Goal: Transaction & Acquisition: Purchase product/service

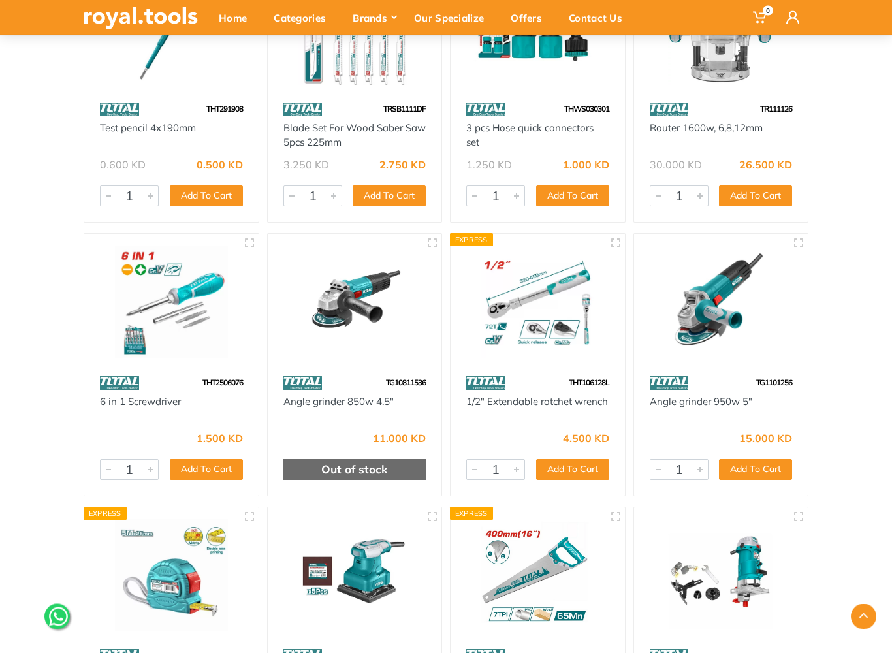
scroll to position [8554, 0]
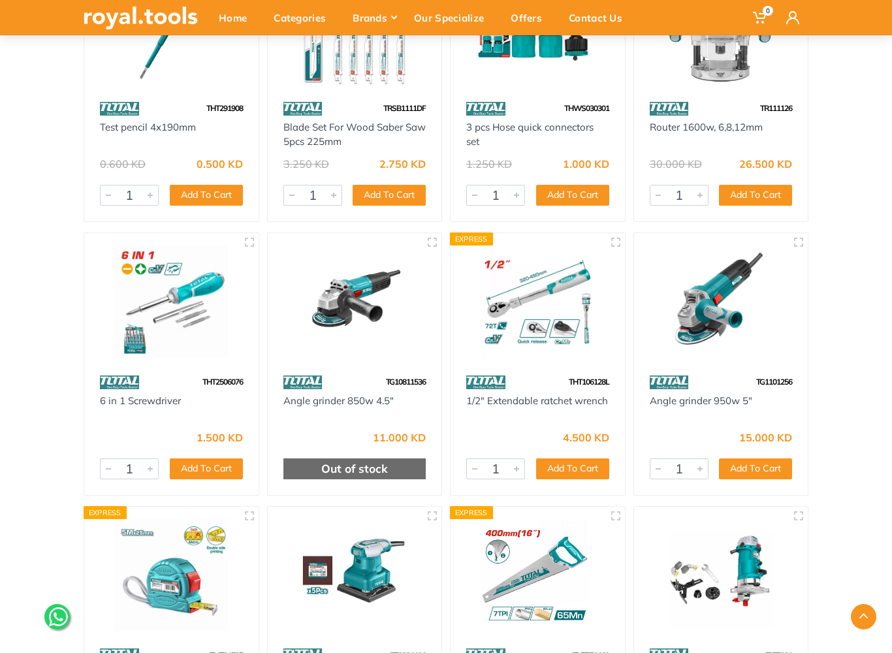
click at [377, 310] on img at bounding box center [355, 301] width 151 height 113
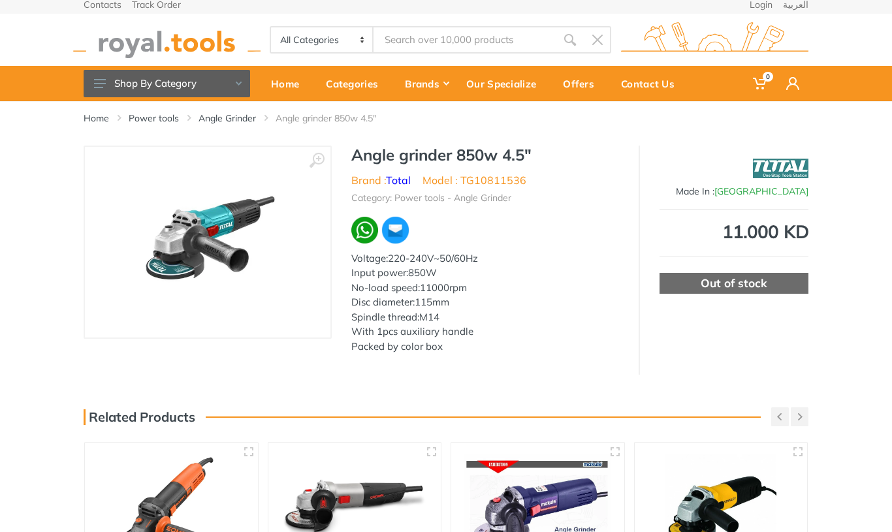
scroll to position [35, 0]
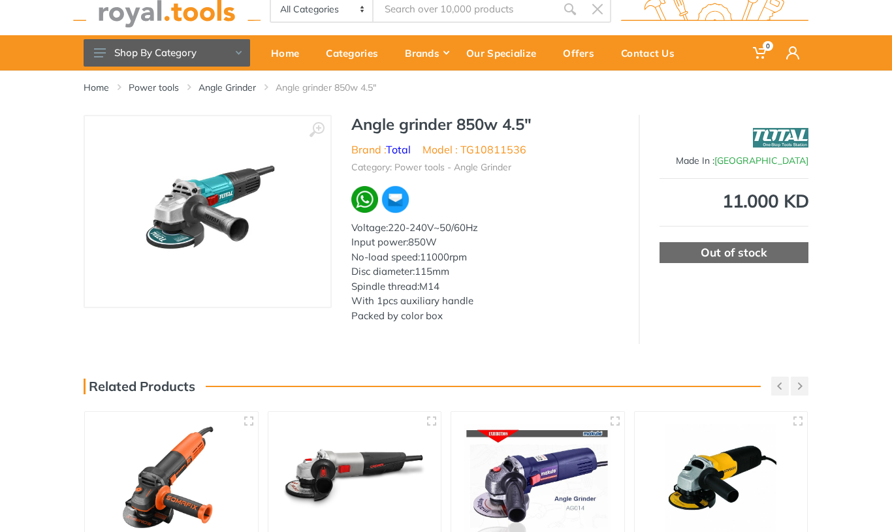
click at [255, 82] on link "Angle Grinder" at bounding box center [227, 87] width 57 height 13
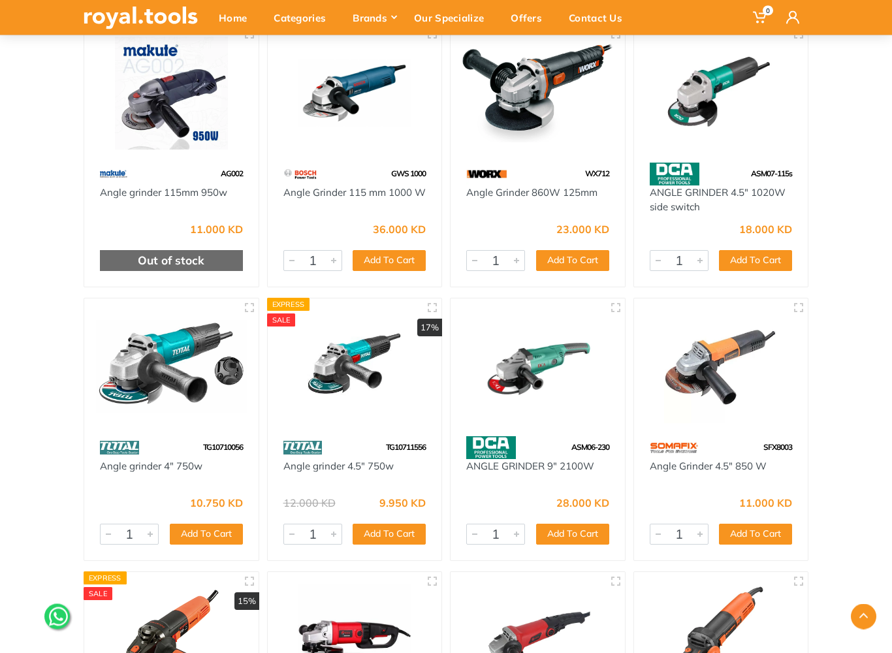
scroll to position [5101, 0]
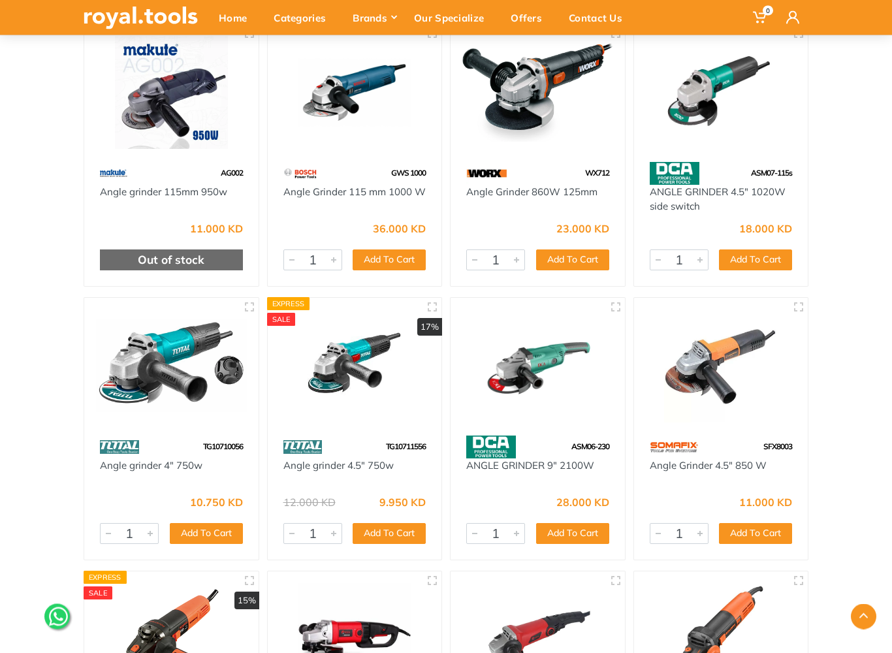
click at [652, 276] on div "18.000 KD 4146 1 Add To Cart Add" at bounding box center [721, 251] width 174 height 72
click at [194, 355] on img at bounding box center [171, 366] width 151 height 113
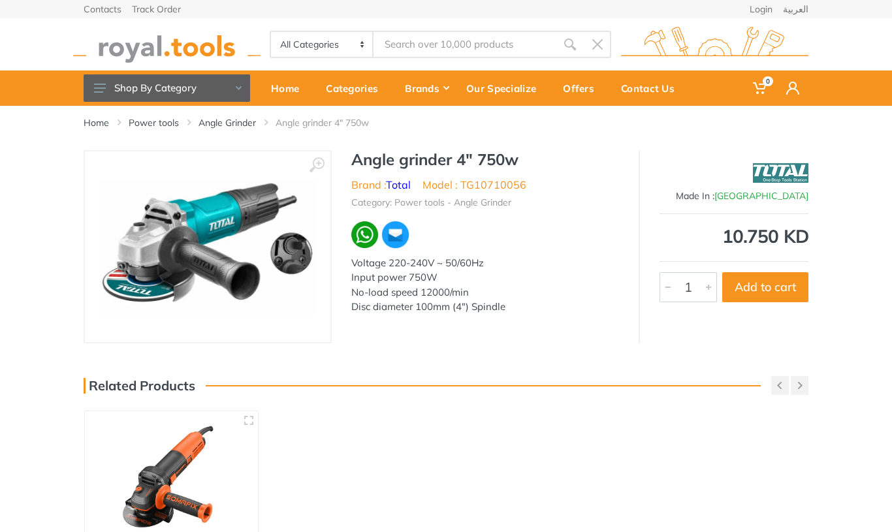
click at [781, 282] on button "Add to cart" at bounding box center [766, 287] width 86 height 30
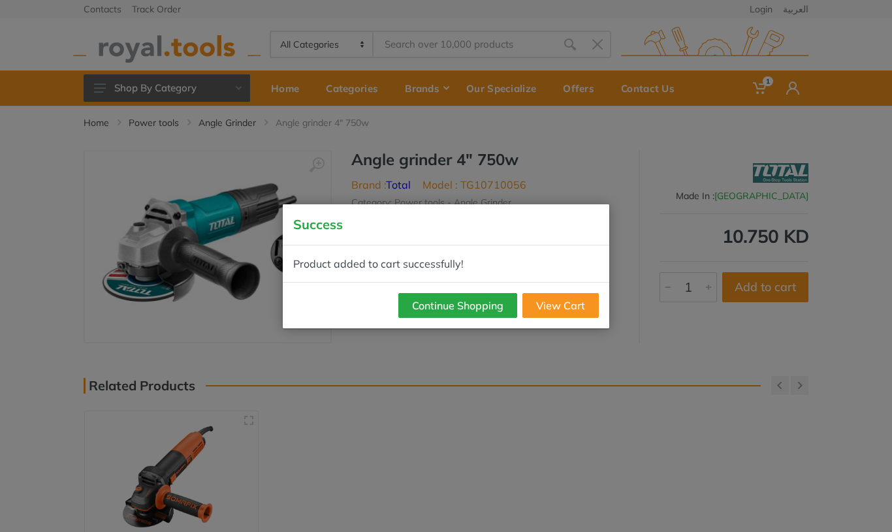
click at [485, 302] on button "Continue Shopping" at bounding box center [458, 305] width 119 height 25
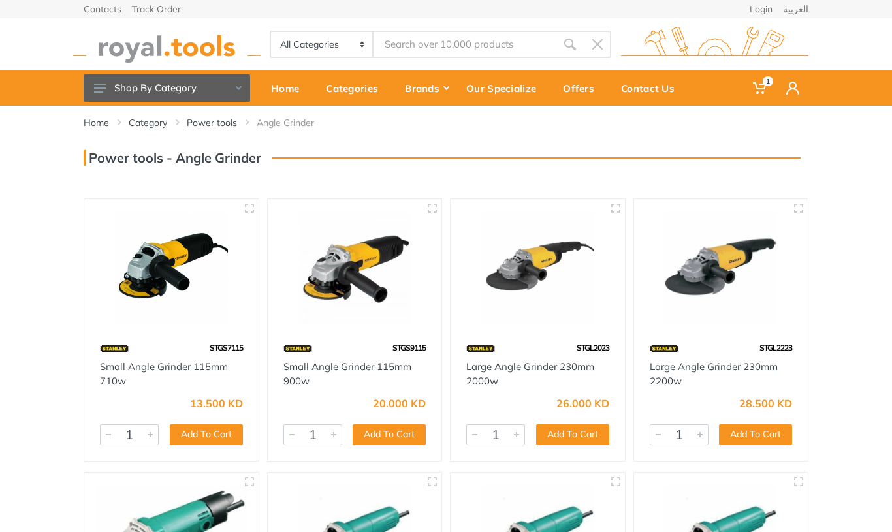
click at [764, 82] on span "1" at bounding box center [768, 81] width 10 height 10
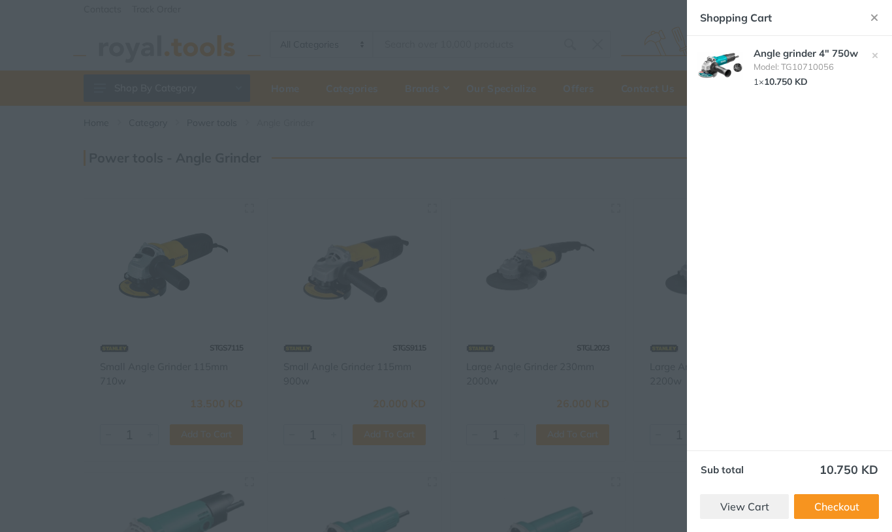
click at [622, 286] on div at bounding box center [446, 266] width 892 height 532
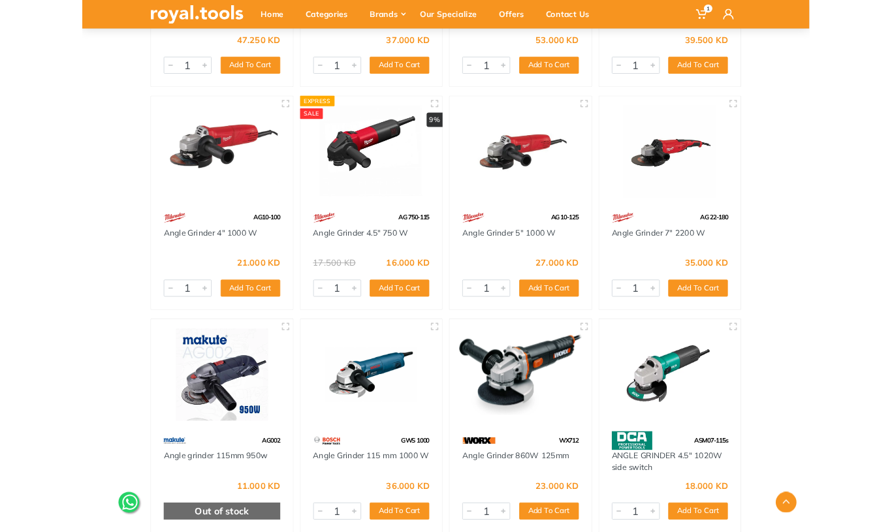
scroll to position [4731, 0]
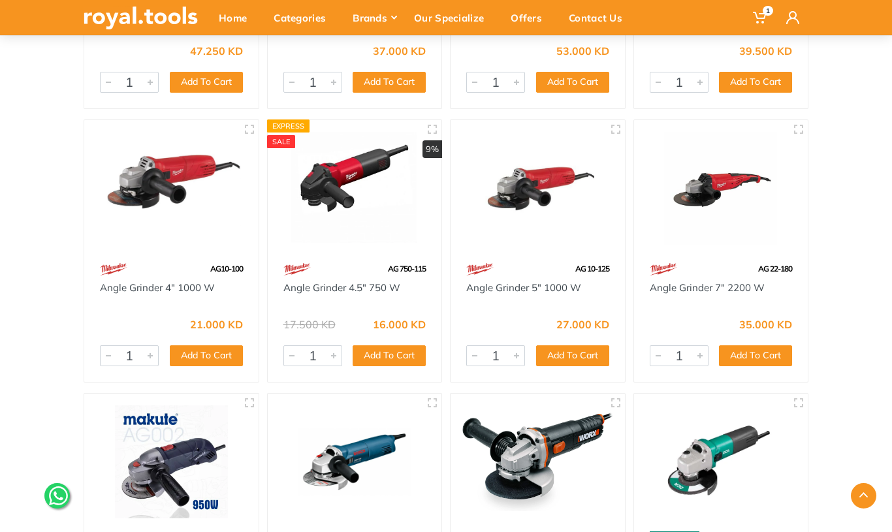
click at [220, 359] on button "Add To Cart" at bounding box center [206, 356] width 73 height 21
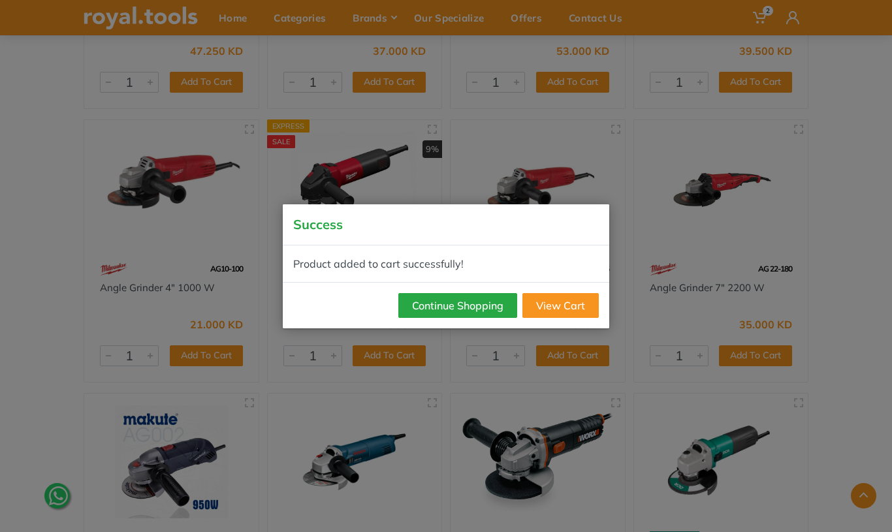
click at [578, 309] on link "View Cart" at bounding box center [561, 305] width 76 height 25
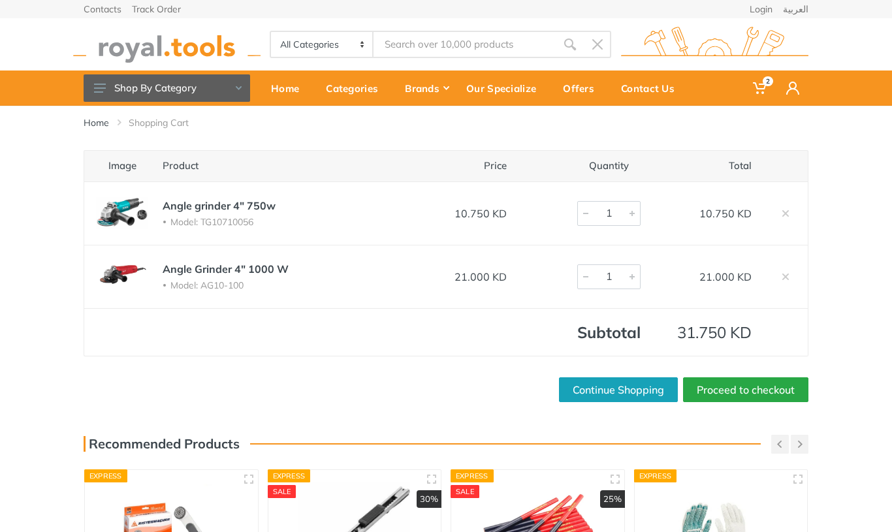
click at [791, 216] on link at bounding box center [786, 213] width 21 height 21
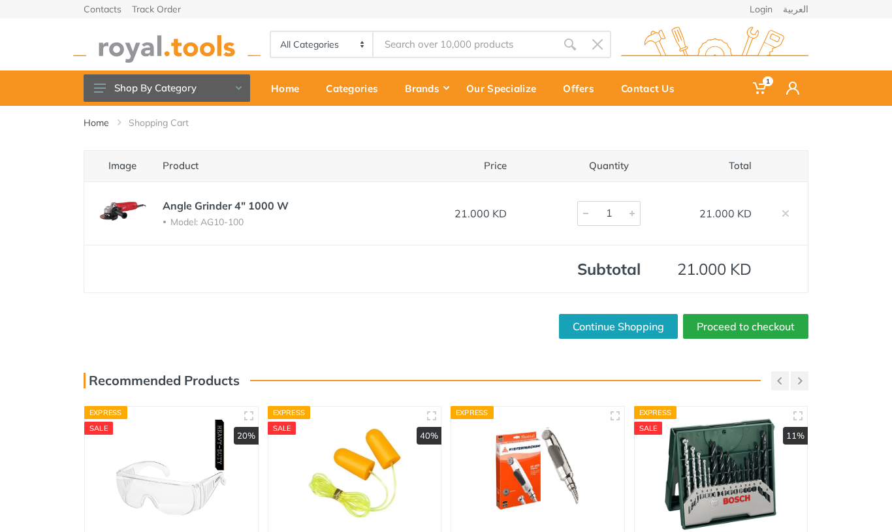
click at [808, 5] on link "العربية" at bounding box center [795, 9] width 25 height 9
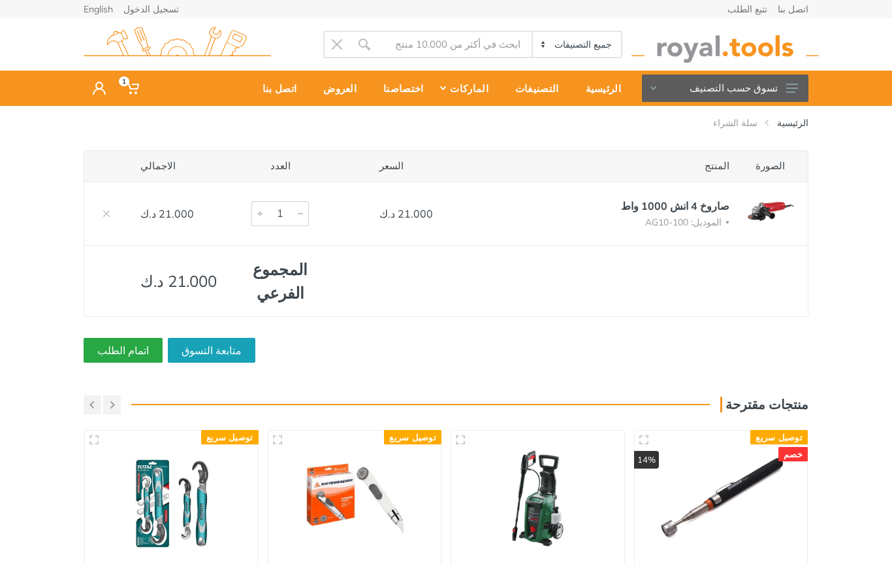
click at [783, 94] on button "تسوق حسب التصنيف" at bounding box center [725, 87] width 167 height 27
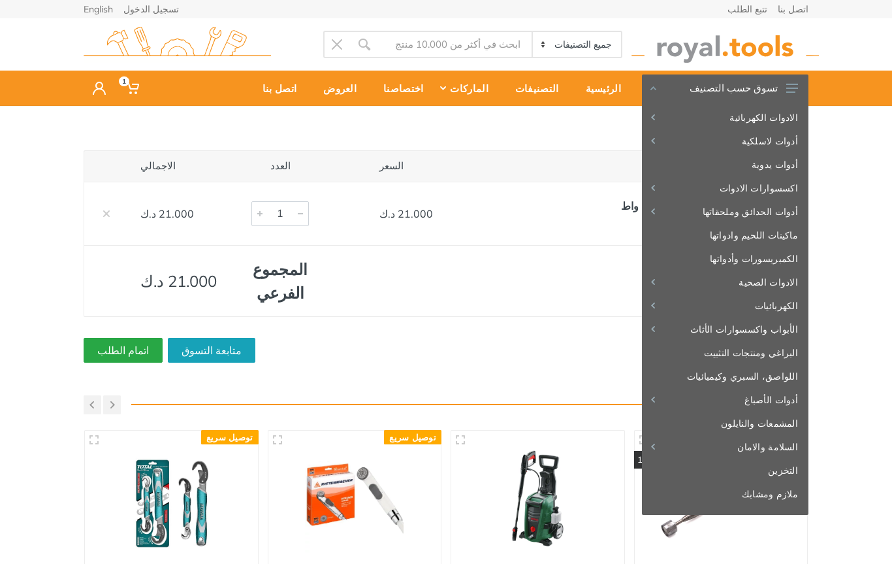
click at [800, 82] on button "تسوق حسب التصنيف" at bounding box center [725, 87] width 167 height 27
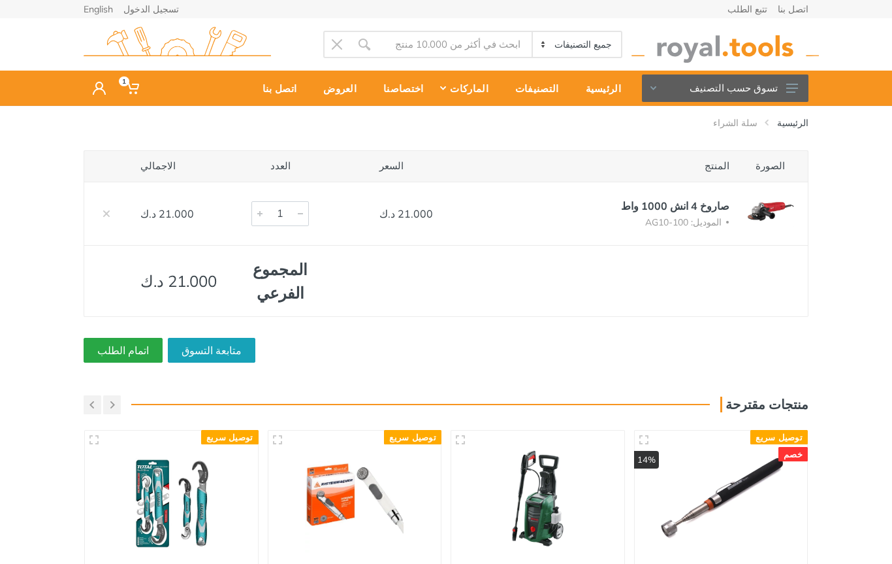
click at [793, 88] on use at bounding box center [793, 88] width 12 height 9
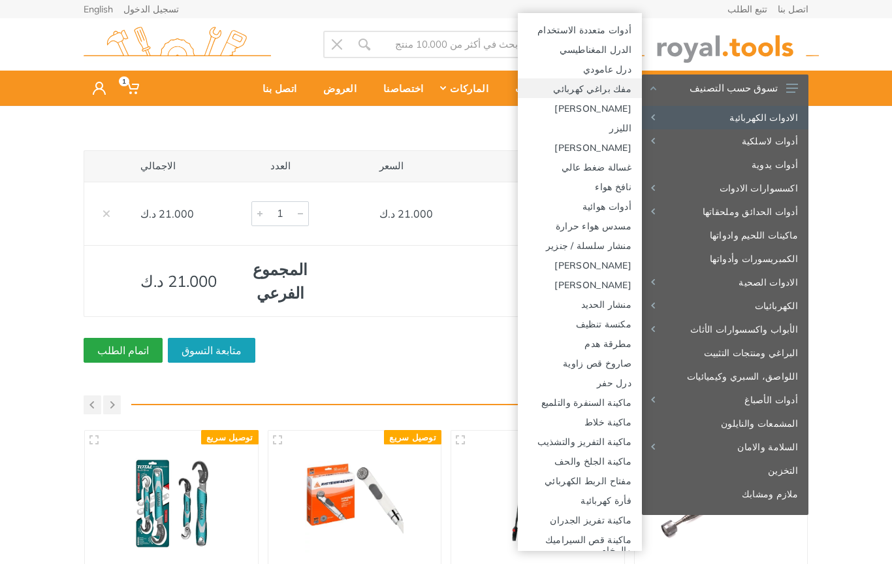
click at [615, 78] on link "مفك براغي كهربائي" at bounding box center [580, 88] width 124 height 20
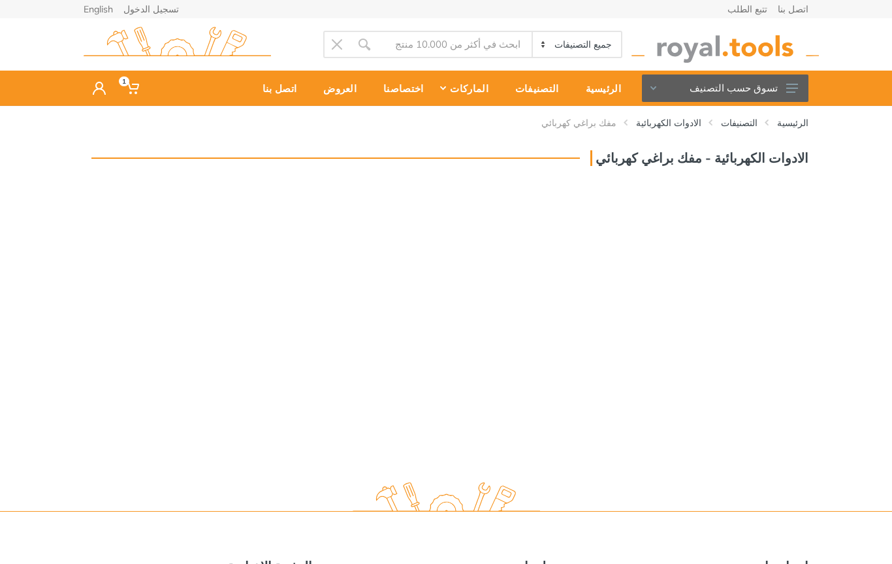
click at [791, 91] on icon at bounding box center [793, 88] width 12 height 9
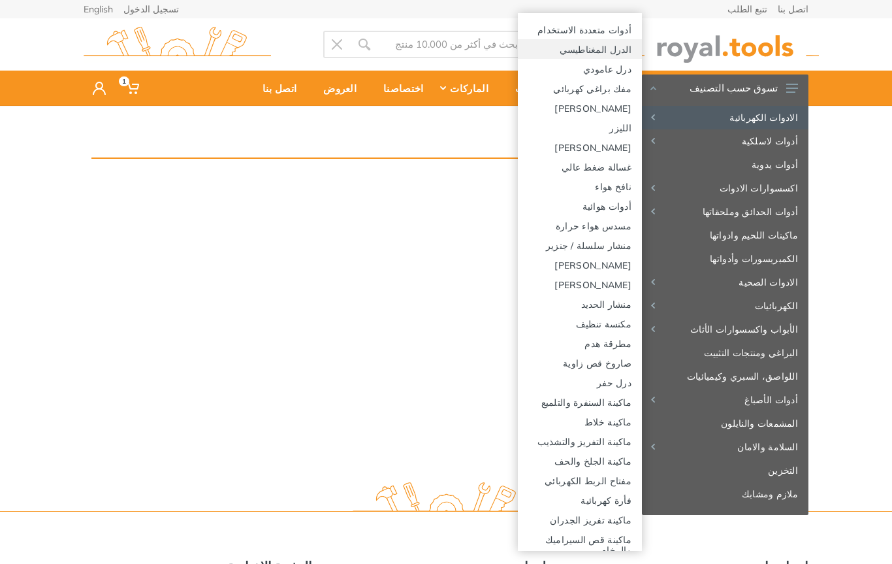
click at [607, 46] on link "الدرل المغناطيسي" at bounding box center [580, 49] width 124 height 20
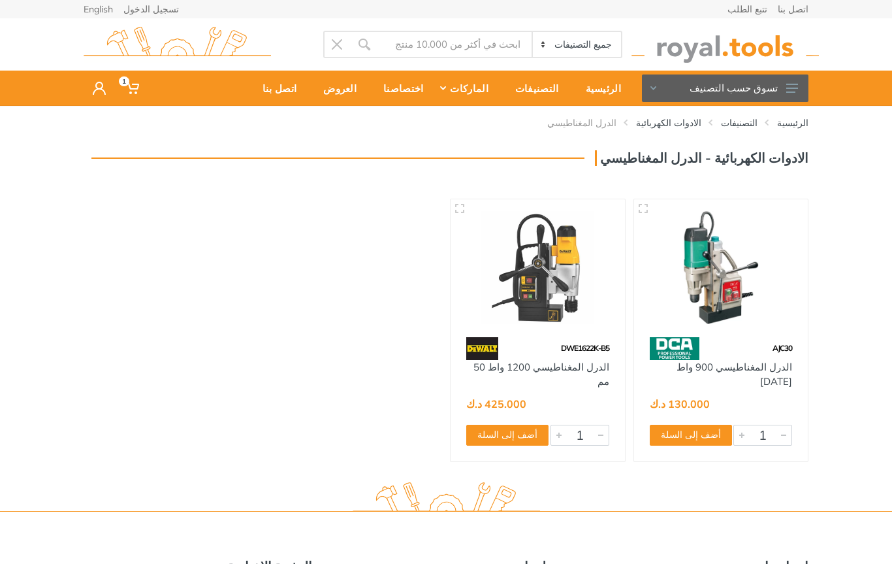
click at [772, 62] on img at bounding box center [726, 45] width 188 height 36
click at [789, 91] on use at bounding box center [793, 88] width 12 height 9
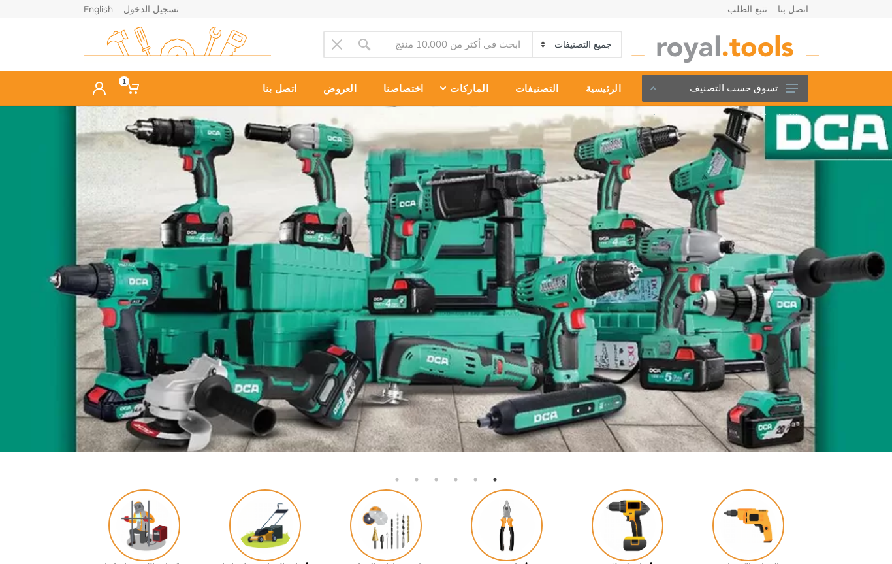
click at [762, 318] on img at bounding box center [446, 279] width 892 height 346
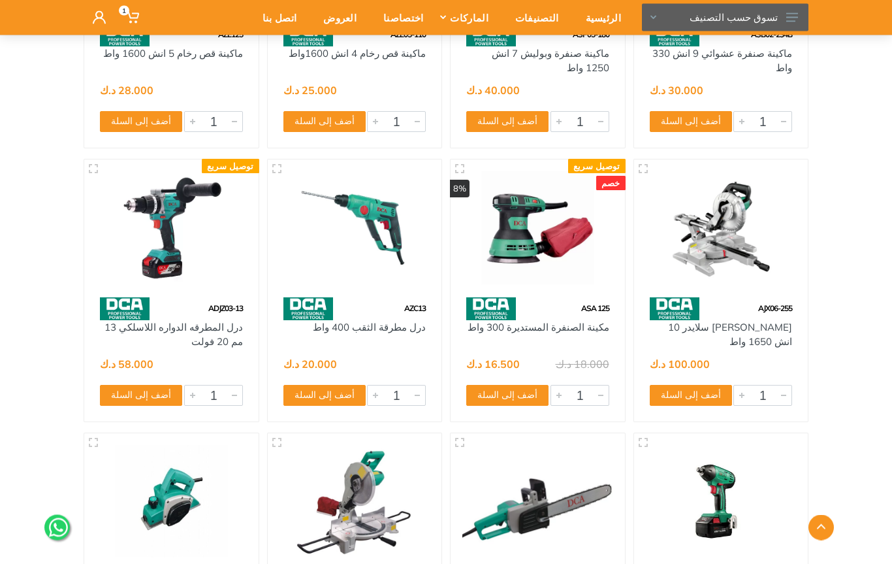
scroll to position [6469, 0]
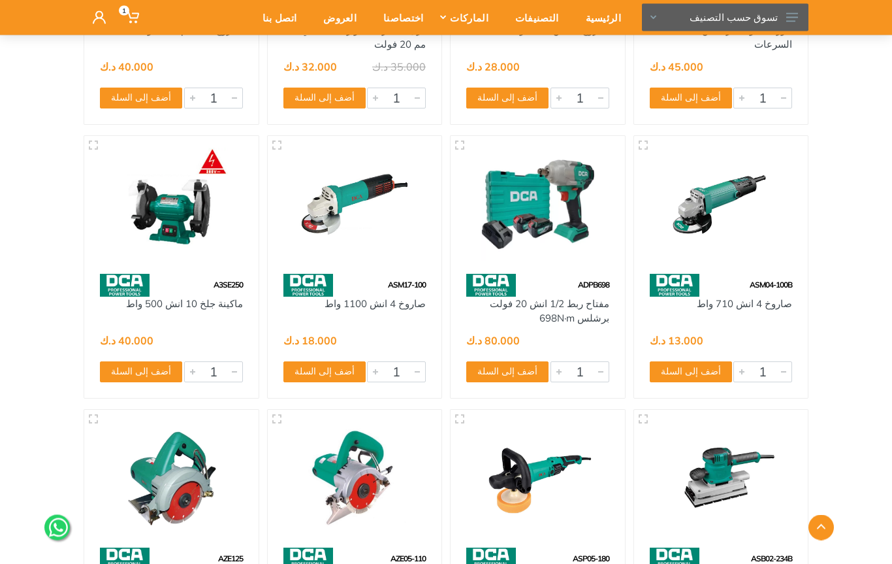
click at [776, 18] on button "تسوق حسب التصنيف" at bounding box center [725, 17] width 167 height 27
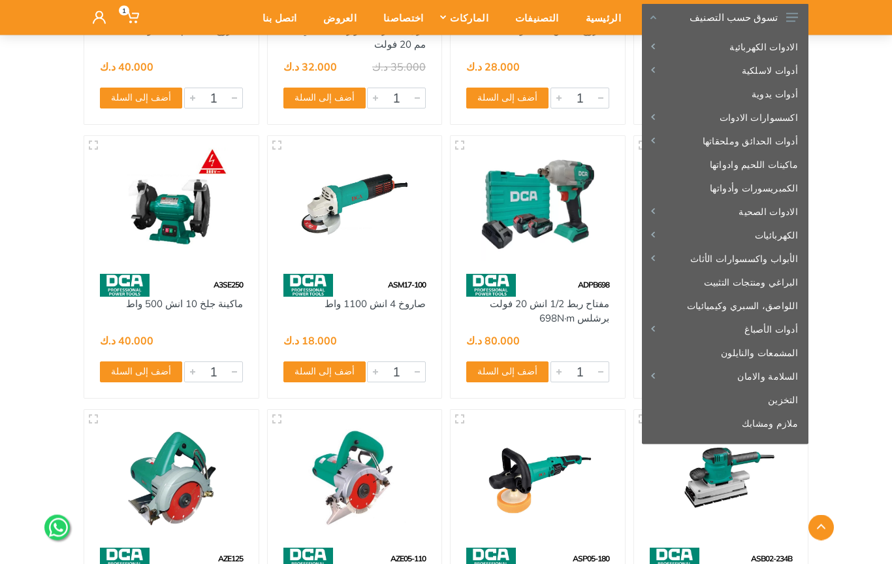
scroll to position [5914, 0]
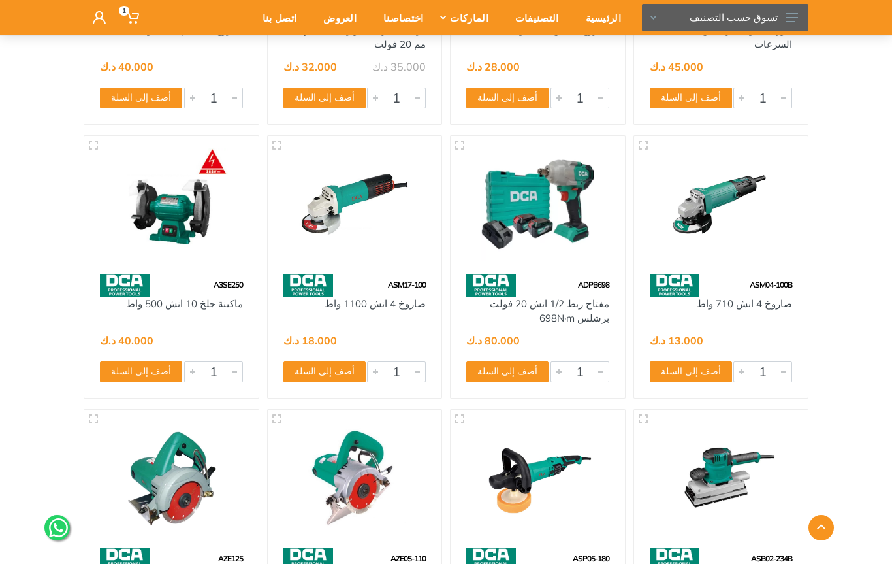
click at [614, 12] on div "الرئيسية" at bounding box center [599, 17] width 62 height 27
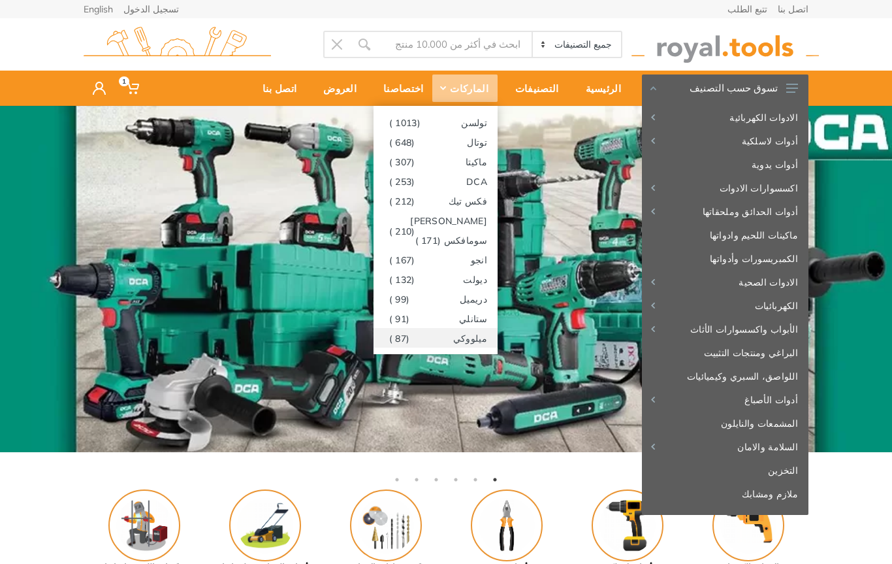
click at [477, 336] on link "ميلووكي (87 )" at bounding box center [436, 338] width 124 height 20
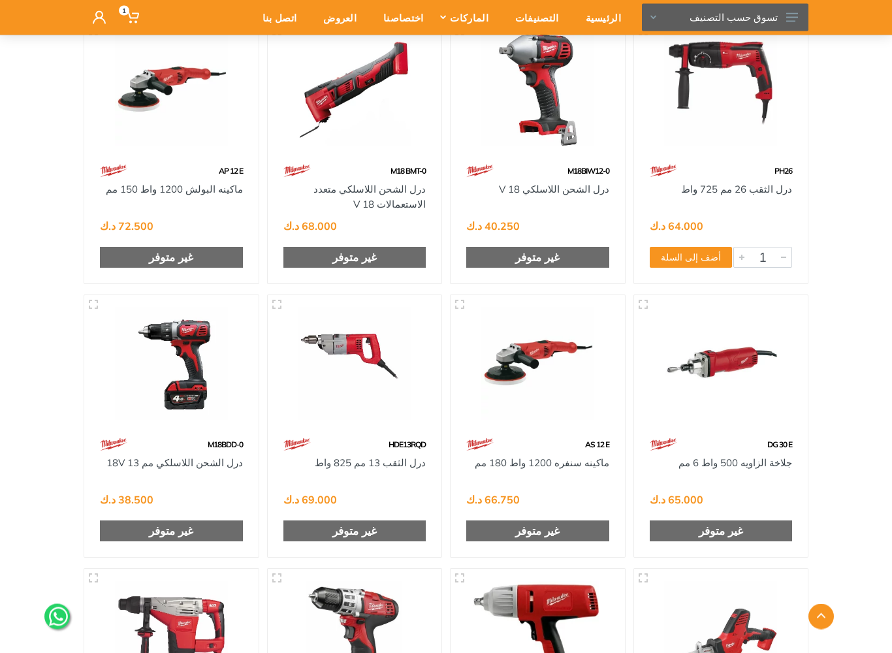
scroll to position [6854, 0]
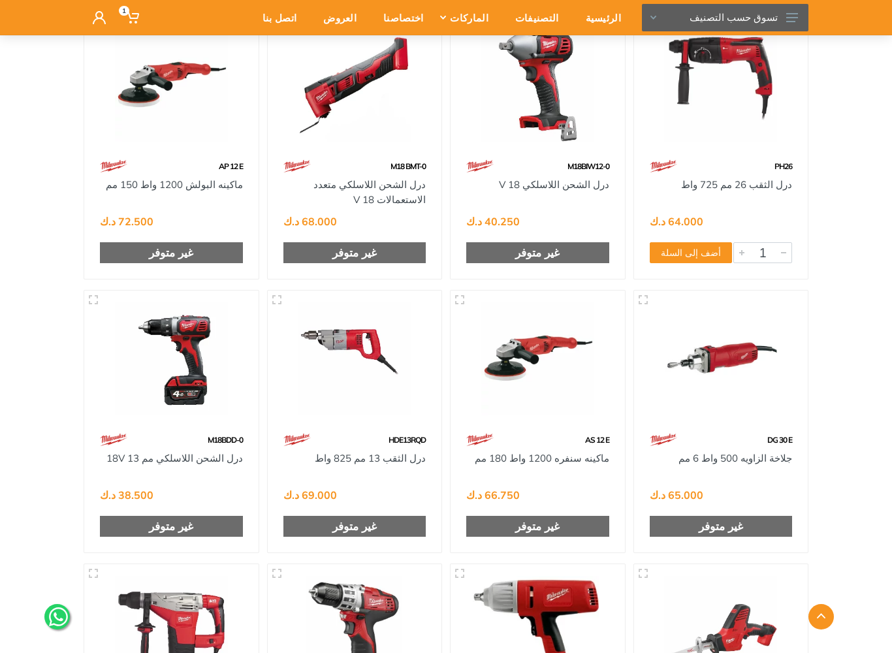
click at [759, 355] on img at bounding box center [721, 358] width 151 height 113
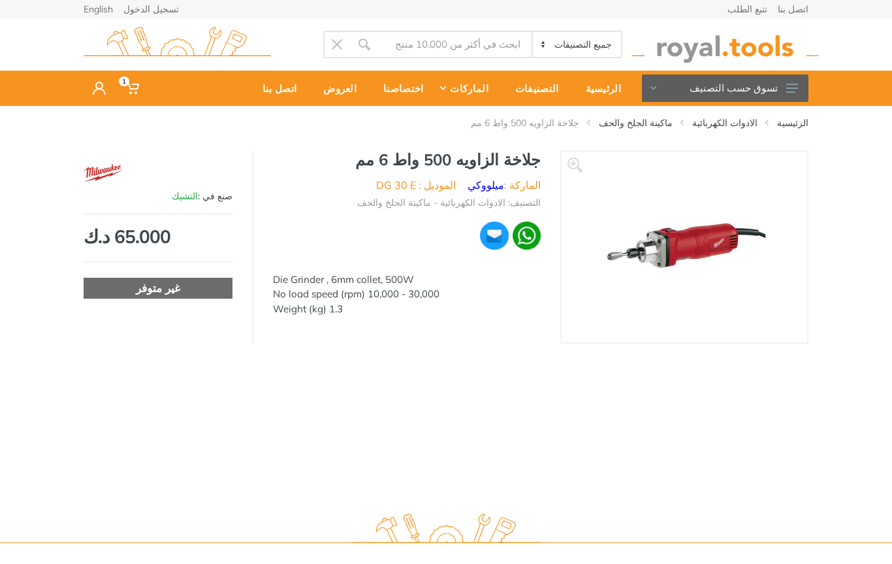
click at [736, 289] on img at bounding box center [684, 246] width 163 height 163
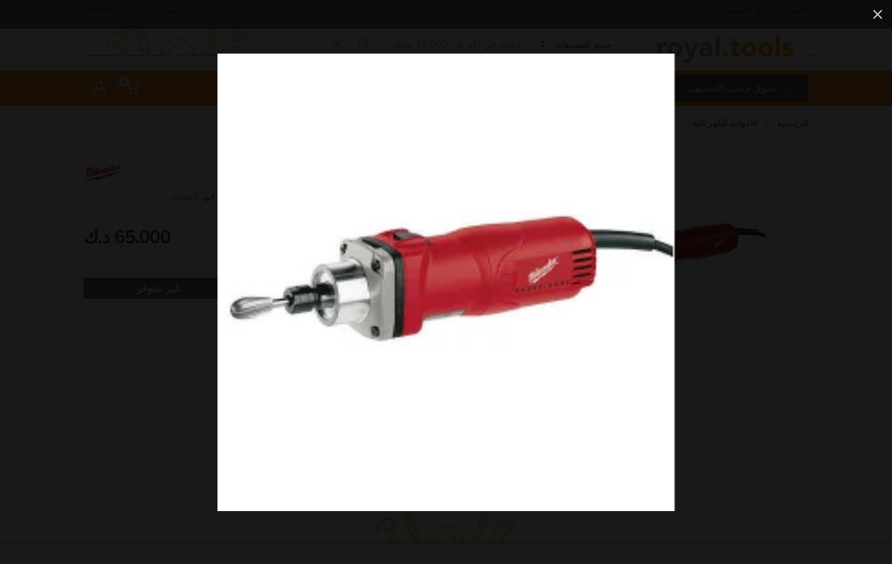
click at [764, 350] on div at bounding box center [580, 282] width 724 height 457
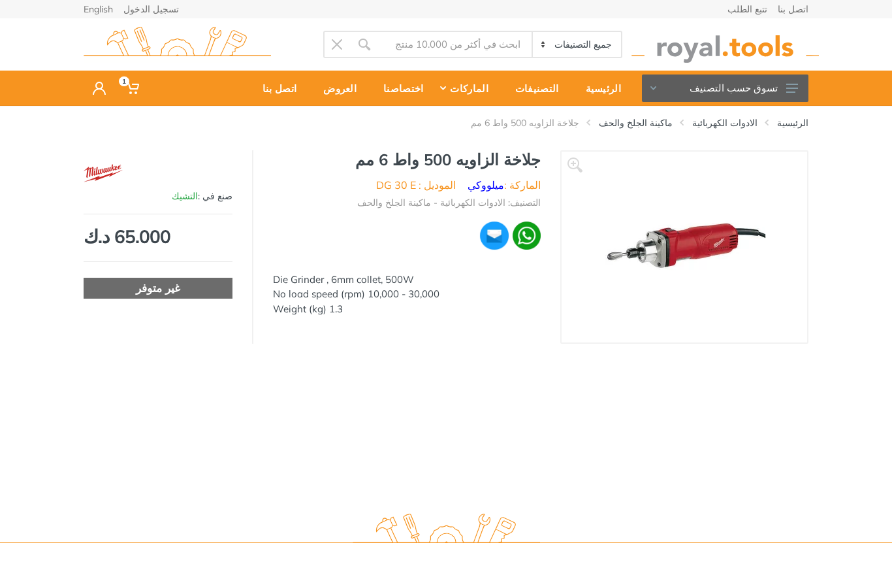
click at [100, 6] on link "English" at bounding box center [98, 9] width 29 height 9
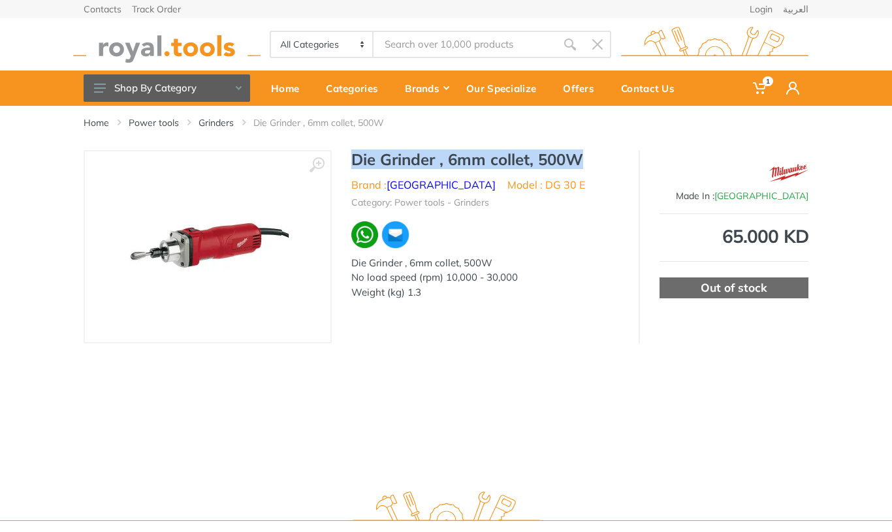
click at [800, 14] on link "العربية" at bounding box center [795, 9] width 25 height 9
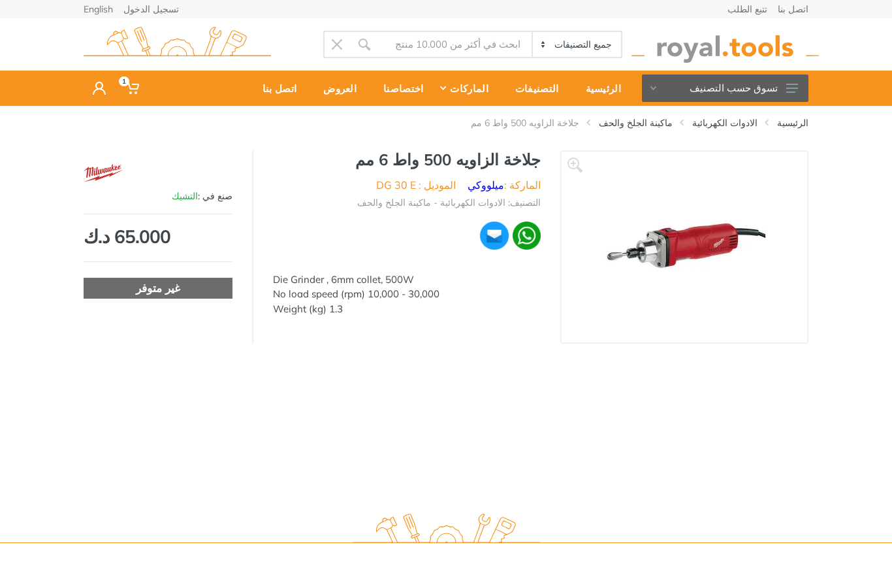
click at [663, 123] on link "ماكينة الجلخ والحف" at bounding box center [636, 122] width 74 height 13
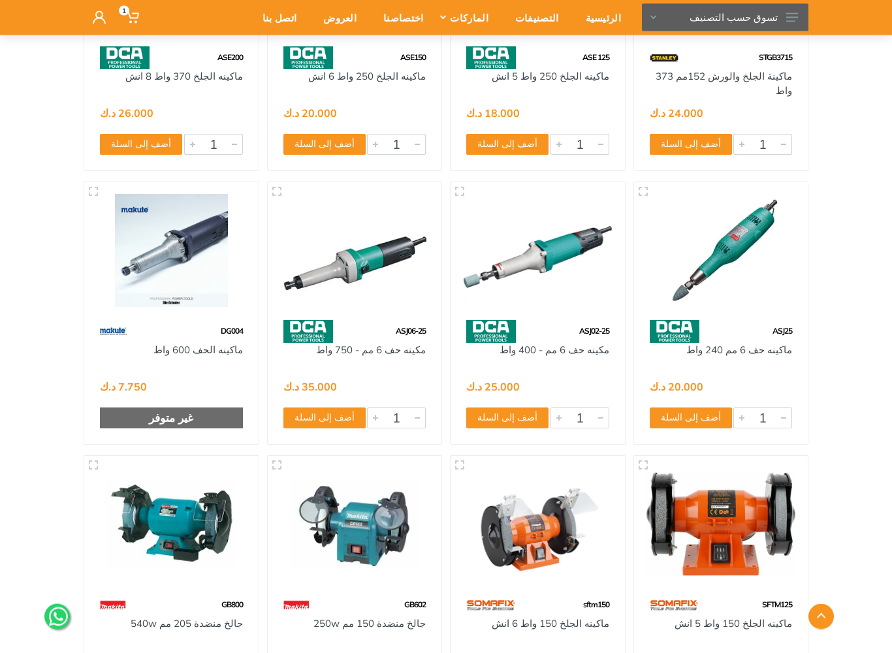
scroll to position [290, 0]
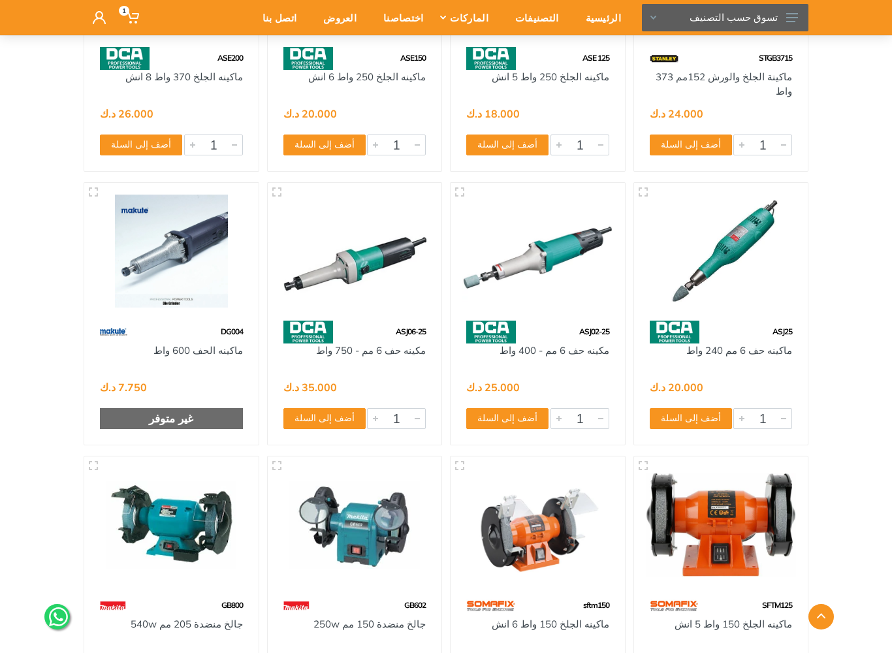
click at [361, 274] on img at bounding box center [355, 251] width 151 height 113
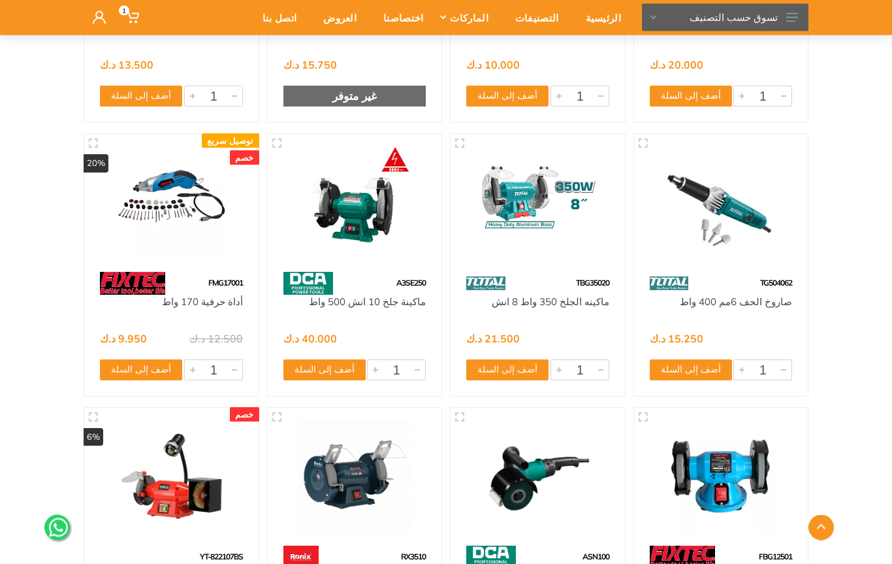
scroll to position [2232, 0]
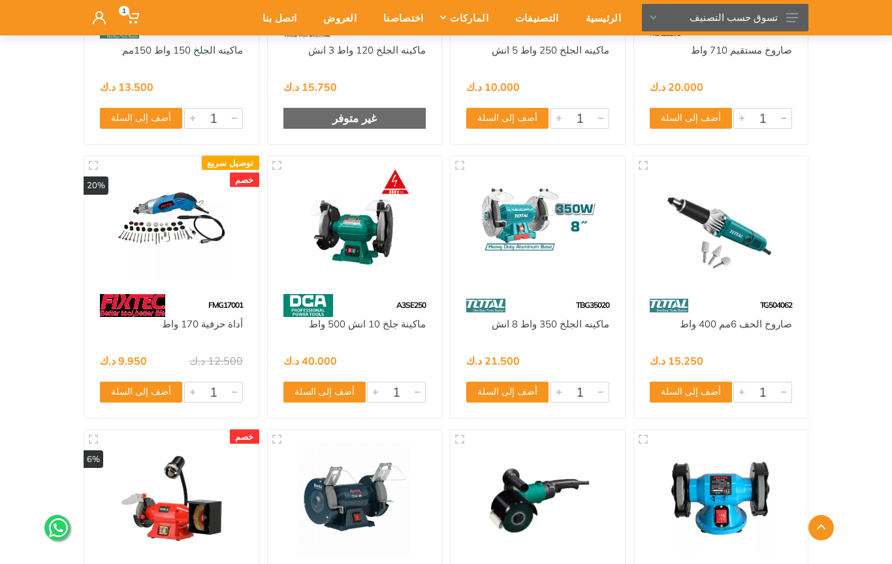
click at [761, 224] on img at bounding box center [721, 224] width 151 height 113
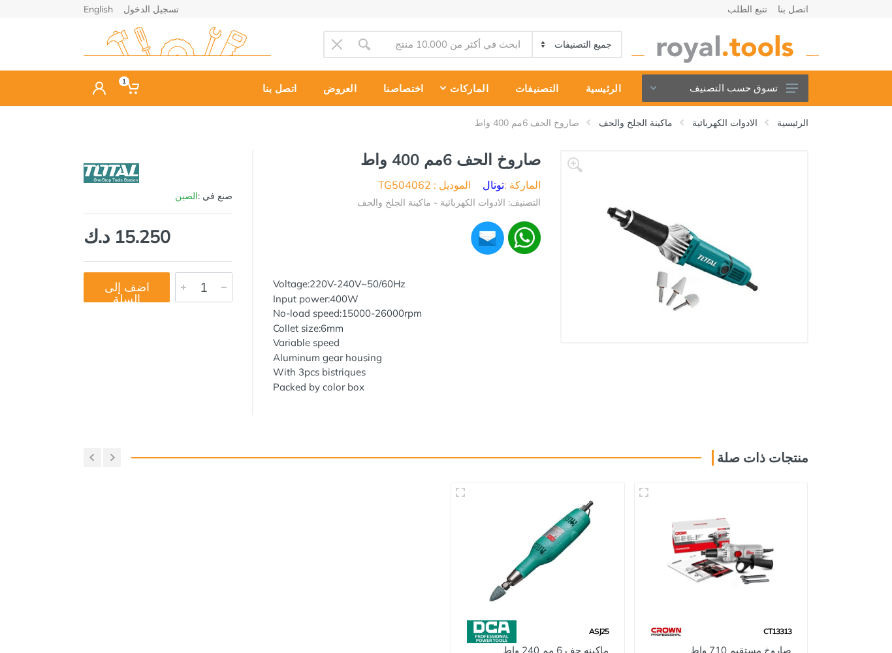
click at [731, 92] on button "تسوق حسب التصنيف" at bounding box center [725, 87] width 167 height 27
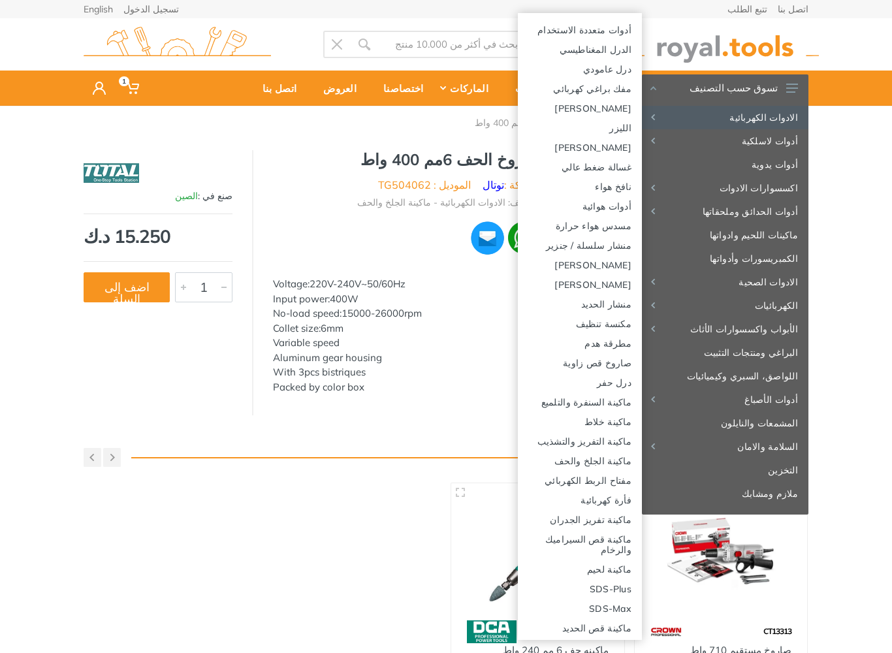
click at [613, 169] on link "غسالة ضغط عالي" at bounding box center [580, 167] width 124 height 20
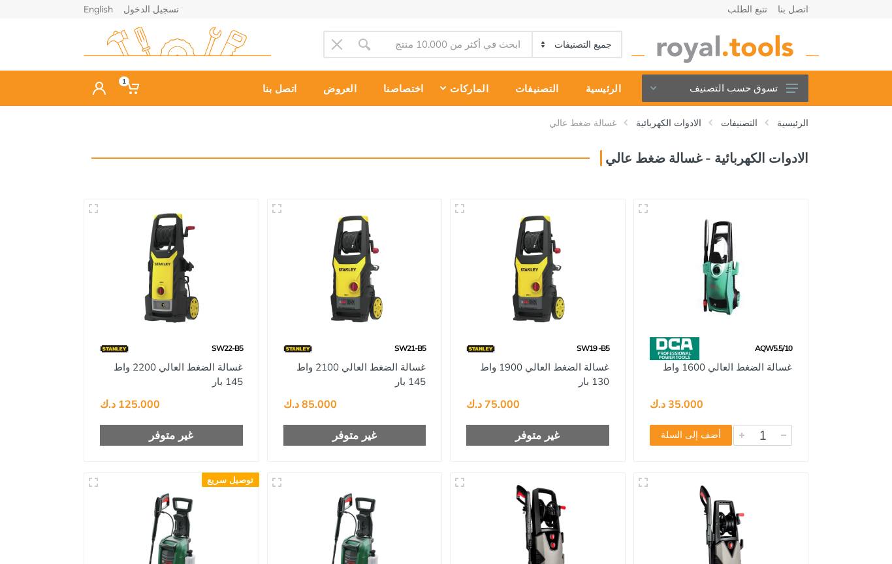
click at [789, 93] on button "تسوق حسب التصنيف" at bounding box center [725, 87] width 167 height 27
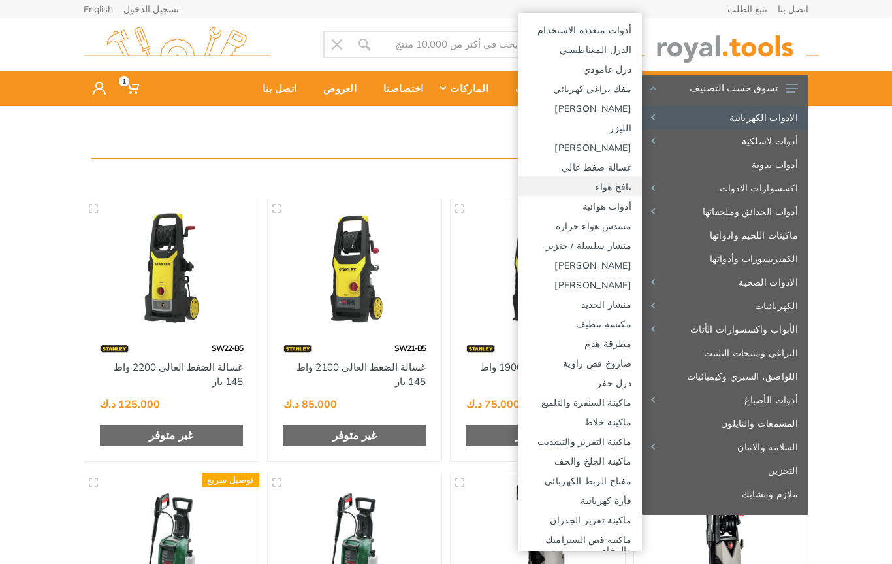
click at [628, 189] on link "نافخ هواء" at bounding box center [580, 186] width 124 height 20
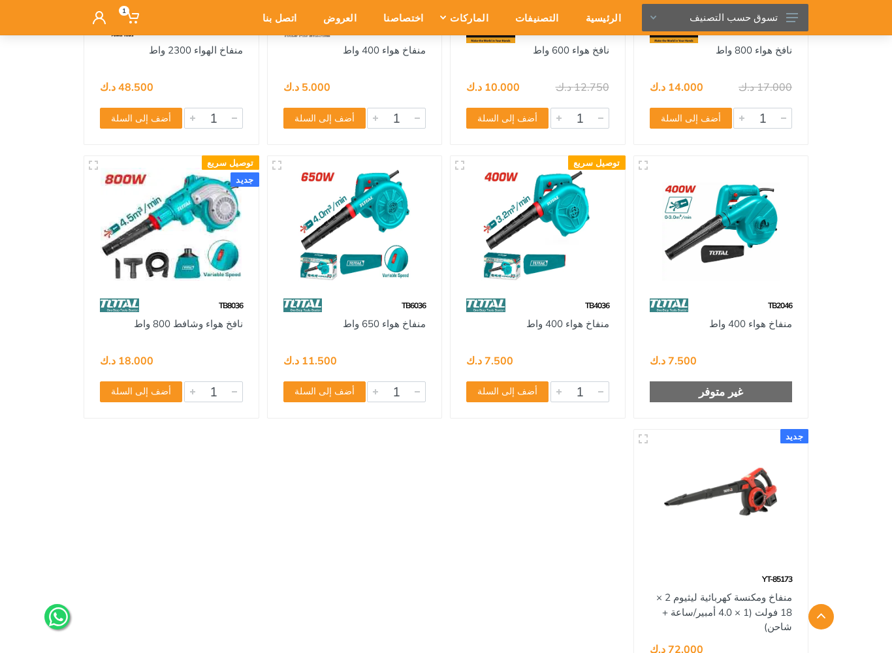
scroll to position [1676, 0]
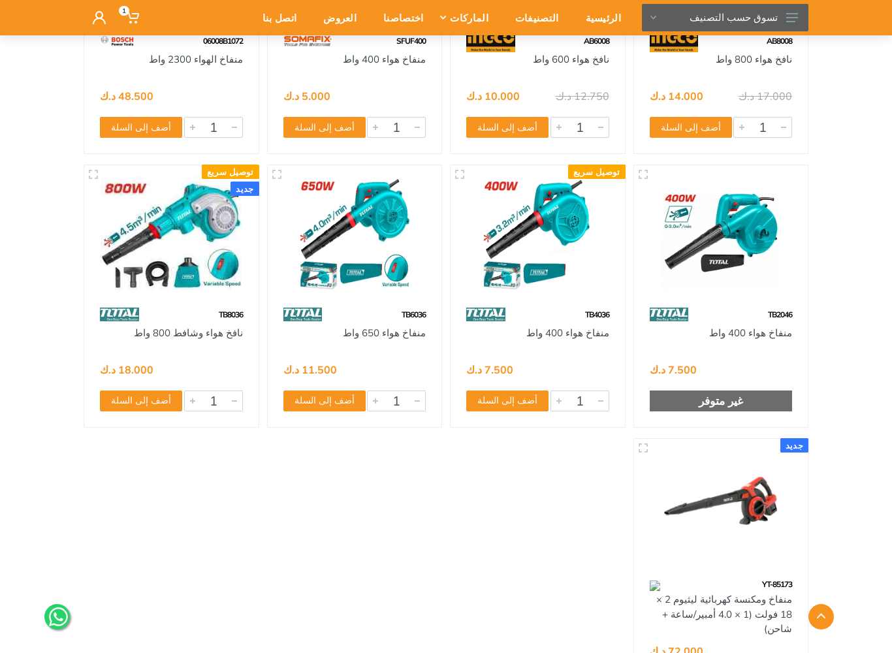
click at [214, 248] on img at bounding box center [171, 233] width 151 height 113
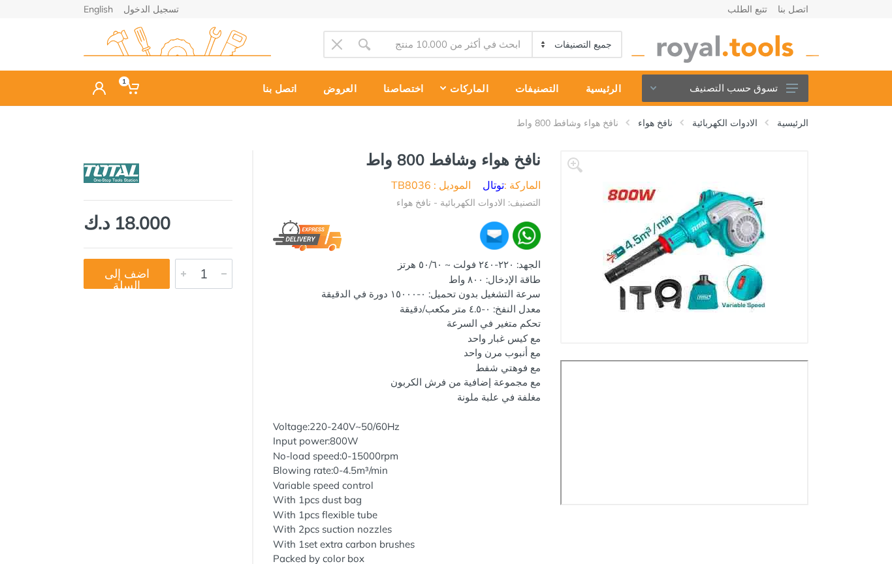
click at [137, 271] on button "اضف إلى السلة" at bounding box center [127, 274] width 86 height 30
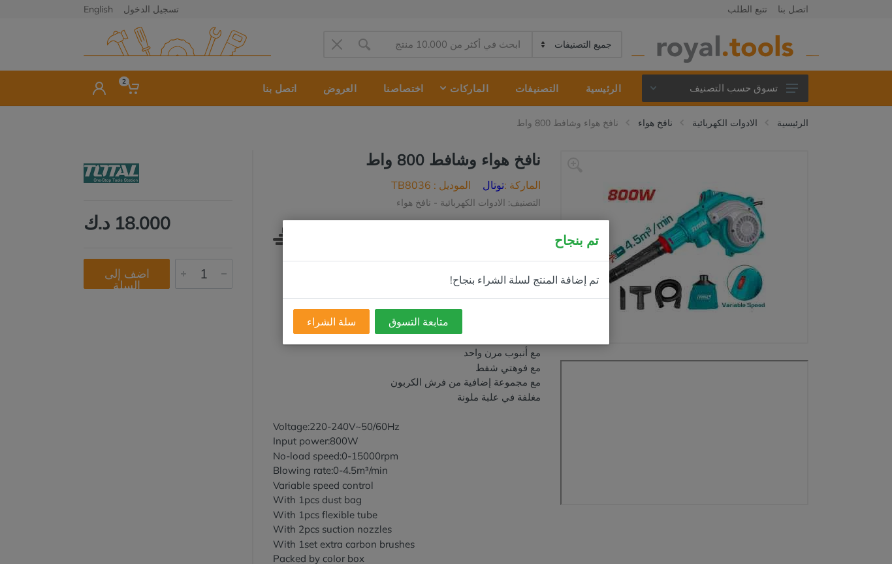
click at [400, 328] on button "متابعة التسوق" at bounding box center [419, 321] width 88 height 25
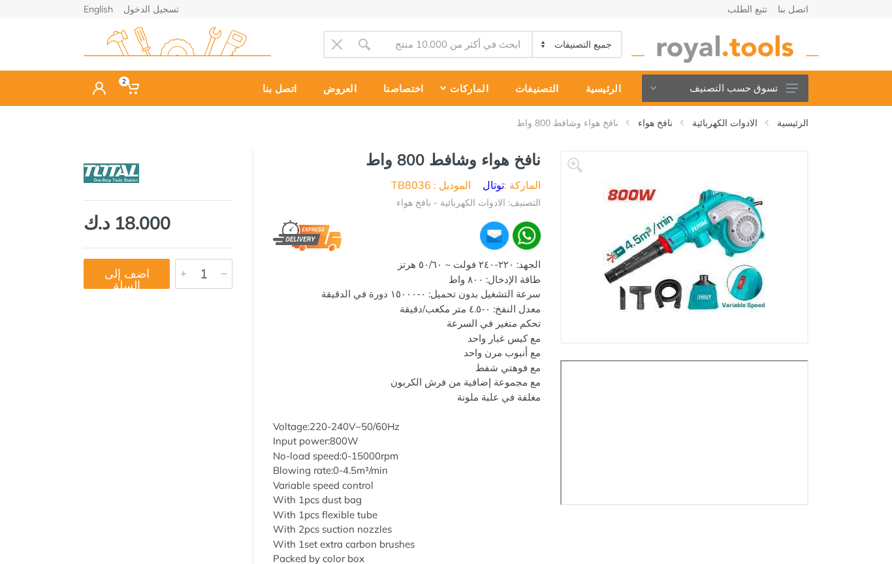
click at [774, 87] on button "تسوق حسب التصنيف" at bounding box center [725, 87] width 167 height 27
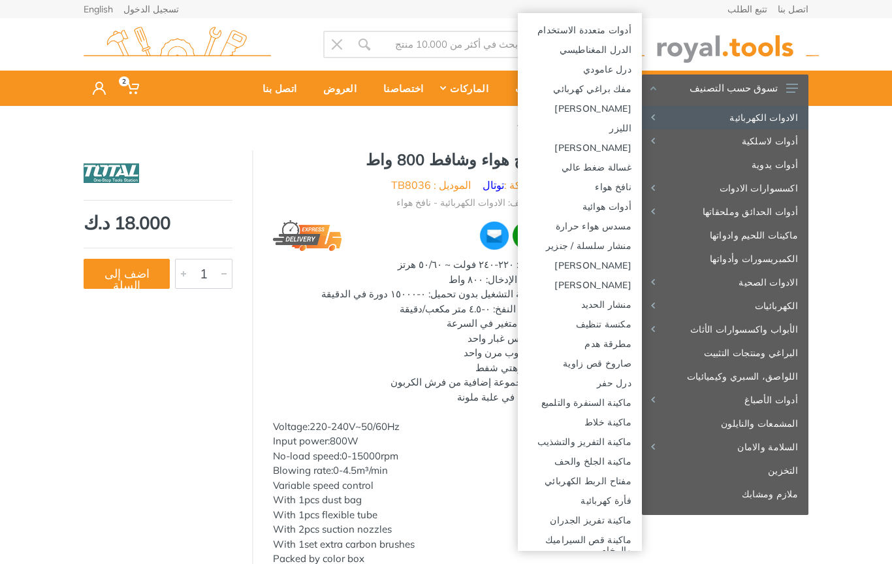
click at [621, 66] on link "درل عامودي" at bounding box center [580, 69] width 124 height 20
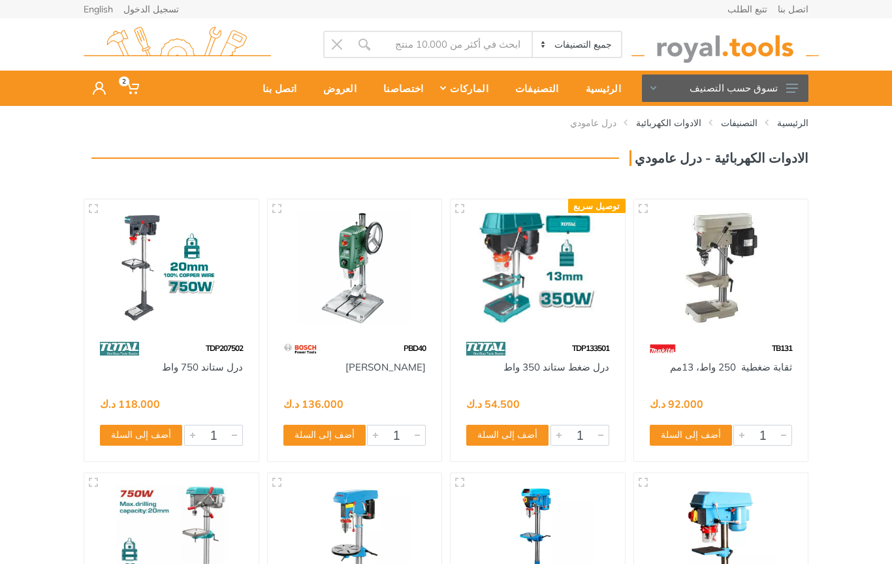
click at [783, 91] on button "تسوق حسب التصنيف" at bounding box center [725, 87] width 167 height 27
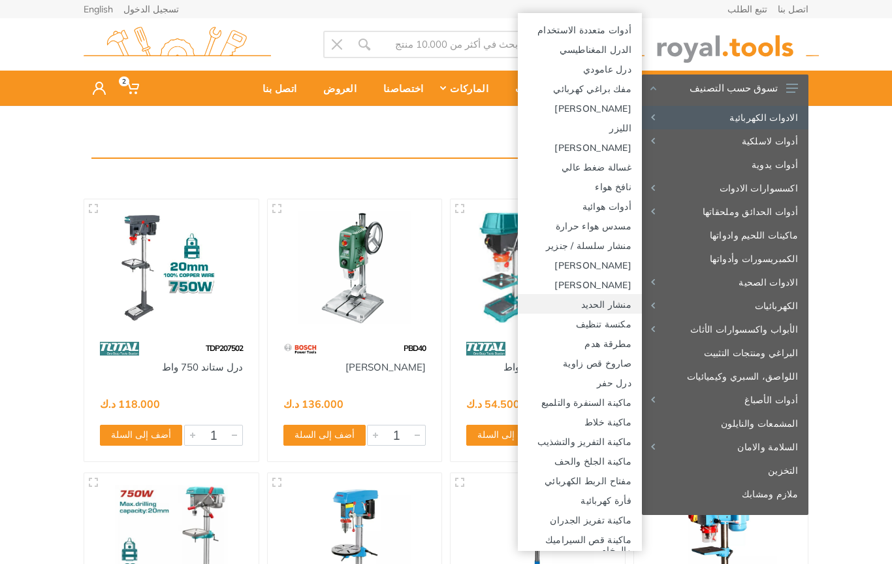
click at [614, 303] on link "منشار الحديد" at bounding box center [580, 304] width 124 height 20
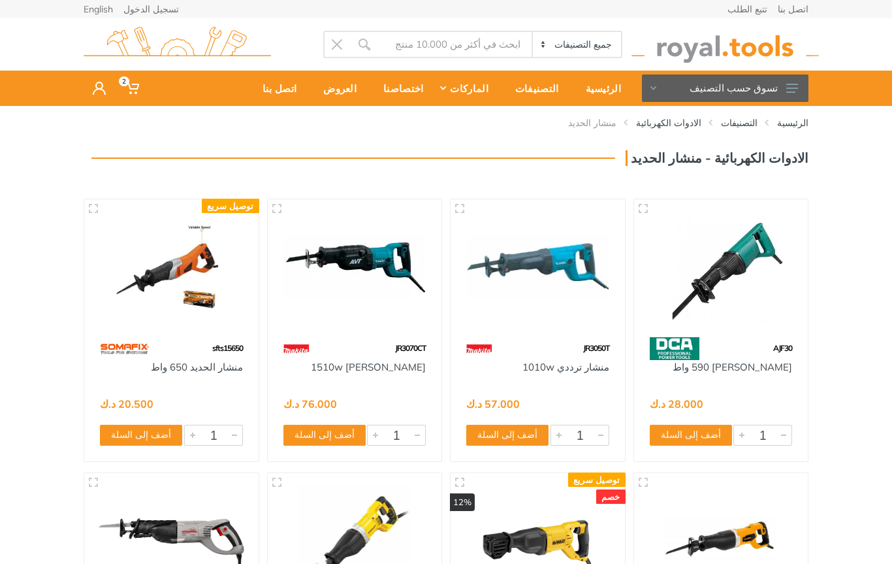
click at [791, 88] on use at bounding box center [793, 88] width 12 height 9
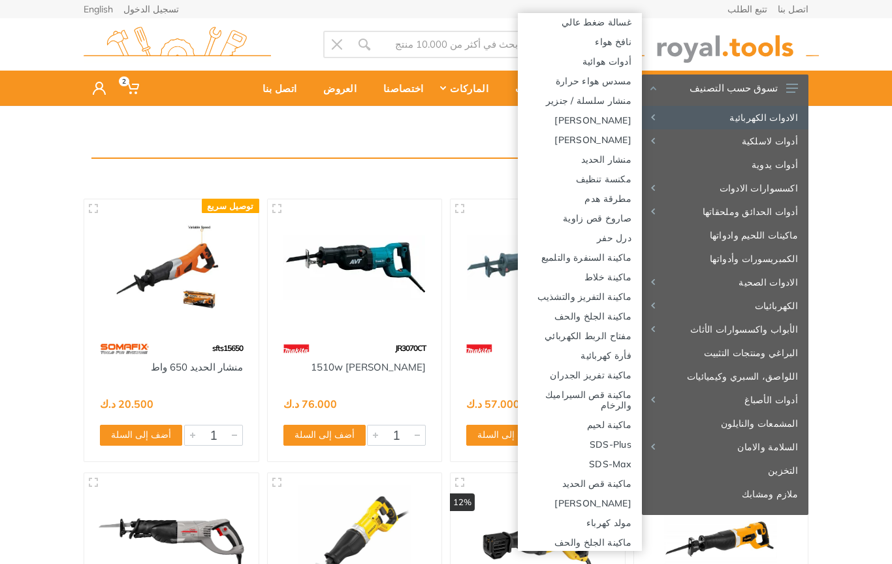
scroll to position [146, 0]
click at [608, 253] on link "ماكينة السنفرة والتلميع" at bounding box center [580, 256] width 124 height 20
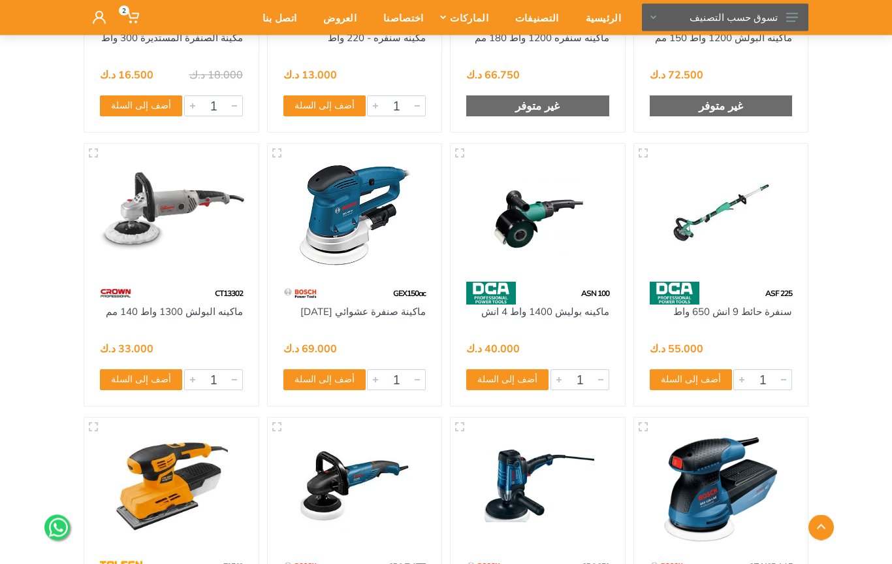
scroll to position [1797, 0]
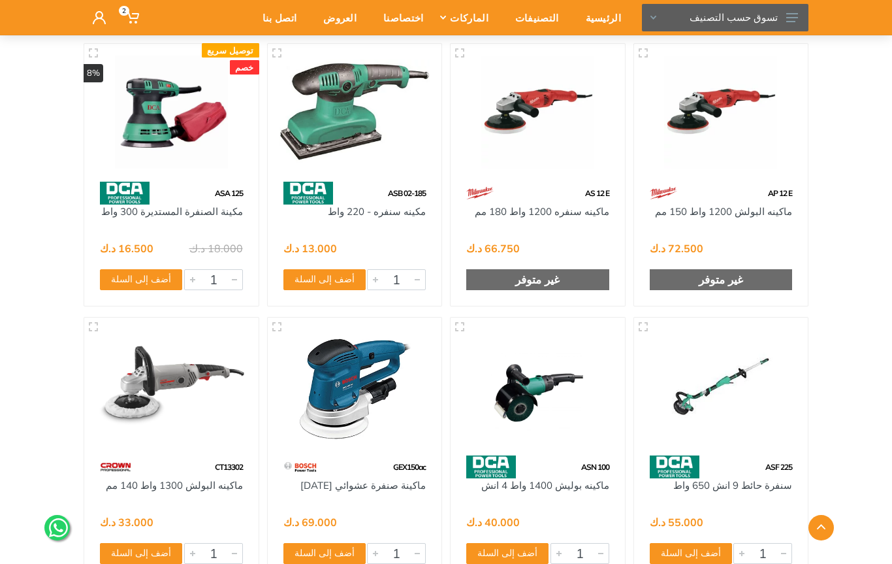
click at [786, 10] on button "تسوق حسب التصنيف" at bounding box center [725, 17] width 167 height 27
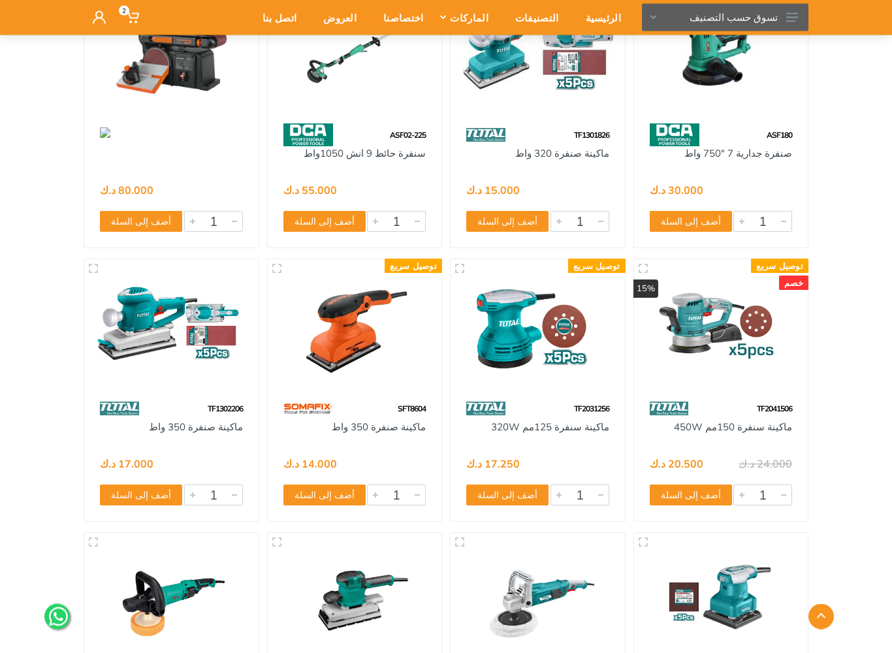
scroll to position [3499, 0]
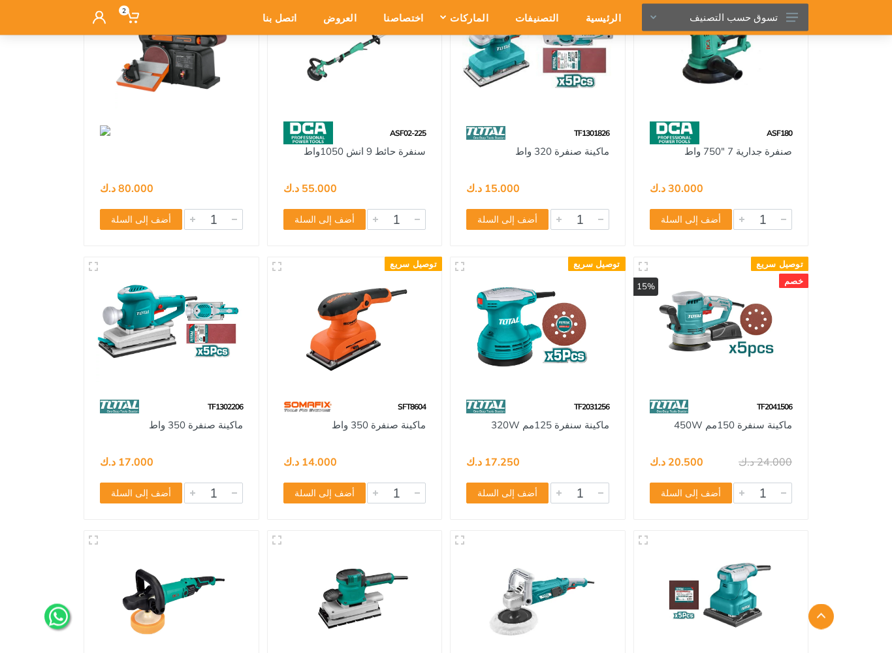
click at [745, 340] on img at bounding box center [721, 326] width 151 height 113
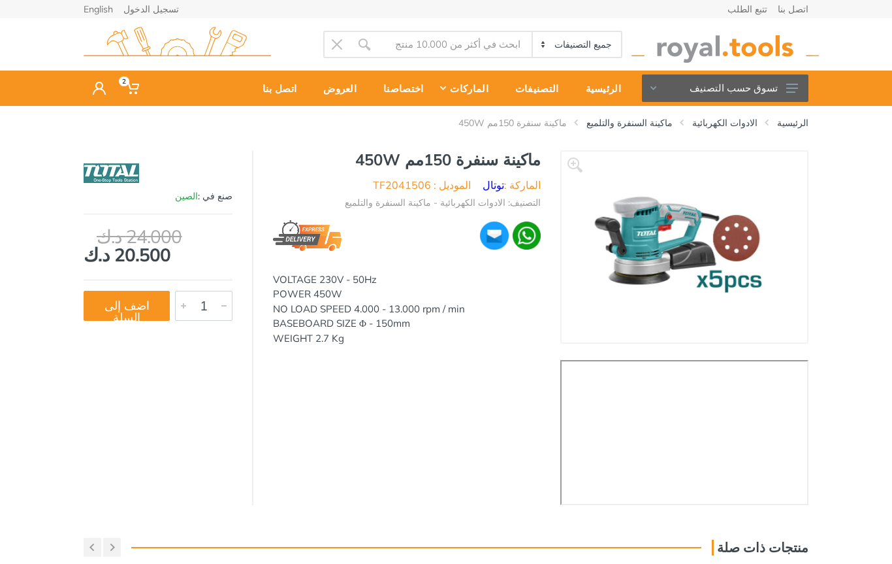
click at [782, 90] on button "تسوق حسب التصنيف" at bounding box center [725, 87] width 167 height 27
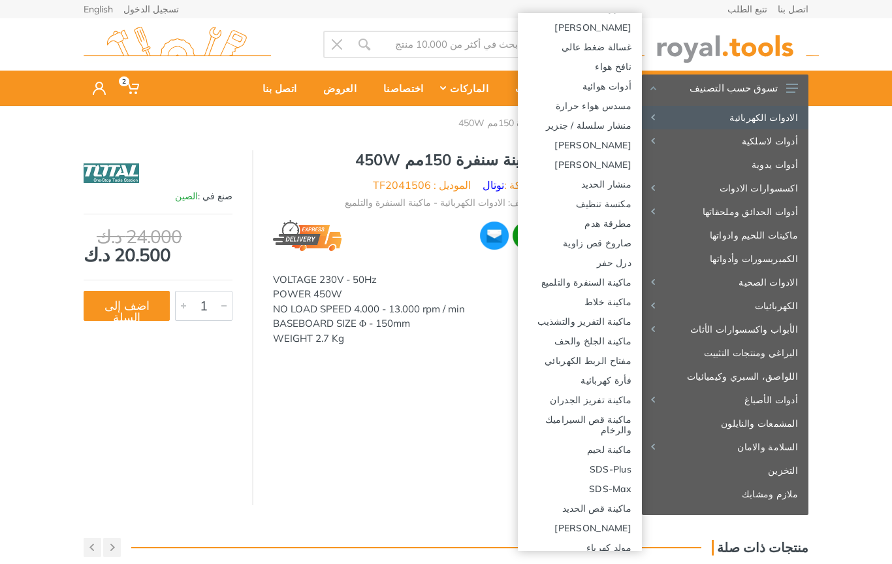
scroll to position [122, 0]
click at [620, 377] on link "فأرة كهربائية" at bounding box center [580, 378] width 124 height 20
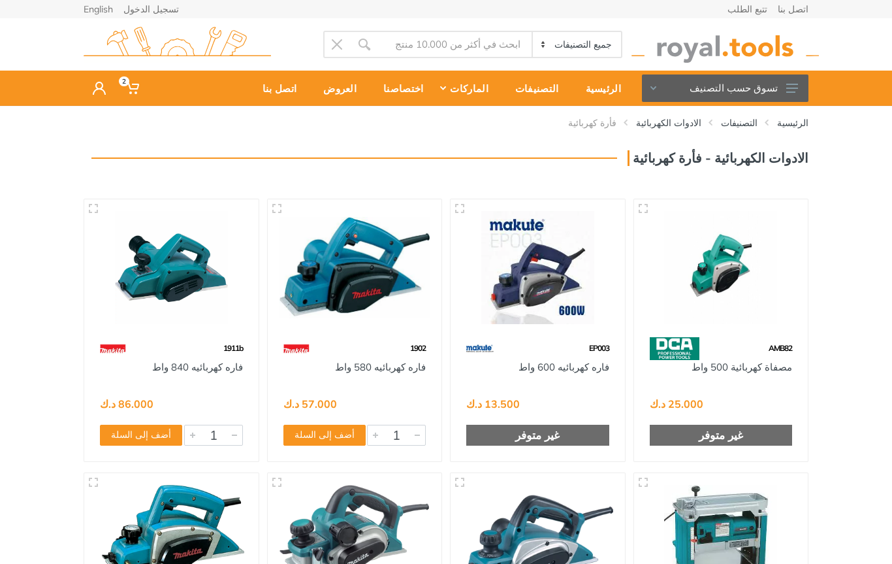
click at [790, 88] on use at bounding box center [793, 88] width 12 height 9
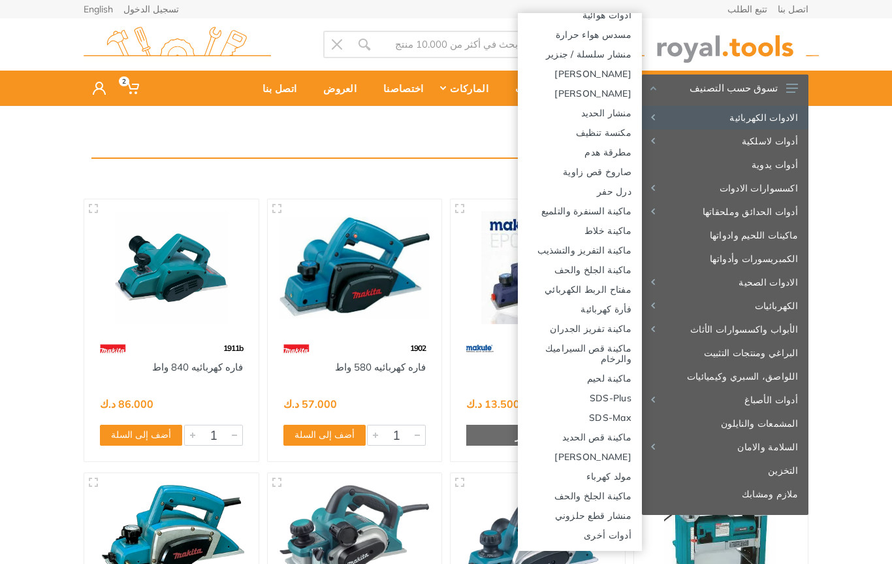
scroll to position [191, 0]
click at [617, 379] on link "ماكينة لحيم" at bounding box center [580, 378] width 124 height 20
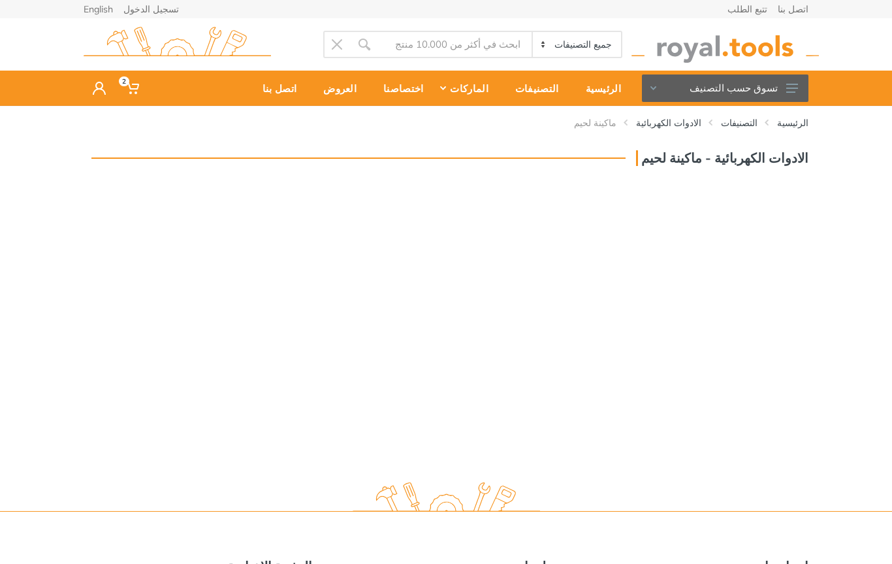
click at [794, 90] on icon at bounding box center [793, 88] width 12 height 9
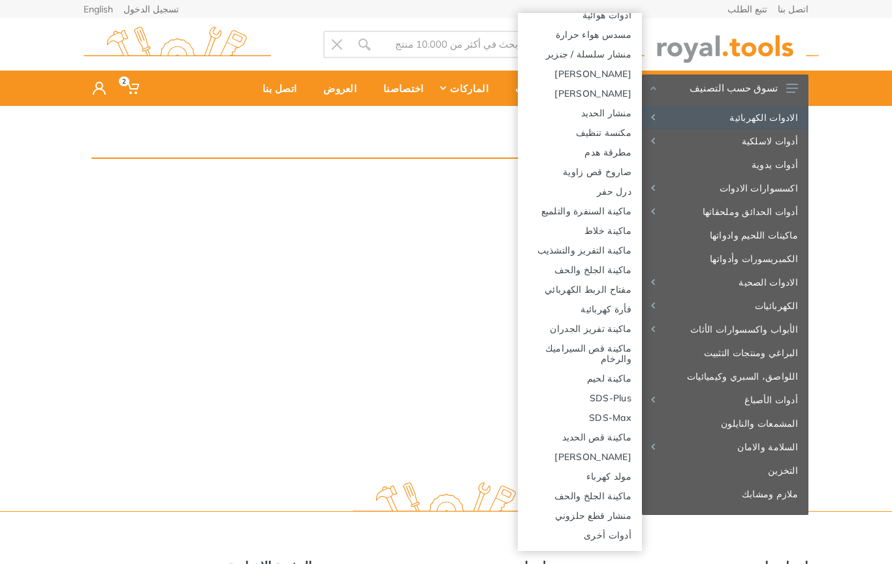
scroll to position [191, 0]
click at [617, 381] on link "ماكينة لحيم" at bounding box center [580, 378] width 124 height 20
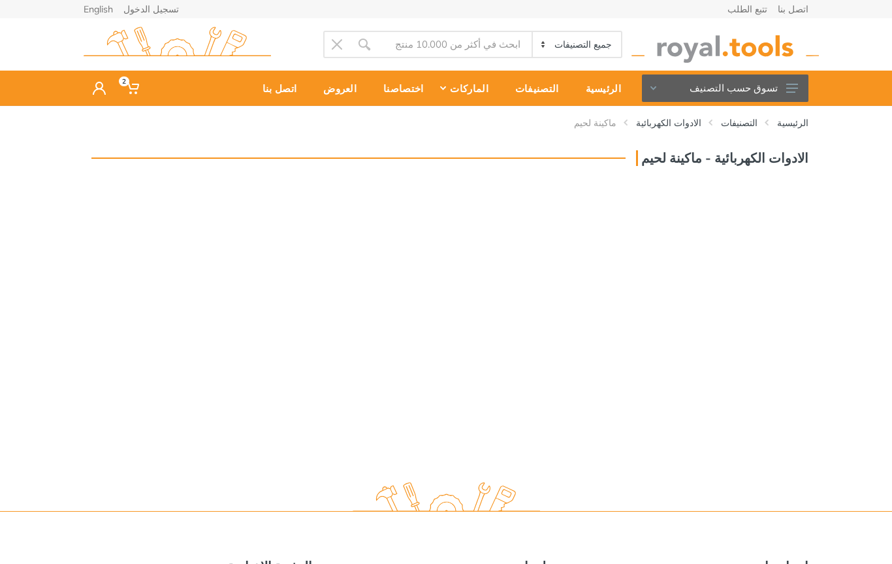
click at [685, 121] on link "الادوات الكهربائية" at bounding box center [668, 122] width 65 height 13
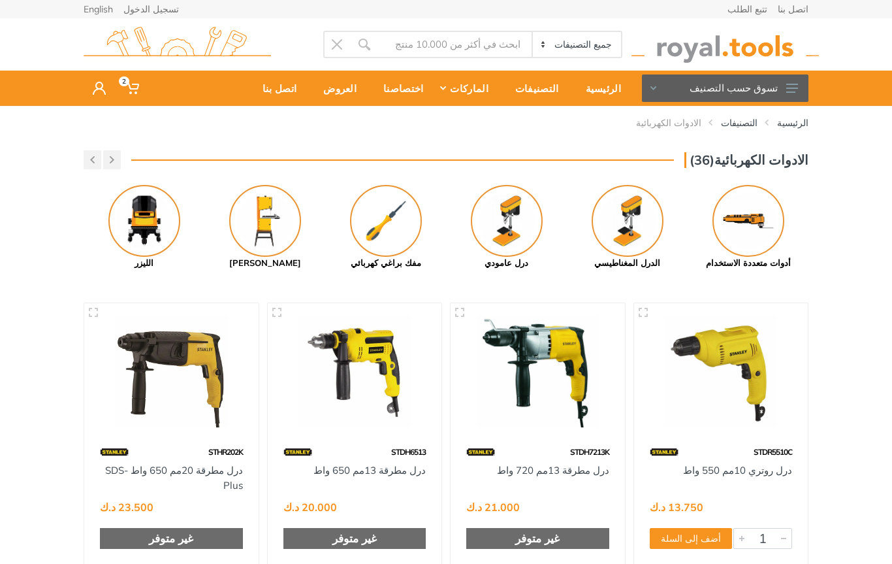
click at [798, 90] on icon at bounding box center [793, 88] width 12 height 9
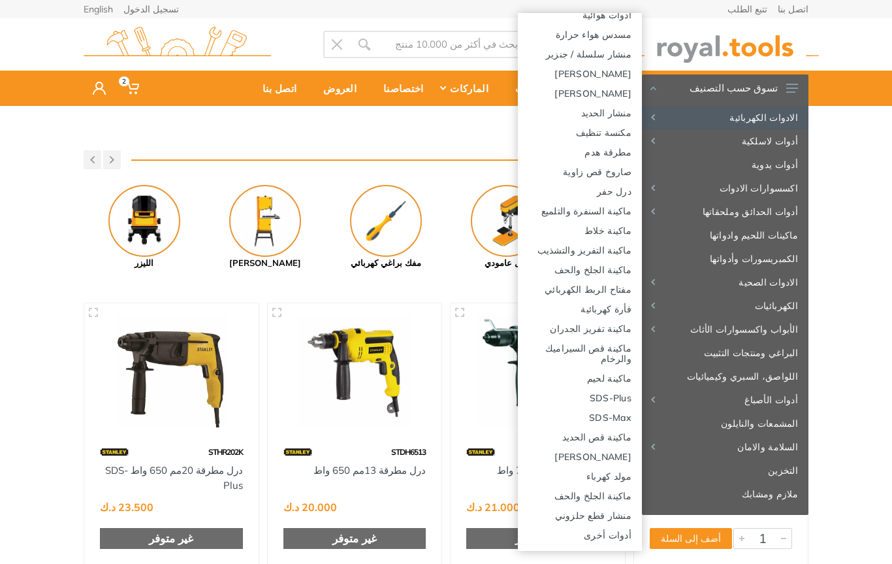
scroll to position [191, 0]
click at [617, 443] on link "ماكينة قص الحديد" at bounding box center [580, 437] width 124 height 20
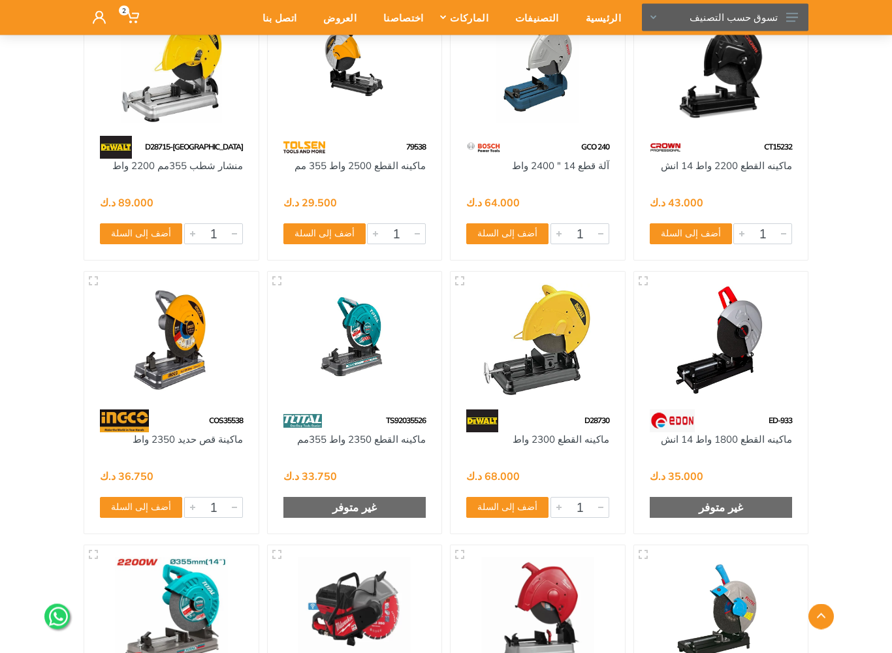
scroll to position [749, 0]
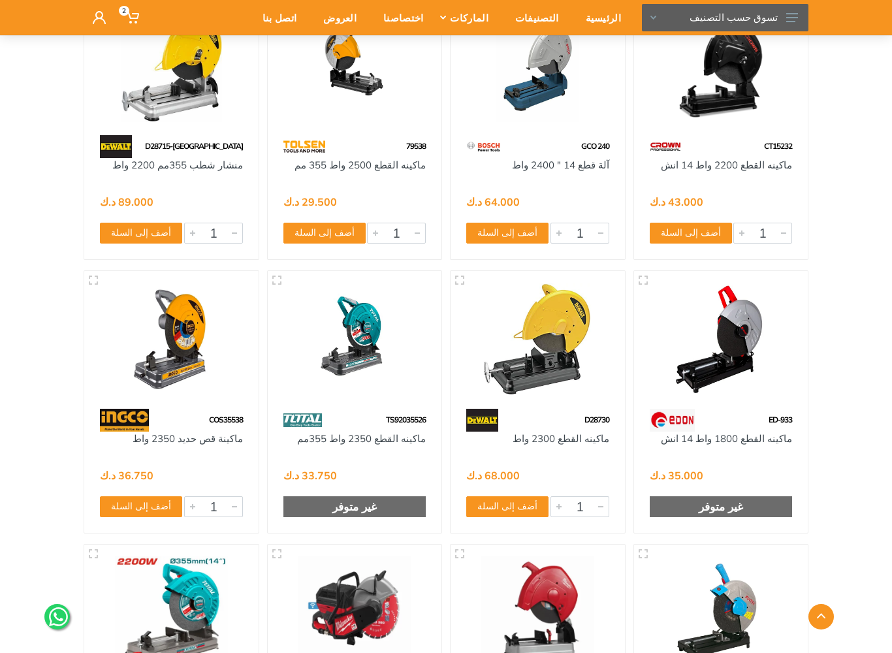
click at [390, 340] on img at bounding box center [355, 339] width 151 height 113
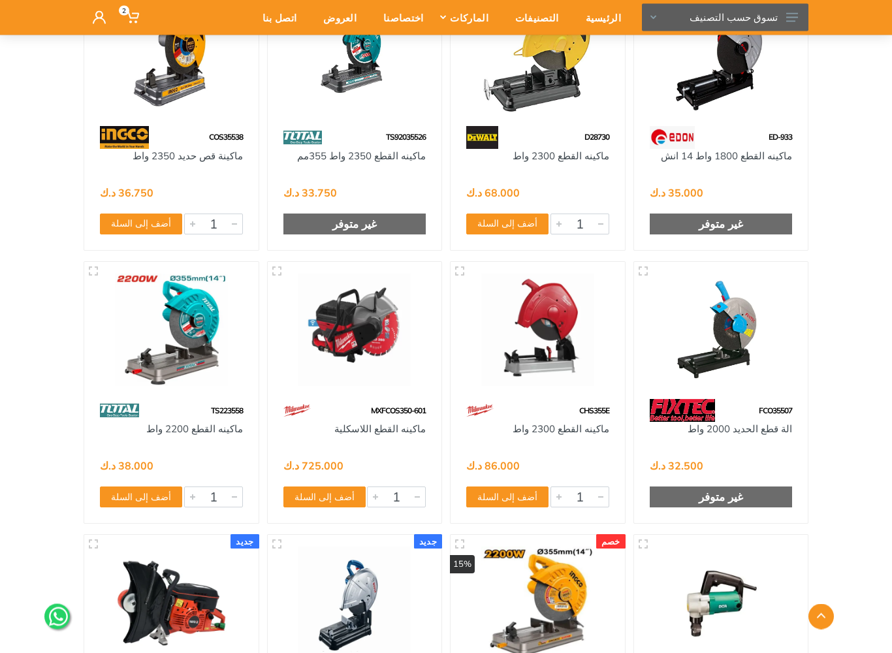
scroll to position [1032, 0]
click at [196, 373] on img at bounding box center [171, 330] width 151 height 113
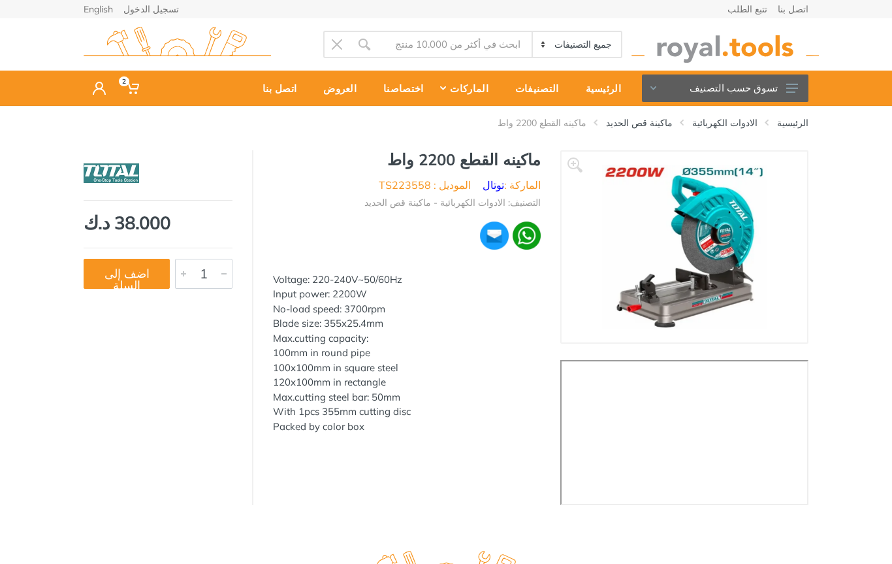
click at [134, 280] on button "اضف إلى السلة" at bounding box center [127, 274] width 86 height 30
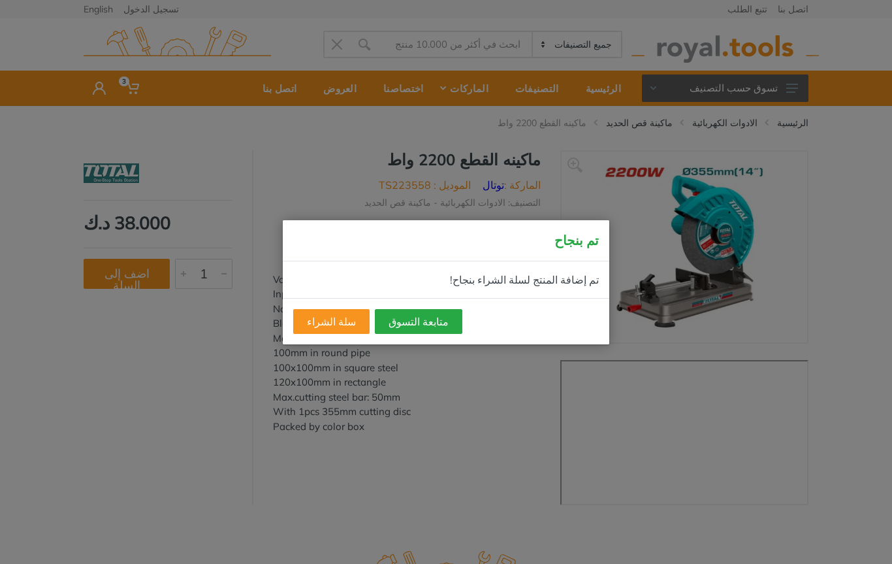
click at [417, 319] on button "متابعة التسوق" at bounding box center [419, 321] width 88 height 25
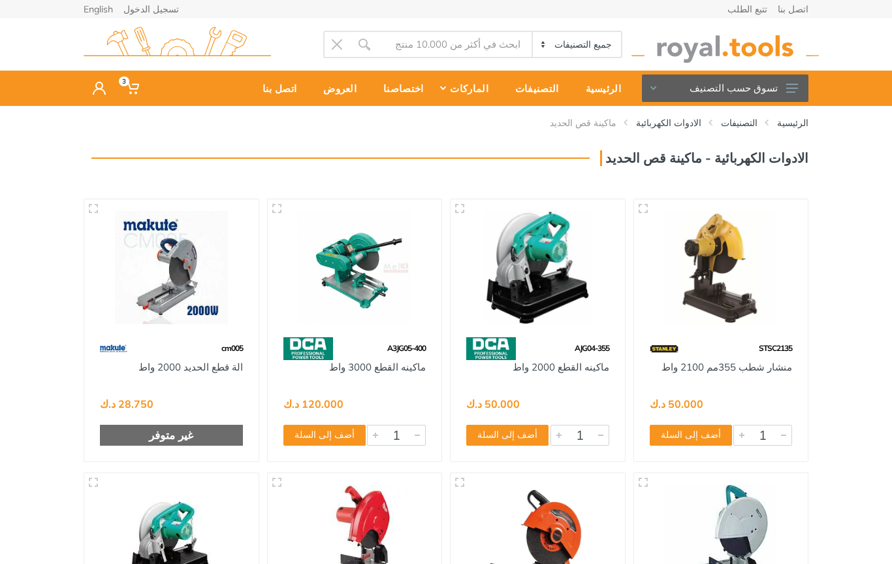
click at [783, 86] on button "تسوق حسب التصنيف" at bounding box center [725, 87] width 167 height 27
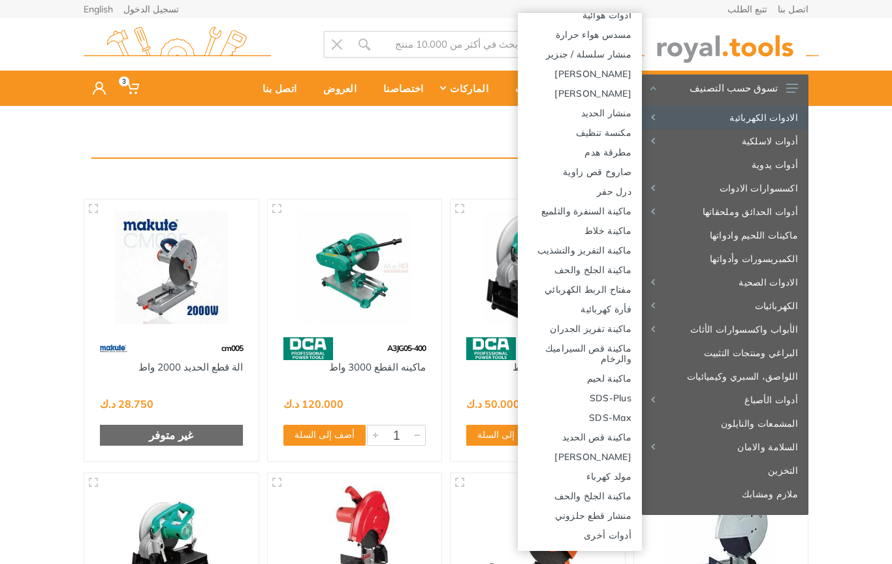
scroll to position [191, 0]
click at [630, 534] on link "أدوات أخرى" at bounding box center [580, 535] width 124 height 20
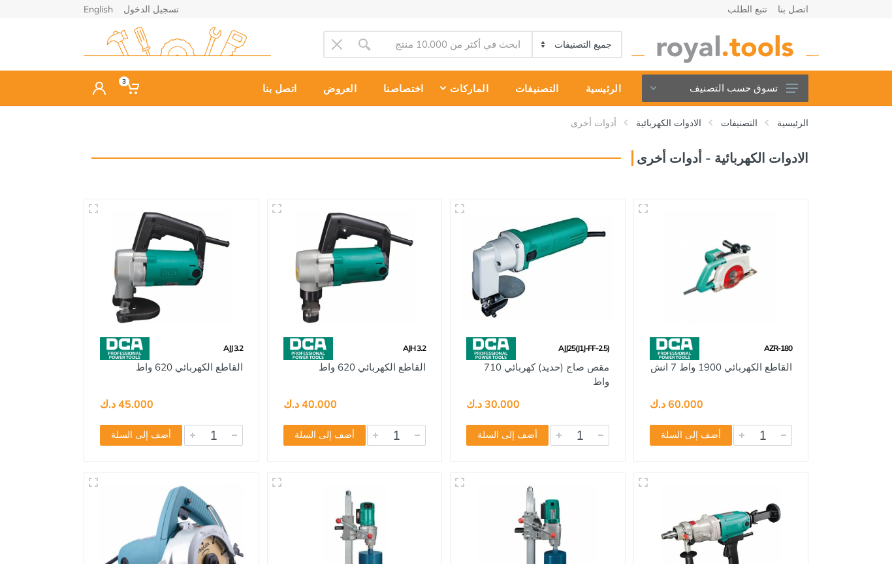
click at [206, 294] on img at bounding box center [171, 267] width 151 height 113
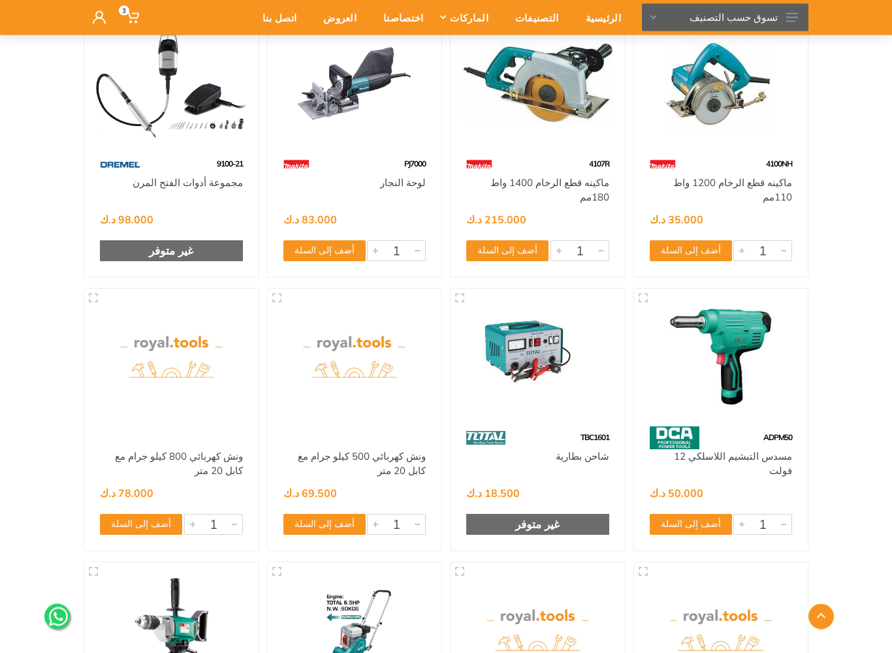
scroll to position [732, 0]
click at [764, 336] on img at bounding box center [721, 357] width 151 height 113
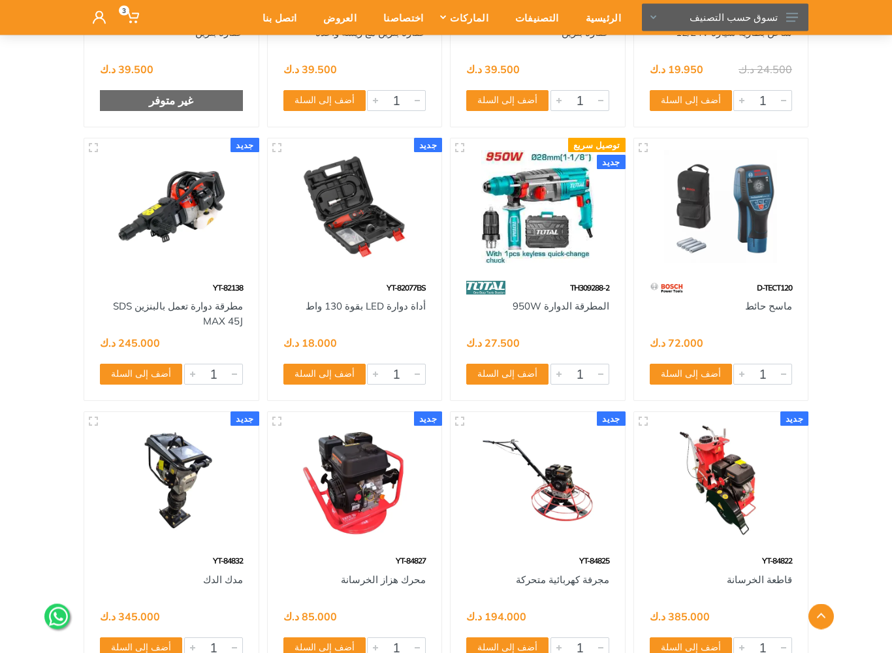
scroll to position [1982, 0]
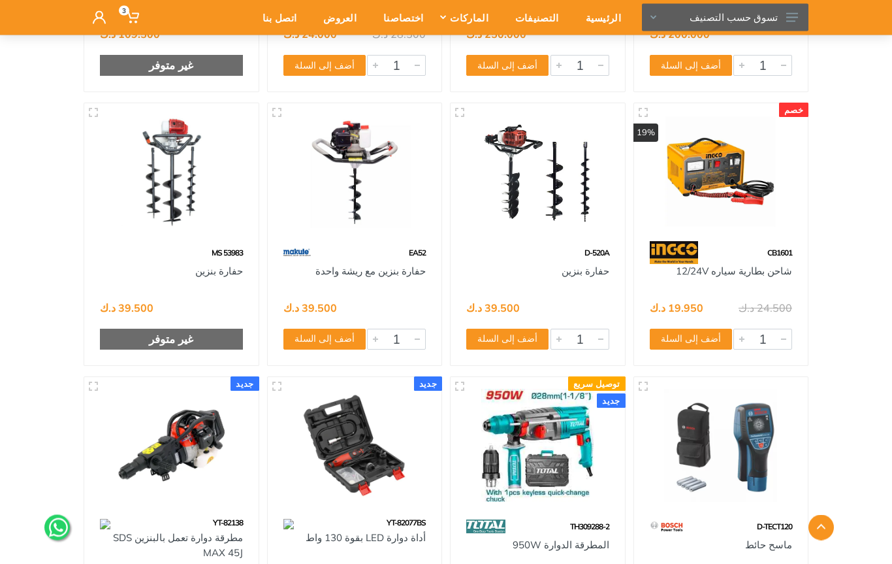
click at [781, 14] on button "تسوق حسب التصنيف" at bounding box center [725, 17] width 167 height 27
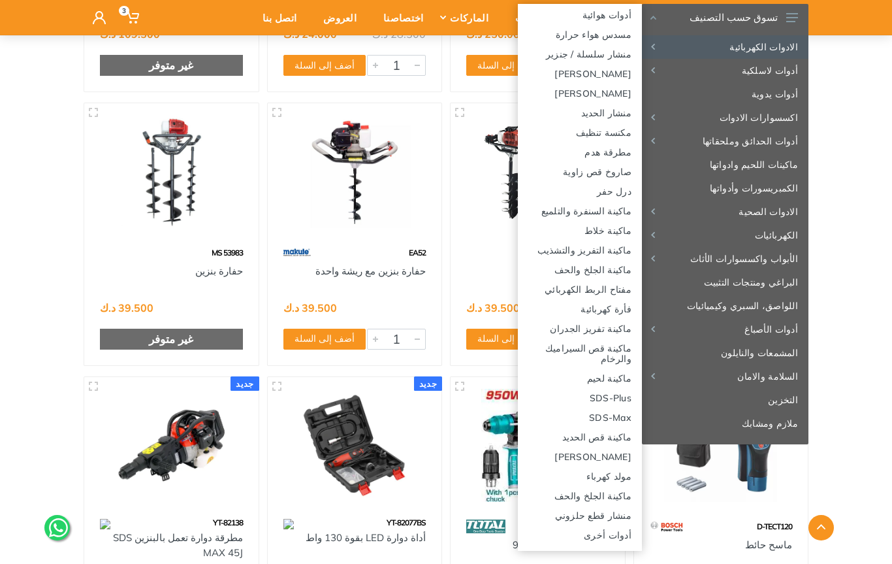
scroll to position [0, 0]
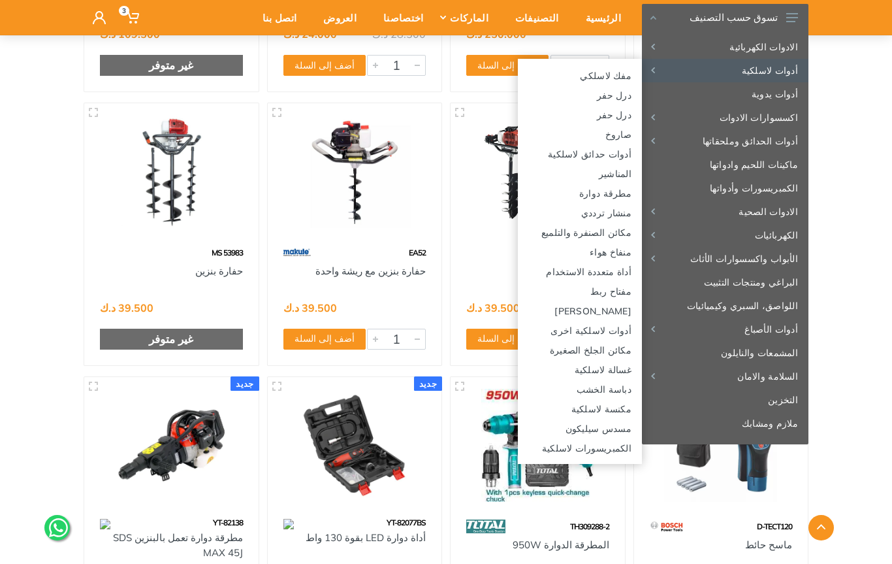
click at [613, 411] on link "مكنسة لاسلكية" at bounding box center [580, 409] width 124 height 20
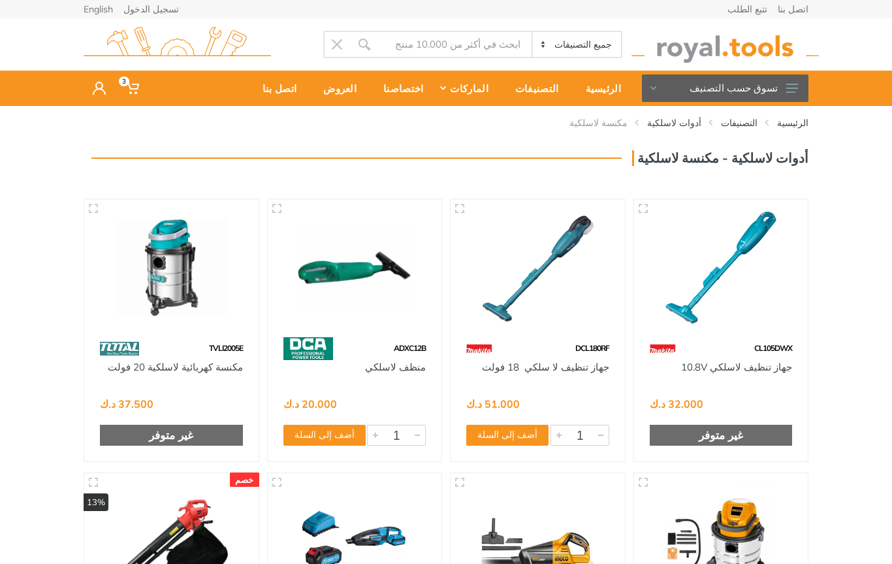
click at [602, 296] on img at bounding box center [538, 267] width 151 height 113
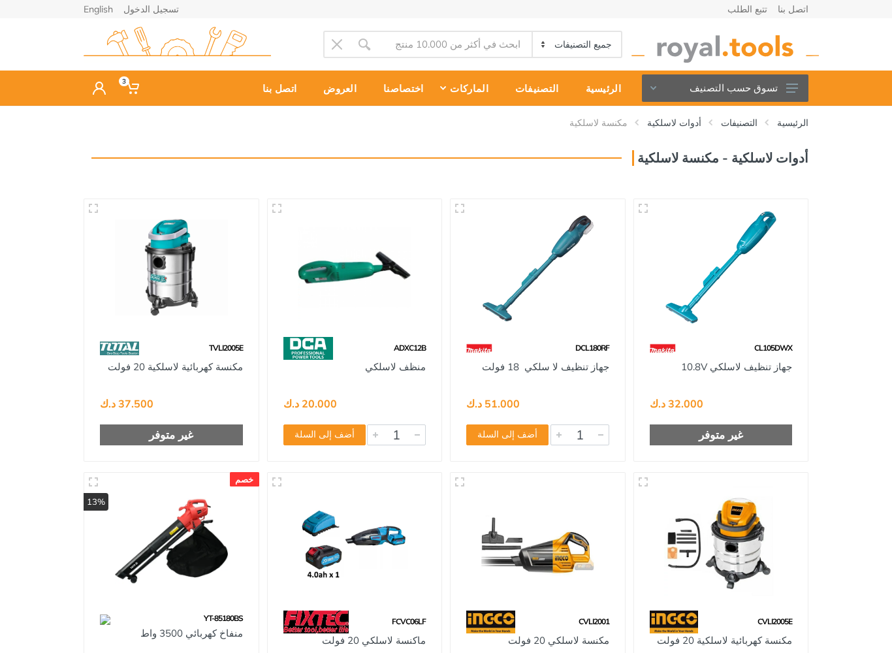
click at [782, 80] on button "تسوق حسب التصنيف" at bounding box center [725, 87] width 167 height 27
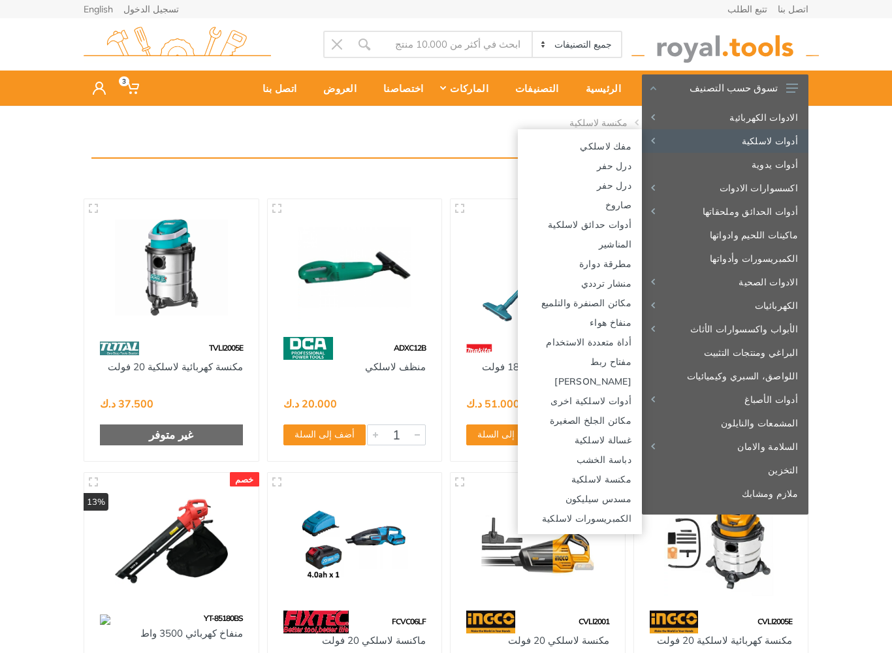
click at [785, 163] on link "أدوات يدوية" at bounding box center [725, 165] width 167 height 24
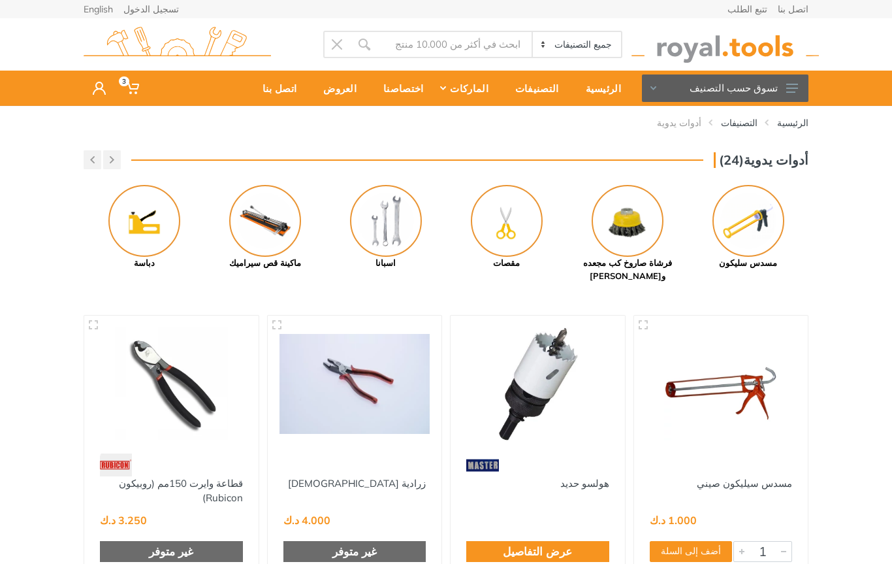
click at [793, 91] on use at bounding box center [793, 88] width 12 height 9
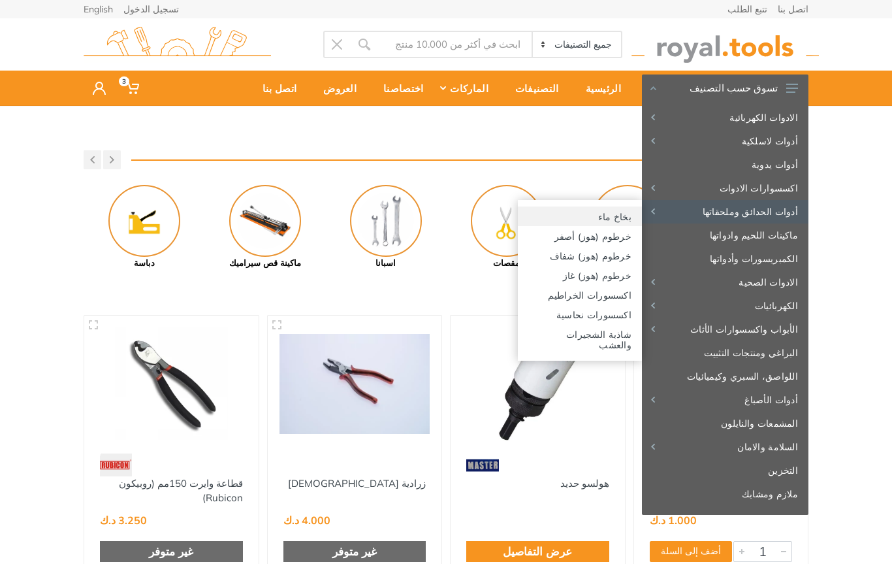
click at [630, 218] on link "بخاخ ماء" at bounding box center [580, 216] width 124 height 20
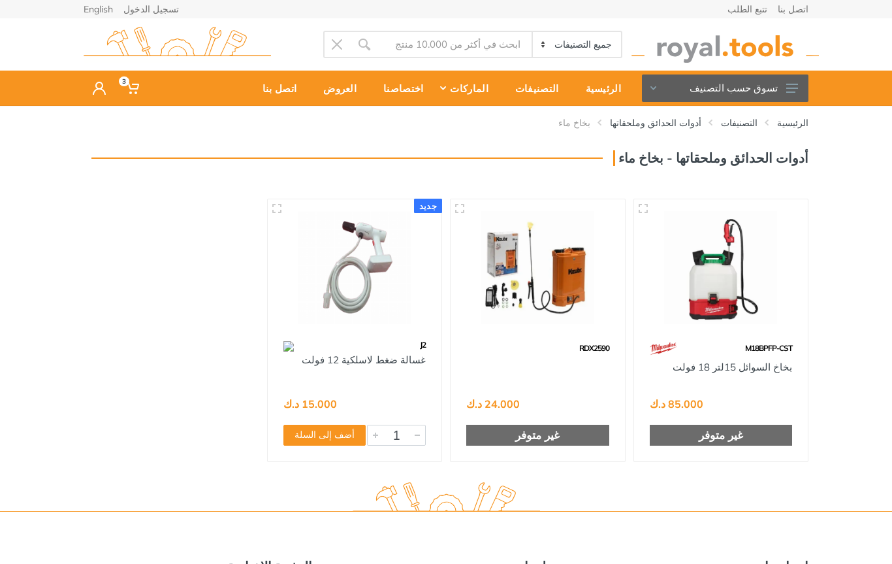
click at [778, 85] on button "تسوق حسب التصنيف" at bounding box center [725, 87] width 167 height 27
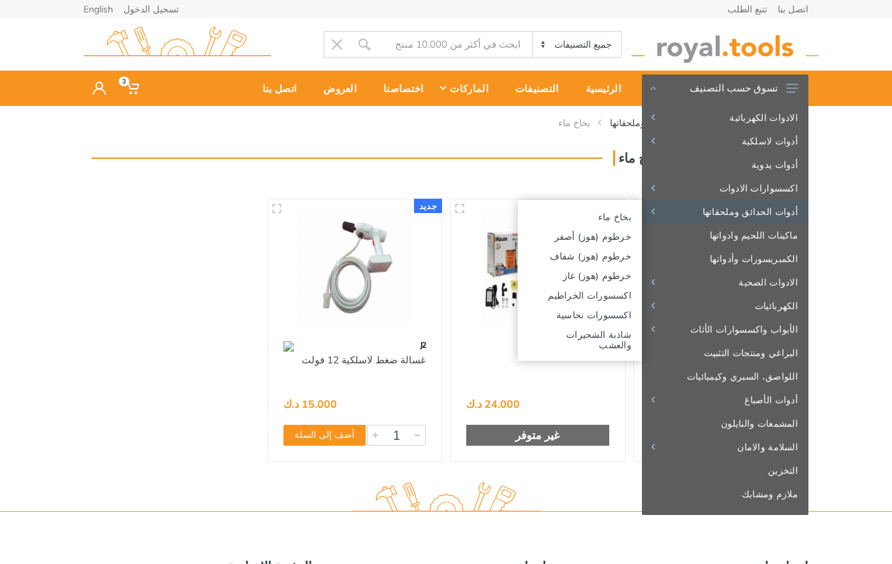
click at [767, 212] on link "أدوات الحدائق وملحقاتها" at bounding box center [725, 212] width 167 height 24
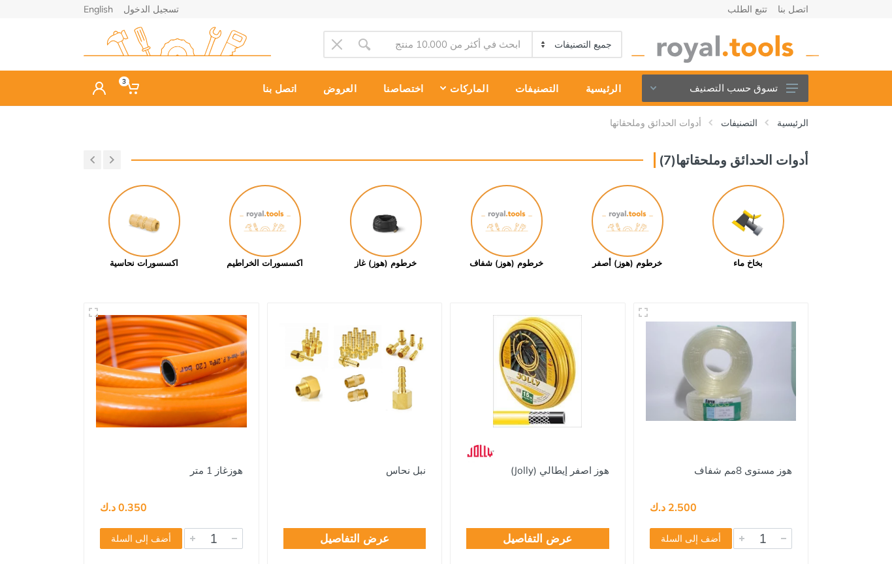
click at [791, 91] on icon at bounding box center [793, 88] width 12 height 9
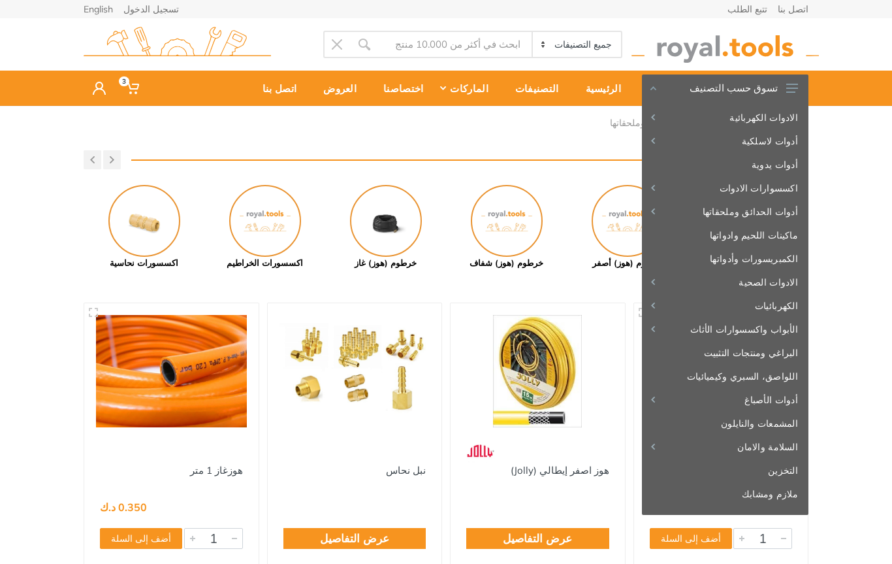
click at [768, 261] on link "الكمبريسورات وأدواتها" at bounding box center [725, 259] width 167 height 24
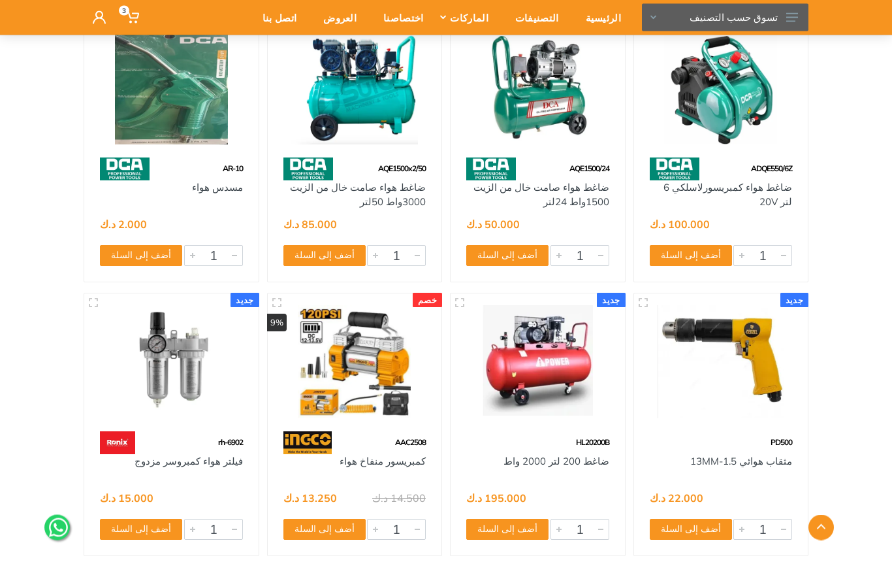
scroll to position [3497, 0]
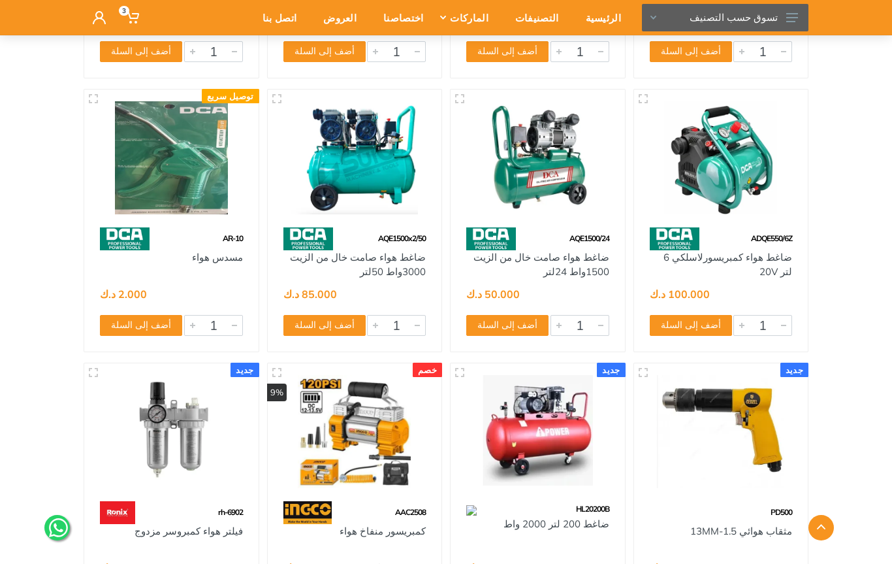
click at [795, 8] on button "تسوق حسب التصنيف" at bounding box center [725, 17] width 167 height 27
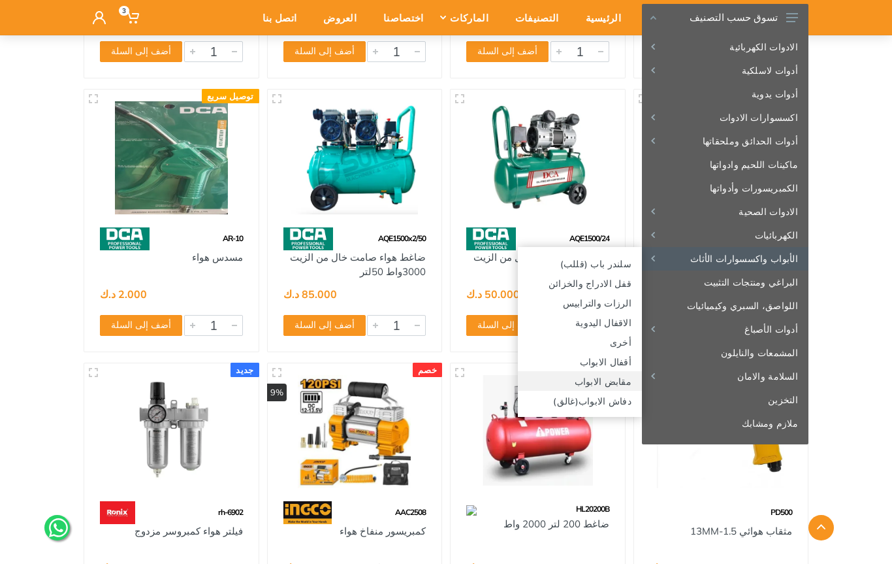
click at [617, 381] on link "مقابض الابواب" at bounding box center [580, 381] width 124 height 20
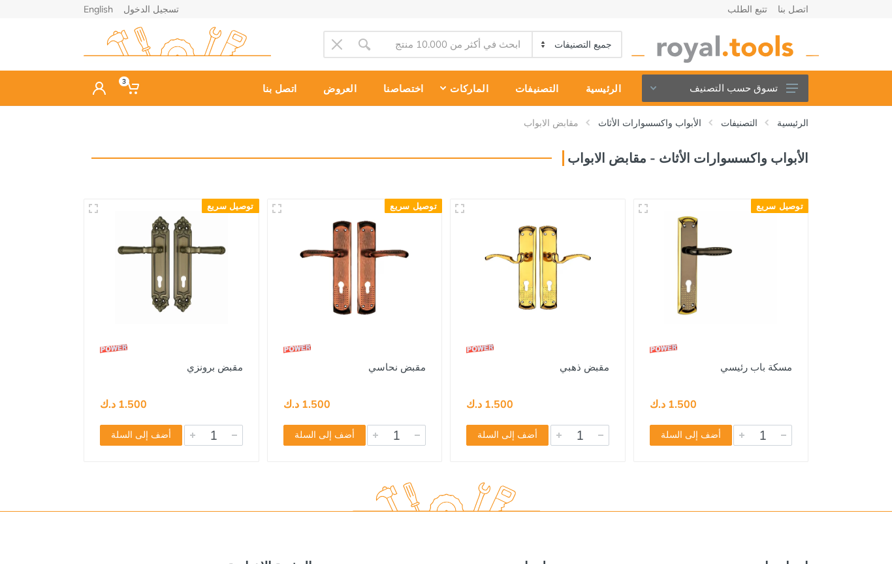
click at [795, 87] on icon at bounding box center [793, 88] width 12 height 9
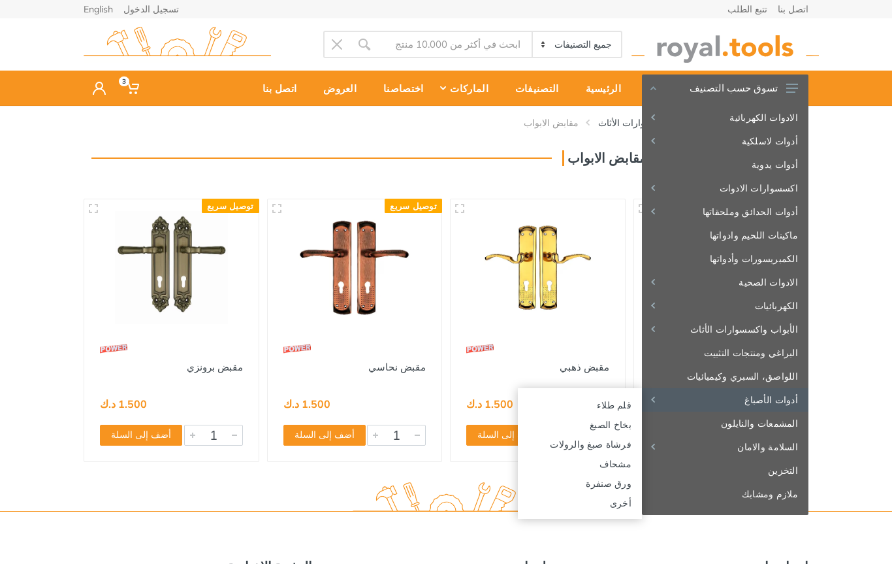
click at [631, 502] on link "أخرى" at bounding box center [580, 503] width 124 height 20
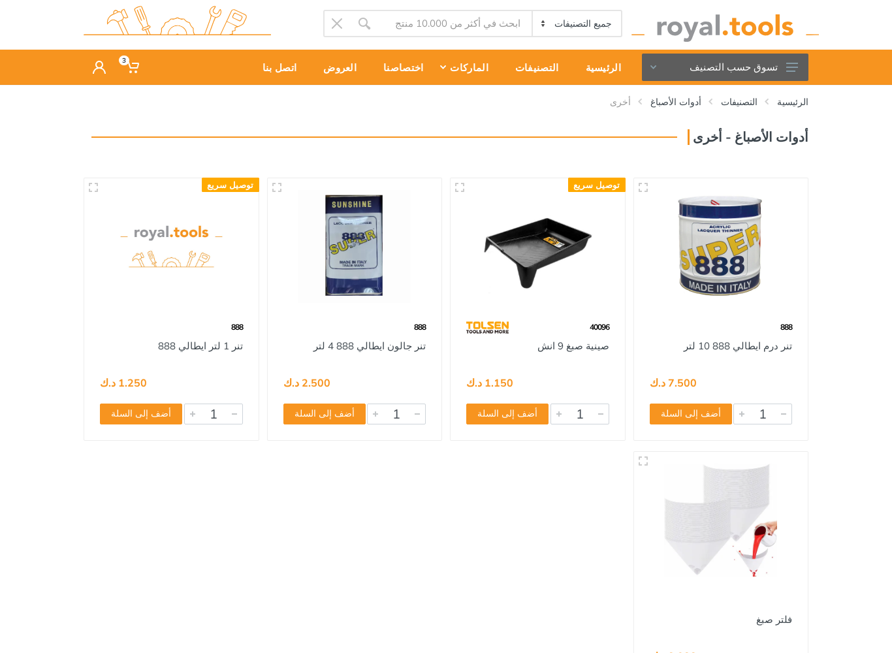
scroll to position [21, 0]
click at [806, 57] on button "تسوق حسب التصنيف" at bounding box center [725, 67] width 167 height 27
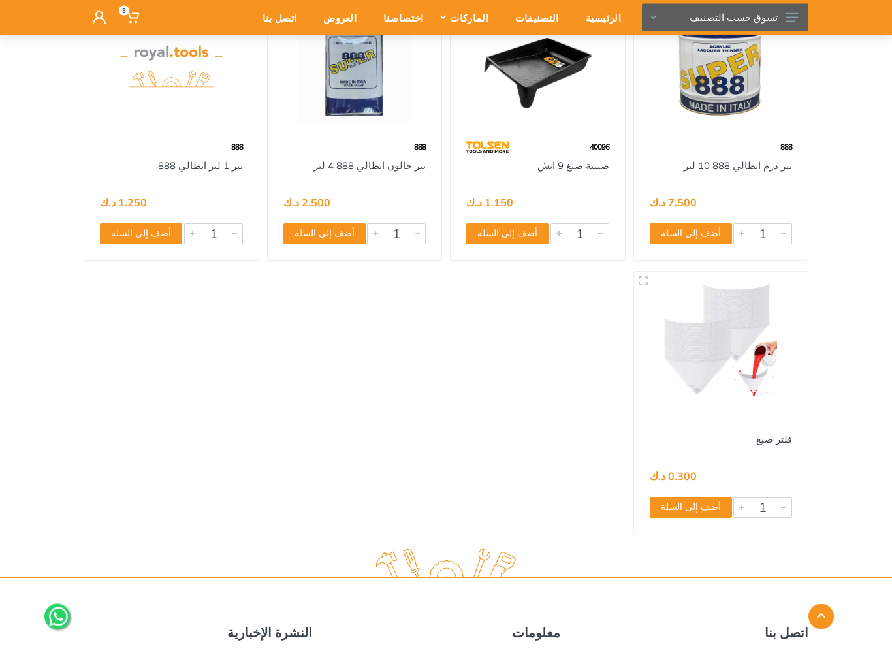
scroll to position [201, 0]
click at [792, 22] on button "تسوق حسب التصنيف" at bounding box center [725, 17] width 167 height 27
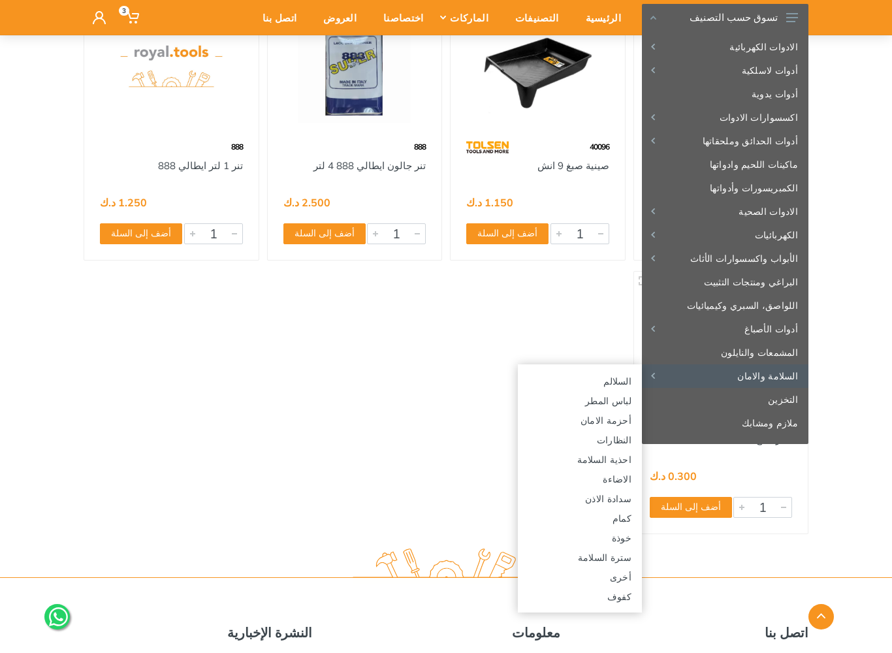
click at [625, 438] on link "النظارات" at bounding box center [580, 440] width 124 height 20
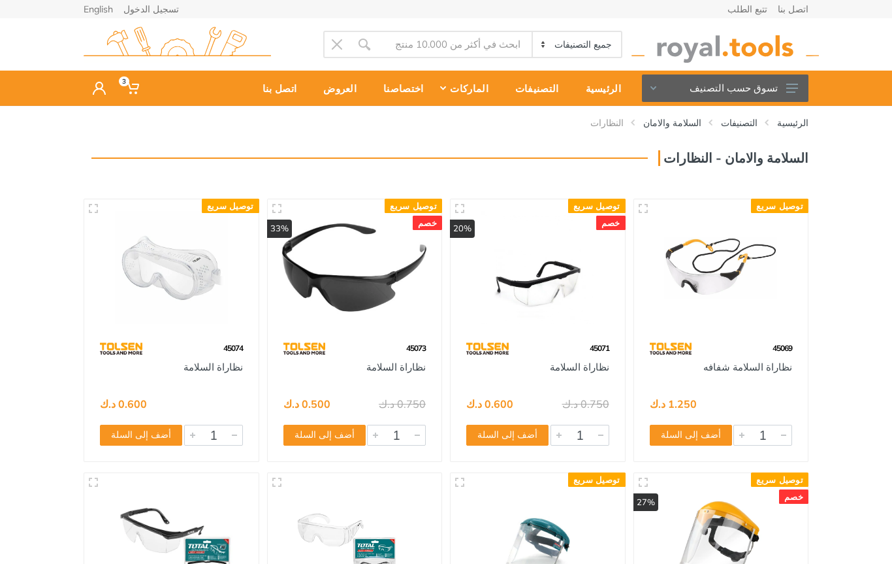
click at [784, 95] on button "تسوق حسب التصنيف" at bounding box center [725, 87] width 167 height 27
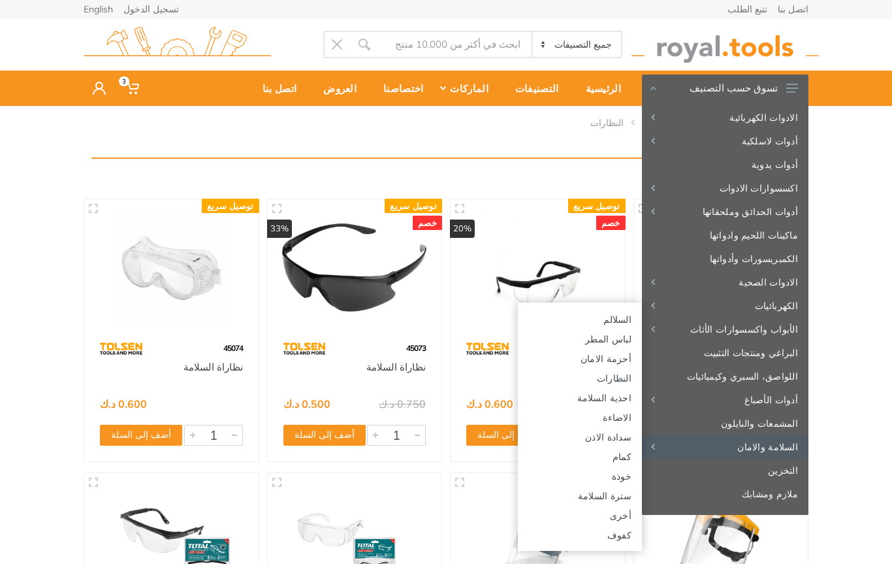
click at [630, 460] on link "كمام" at bounding box center [580, 456] width 124 height 20
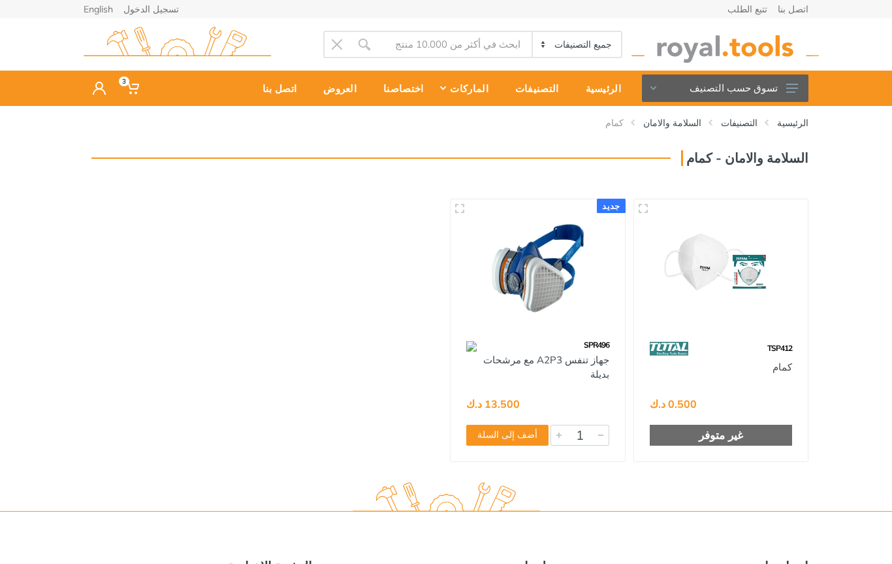
click at [801, 90] on button "تسوق حسب التصنيف" at bounding box center [725, 87] width 167 height 27
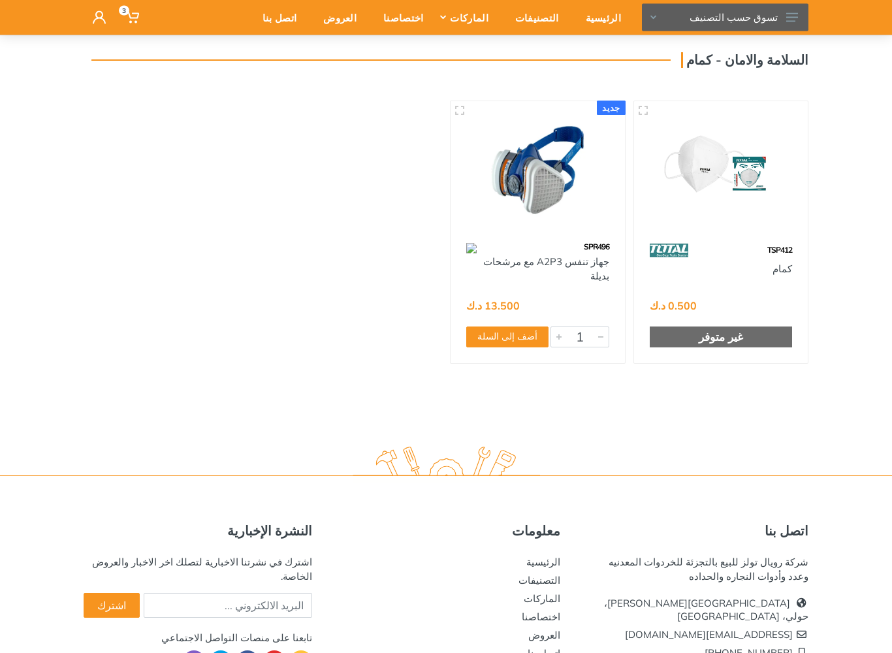
scroll to position [98, 0]
click at [797, 15] on icon at bounding box center [793, 17] width 12 height 9
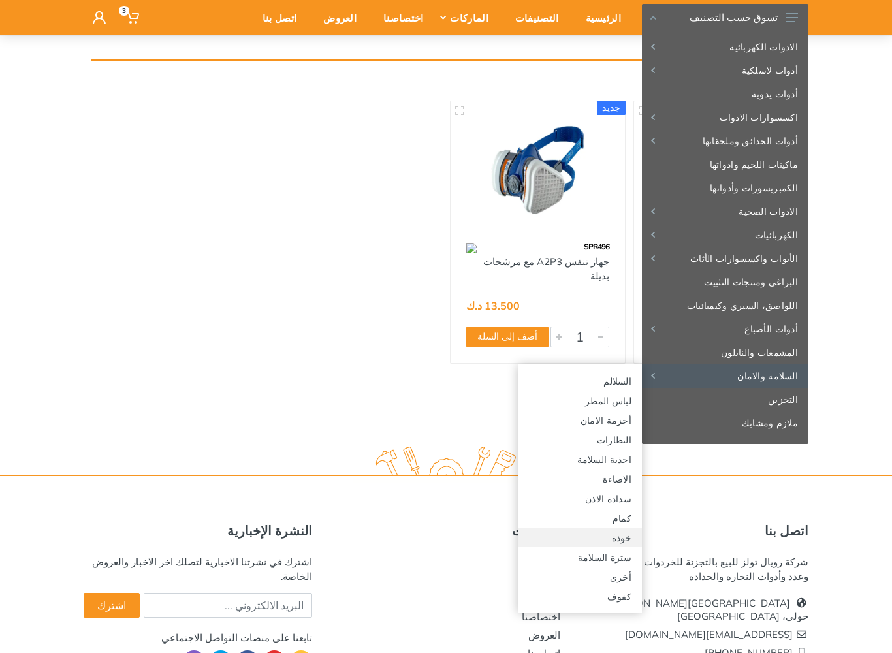
click at [621, 532] on link "خوذة" at bounding box center [580, 538] width 124 height 20
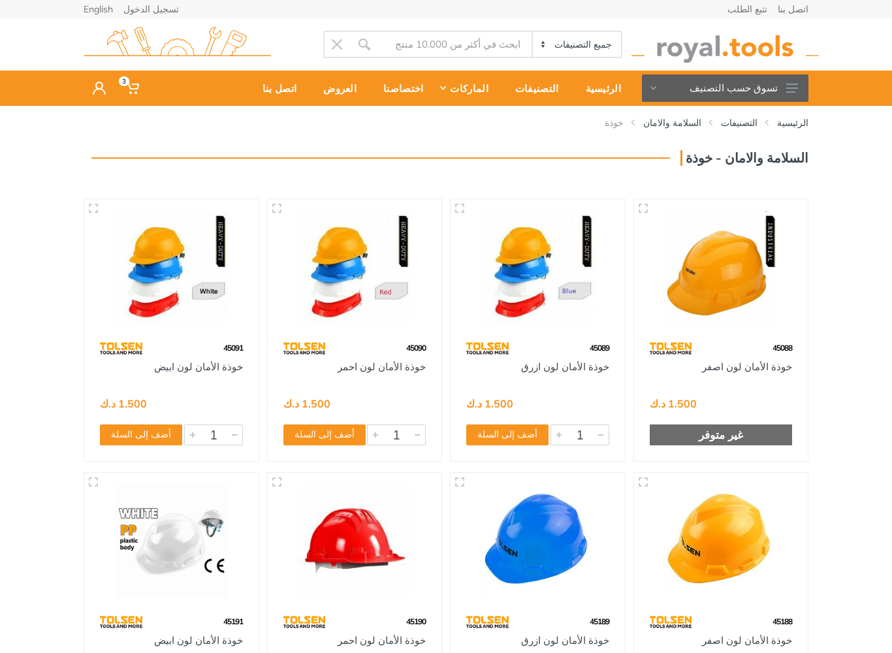
click at [806, 84] on button "تسوق حسب التصنيف" at bounding box center [725, 87] width 167 height 27
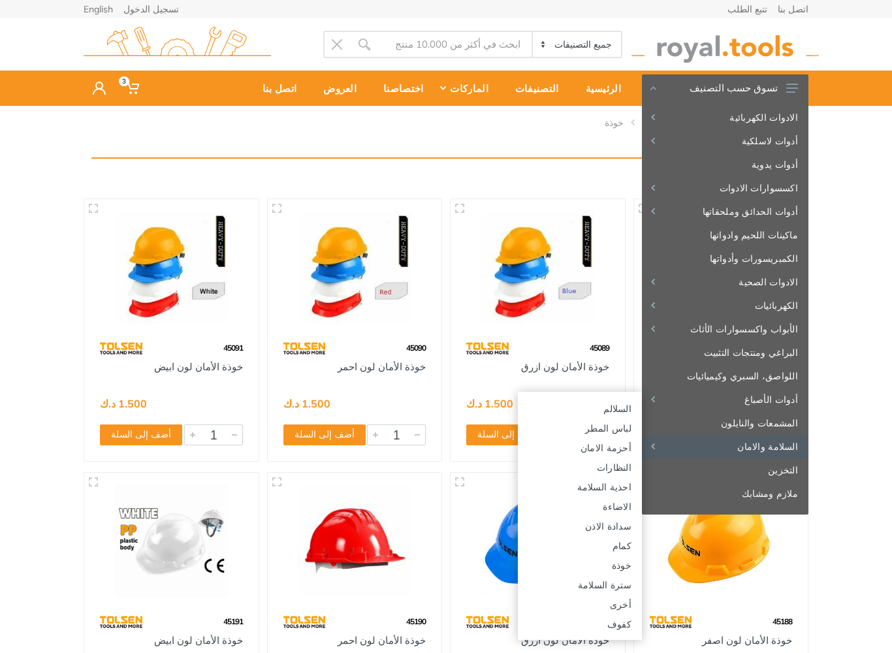
click at [625, 563] on link "كفوف" at bounding box center [580, 624] width 124 height 20
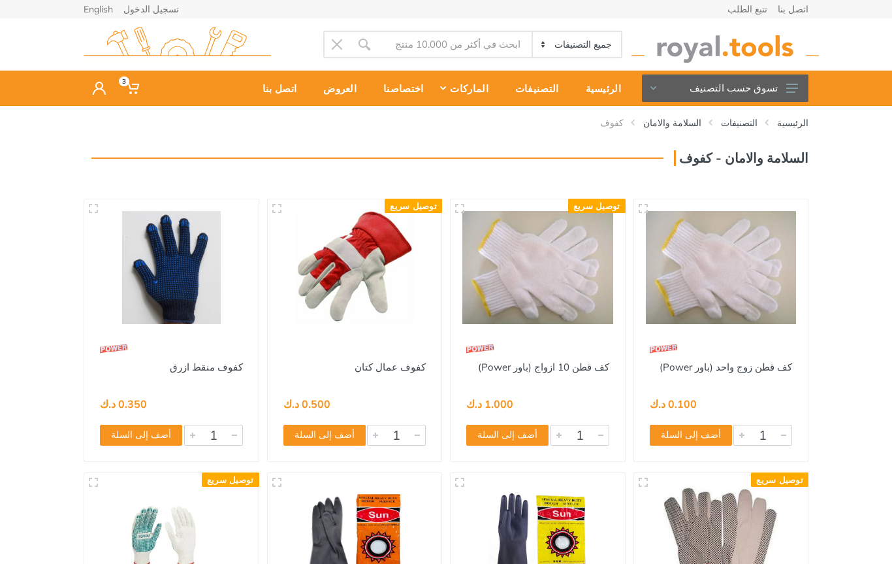
click at [798, 76] on button "تسوق حسب التصنيف" at bounding box center [725, 87] width 167 height 27
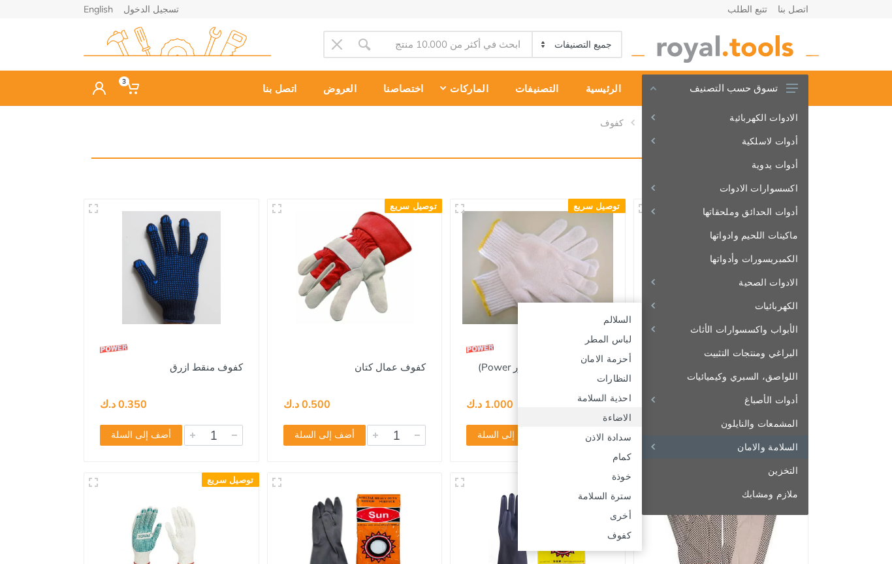
click at [619, 410] on link "الاضاءة" at bounding box center [580, 417] width 124 height 20
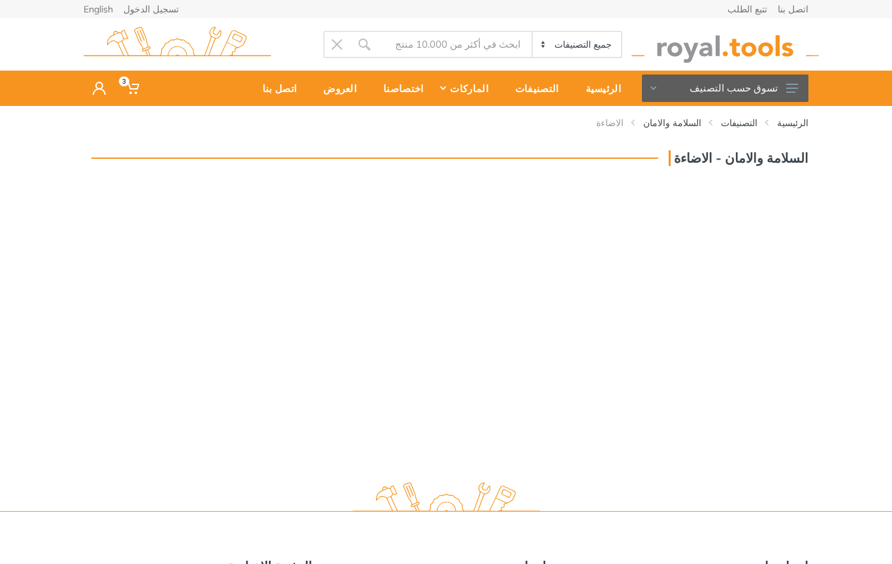
click at [785, 84] on button "تسوق حسب التصنيف" at bounding box center [725, 87] width 167 height 27
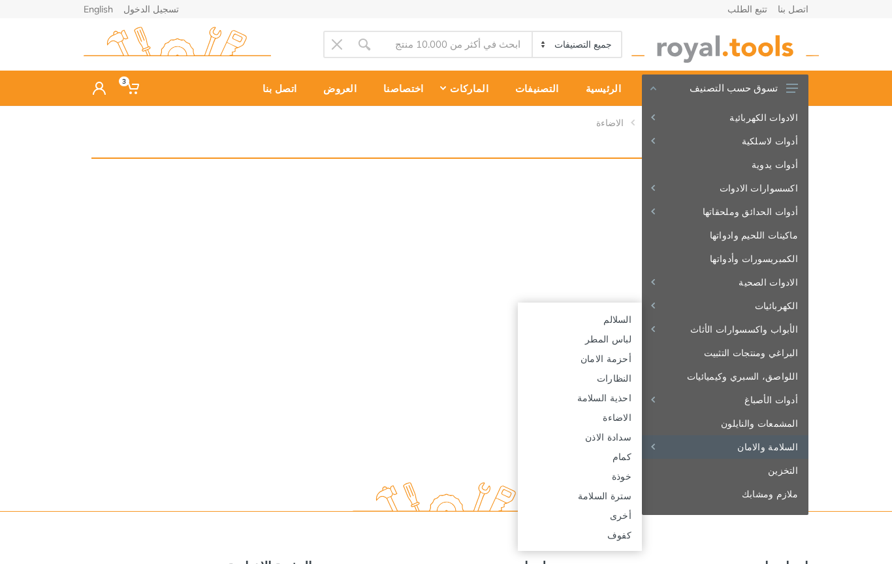
click at [620, 328] on link "السلالم" at bounding box center [580, 319] width 124 height 20
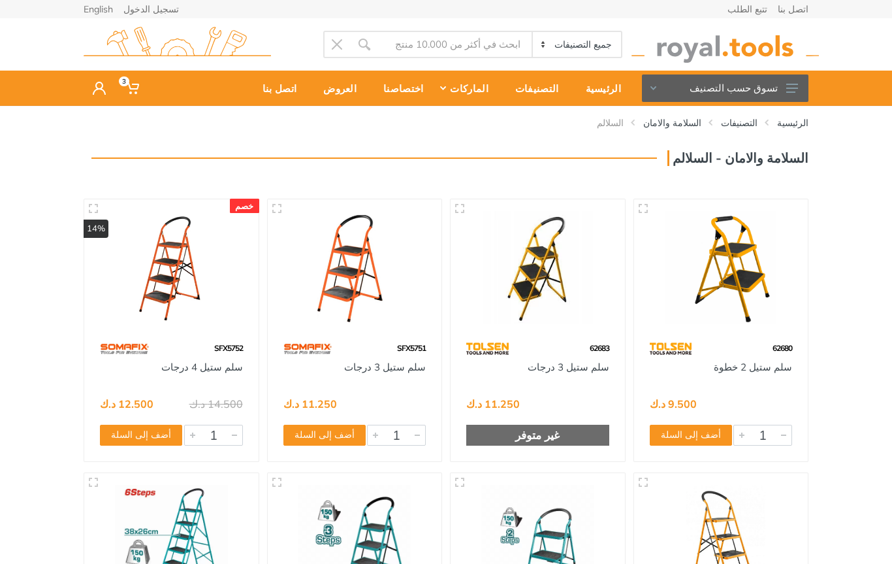
click at [795, 94] on button "تسوق حسب التصنيف" at bounding box center [725, 87] width 167 height 27
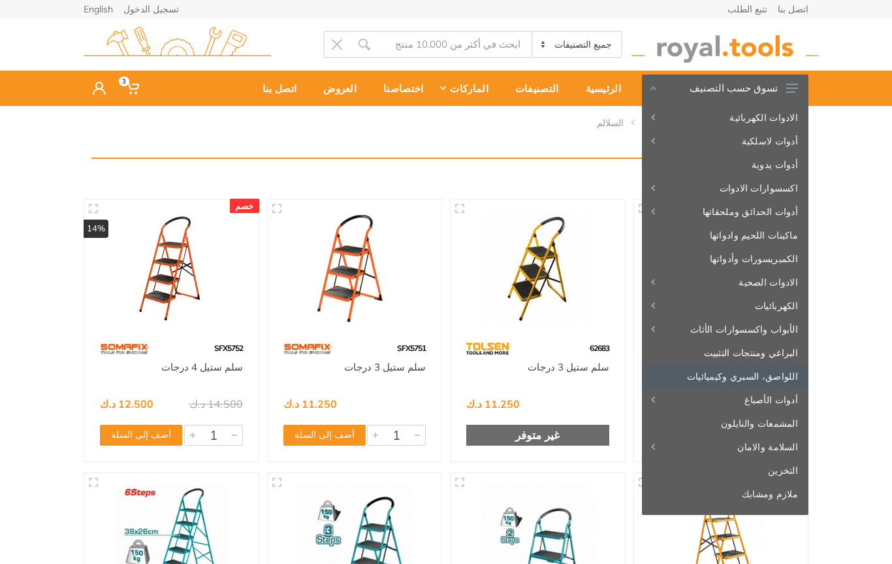
click at [783, 376] on link "اللواصق، السبري وكيميائيات" at bounding box center [725, 377] width 167 height 24
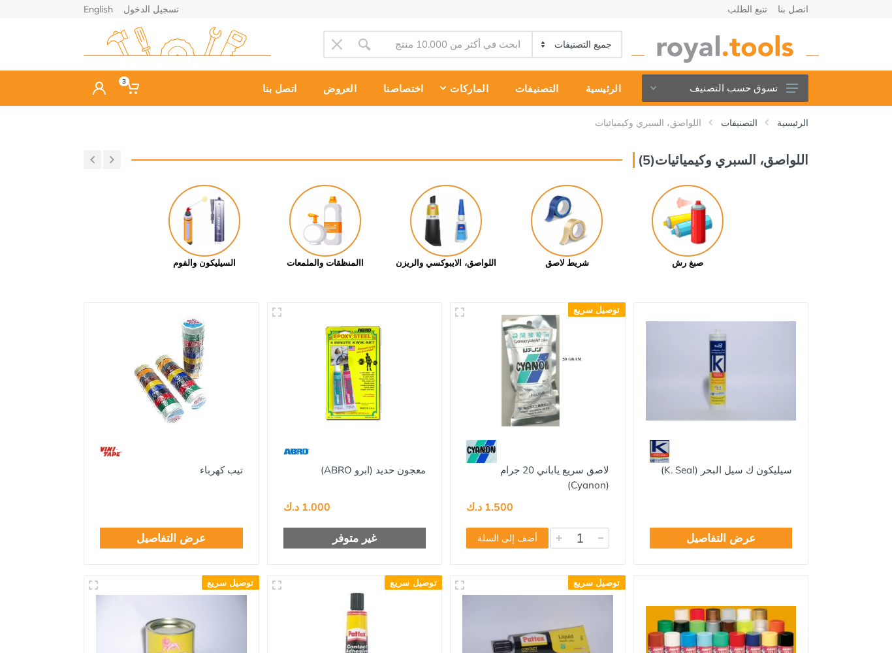
click at [691, 212] on img at bounding box center [688, 221] width 72 height 72
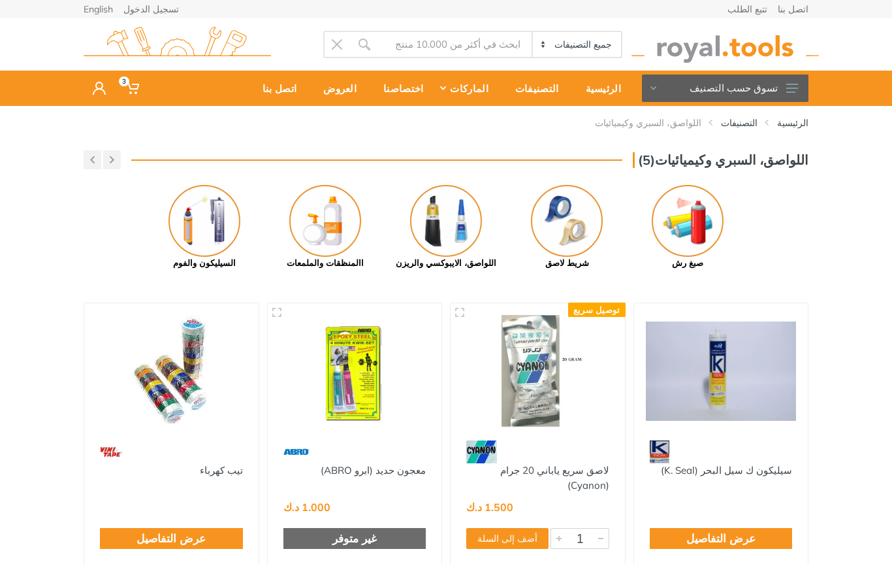
click at [454, 218] on img at bounding box center [446, 221] width 72 height 72
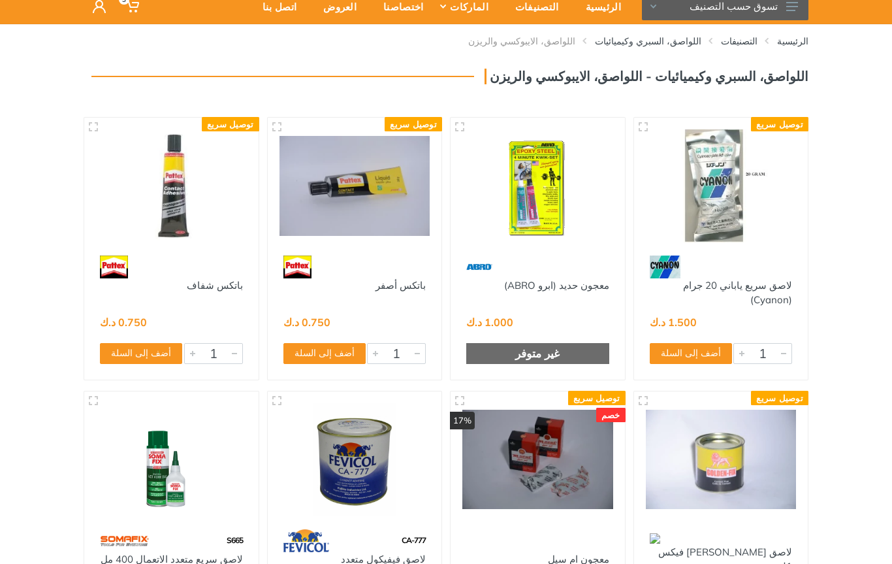
scroll to position [34, 0]
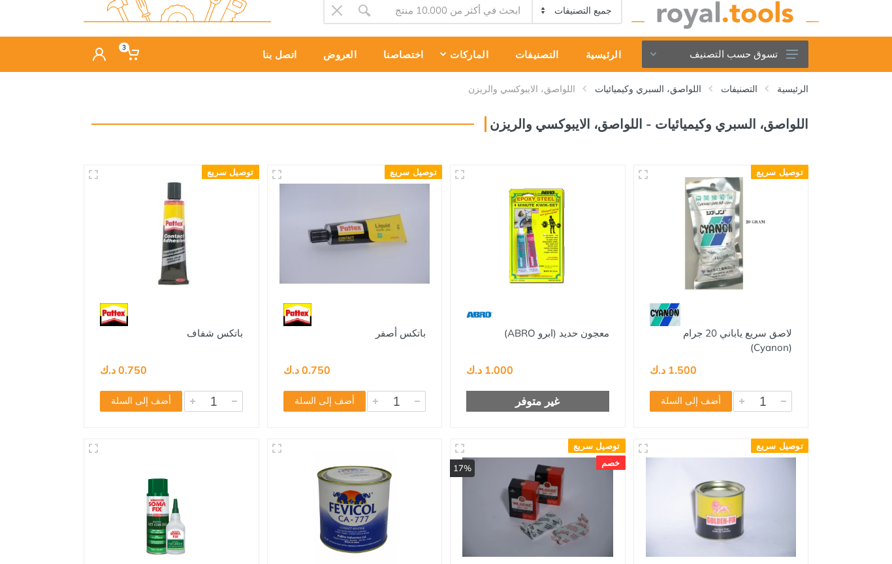
click at [787, 53] on icon at bounding box center [793, 54] width 12 height 9
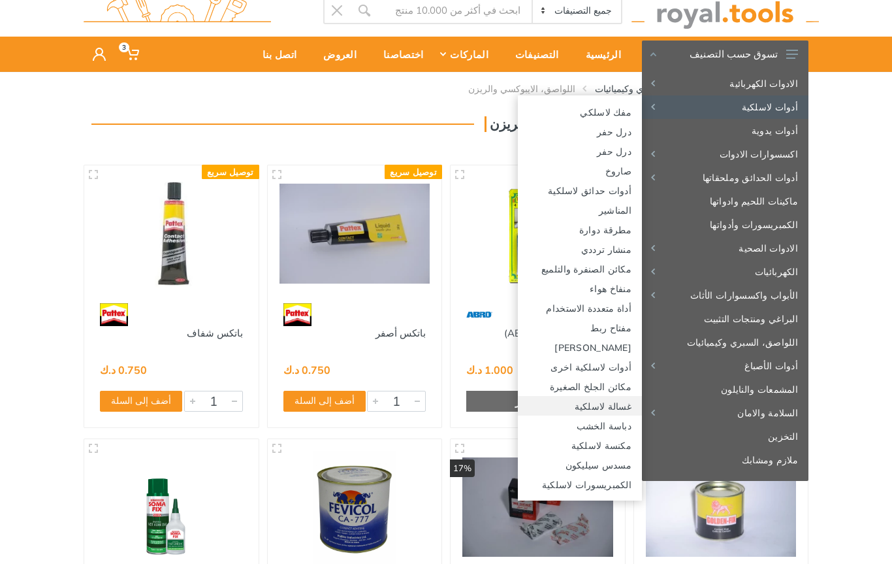
click at [624, 402] on link "غسالة لاسلكية" at bounding box center [580, 406] width 124 height 20
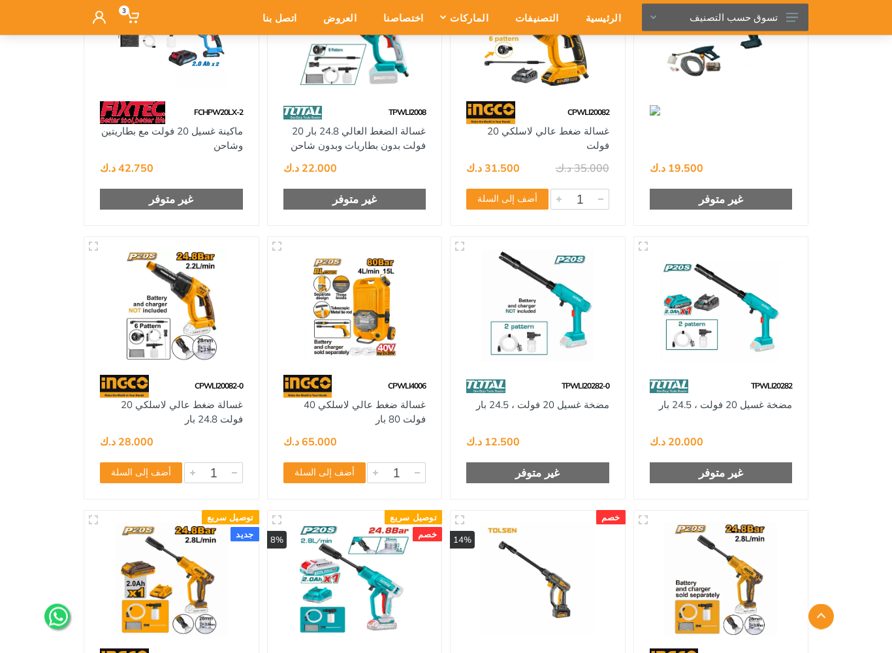
scroll to position [557, 0]
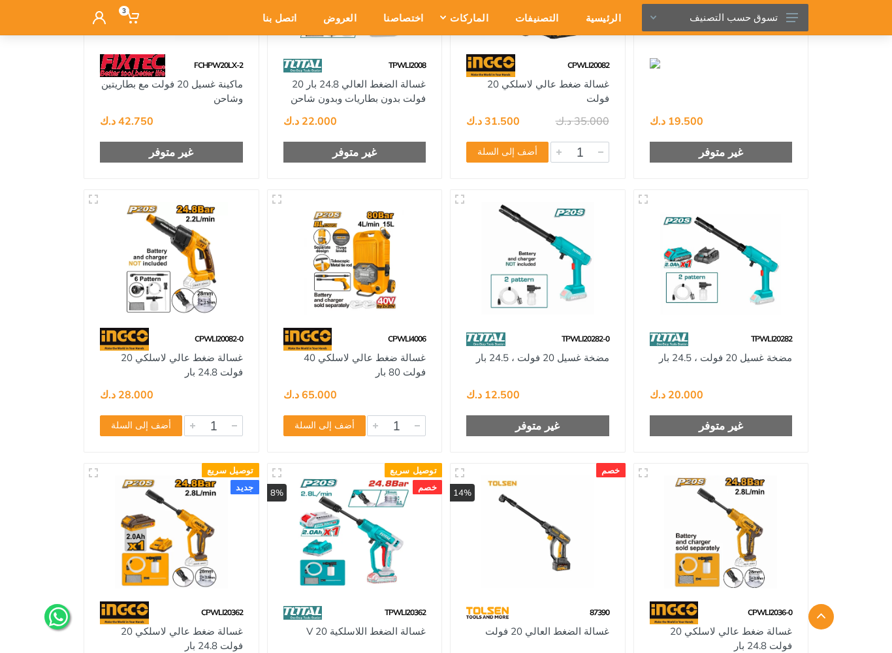
click at [410, 262] on img at bounding box center [355, 258] width 151 height 113
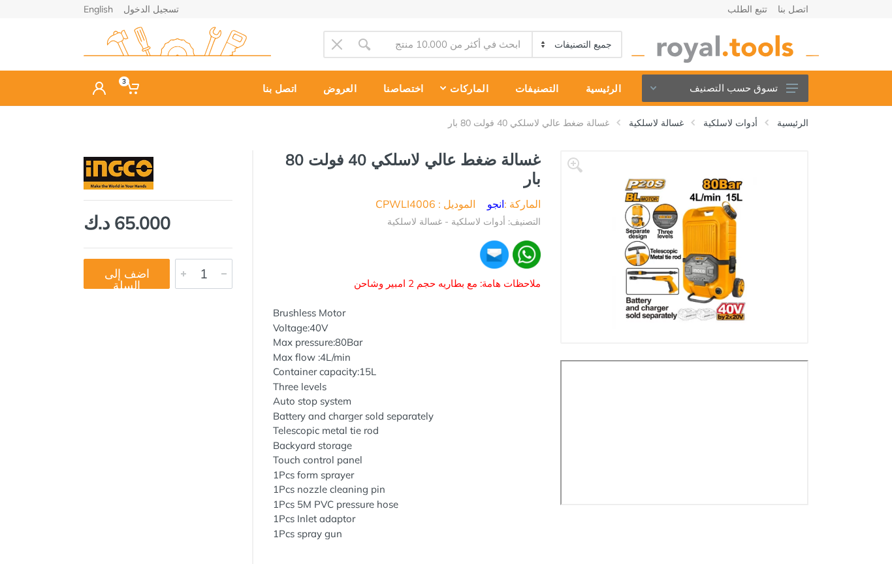
click at [785, 82] on button "تسوق حسب التصنيف" at bounding box center [725, 87] width 167 height 27
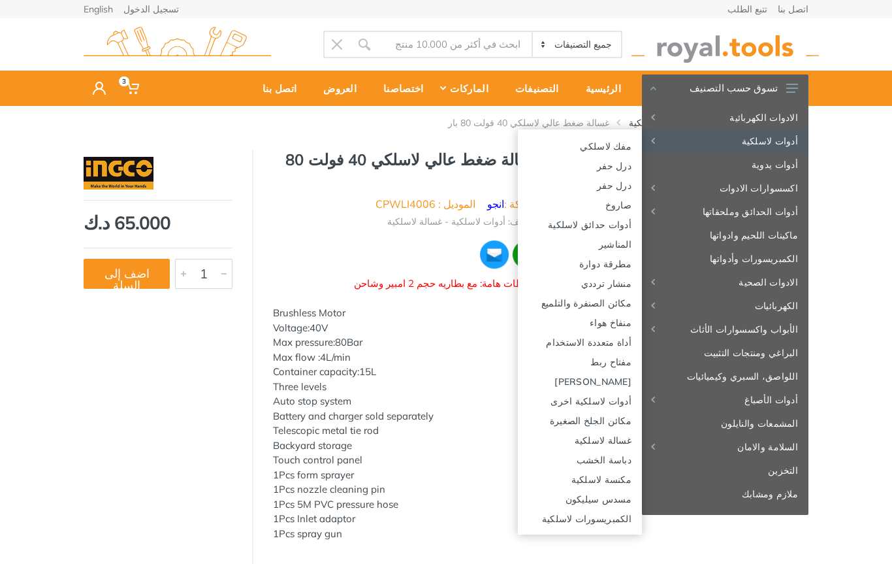
click at [618, 203] on link "صاروخ" at bounding box center [580, 205] width 124 height 20
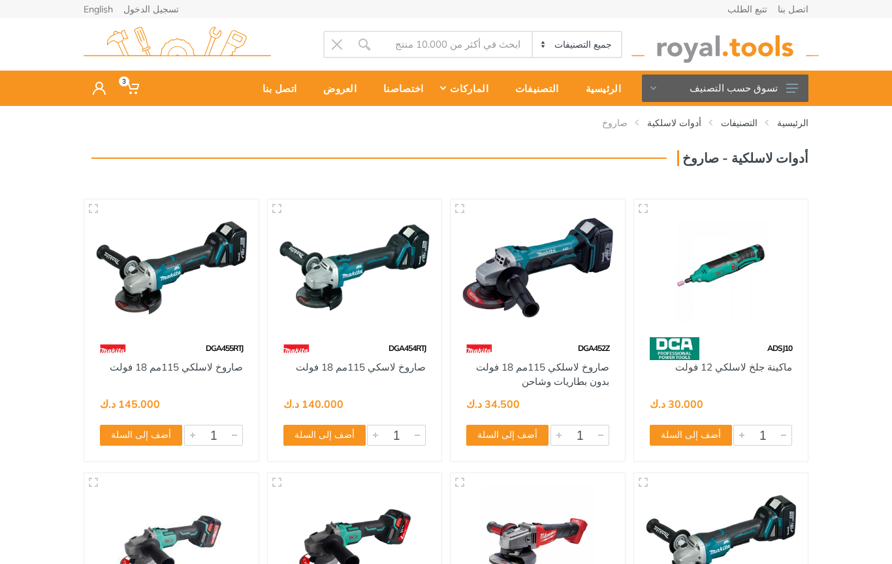
click at [789, 85] on use at bounding box center [793, 88] width 12 height 9
click at [804, 86] on button "تسوق حسب التصنيف" at bounding box center [725, 87] width 167 height 27
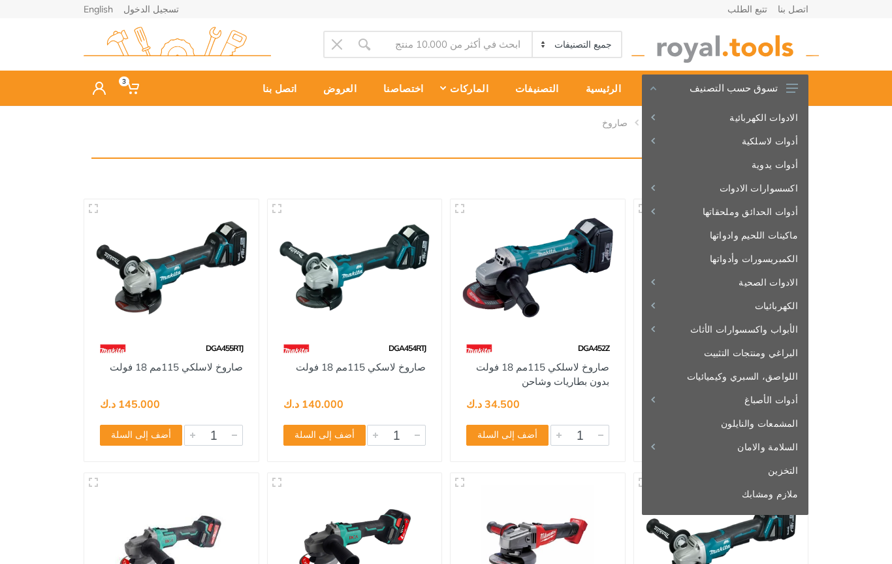
click at [785, 497] on link "ملازم ومشابك" at bounding box center [725, 494] width 167 height 24
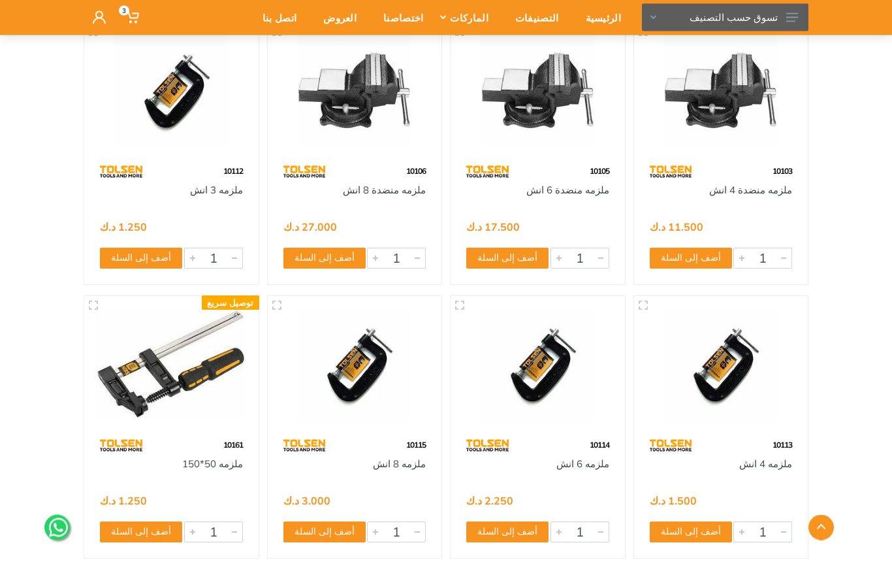
scroll to position [195, 0]
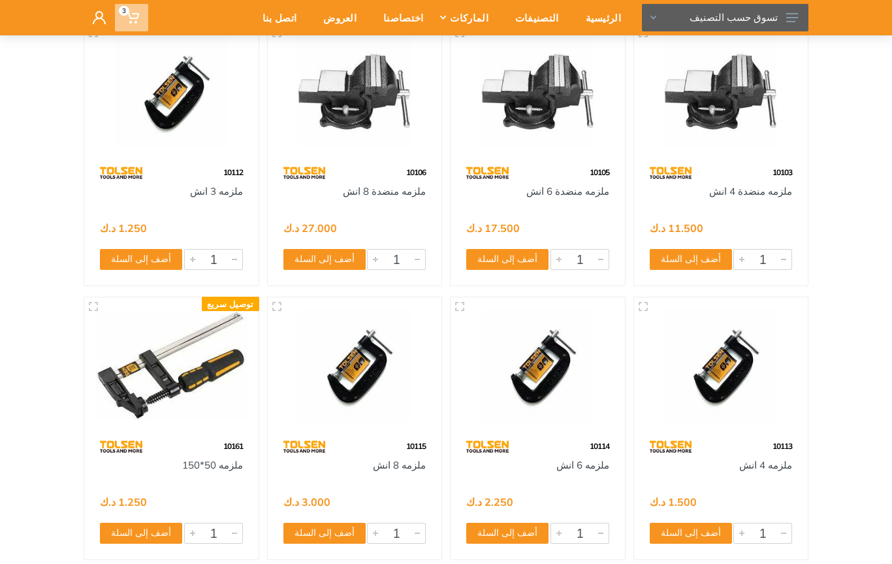
click at [136, 16] on icon at bounding box center [132, 17] width 13 height 13
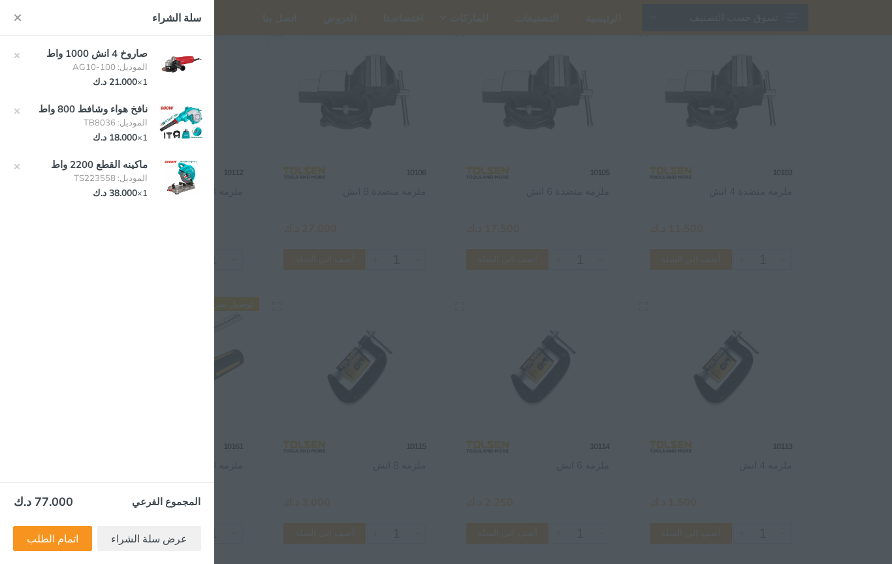
click at [821, 331] on div at bounding box center [446, 282] width 892 height 564
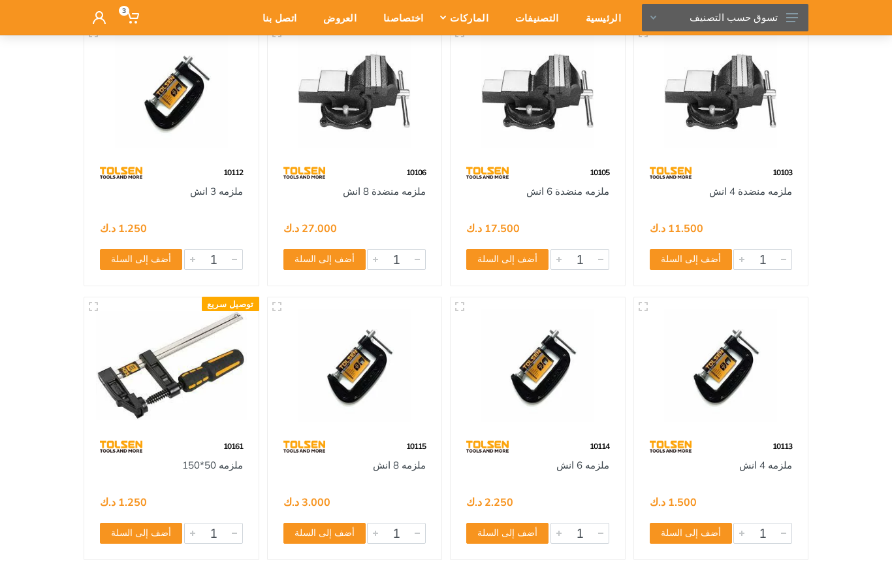
click at [787, 26] on button "تسوق حسب التصنيف" at bounding box center [725, 17] width 167 height 27
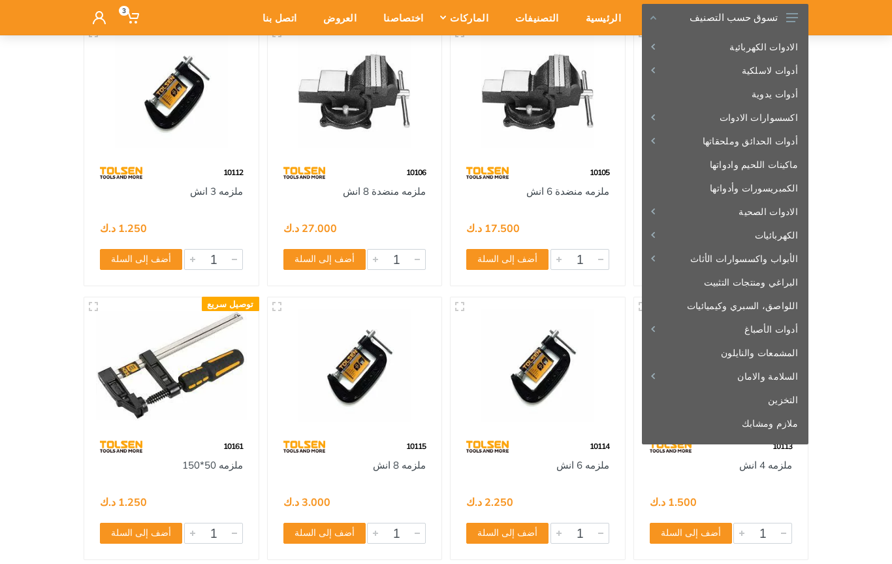
click at [569, 140] on img at bounding box center [538, 91] width 151 height 113
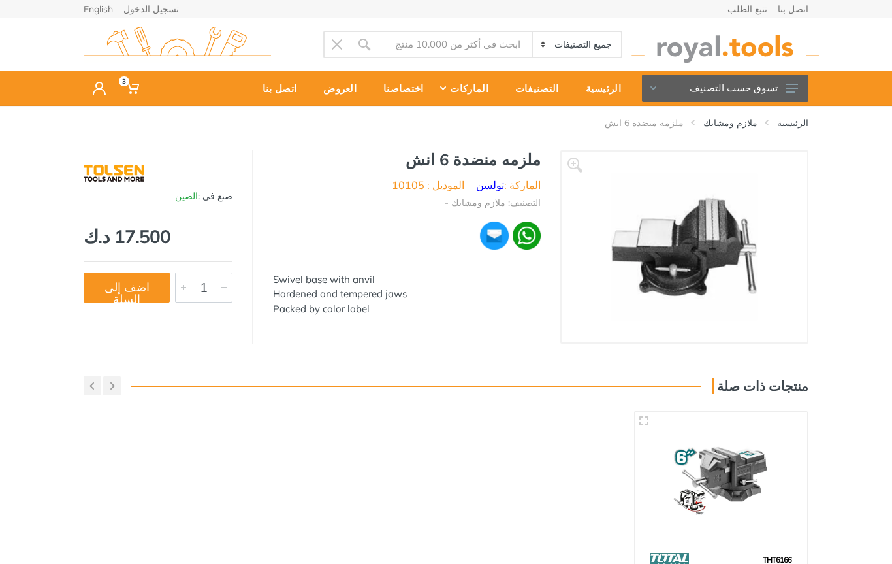
scroll to position [-10, 0]
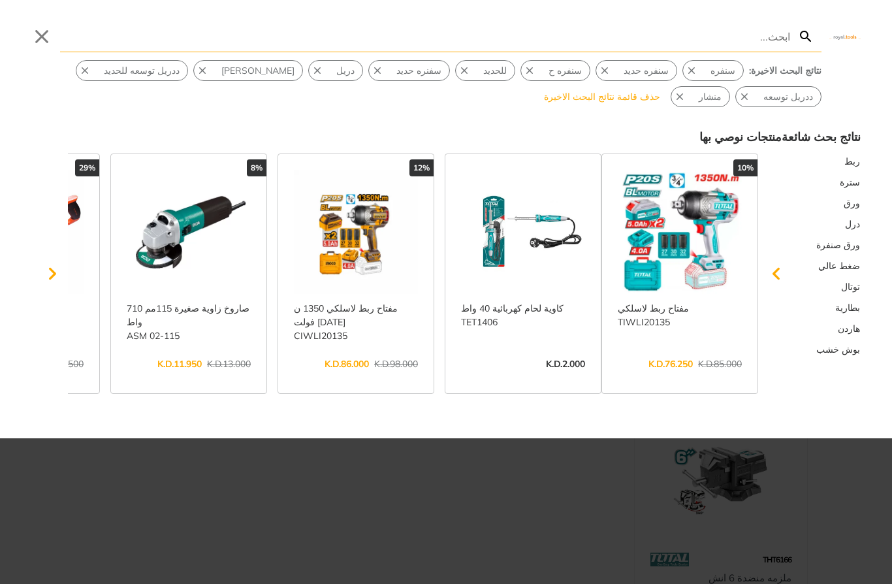
click at [771, 41] on input "Search" at bounding box center [425, 36] width 730 height 31
type input "we"
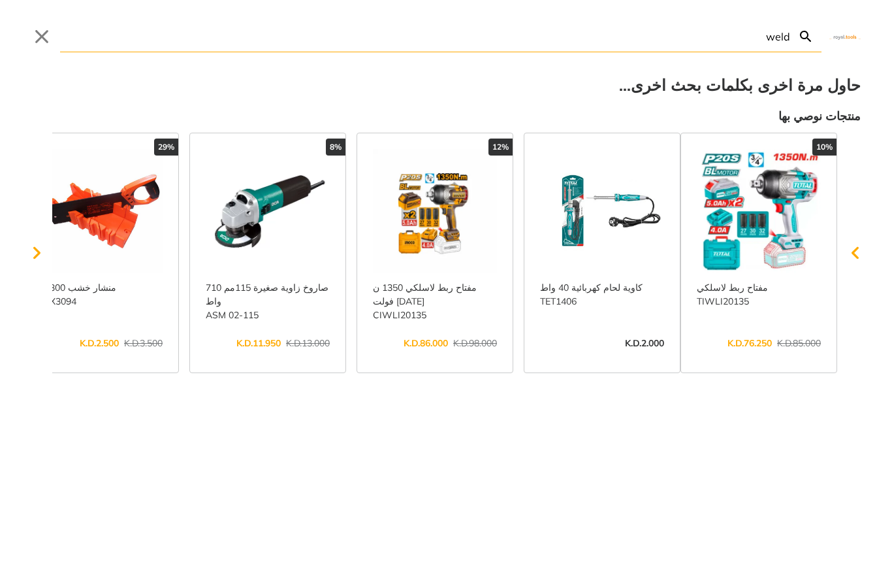
click at [770, 42] on input "weld" at bounding box center [425, 36] width 730 height 31
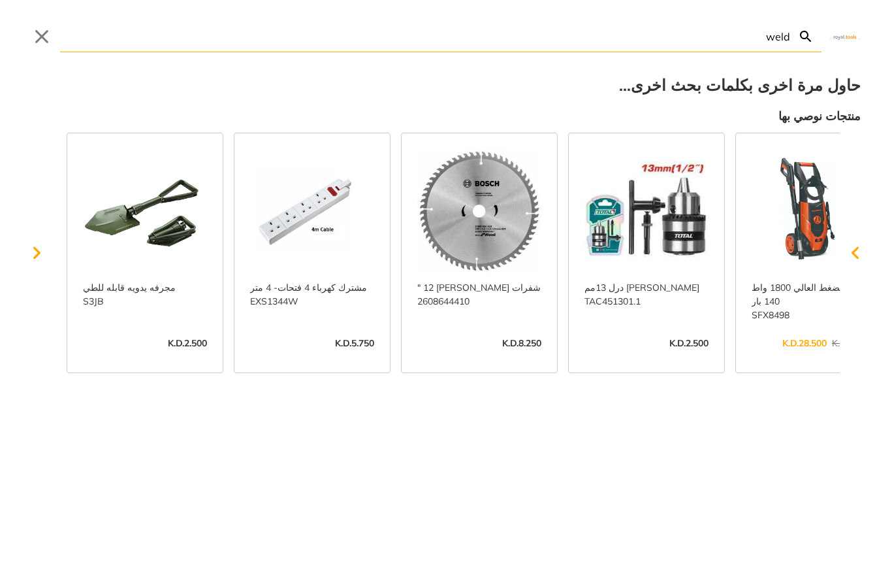
scroll to position [0, -879]
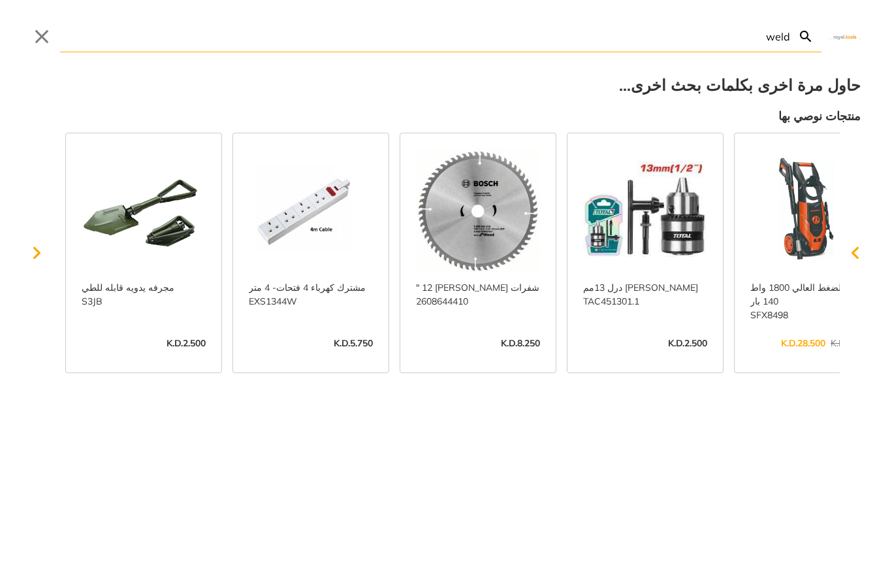
click at [755, 33] on input "weld" at bounding box center [425, 36] width 730 height 31
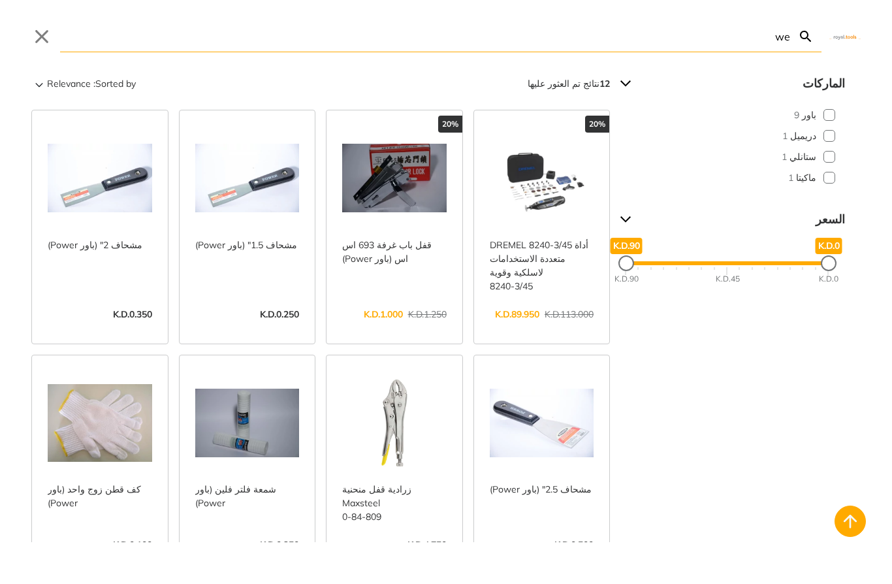
type input "w"
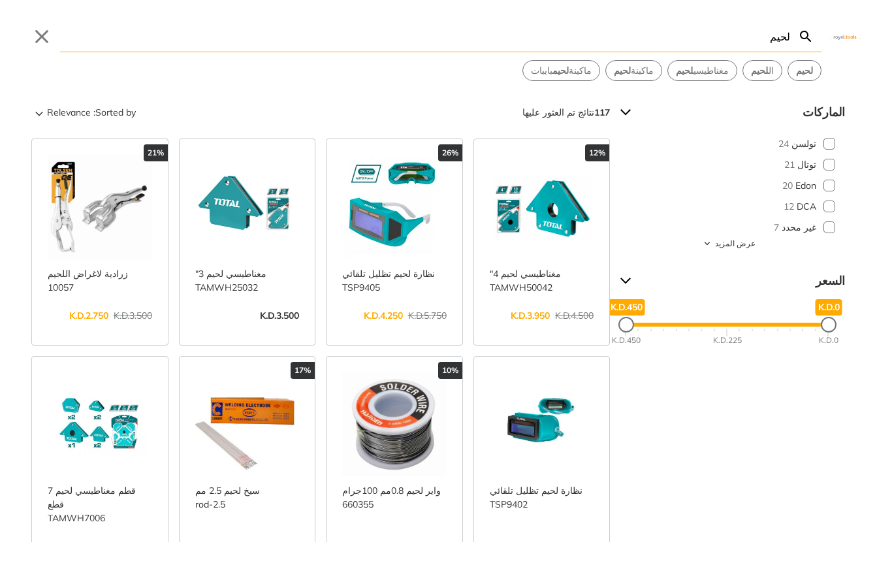
type input "لحيم"
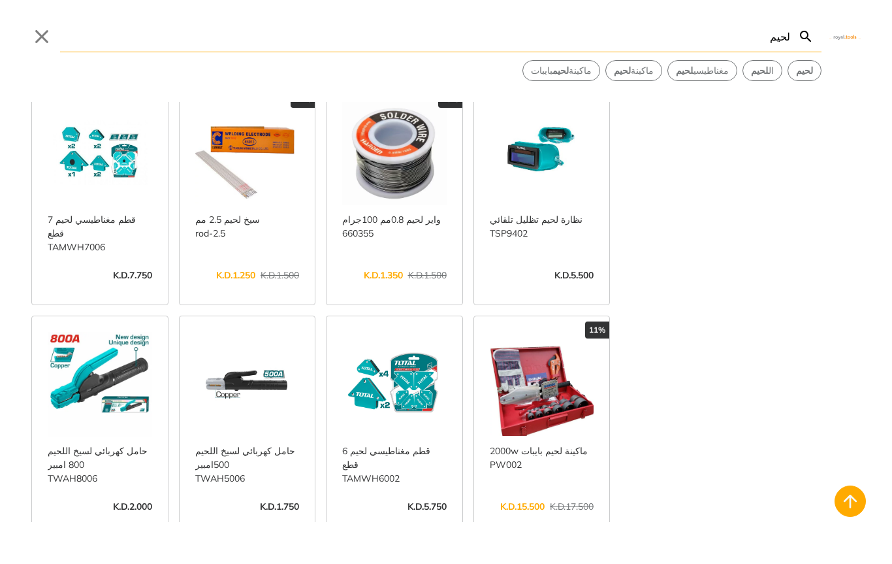
scroll to position [235, 0]
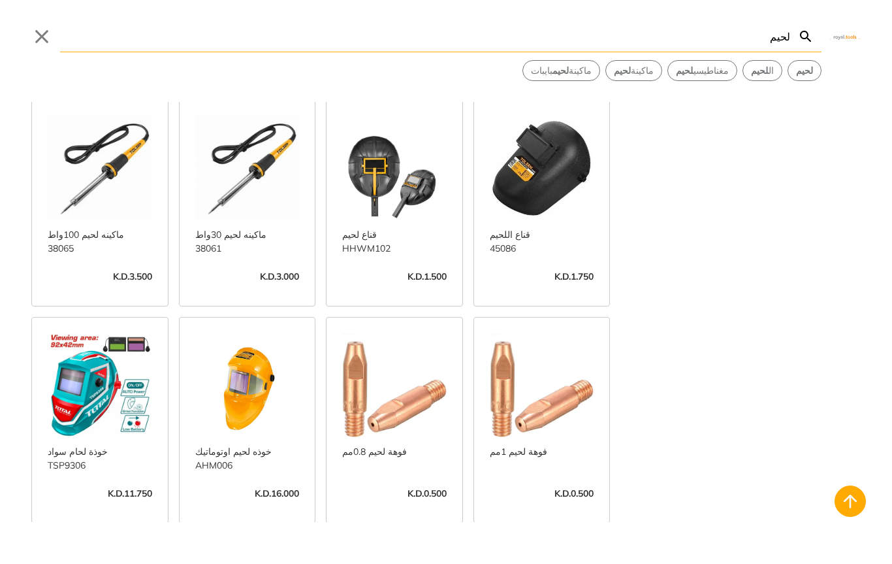
scroll to position [1431, 0]
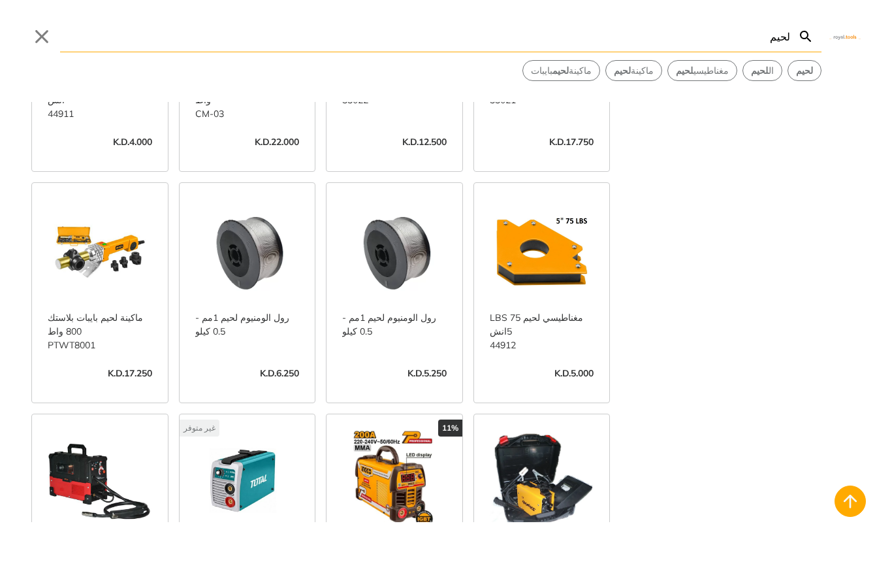
scroll to position [2636, 0]
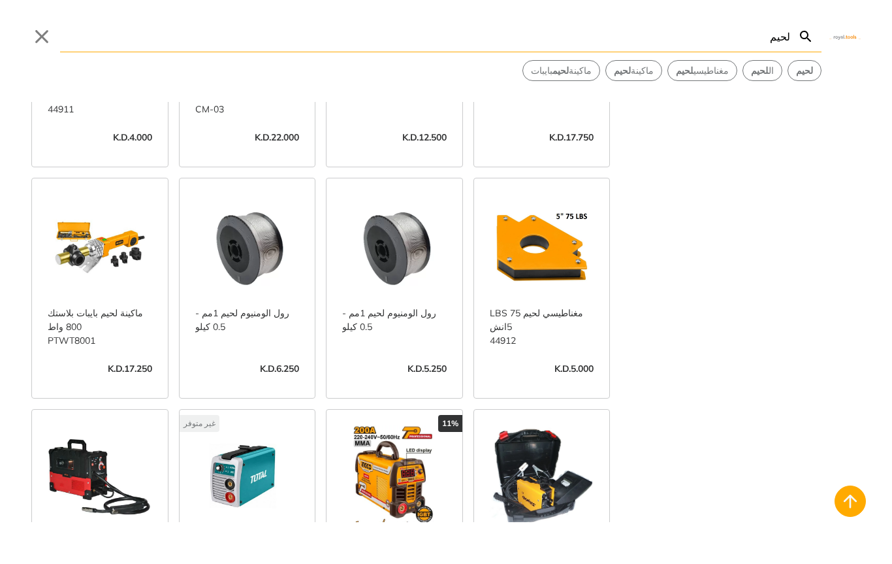
click at [651, 336] on div "الماركات تولسن 24 توتال 21 Edon 20 DCA 12 غير محدد 7 ماكيوت 7 انجو 6 سومافكس 5 …" at bounding box center [446, 312] width 892 height 420
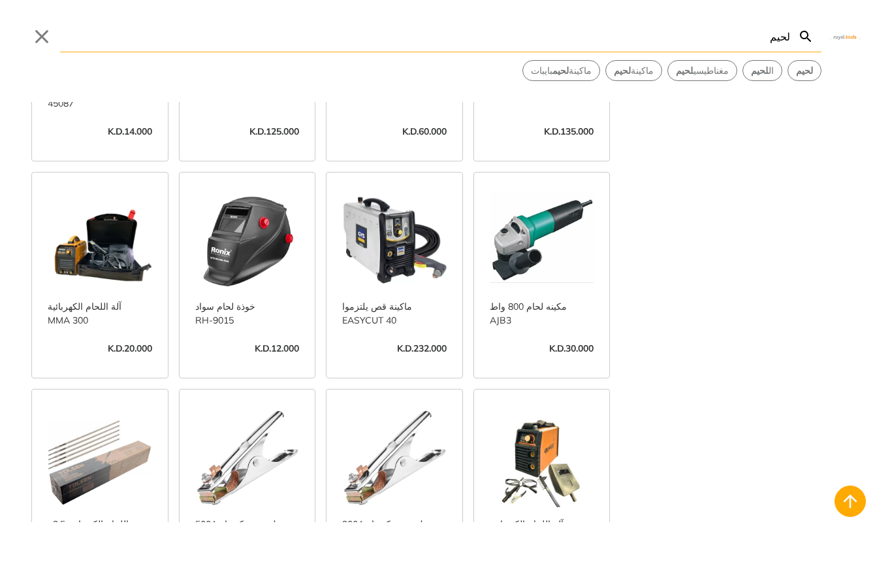
scroll to position [3322, 0]
click at [581, 361] on link "عرض المزيد ->" at bounding box center [542, 361] width 105 height 0
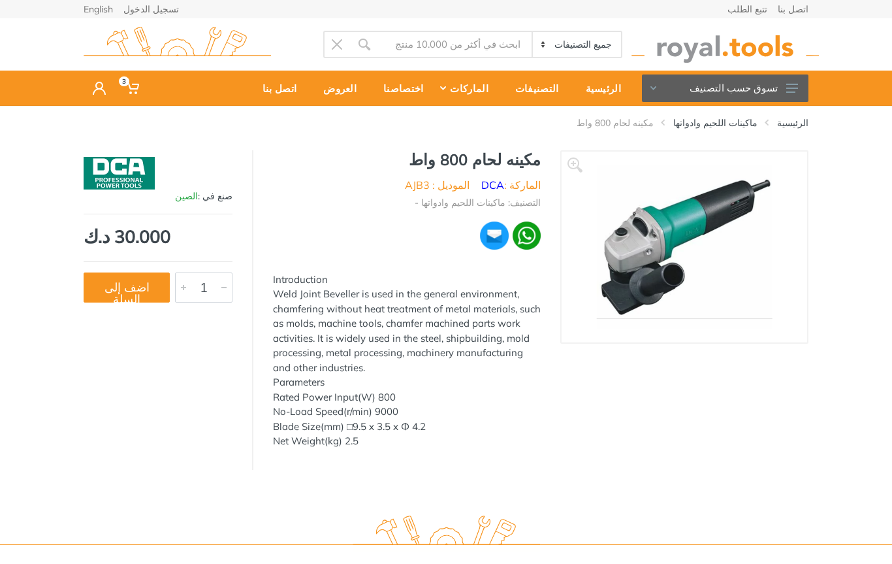
type input "لحيم"
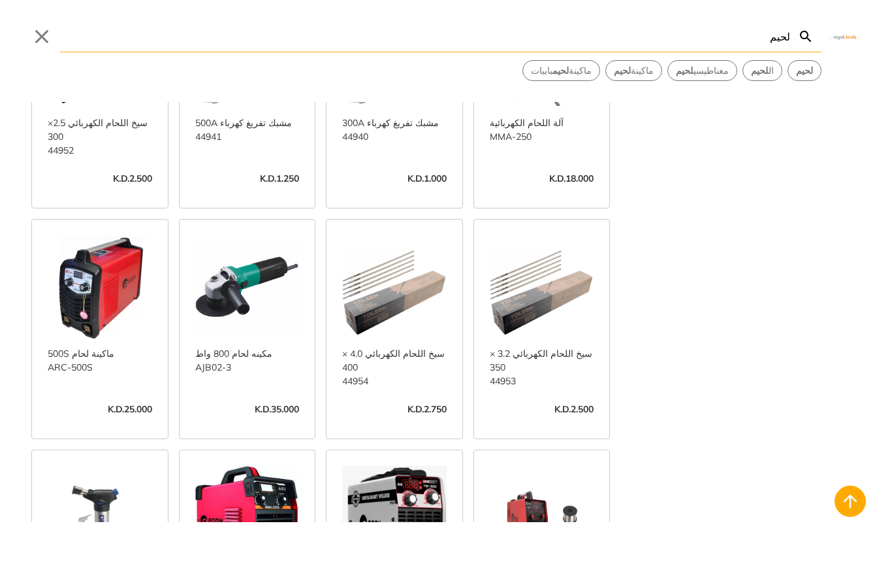
scroll to position [3726, 0]
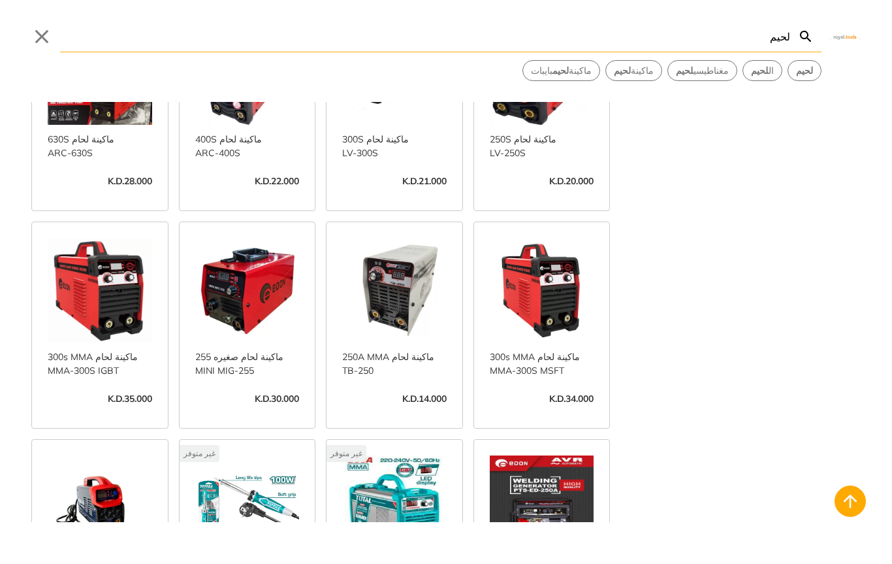
scroll to position [4400, 0]
click at [254, 412] on link "عرض المزيد ->" at bounding box center [247, 412] width 105 height 0
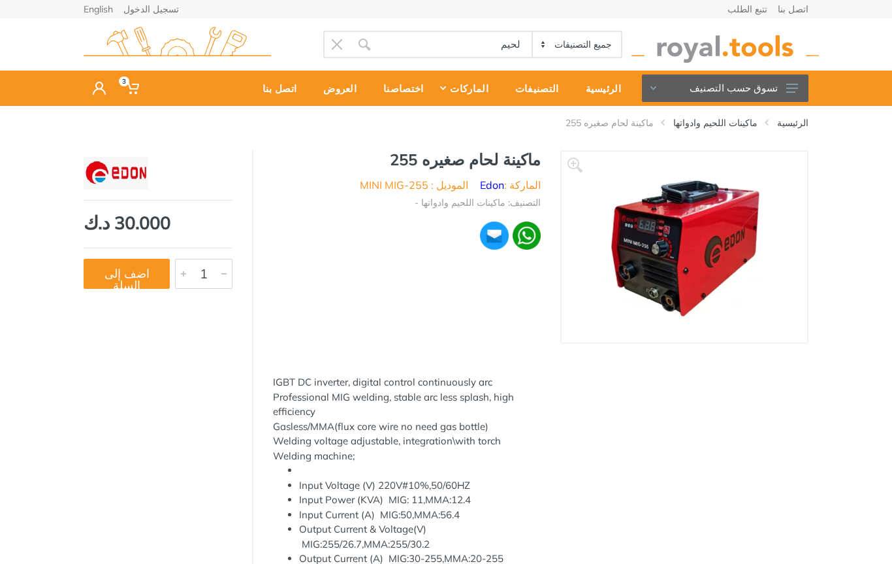
click at [764, 88] on button "تسوق حسب التصنيف" at bounding box center [725, 87] width 167 height 27
click at [531, 380] on div "IGBT DC inverter, digital control continuously arc" at bounding box center [407, 382] width 268 height 15
click at [742, 120] on link "ماكينات اللحيم وادواتها" at bounding box center [716, 122] width 84 height 13
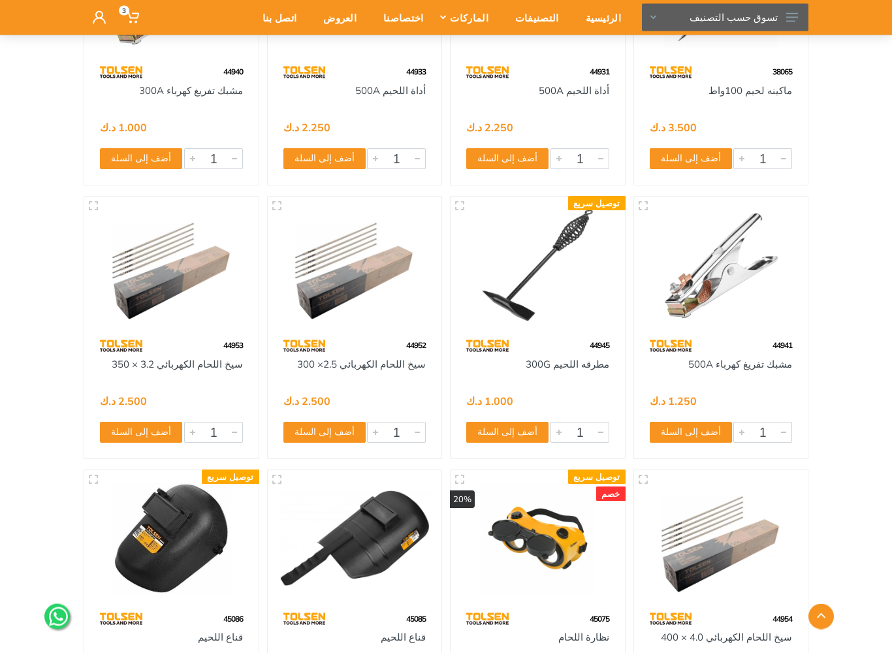
scroll to position [843, 0]
click at [407, 265] on img at bounding box center [355, 264] width 151 height 113
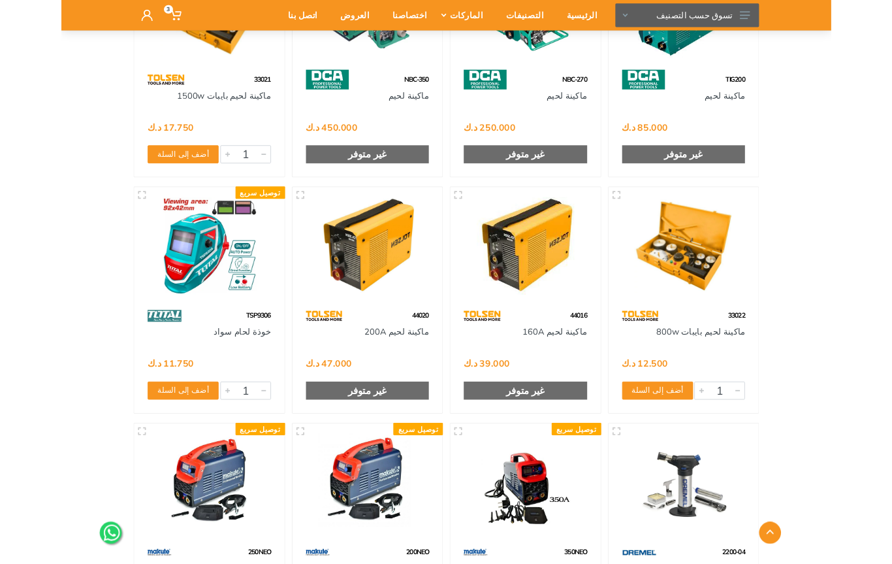
scroll to position [2186, 0]
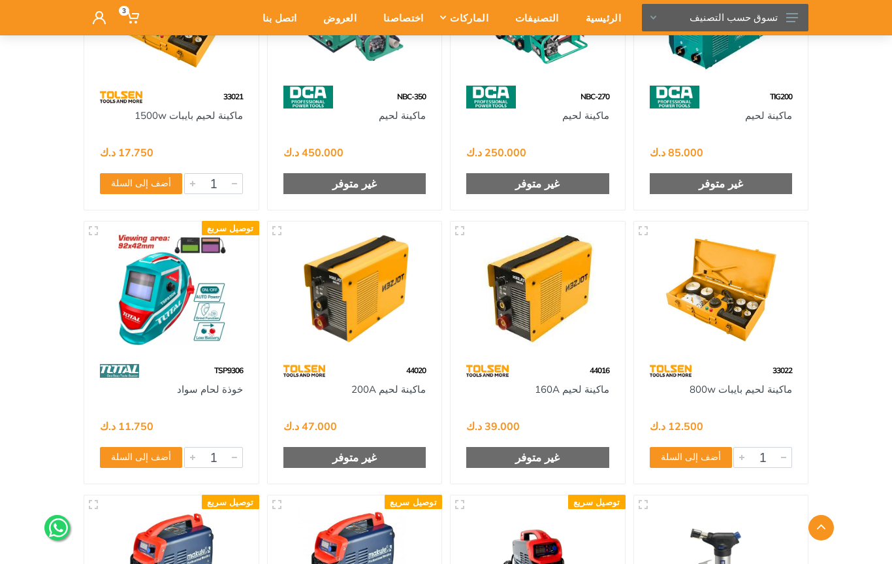
click at [211, 296] on img at bounding box center [171, 289] width 151 height 113
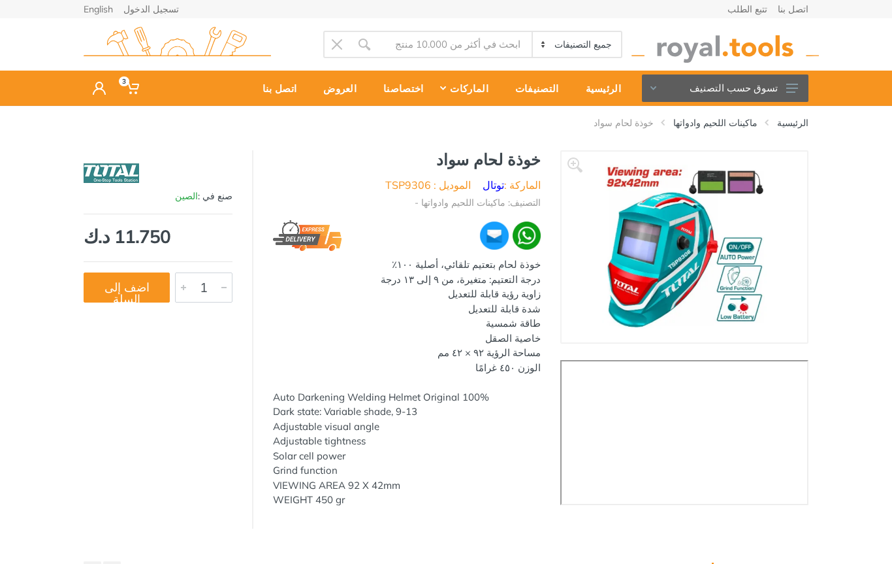
click at [149, 287] on button "اضف إلى السلة" at bounding box center [127, 287] width 86 height 30
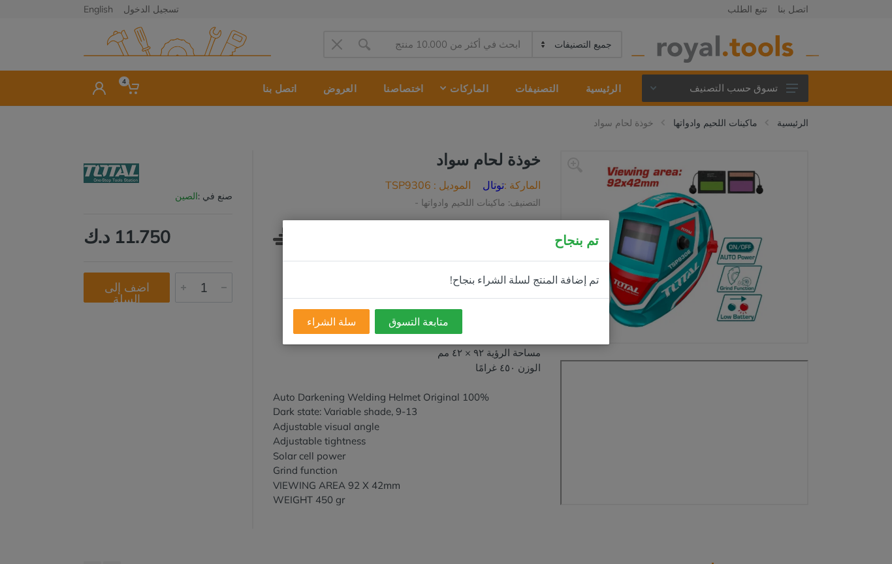
click at [406, 329] on button "متابعة التسوق" at bounding box center [419, 321] width 88 height 25
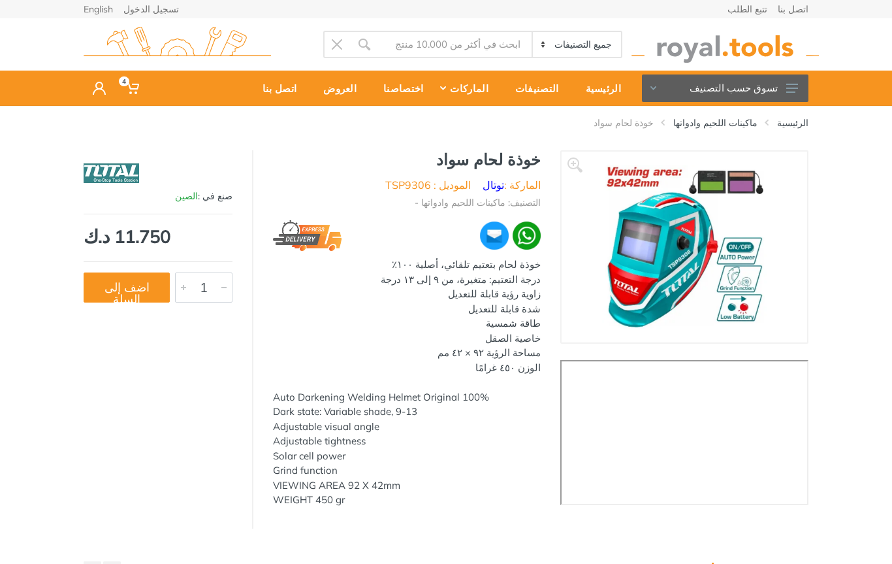
click at [740, 118] on link "ماكينات اللحيم وادواتها" at bounding box center [716, 122] width 84 height 13
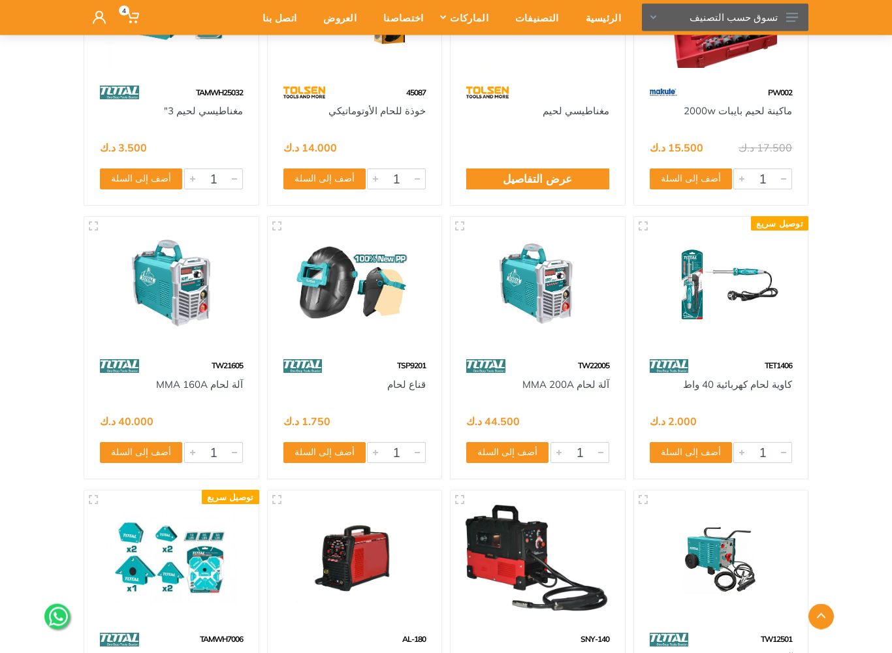
scroll to position [4106, 0]
click at [597, 286] on img at bounding box center [538, 285] width 151 height 113
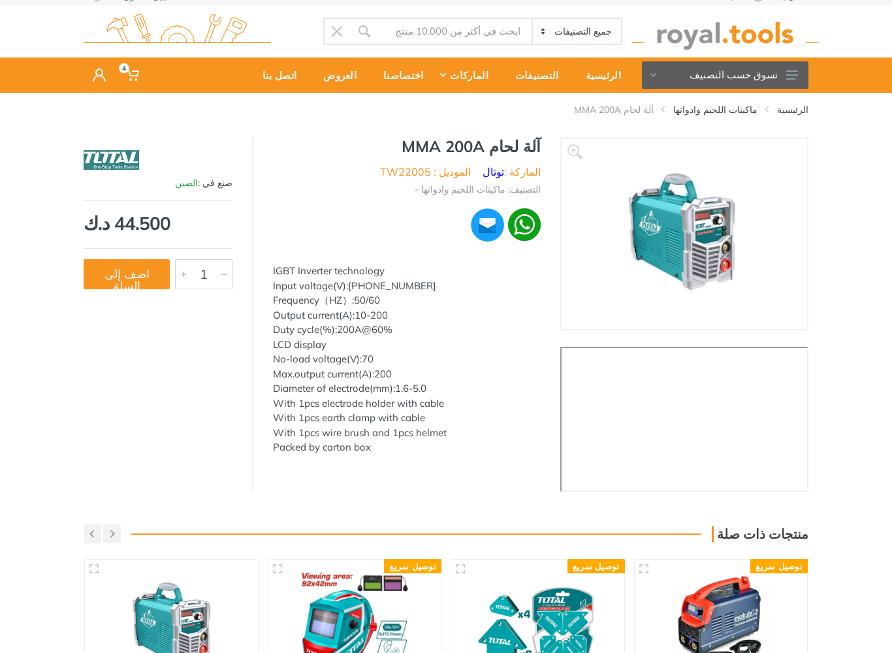
scroll to position [13, 0]
click at [112, 278] on button "اضف إلى السلة" at bounding box center [127, 274] width 86 height 30
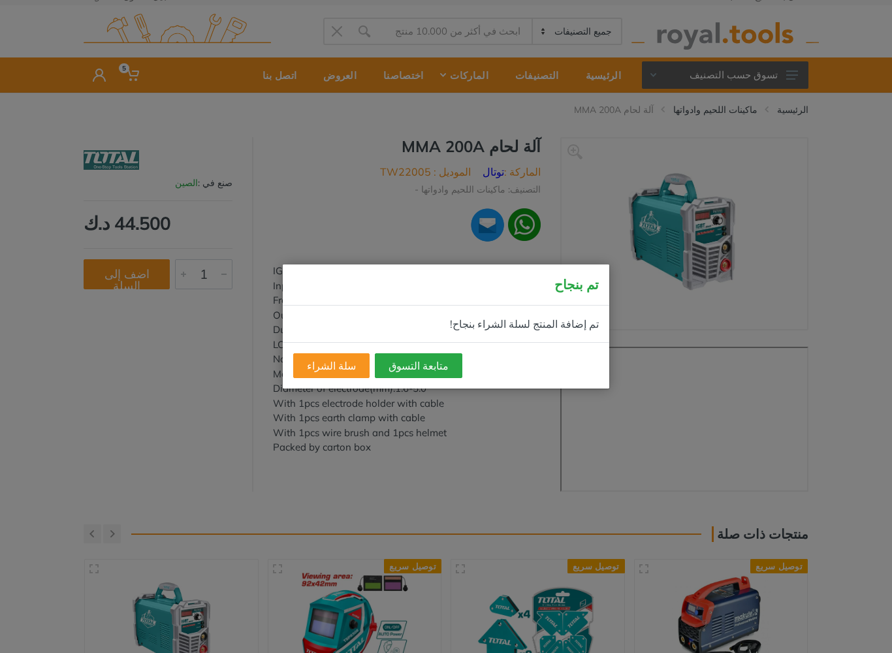
click at [405, 349] on div "متابعة التسوق سلة الشراء" at bounding box center [446, 365] width 327 height 46
click at [404, 363] on button "متابعة التسوق" at bounding box center [419, 365] width 88 height 25
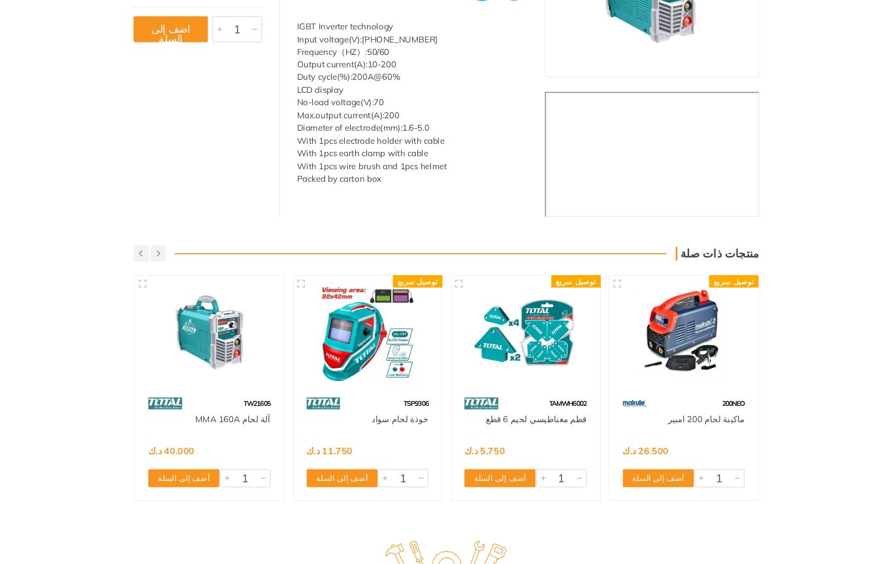
scroll to position [0, 0]
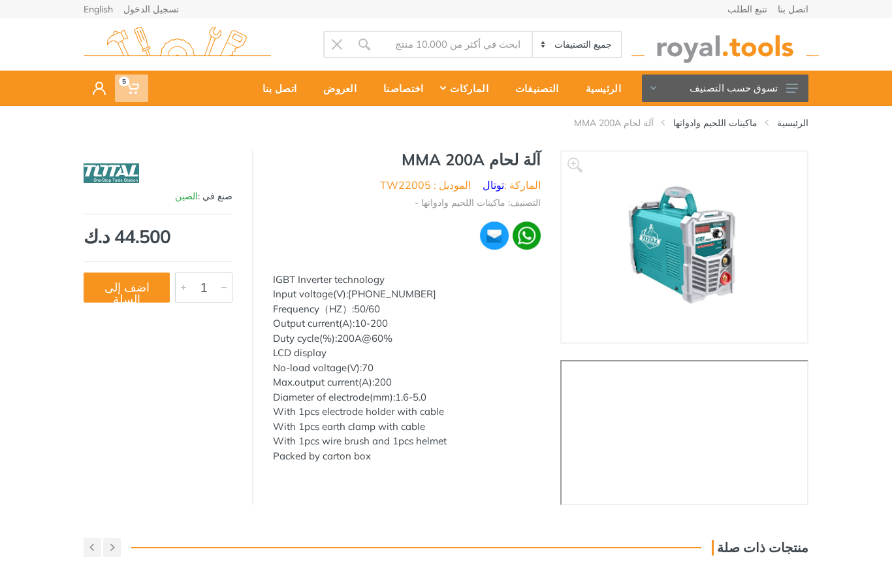
click at [142, 95] on span "5" at bounding box center [131, 87] width 33 height 27
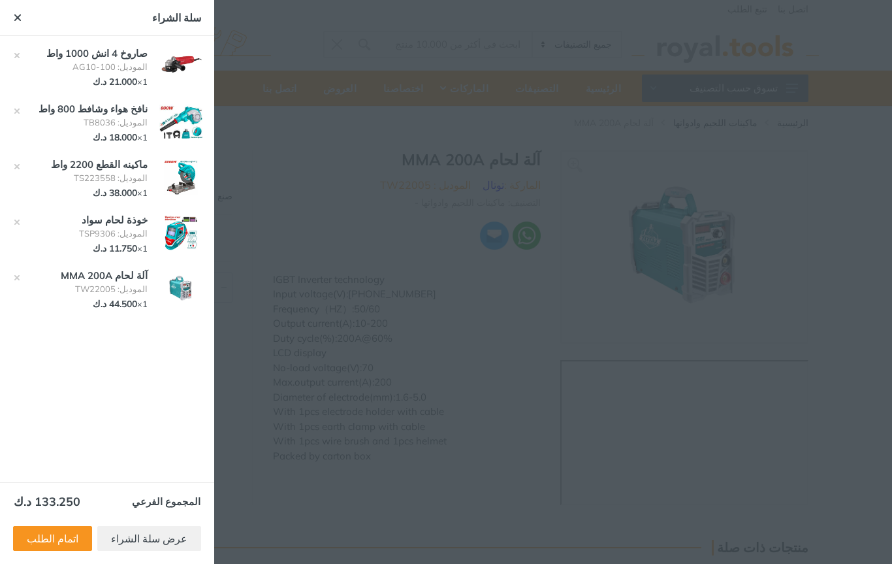
click at [789, 242] on div at bounding box center [446, 282] width 892 height 564
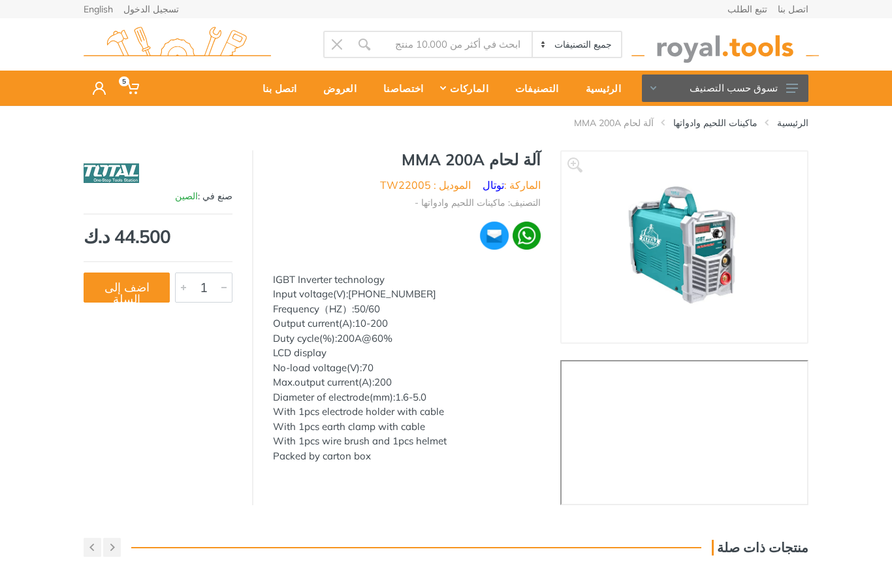
click at [792, 86] on icon at bounding box center [793, 88] width 12 height 9
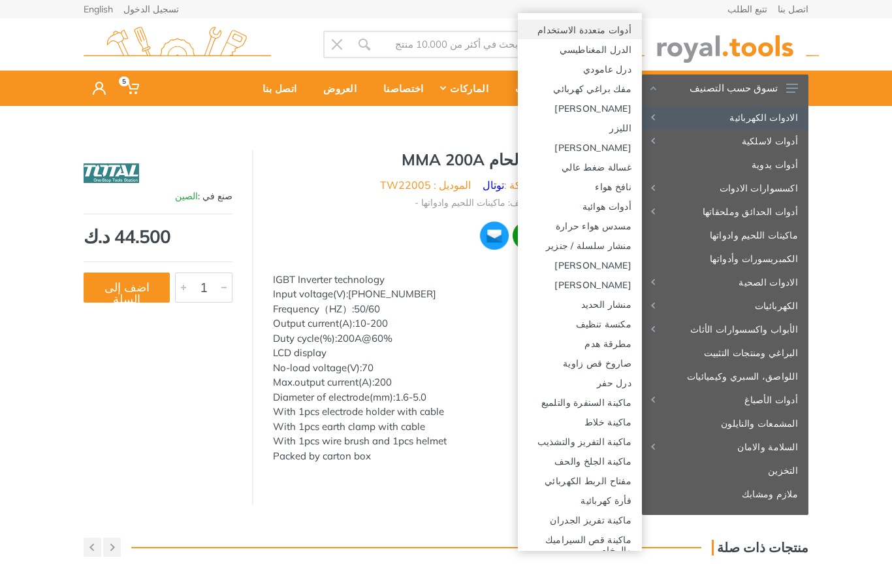
click at [618, 28] on link "أدوات متعددة الاستخدام" at bounding box center [580, 30] width 124 height 20
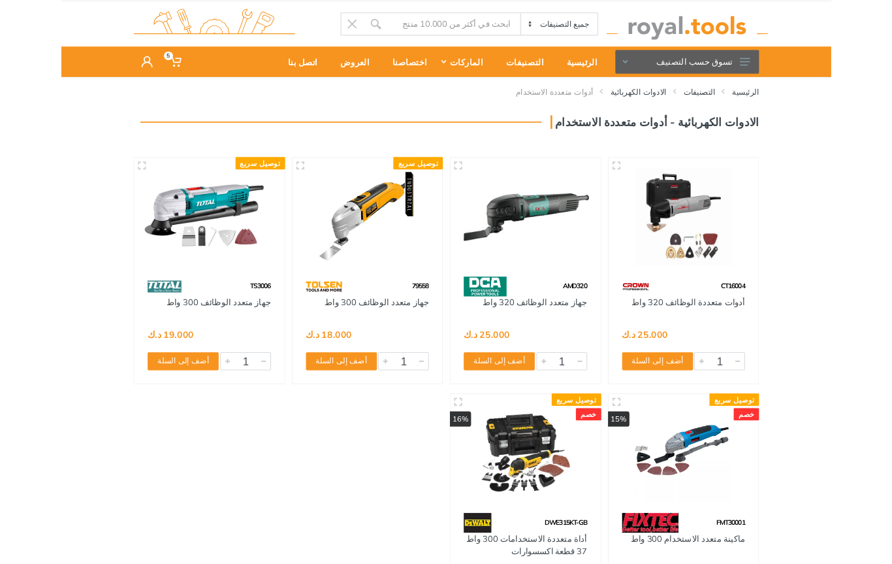
scroll to position [16, 0]
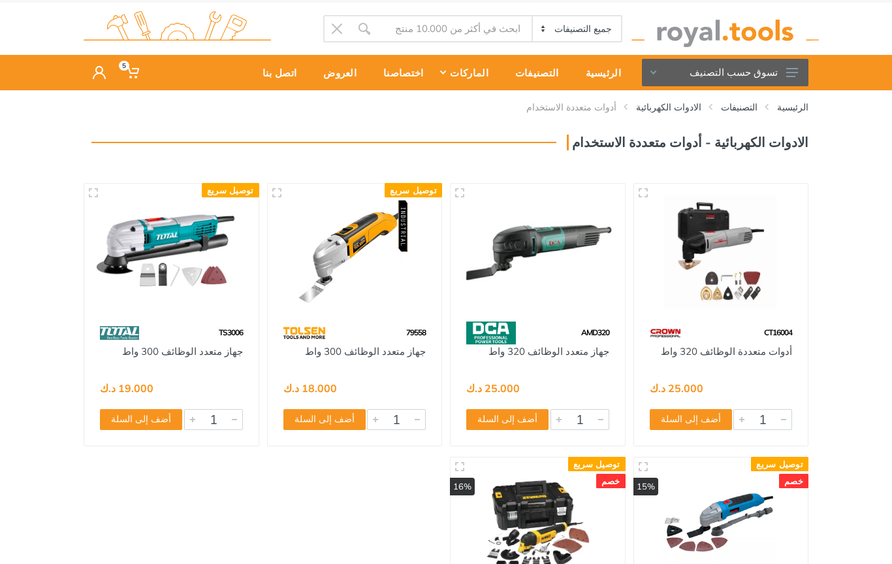
click at [794, 73] on use at bounding box center [793, 72] width 12 height 9
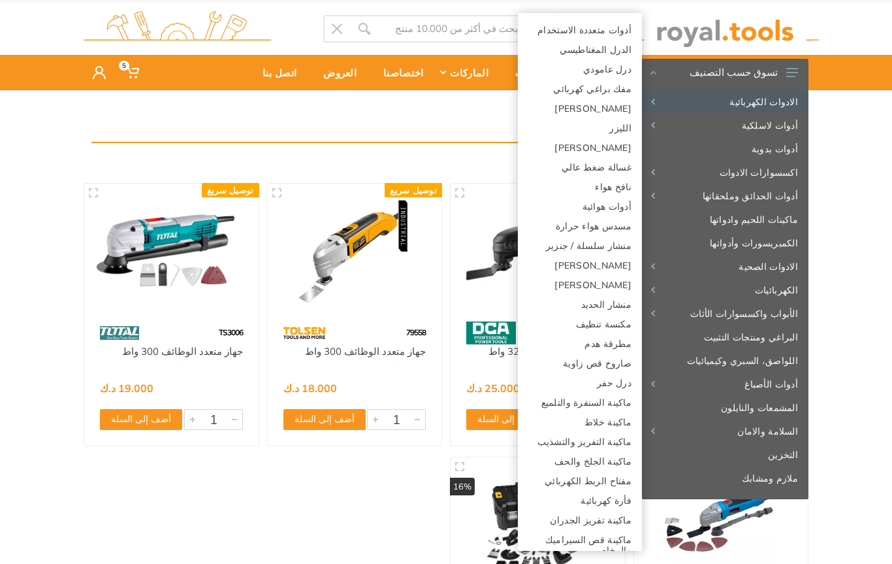
scroll to position [0, 0]
click at [621, 384] on link "درل حفر" at bounding box center [580, 382] width 124 height 20
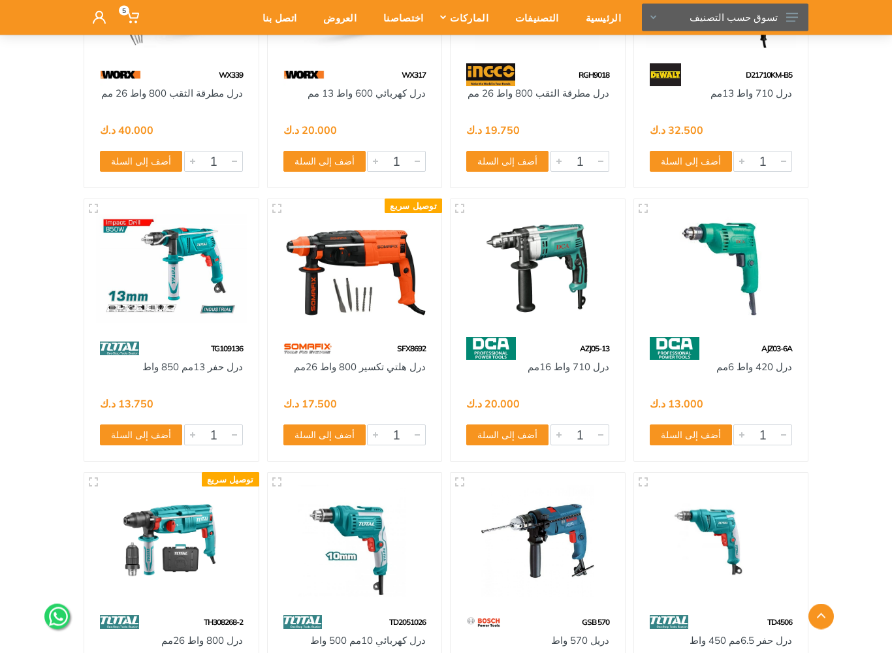
scroll to position [5752, 0]
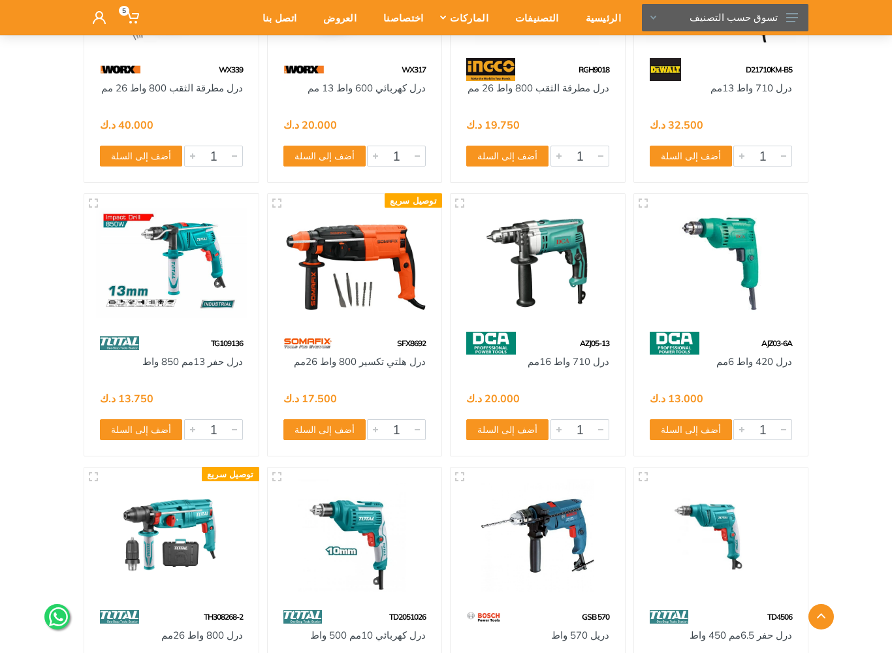
click at [189, 287] on img at bounding box center [171, 262] width 151 height 113
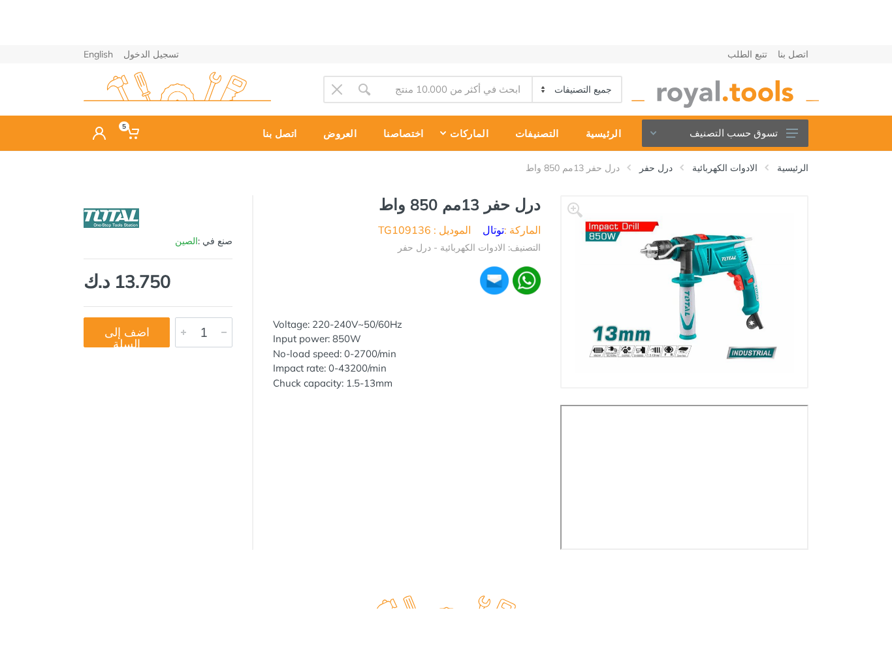
scroll to position [10, 0]
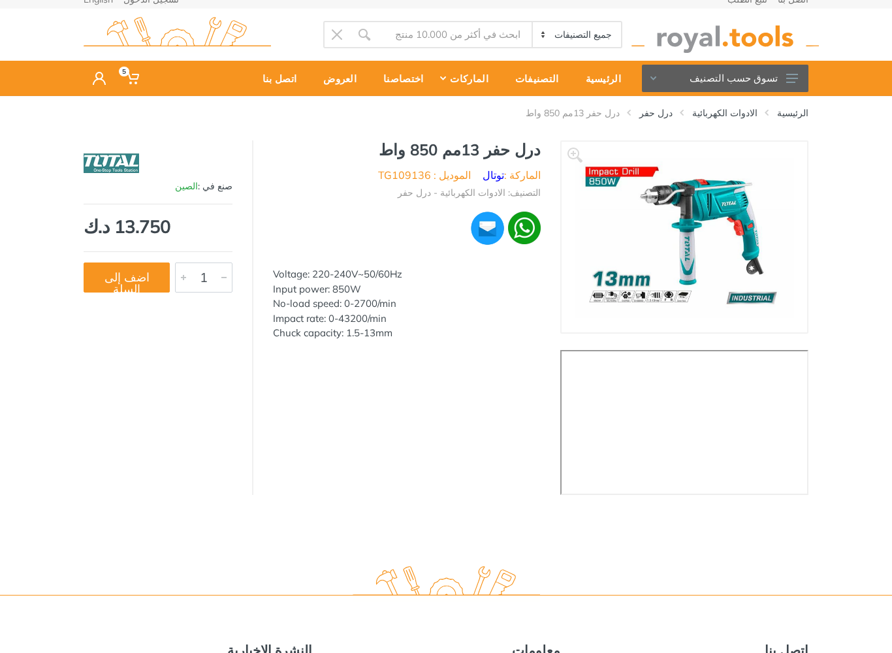
click at [142, 280] on button "اضف إلى السلة" at bounding box center [127, 278] width 86 height 30
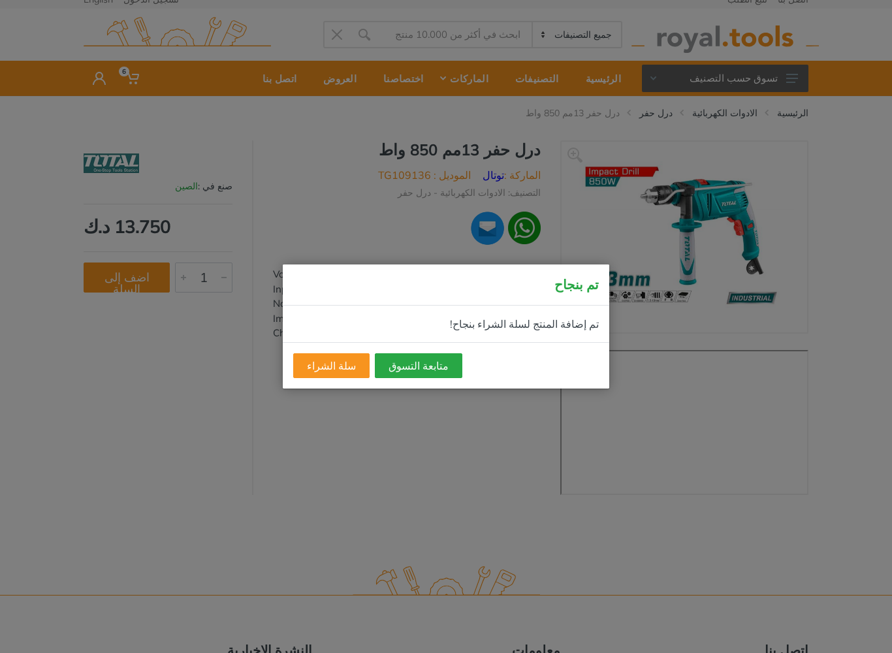
click at [355, 452] on div "تم بنجاح تم إضافة المنتج لسلة الشراء بنجاح! متابعة التسوق سلة الشراء" at bounding box center [446, 326] width 892 height 653
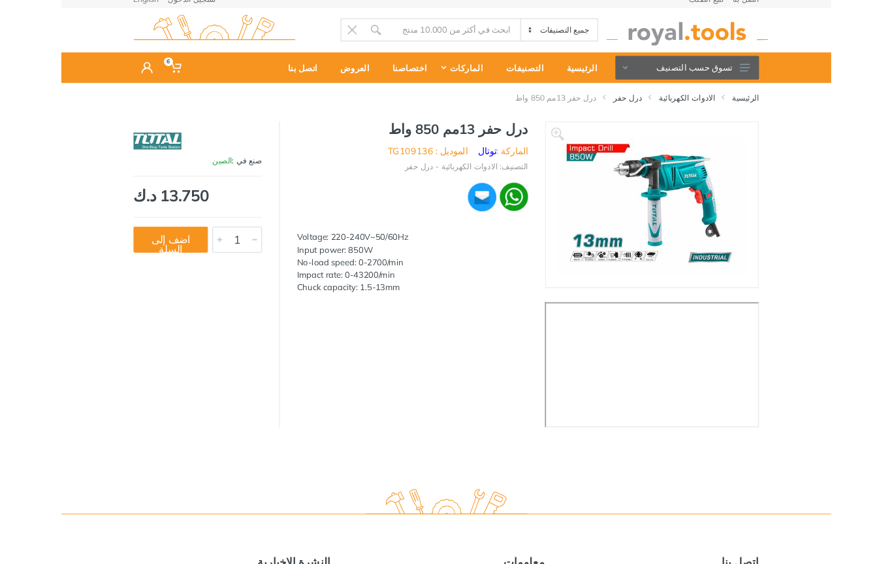
scroll to position [0, 0]
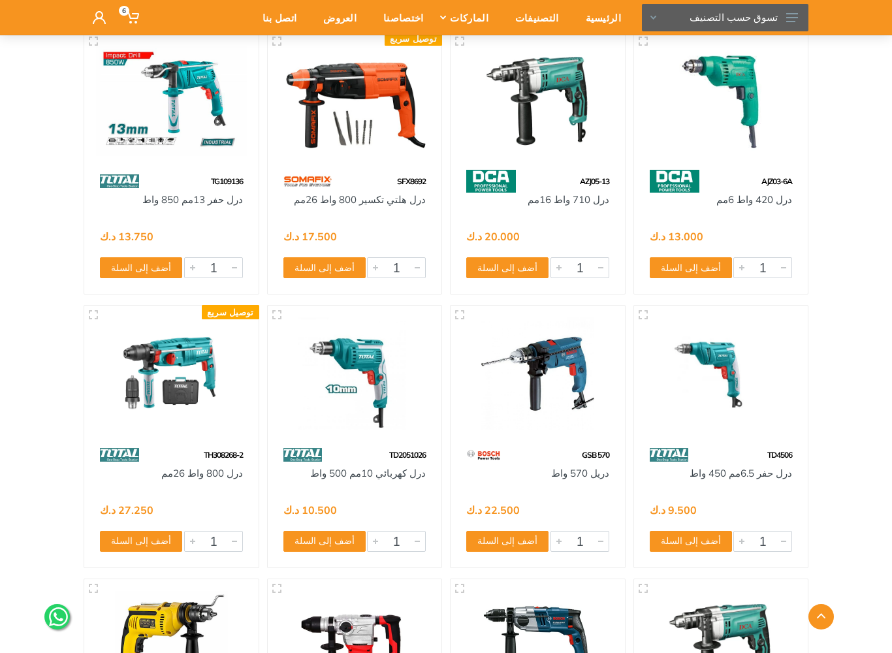
scroll to position [5913, 0]
click at [142, 267] on button "أضف إلى السلة" at bounding box center [141, 268] width 82 height 21
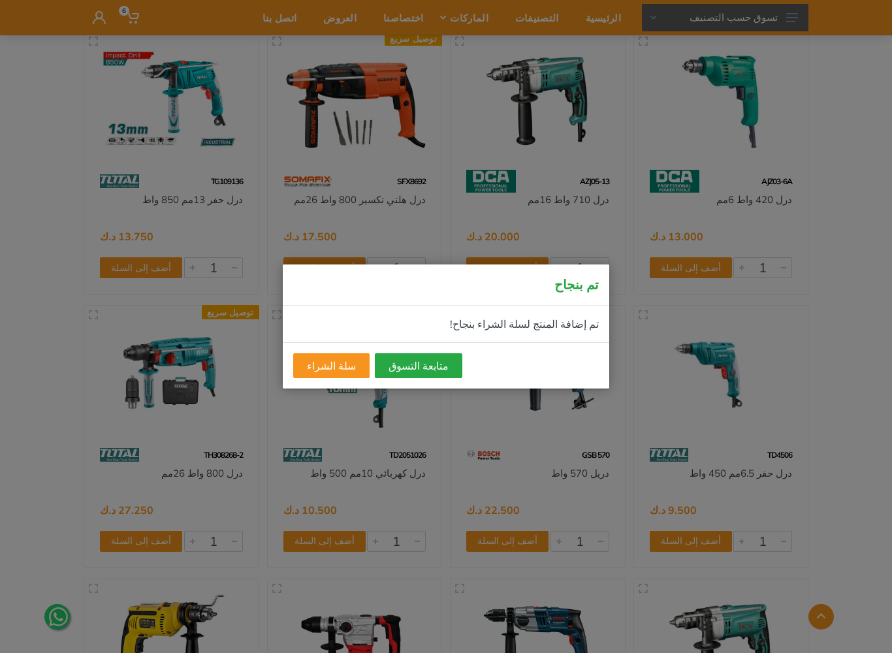
click at [419, 365] on button "متابعة التسوق" at bounding box center [419, 365] width 88 height 25
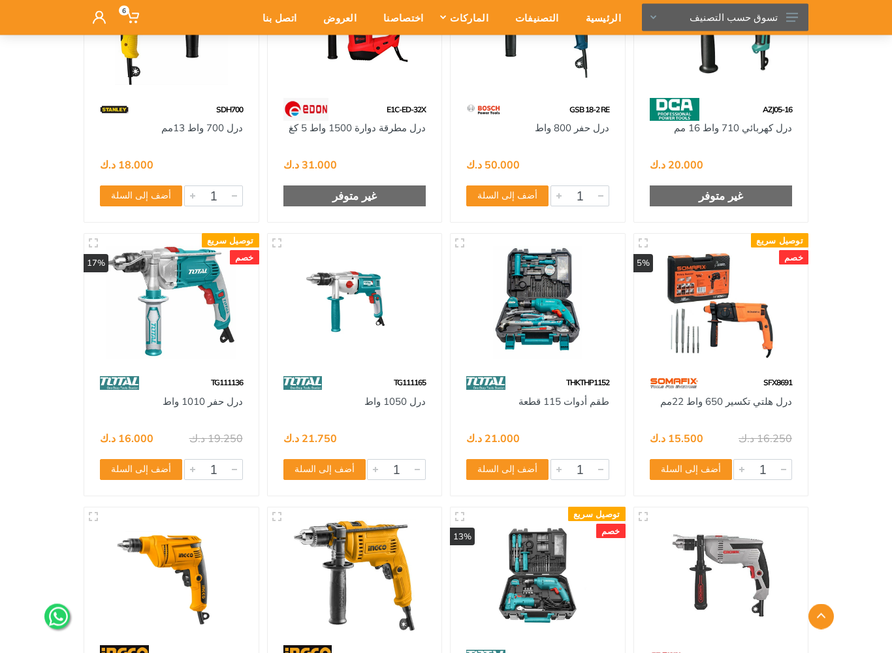
scroll to position [6533, 0]
click at [383, 321] on img at bounding box center [355, 302] width 151 height 113
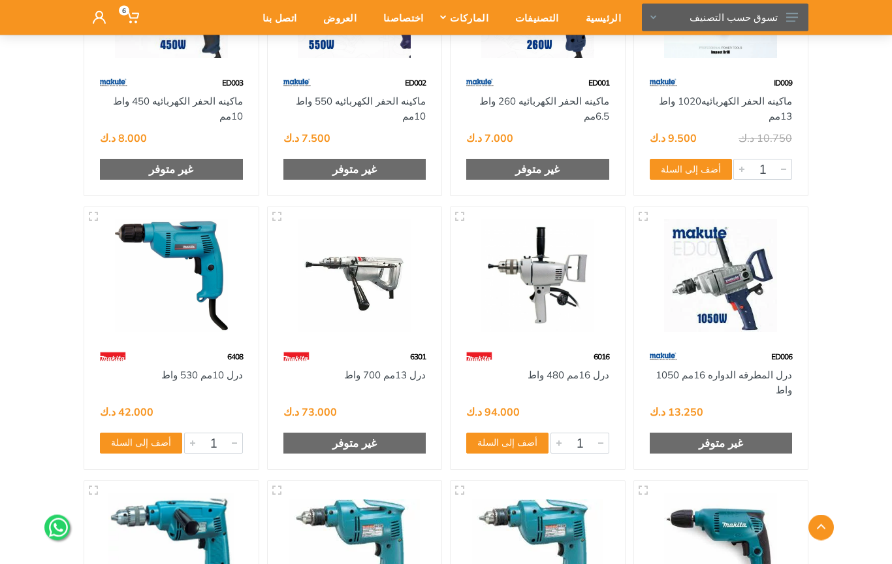
scroll to position [1598, 0]
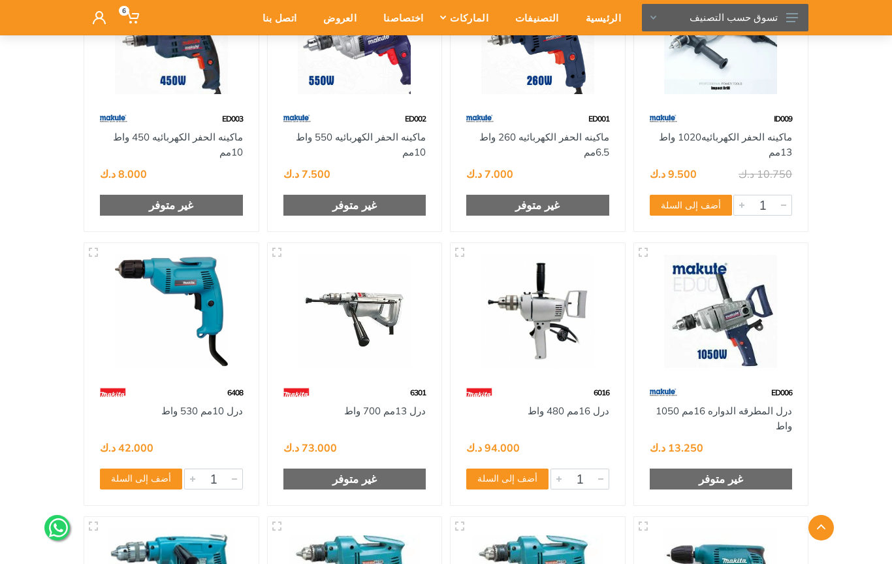
click at [796, 16] on icon at bounding box center [793, 17] width 12 height 9
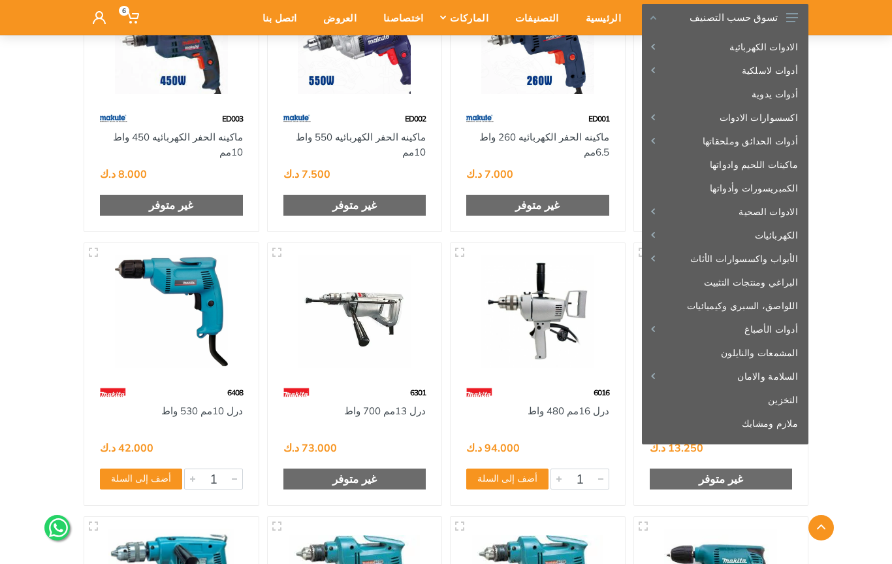
click at [125, 6] on span "6" at bounding box center [124, 11] width 10 height 10
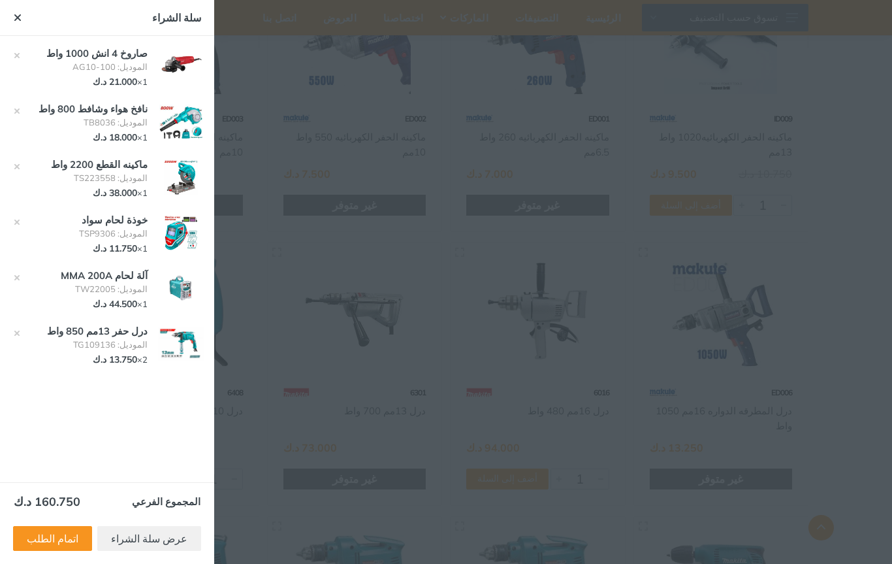
click at [794, 208] on div at bounding box center [446, 282] width 892 height 564
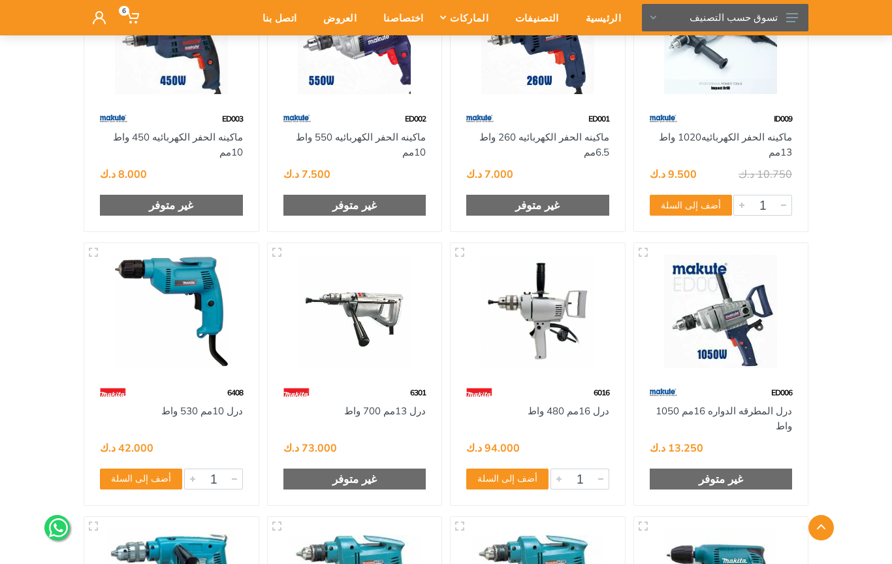
click at [786, 16] on button "تسوق حسب التصنيف" at bounding box center [725, 17] width 167 height 27
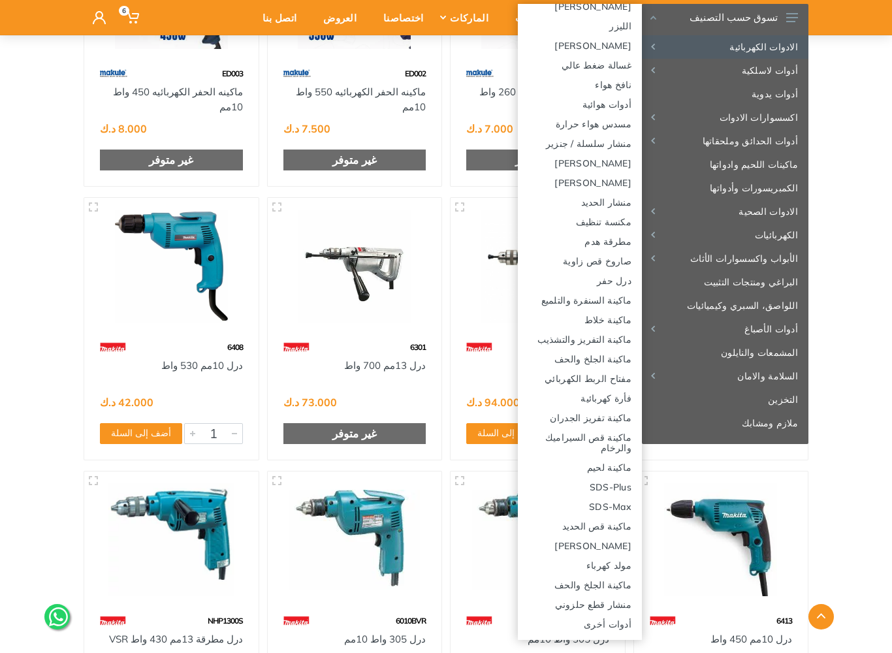
scroll to position [93, 0]
click at [623, 316] on link "ماكينة خلاط" at bounding box center [580, 320] width 124 height 20
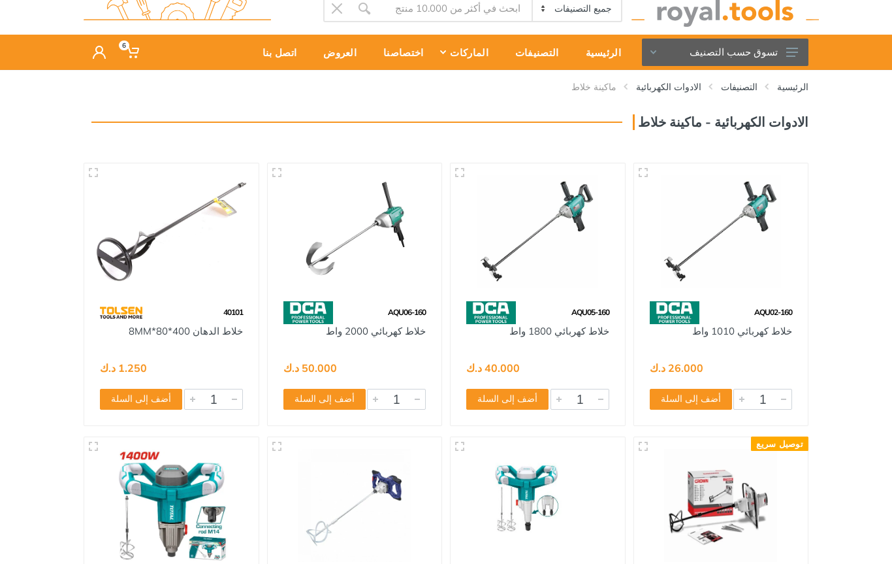
scroll to position [36, 0]
click at [800, 42] on button "تسوق حسب التصنيف" at bounding box center [725, 52] width 167 height 27
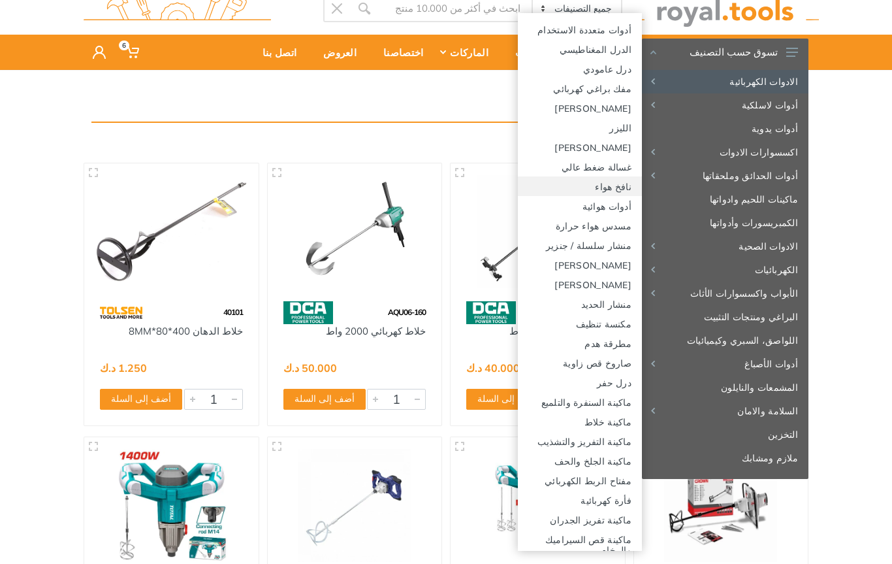
click at [627, 182] on link "نافخ هواء" at bounding box center [580, 186] width 124 height 20
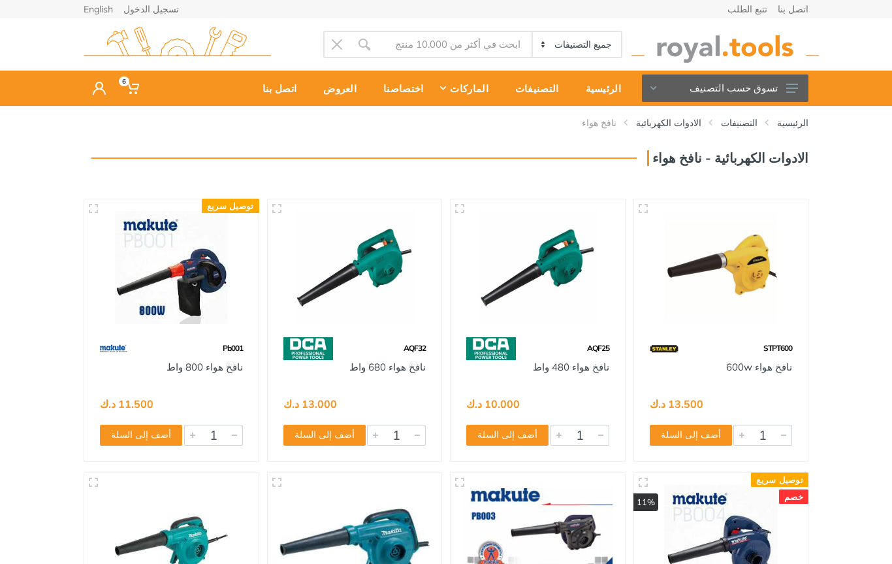
click at [777, 90] on button "تسوق حسب التصنيف" at bounding box center [725, 87] width 167 height 27
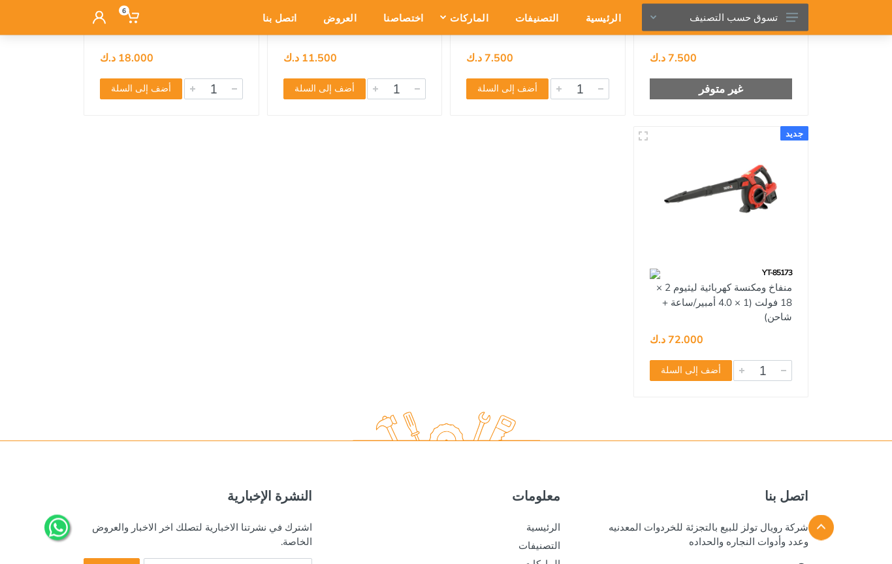
scroll to position [1955, 0]
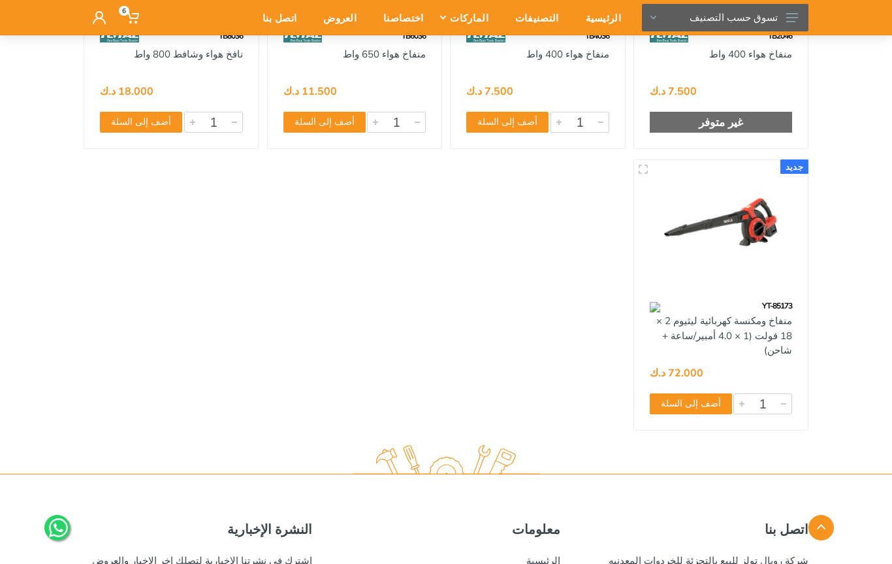
click at [783, 24] on button "تسوق حسب التصنيف" at bounding box center [725, 17] width 167 height 27
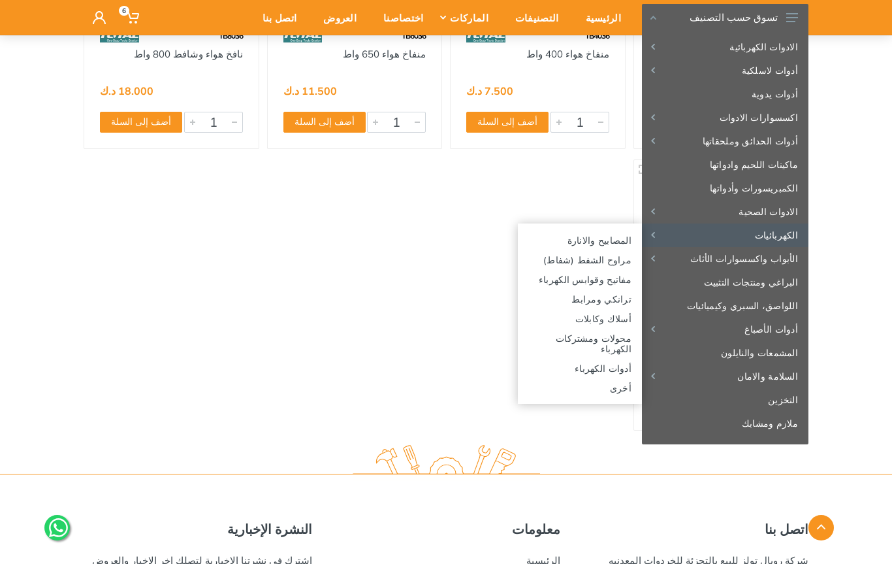
click at [762, 11] on button "تسوق حسب التصنيف" at bounding box center [725, 17] width 167 height 27
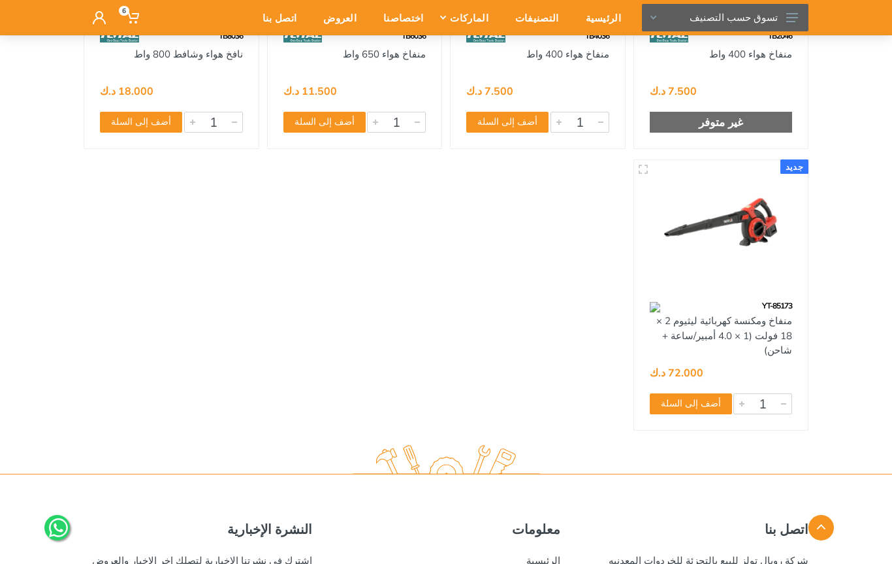
click at [780, 20] on button "تسوق حسب التصنيف" at bounding box center [725, 17] width 167 height 27
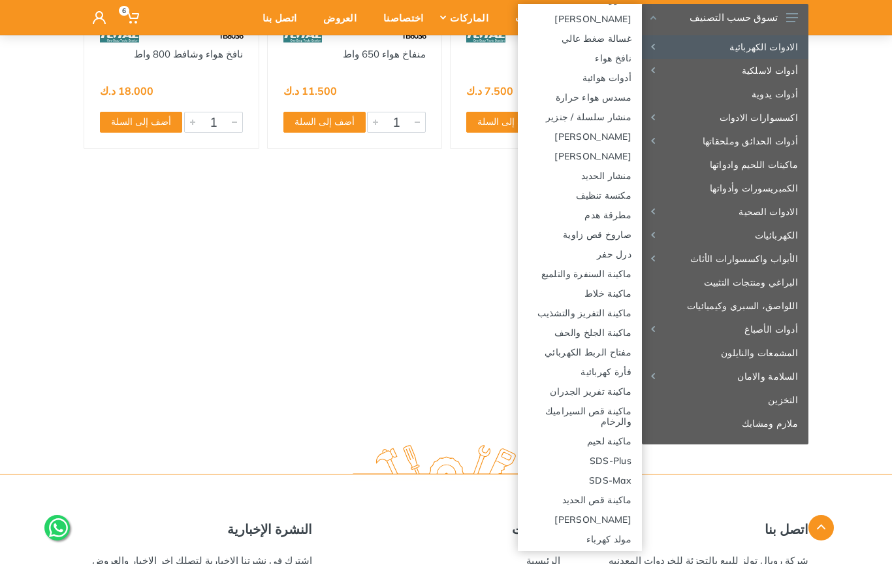
scroll to position [119, 0]
click at [621, 193] on link "مكنسة تنظيف" at bounding box center [580, 196] width 124 height 20
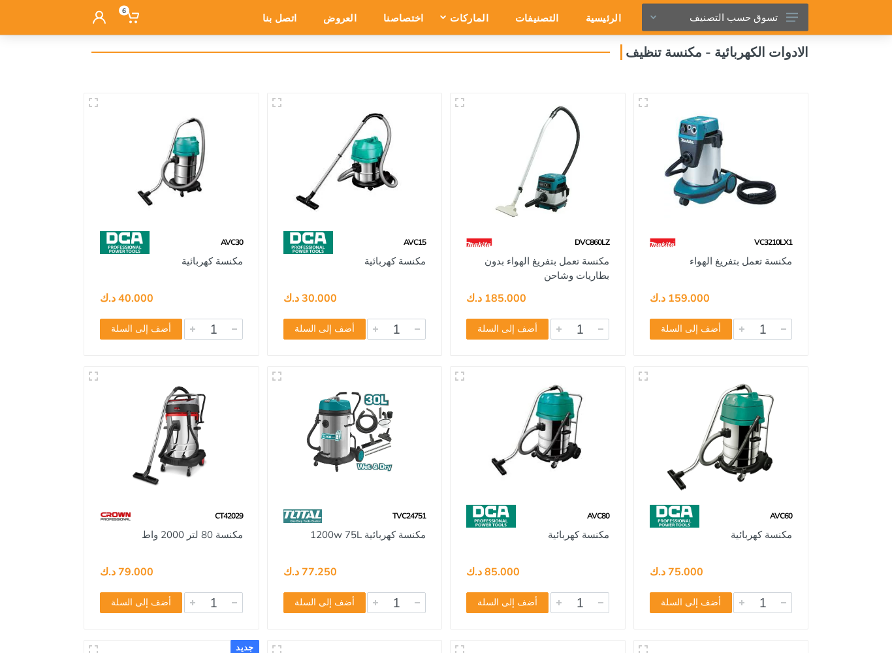
scroll to position [106, 0]
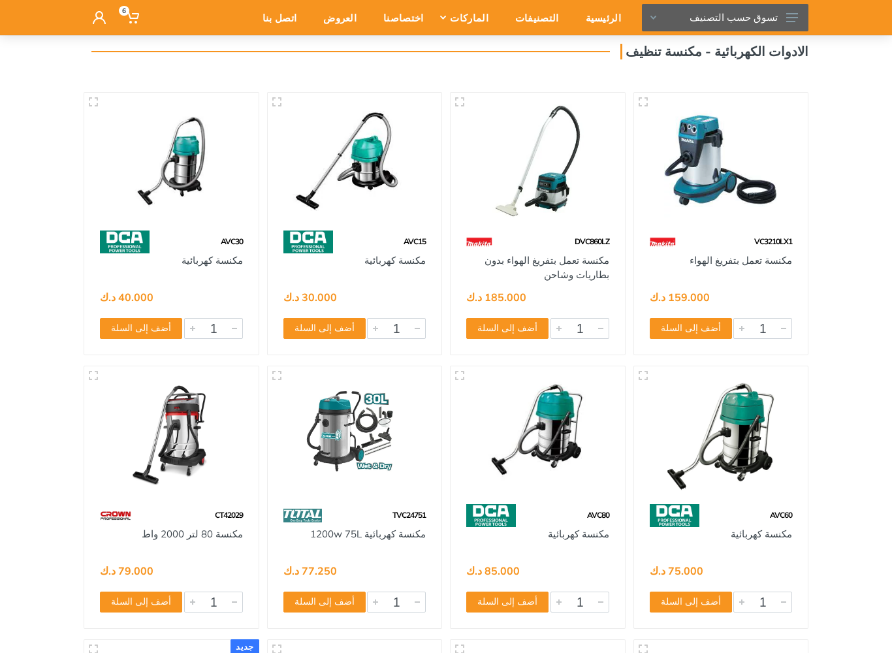
click at [731, 162] on img at bounding box center [721, 161] width 151 height 113
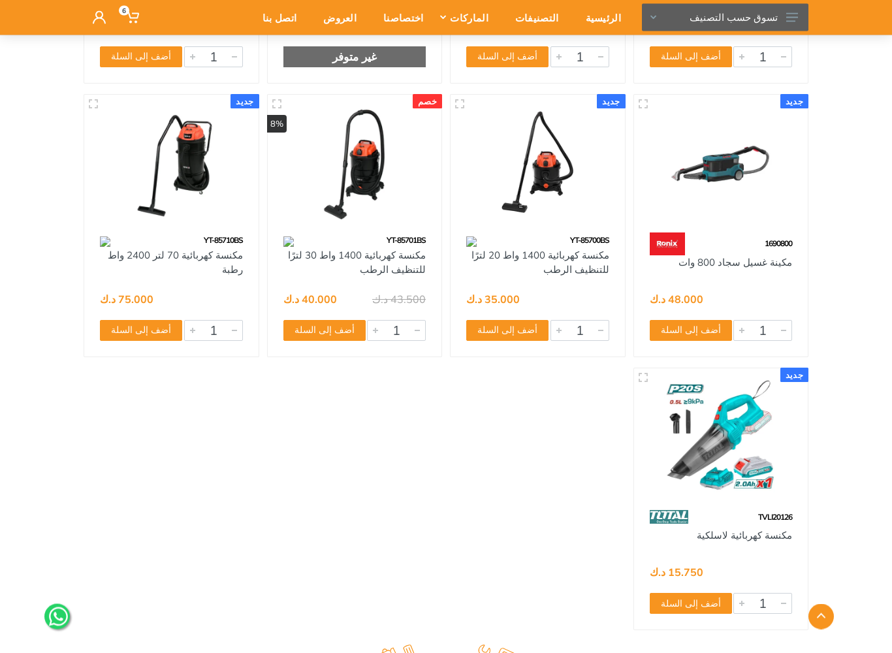
scroll to position [926, 0]
click at [722, 440] on img at bounding box center [721, 436] width 151 height 113
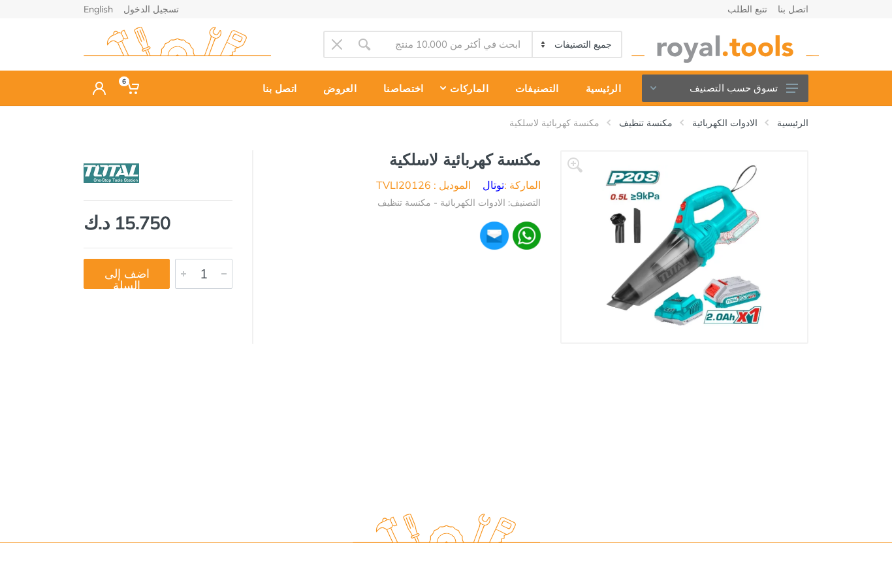
click at [139, 272] on button "اضف إلى السلة" at bounding box center [127, 274] width 86 height 30
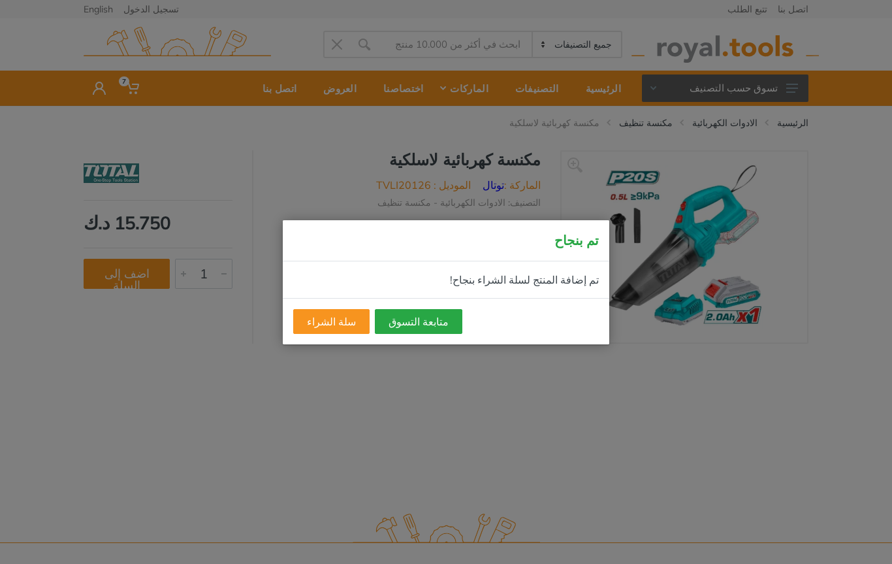
click at [417, 327] on button "متابعة التسوق" at bounding box center [419, 321] width 88 height 25
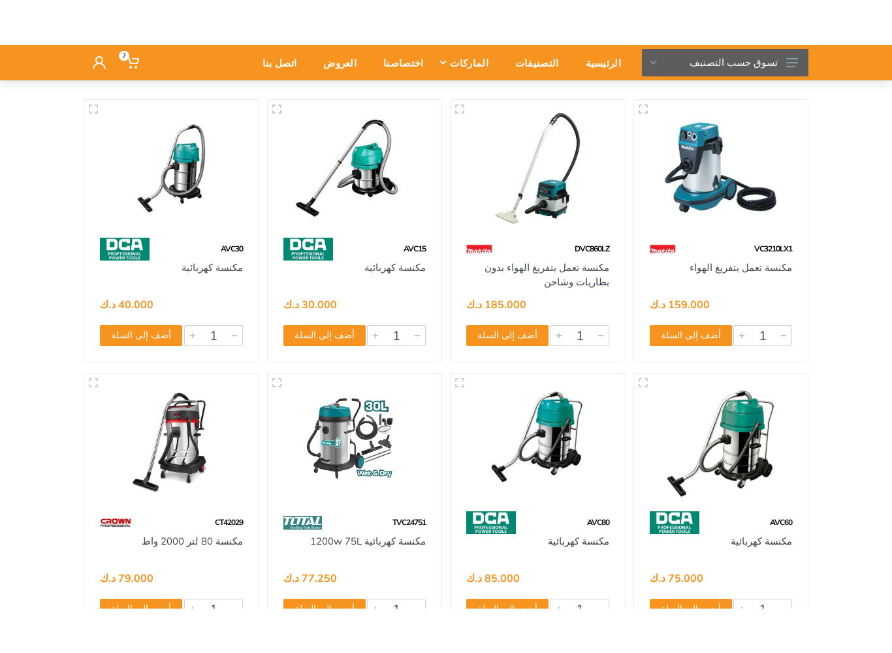
scroll to position [142, 0]
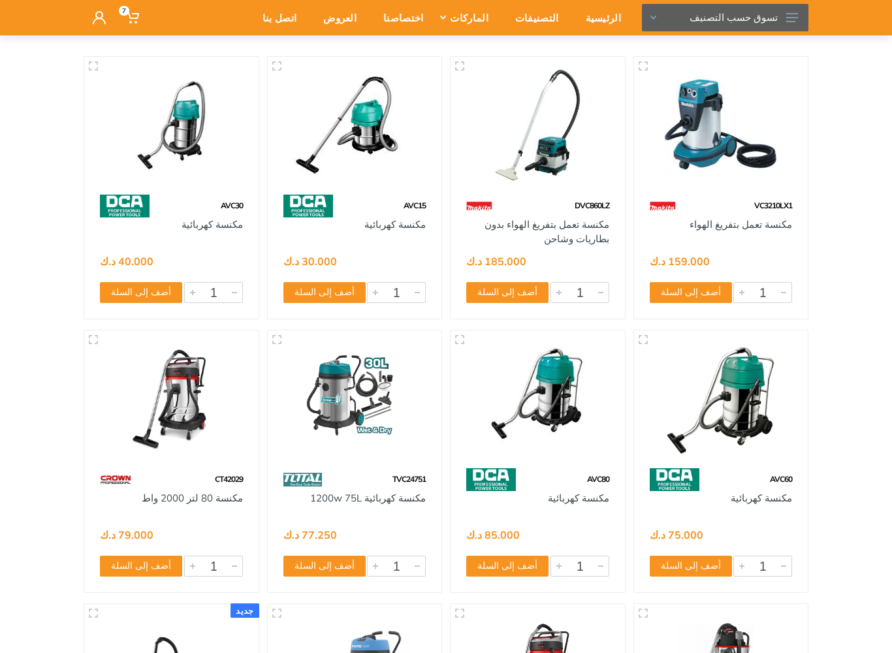
click at [747, 137] on img at bounding box center [721, 125] width 151 height 113
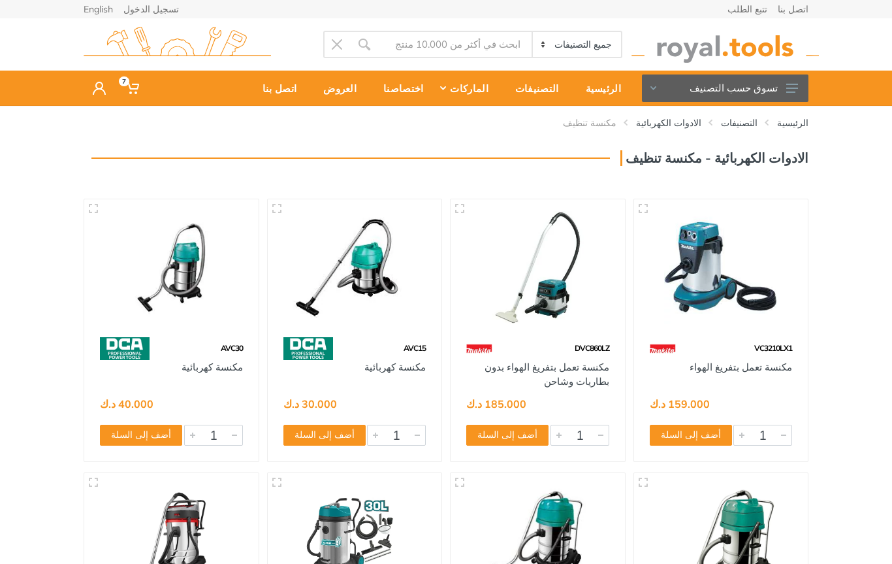
click at [800, 87] on button "تسوق حسب التصنيف" at bounding box center [725, 87] width 167 height 27
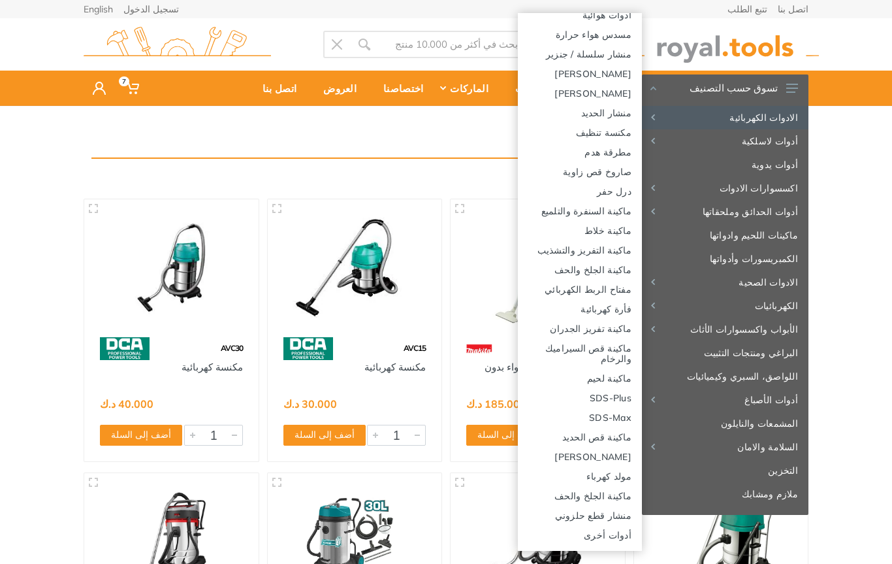
scroll to position [191, 0]
click at [621, 454] on link "[PERSON_NAME]" at bounding box center [580, 456] width 124 height 20
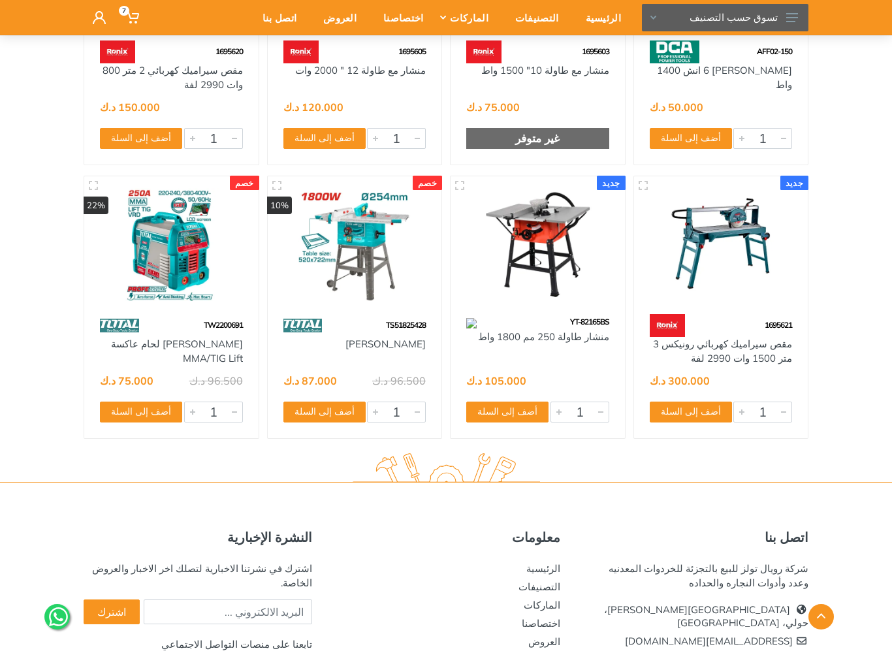
scroll to position [843, 0]
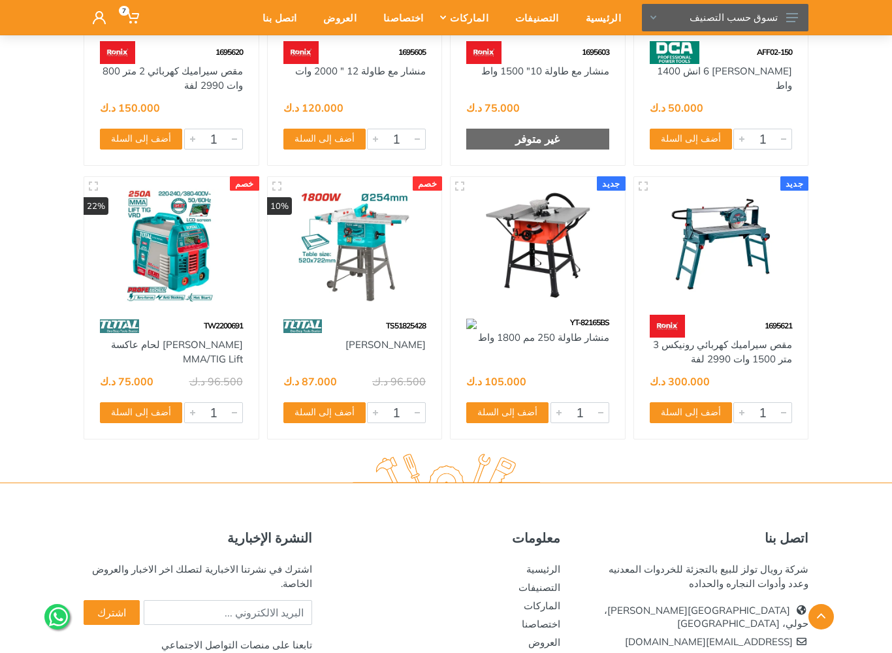
click at [194, 266] on img at bounding box center [171, 245] width 151 height 113
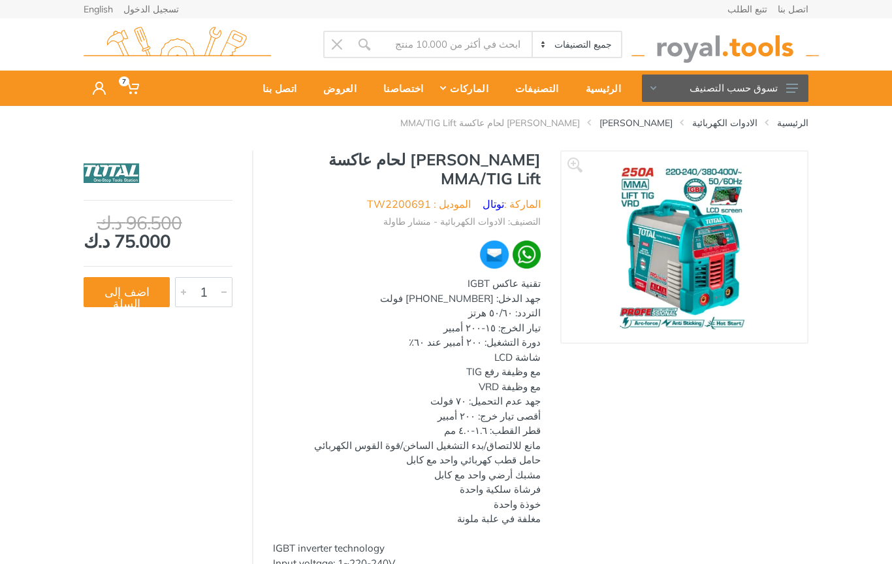
click at [802, 81] on button "تسوق حسب التصنيف" at bounding box center [725, 87] width 167 height 27
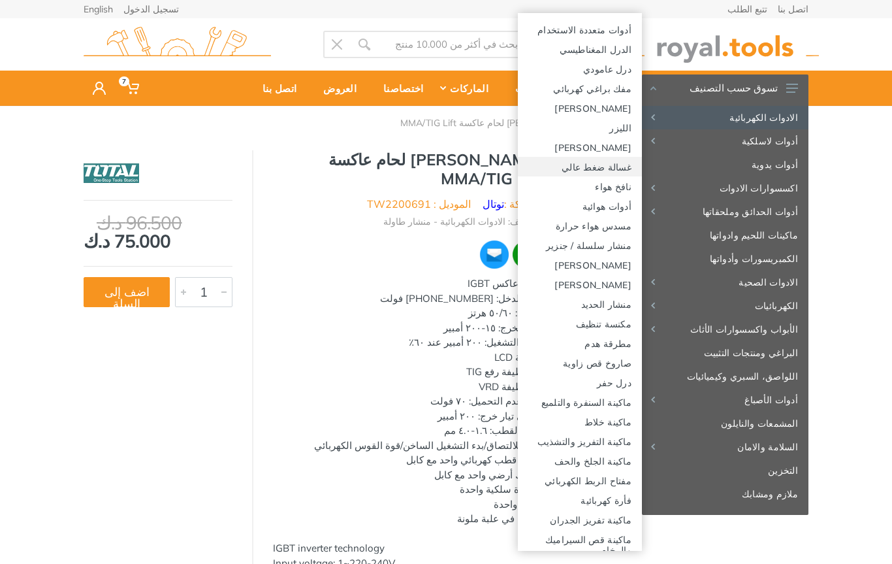
click at [617, 169] on link "غسالة ضغط عالي" at bounding box center [580, 167] width 124 height 20
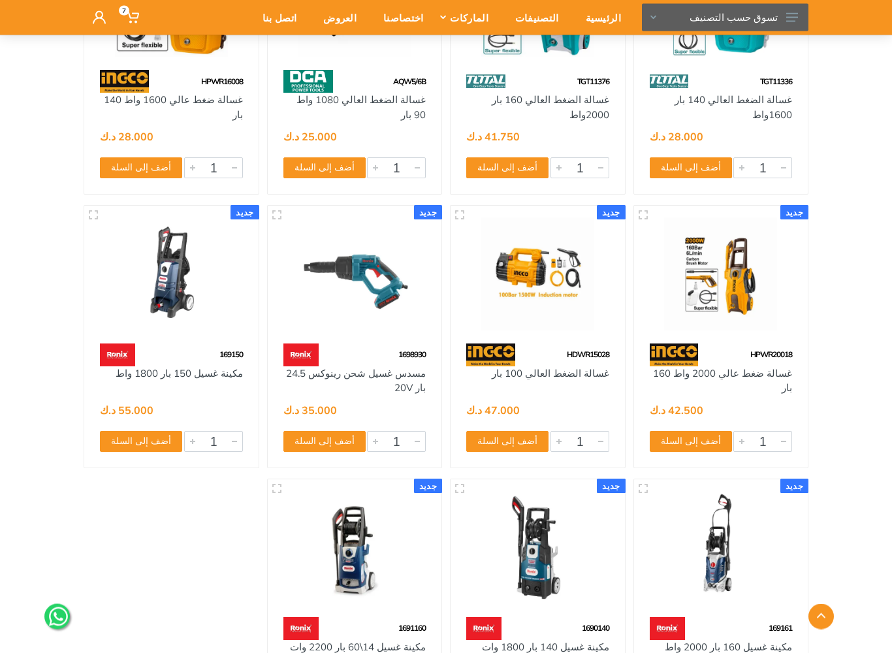
scroll to position [2183, 0]
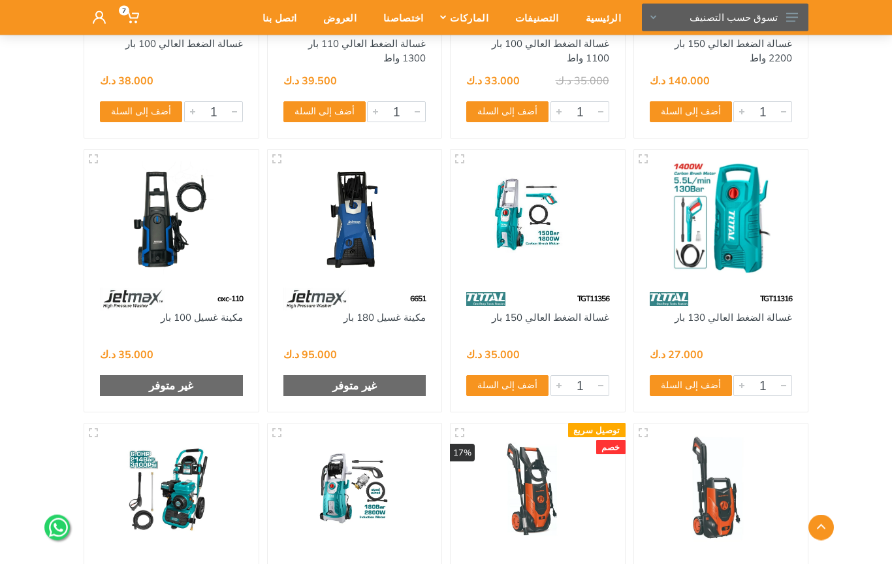
click at [783, 12] on button "تسوق حسب التصنيف" at bounding box center [725, 17] width 167 height 27
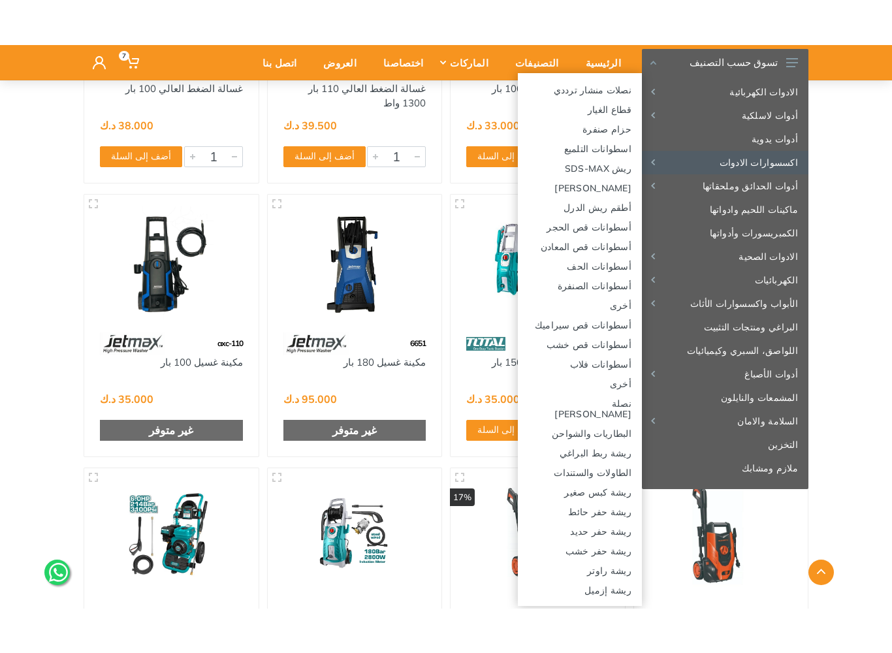
scroll to position [905, 0]
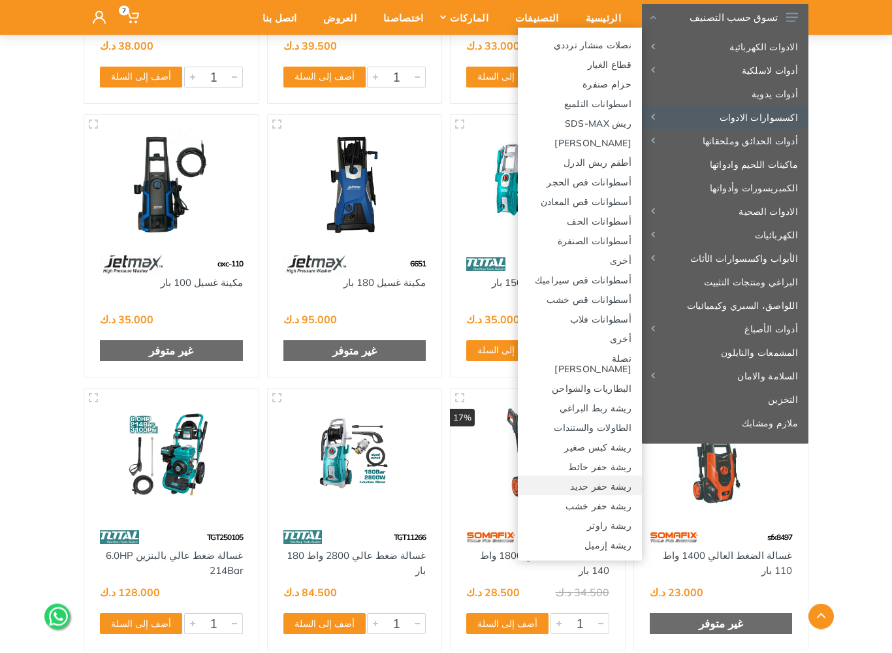
click at [613, 476] on link "ريشة حفر حديد" at bounding box center [580, 486] width 124 height 20
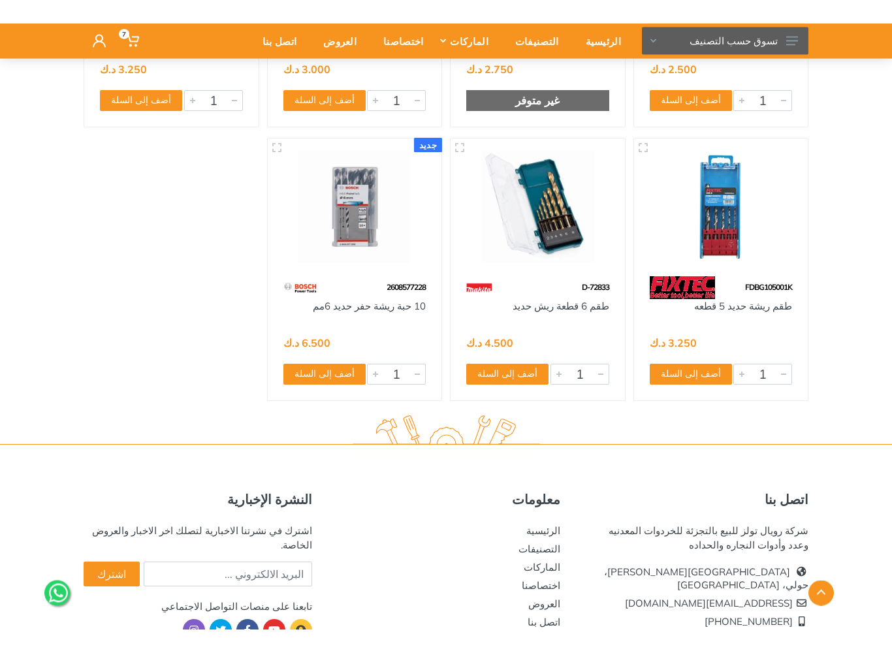
scroll to position [2821, 0]
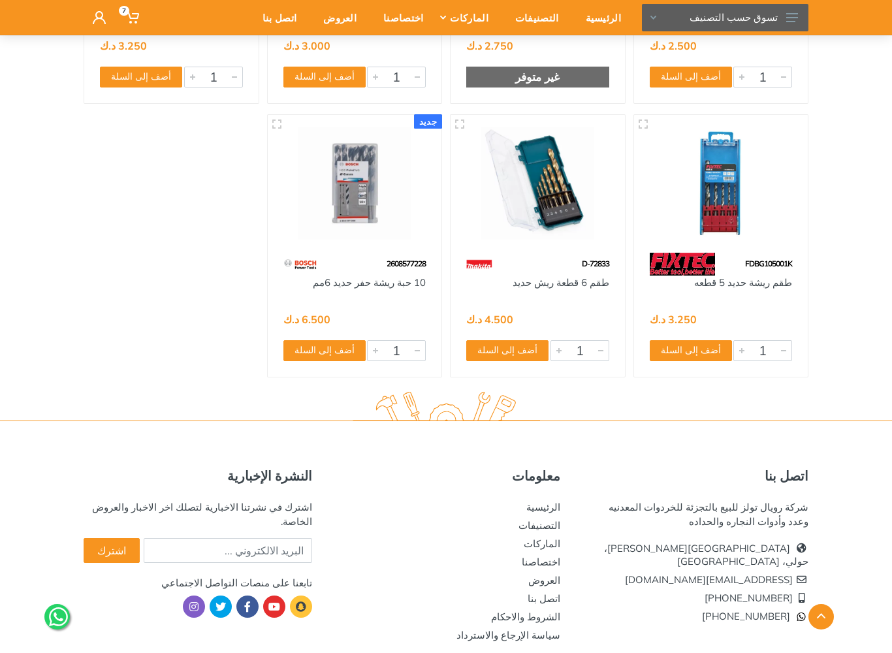
click at [806, 22] on button "تسوق حسب التصنيف" at bounding box center [725, 17] width 167 height 27
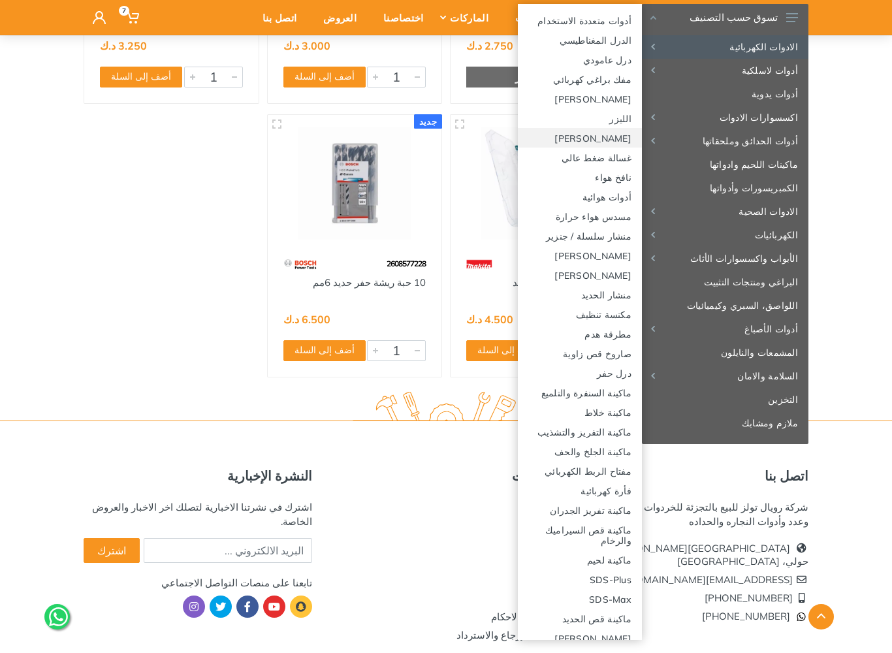
click at [613, 138] on link "[PERSON_NAME]" at bounding box center [580, 138] width 124 height 20
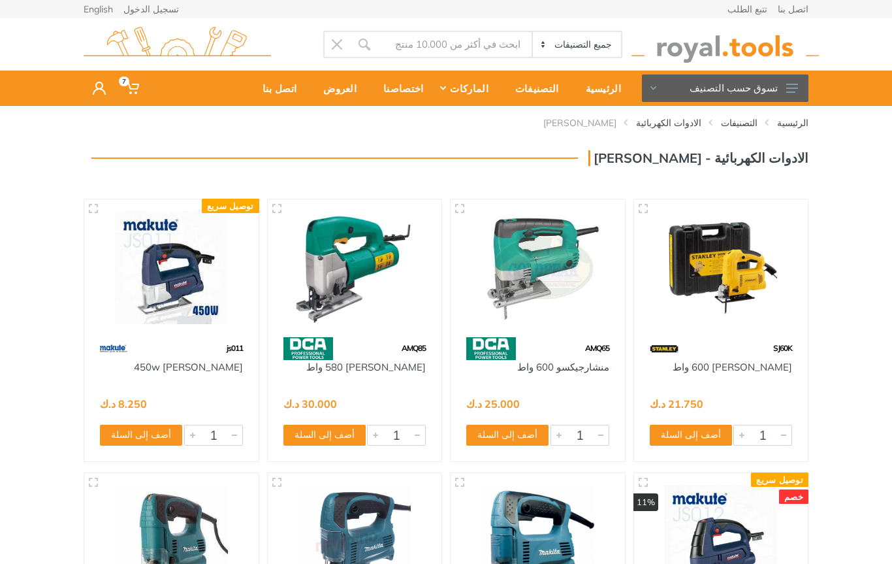
click at [798, 91] on icon at bounding box center [793, 88] width 12 height 9
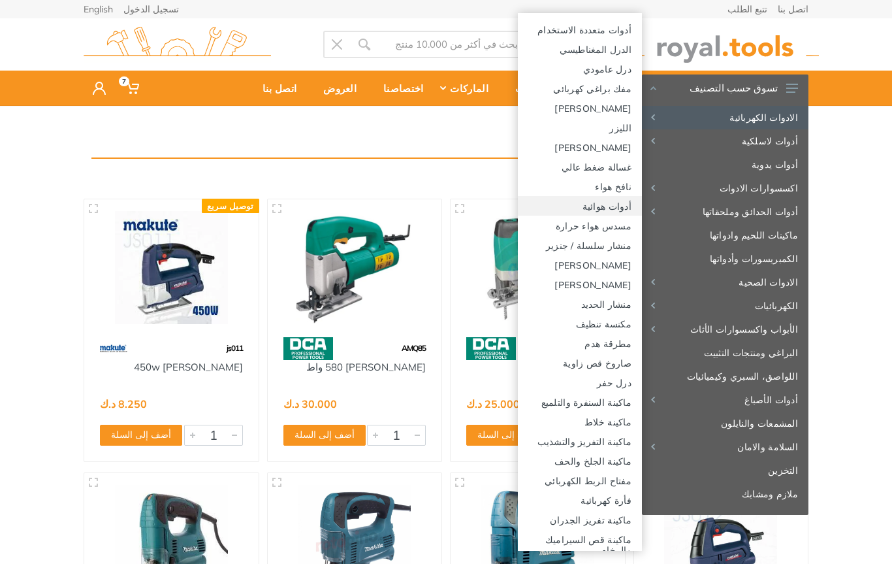
click at [625, 201] on link "أدوات هوائية" at bounding box center [580, 206] width 124 height 20
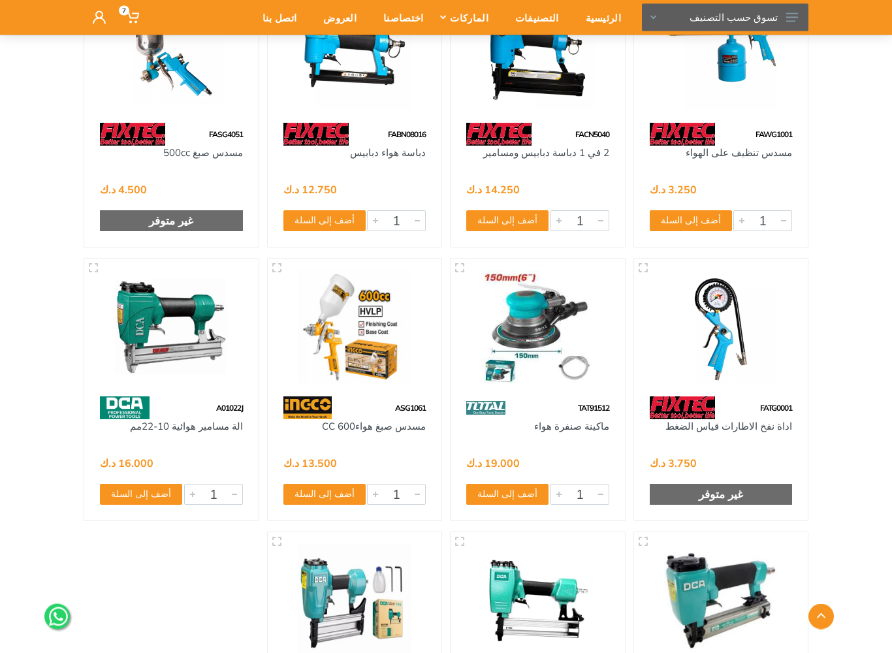
scroll to position [1858, 0]
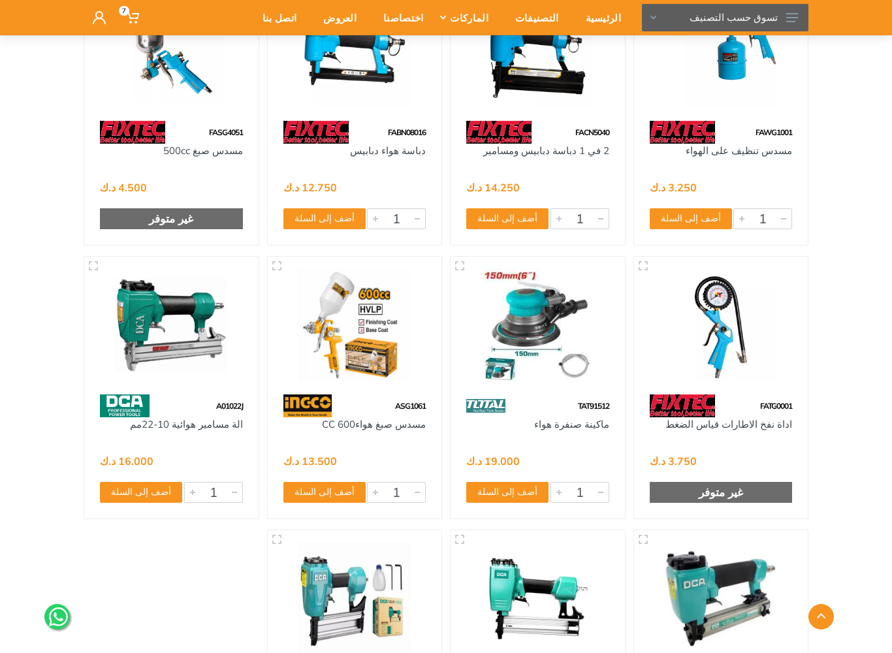
click at [580, 314] on img at bounding box center [538, 325] width 151 height 113
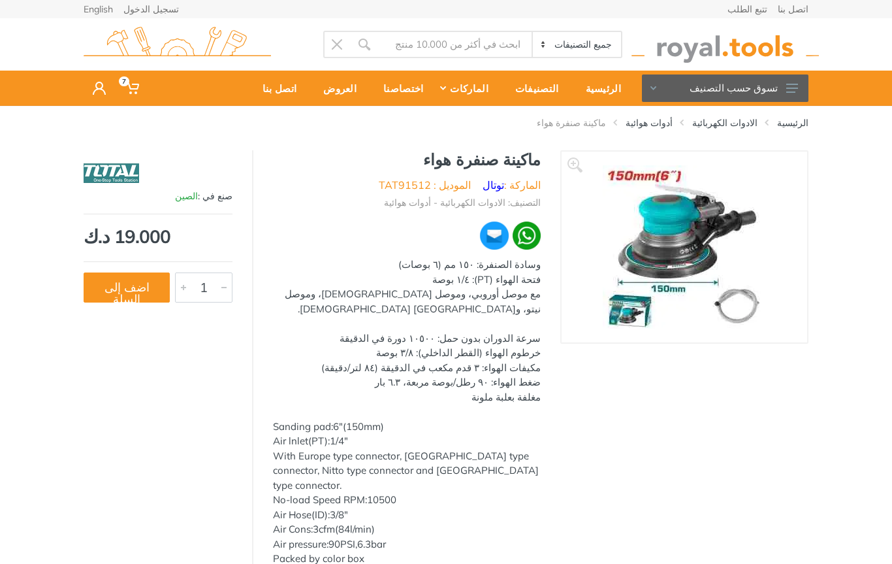
click at [783, 91] on button "تسوق حسب التصنيف" at bounding box center [725, 87] width 167 height 27
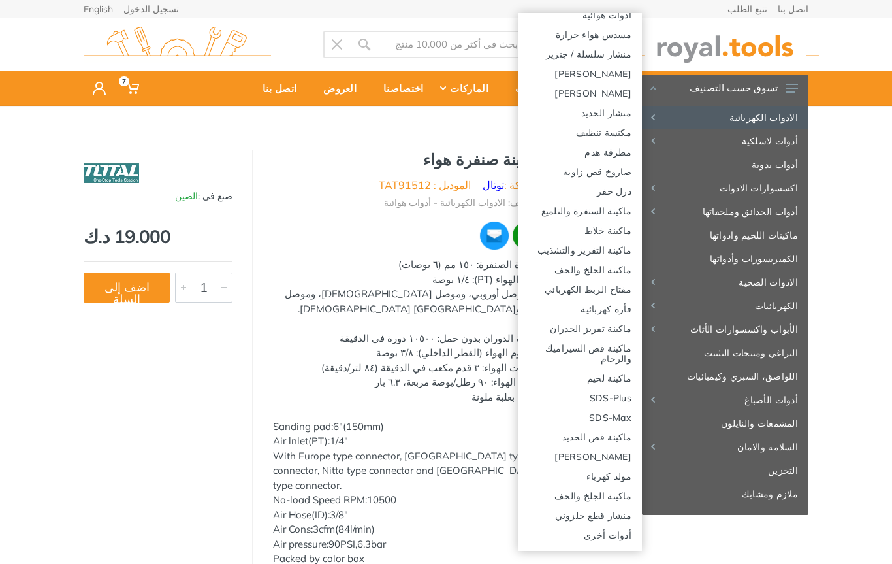
scroll to position [191, 0]
click at [612, 376] on link "ماكينة لحيم" at bounding box center [580, 378] width 124 height 20
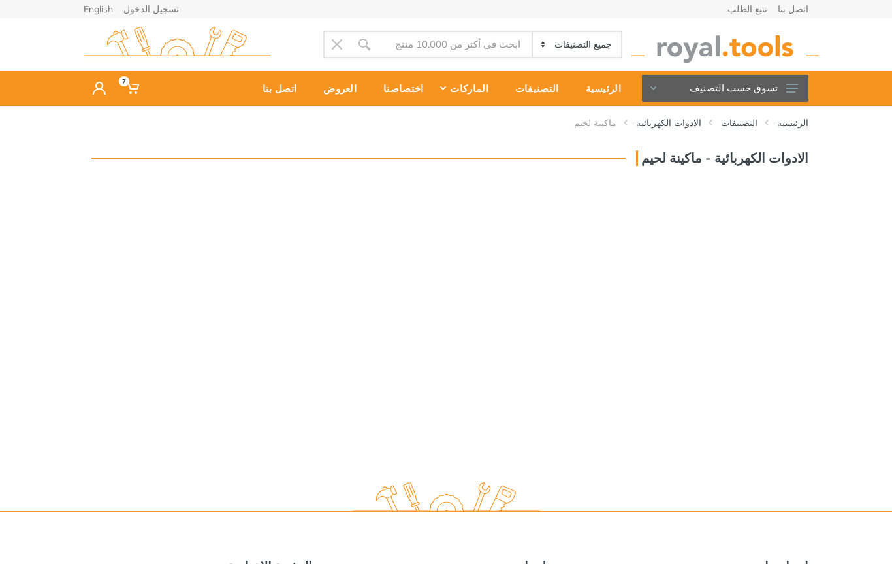
click at [789, 91] on icon at bounding box center [793, 88] width 12 height 9
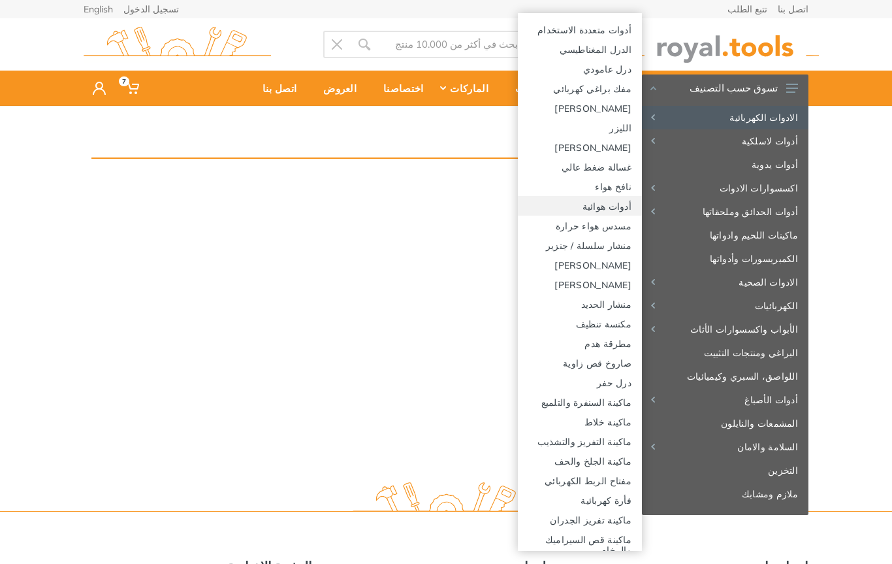
click at [621, 204] on link "أدوات هوائية" at bounding box center [580, 206] width 124 height 20
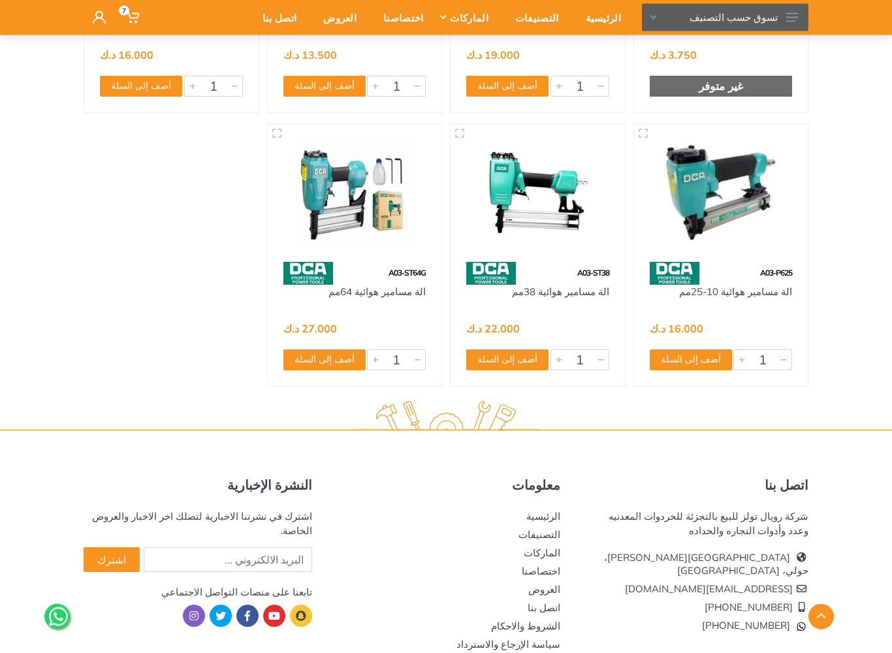
scroll to position [2265, 0]
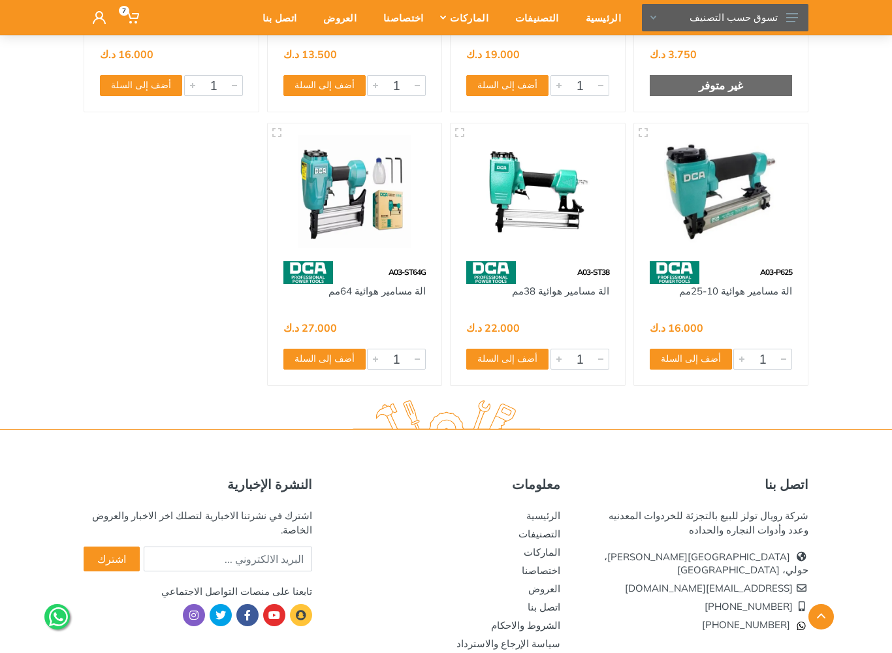
click at [781, 17] on button "تسوق حسب التصنيف" at bounding box center [725, 17] width 167 height 27
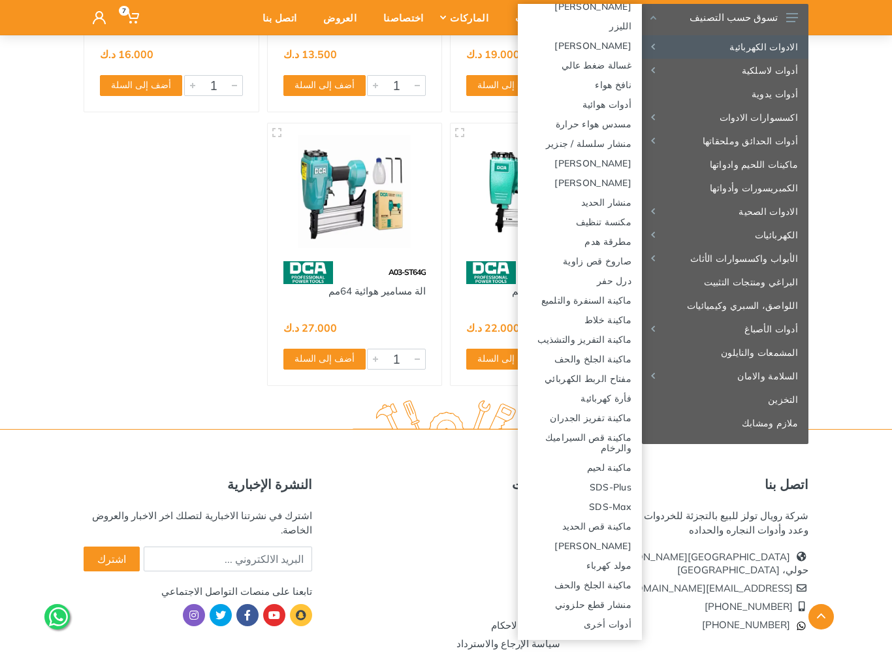
scroll to position [93, 0]
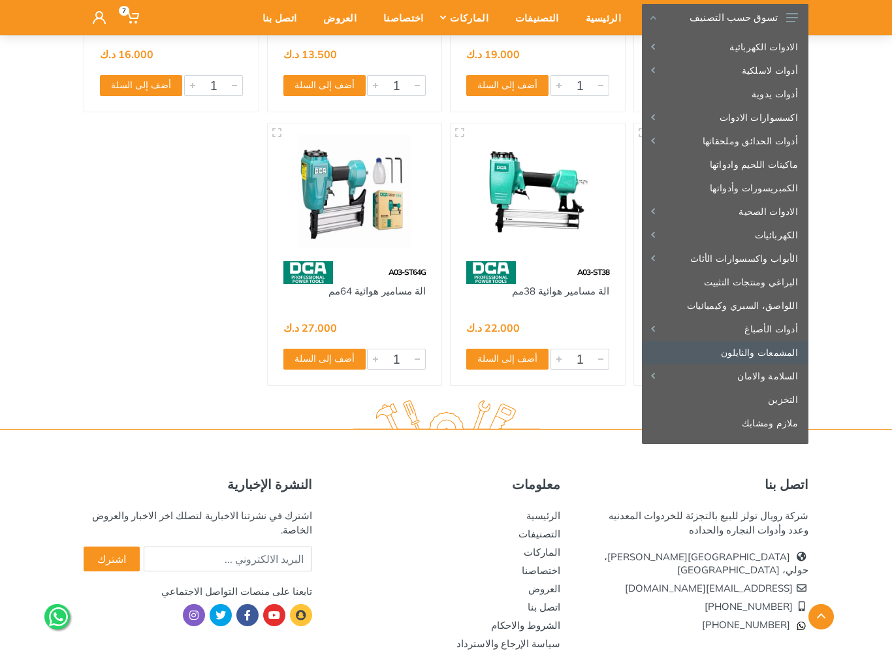
click at [783, 350] on link "المشمعات والنايلون" at bounding box center [725, 353] width 167 height 24
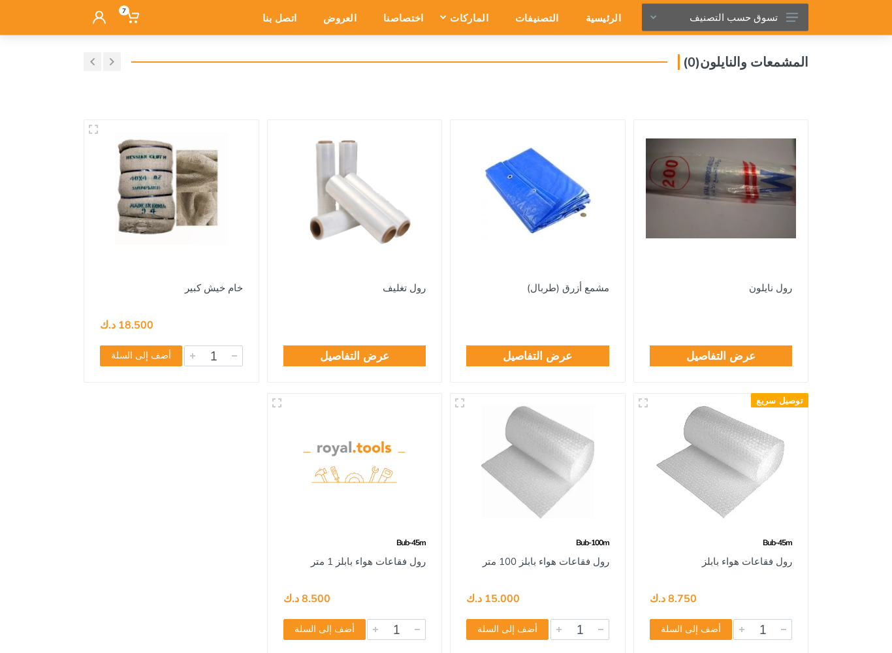
scroll to position [98, 0]
click at [790, 29] on button "تسوق حسب التصنيف" at bounding box center [725, 17] width 167 height 27
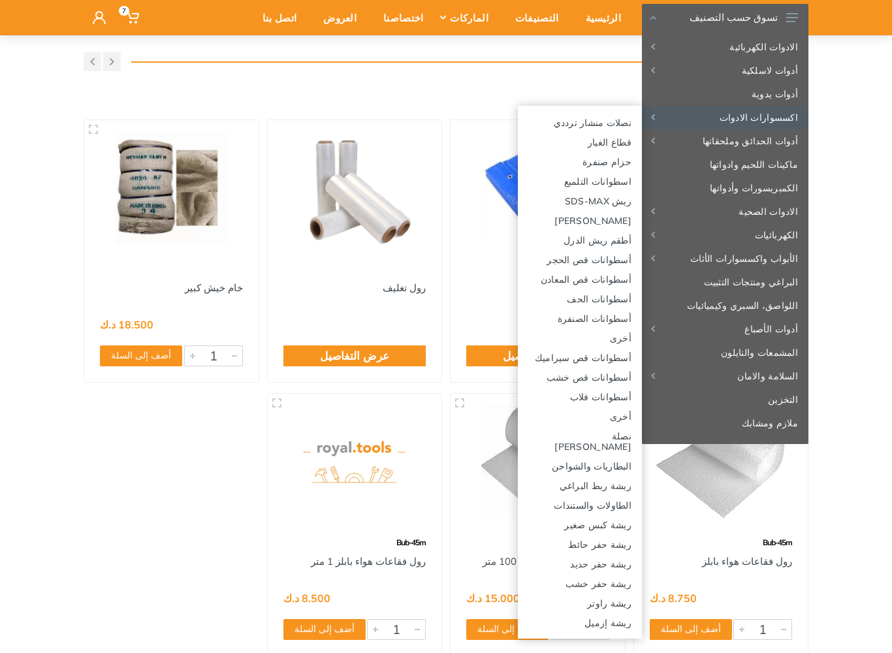
click at [779, 187] on link "الكمبريسورات وأدواتها" at bounding box center [725, 188] width 167 height 24
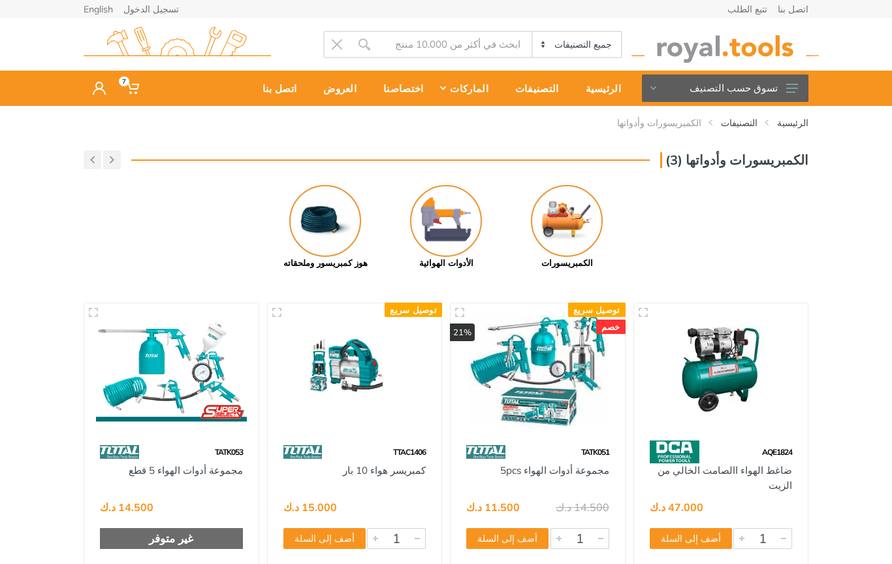
click at [585, 214] on img at bounding box center [567, 221] width 72 height 72
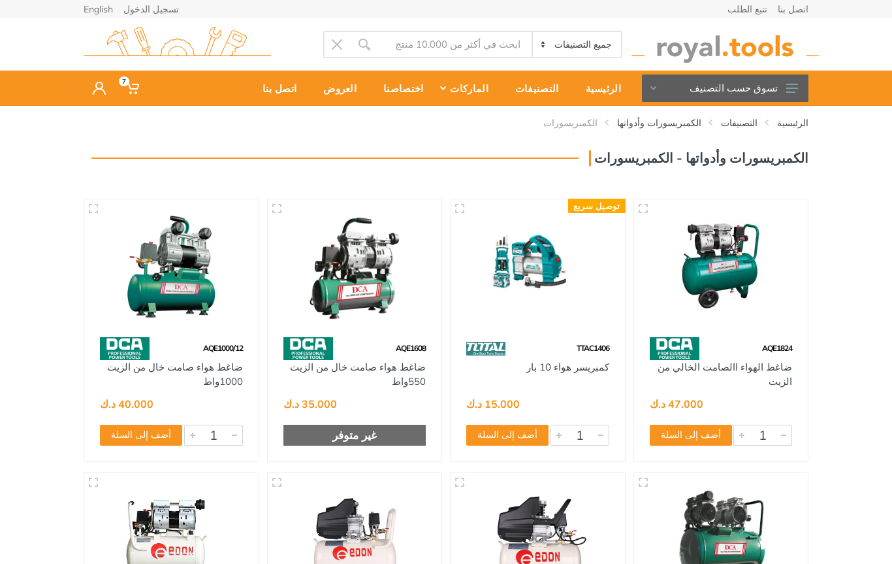
click at [795, 84] on use at bounding box center [793, 88] width 12 height 9
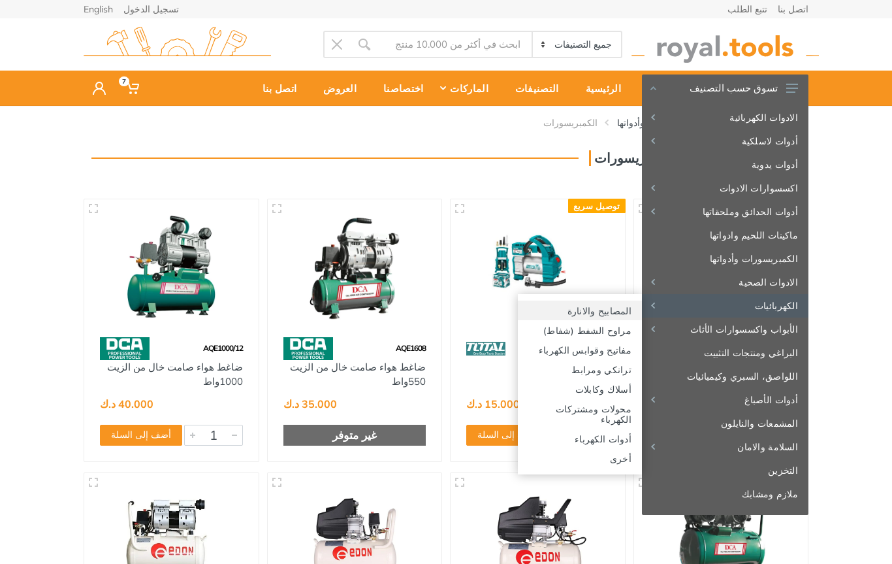
click at [612, 305] on link "المصابيح والانارة" at bounding box center [580, 311] width 124 height 20
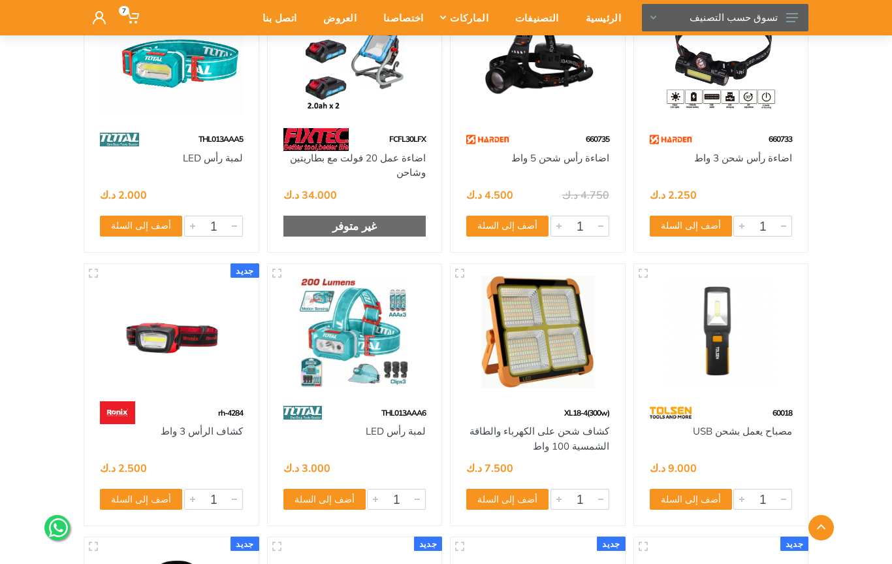
scroll to position [997, 0]
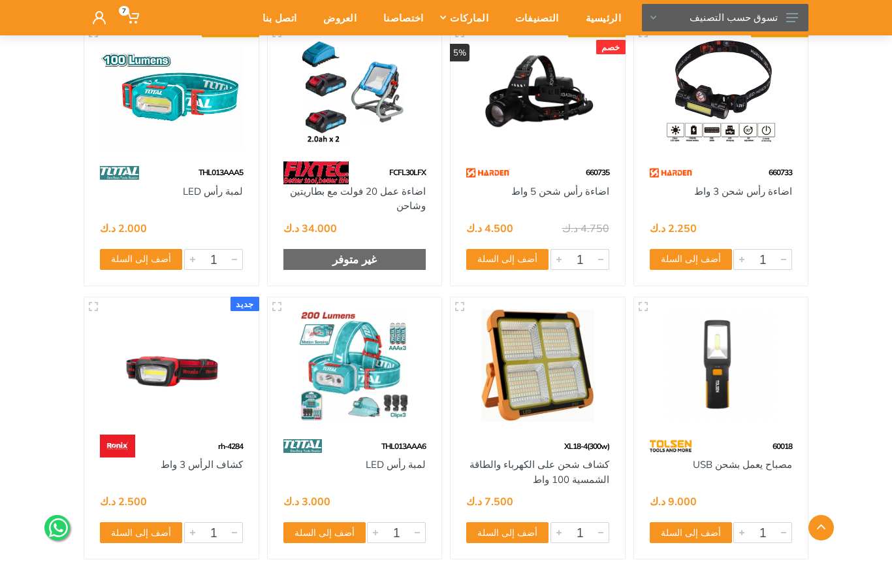
click at [587, 348] on img at bounding box center [538, 365] width 151 height 113
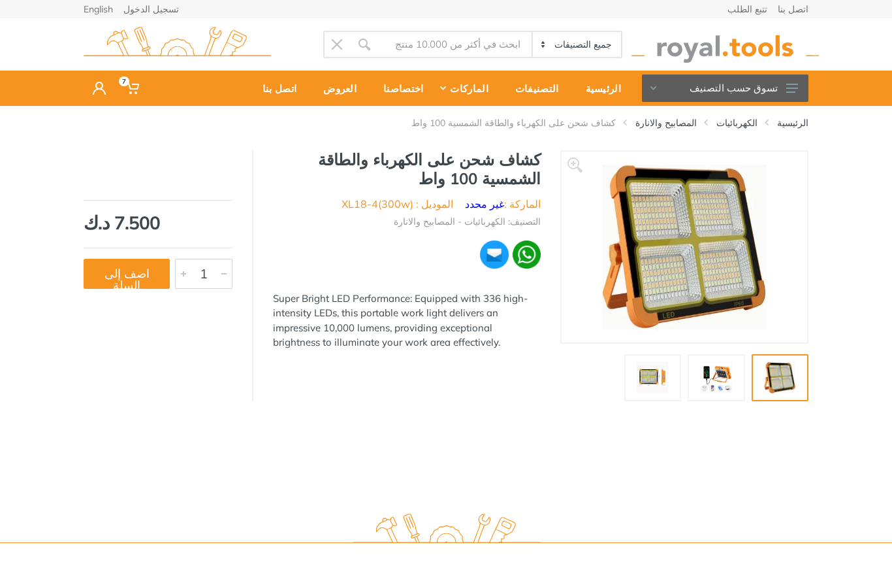
click at [725, 379] on img at bounding box center [717, 377] width 42 height 31
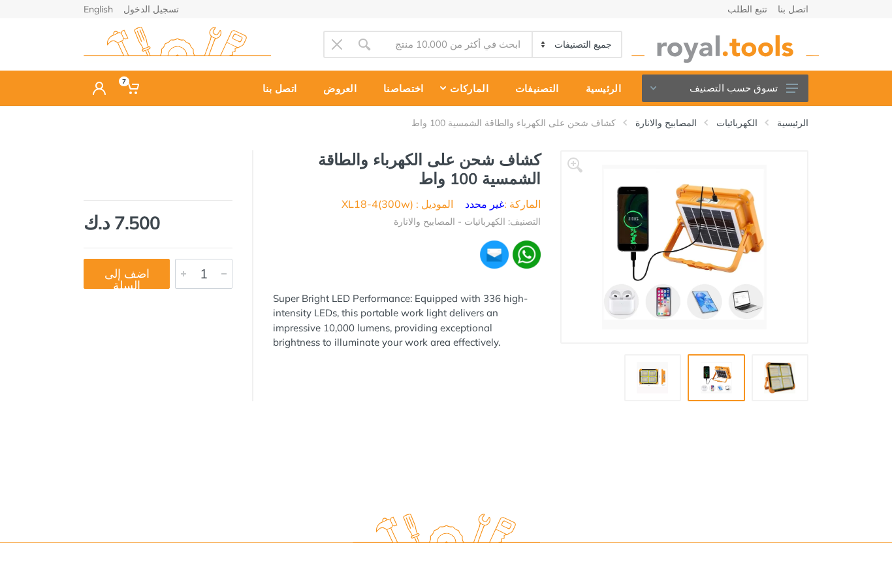
click at [645, 377] on img at bounding box center [653, 377] width 42 height 31
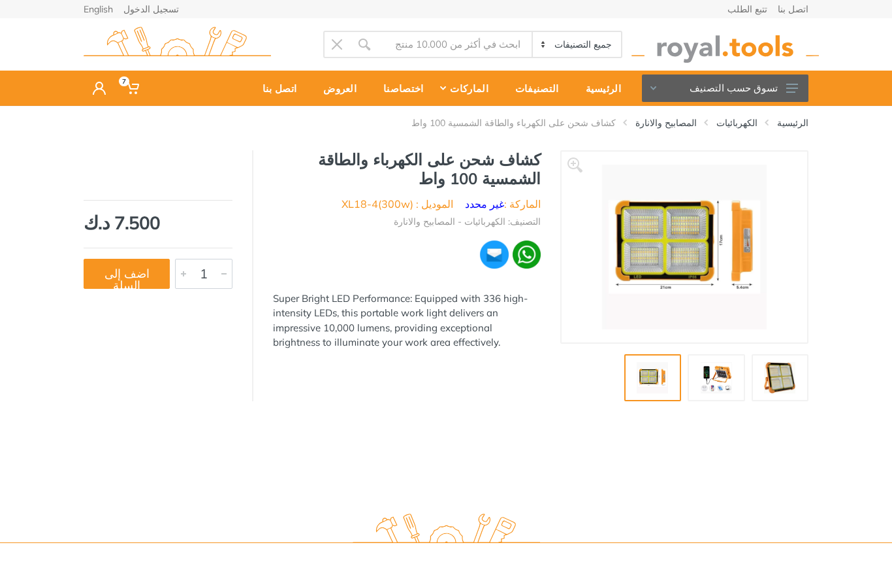
click at [719, 371] on img at bounding box center [717, 377] width 42 height 31
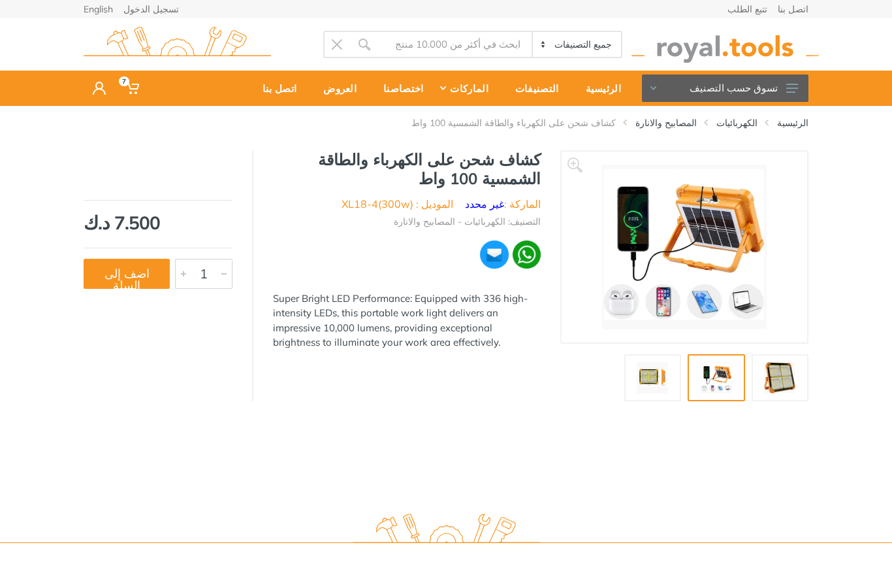
click at [788, 366] on img at bounding box center [781, 377] width 42 height 31
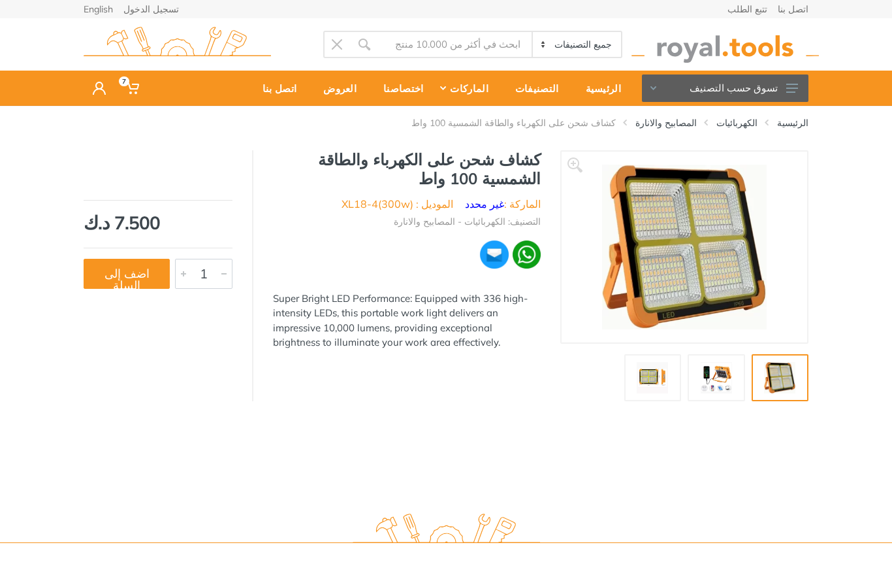
click at [126, 267] on button "اضف إلى السلة" at bounding box center [127, 274] width 86 height 30
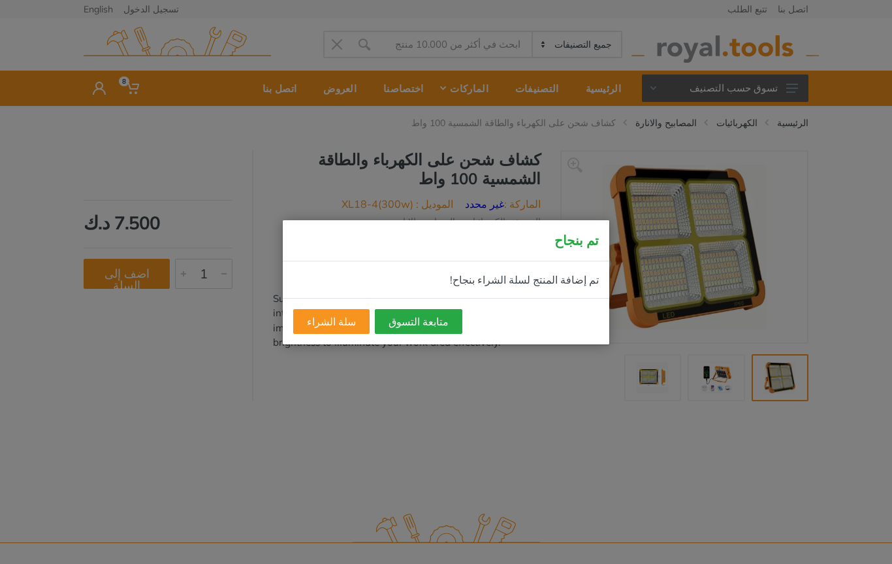
click at [406, 333] on button "متابعة التسوق" at bounding box center [419, 321] width 88 height 25
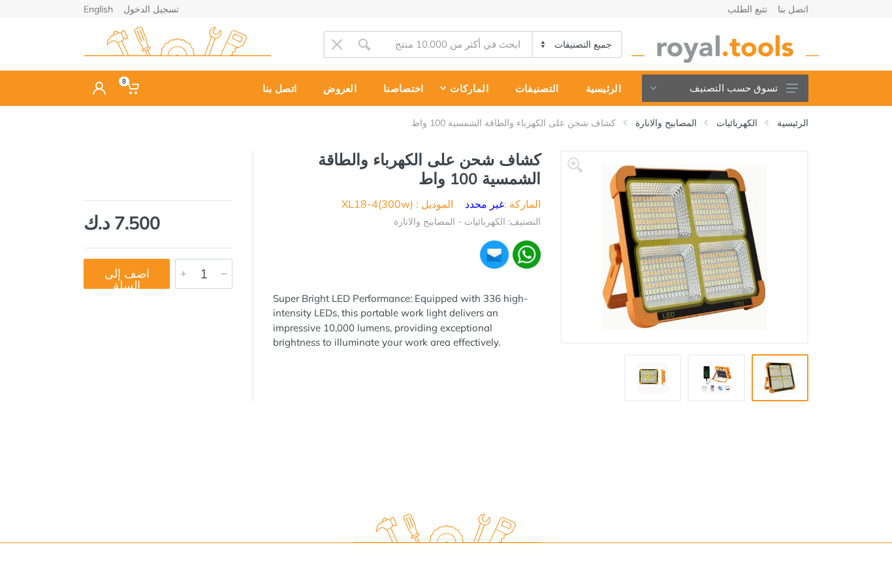
click at [787, 94] on button "تسوق حسب التصنيف" at bounding box center [725, 87] width 167 height 27
click at [128, 89] on icon at bounding box center [132, 88] width 13 height 13
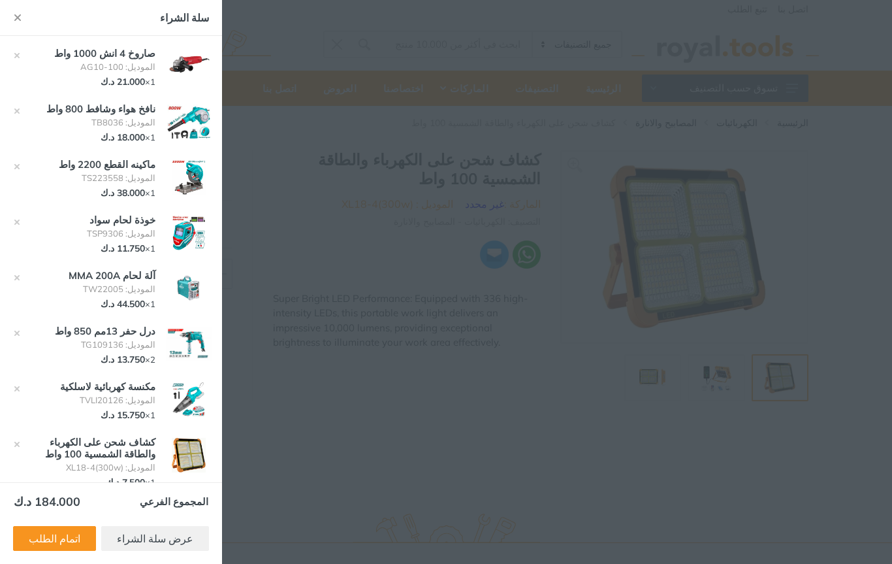
click at [346, 393] on div at bounding box center [446, 282] width 892 height 564
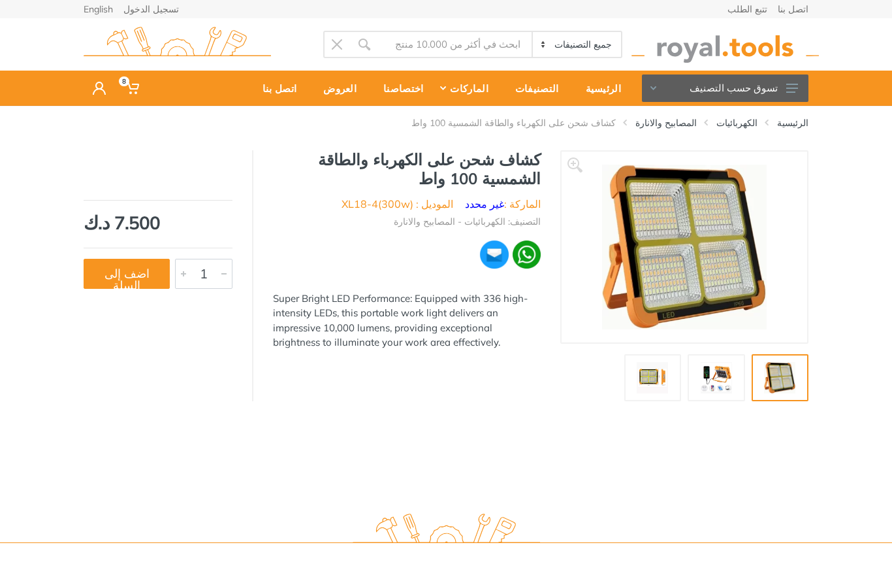
click at [776, 97] on button "تسوق حسب التصنيف" at bounding box center [725, 87] width 167 height 27
click at [130, 89] on use at bounding box center [132, 88] width 13 height 12
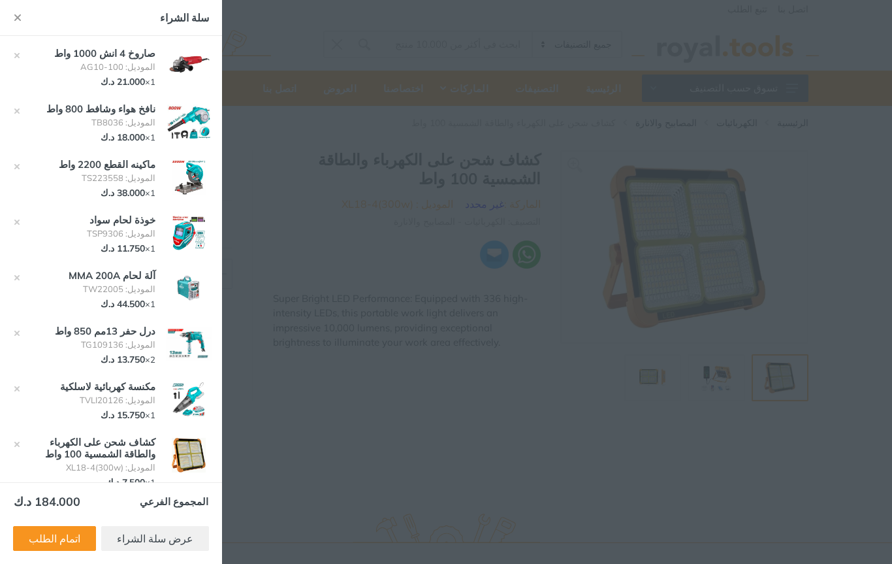
click at [131, 97] on span "8" at bounding box center [131, 87] width 33 height 27
click at [172, 539] on link "عرض سلة الشراء" at bounding box center [155, 538] width 108 height 25
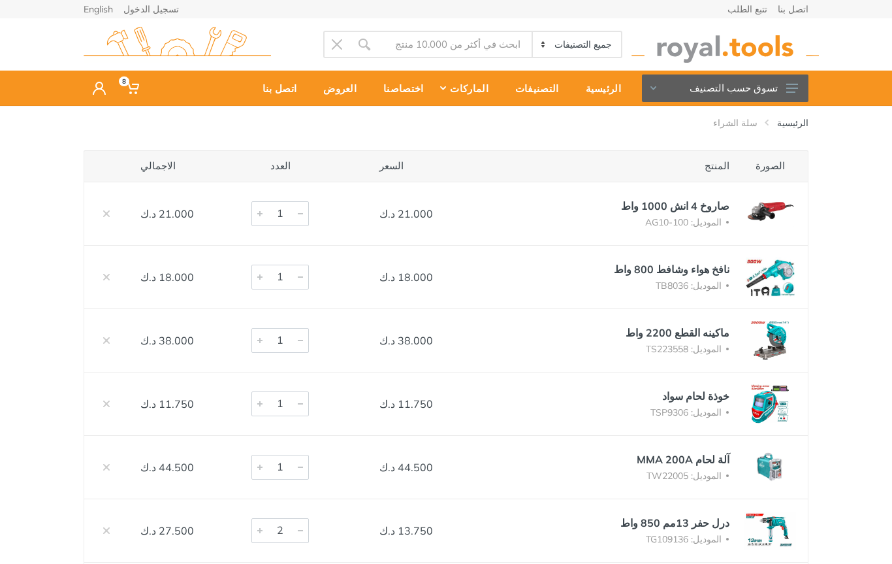
click at [103, 208] on link at bounding box center [106, 213] width 21 height 21
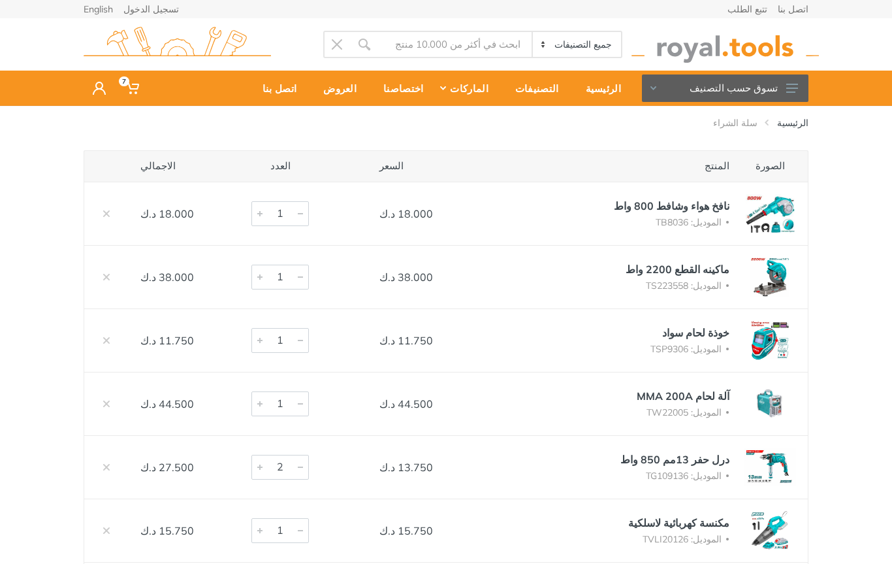
click at [781, 90] on button "تسوق حسب التصنيف" at bounding box center [725, 87] width 167 height 27
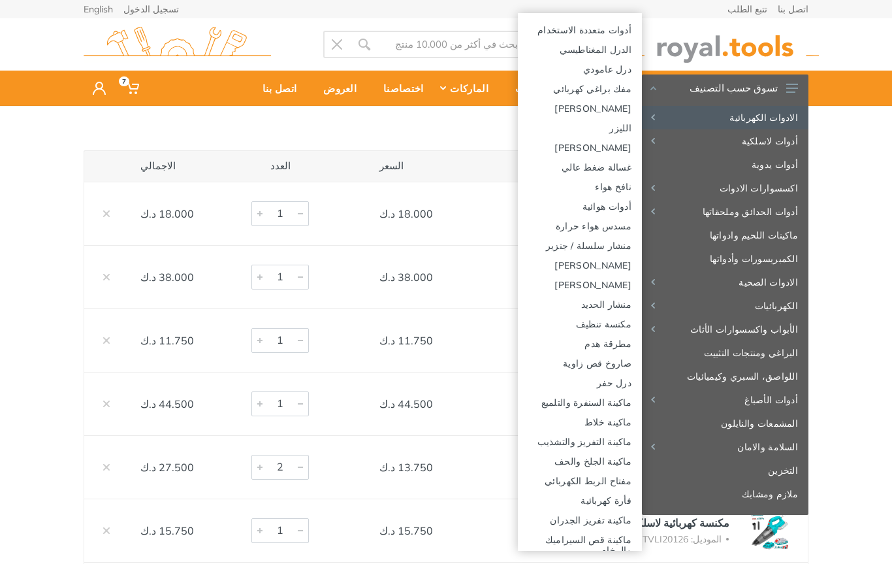
click at [616, 361] on link "صاروخ قص زاوية" at bounding box center [580, 363] width 124 height 20
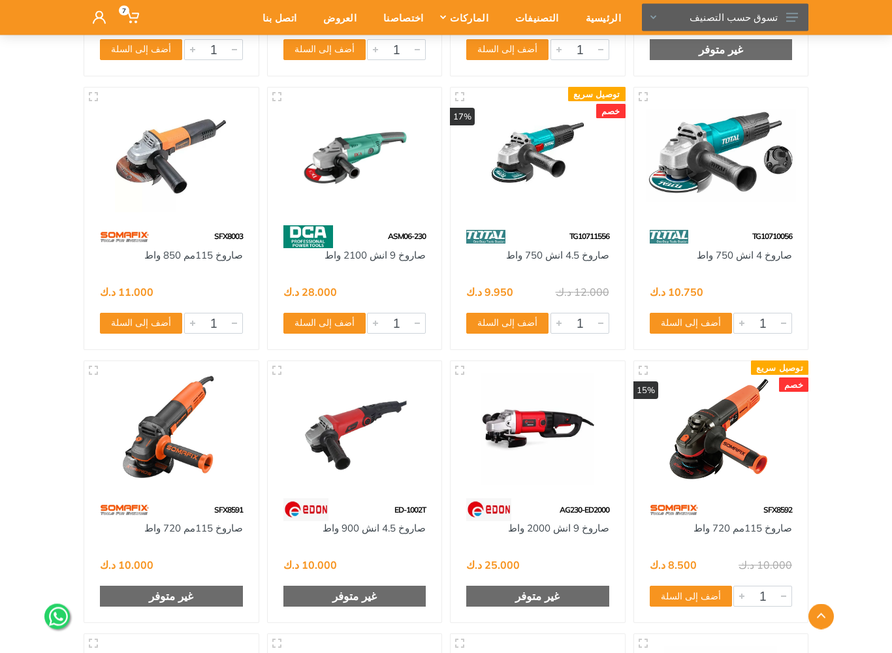
scroll to position [5312, 0]
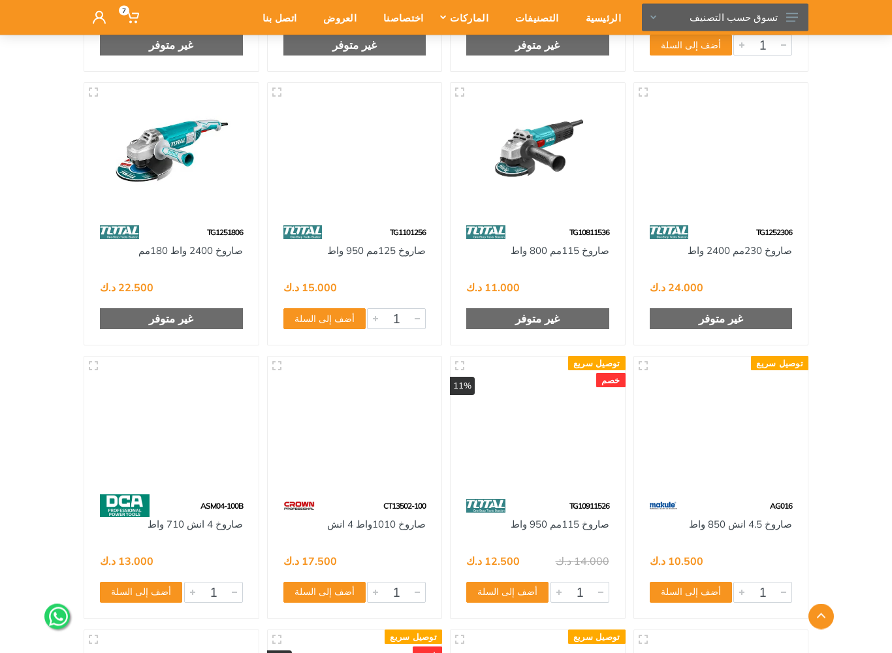
scroll to position [5863, 0]
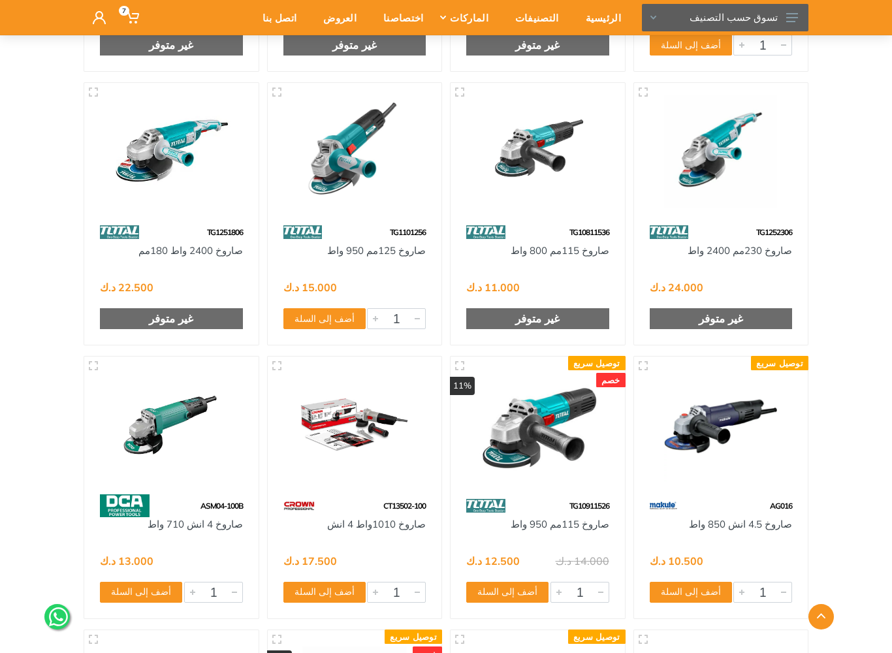
click at [329, 318] on button "أضف إلى السلة" at bounding box center [325, 318] width 82 height 21
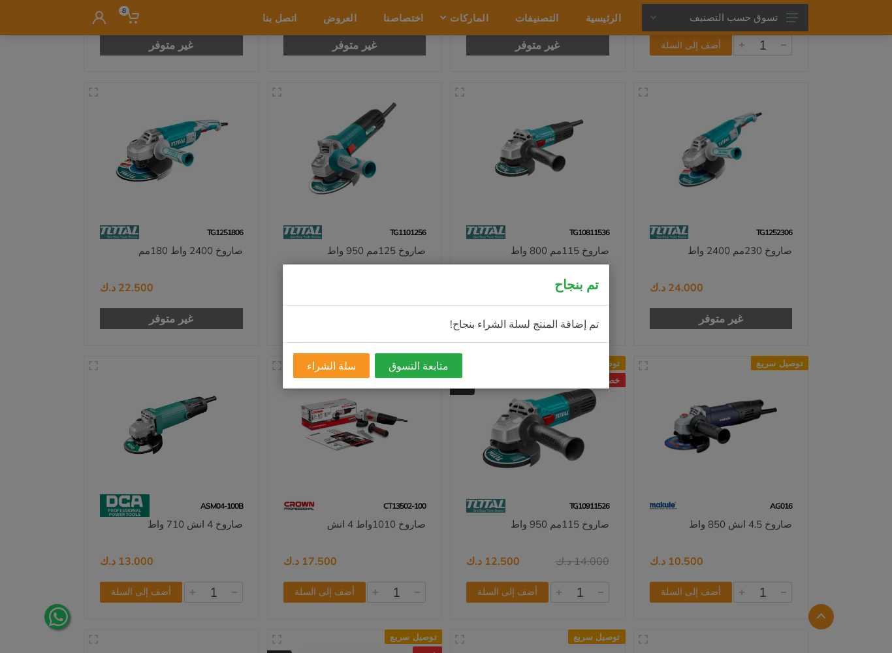
click at [412, 376] on button "متابعة التسوق" at bounding box center [419, 365] width 88 height 25
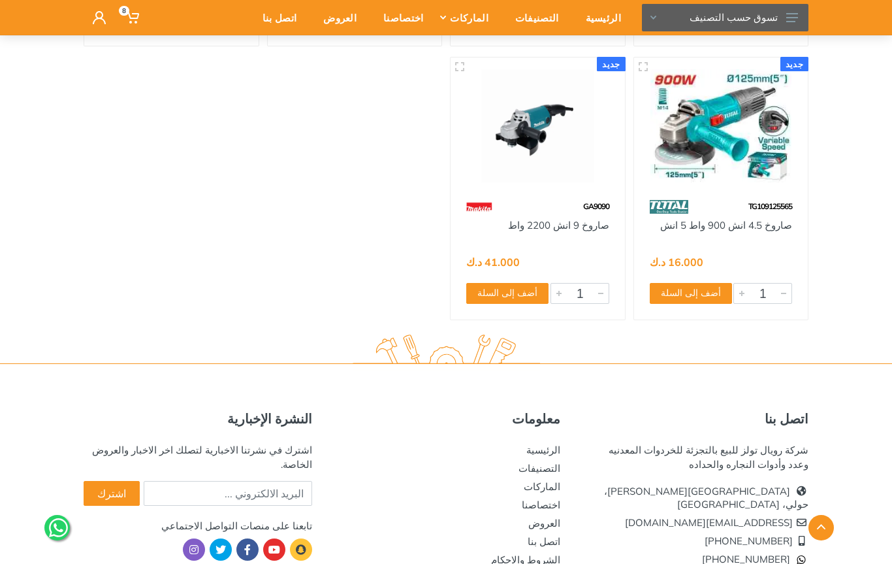
scroll to position [7524, 0]
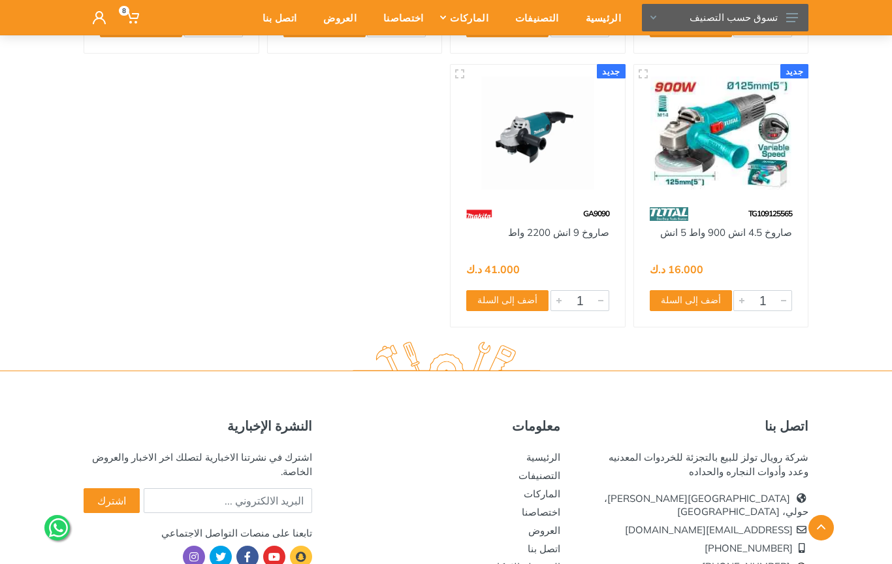
click at [752, 165] on img at bounding box center [721, 132] width 151 height 113
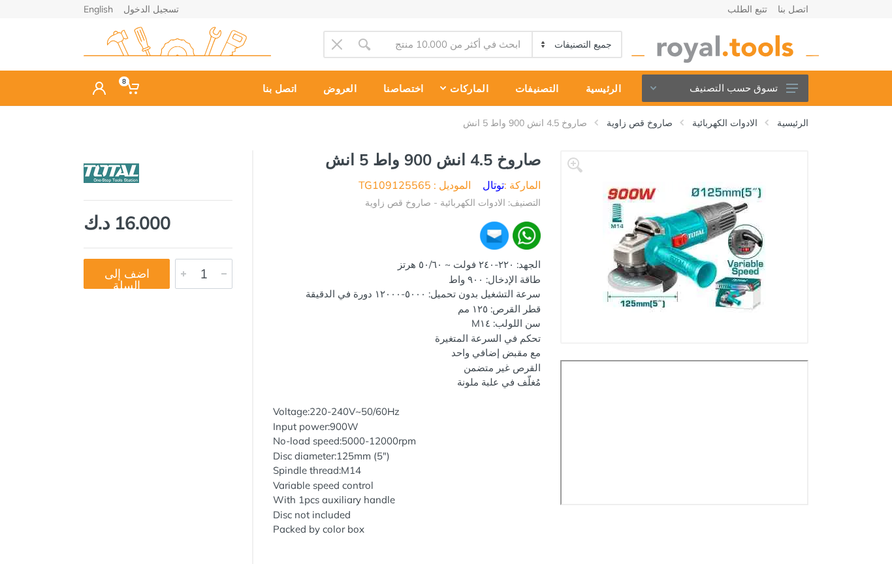
click at [137, 288] on button "اضف إلى السلة" at bounding box center [127, 274] width 86 height 30
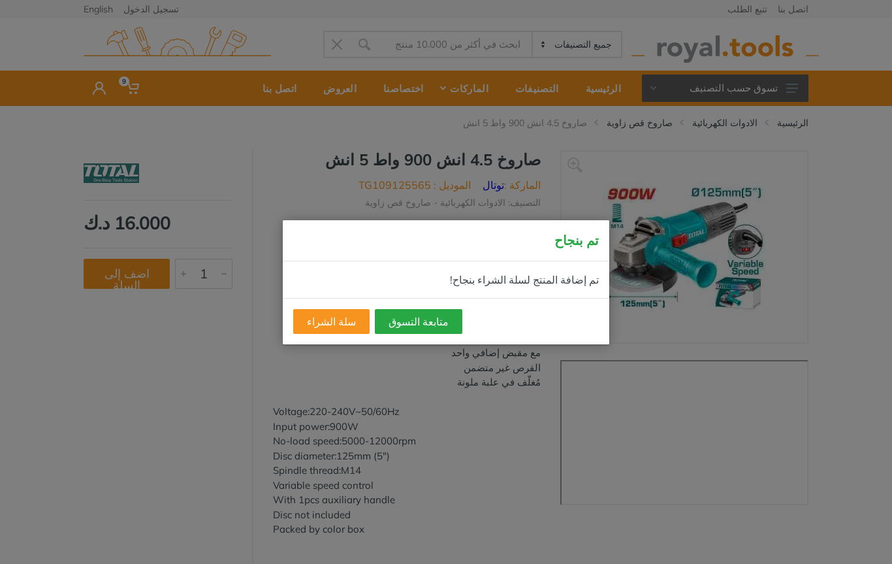
click at [434, 320] on button "متابعة التسوق" at bounding box center [419, 321] width 88 height 25
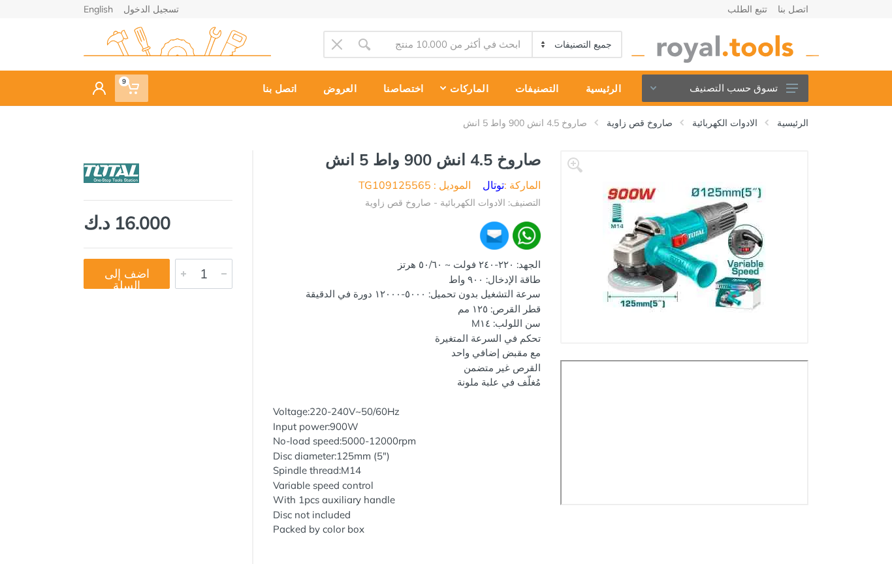
click at [139, 95] on span "9" at bounding box center [131, 87] width 33 height 27
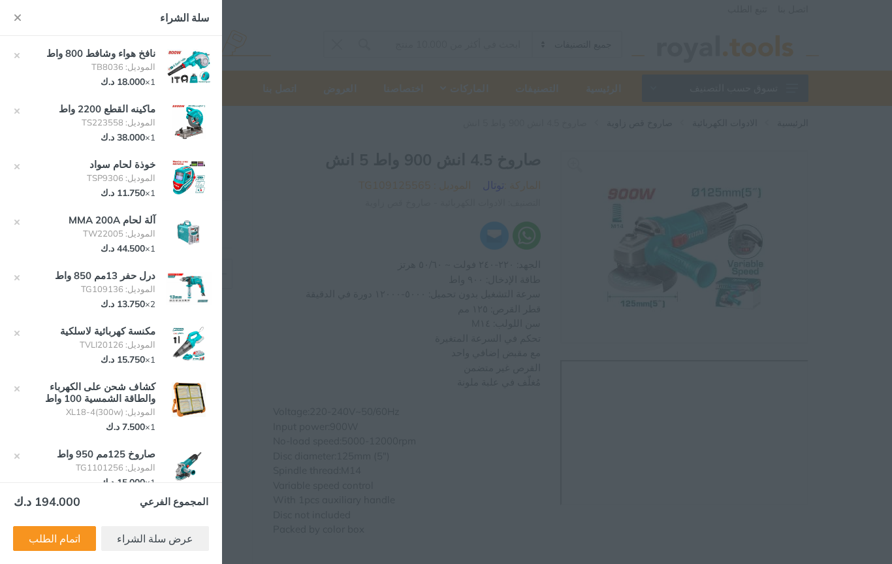
click at [196, 532] on link "عرض سلة الشراء" at bounding box center [155, 538] width 108 height 25
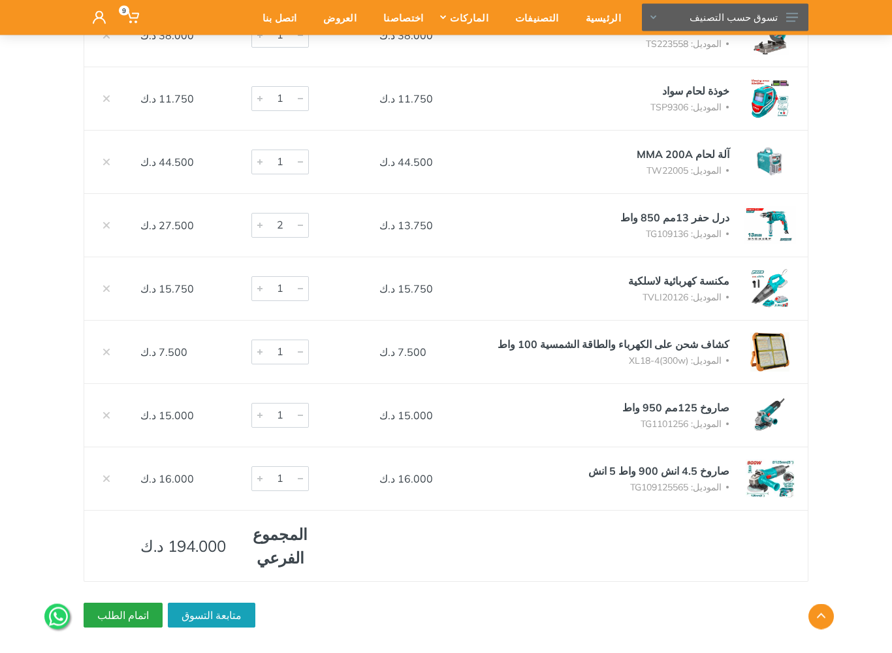
scroll to position [240, 0]
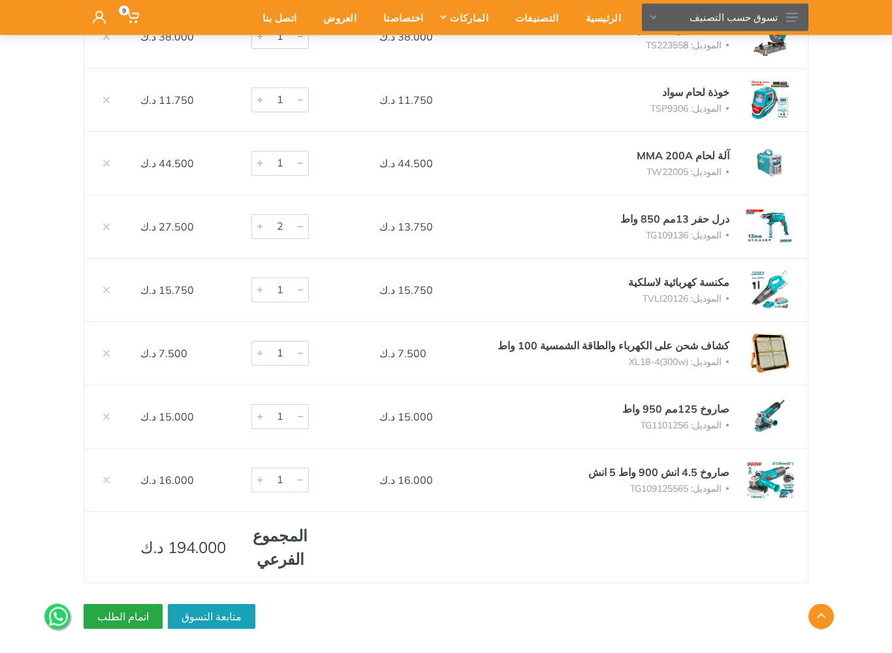
click at [114, 417] on link at bounding box center [106, 417] width 21 height 21
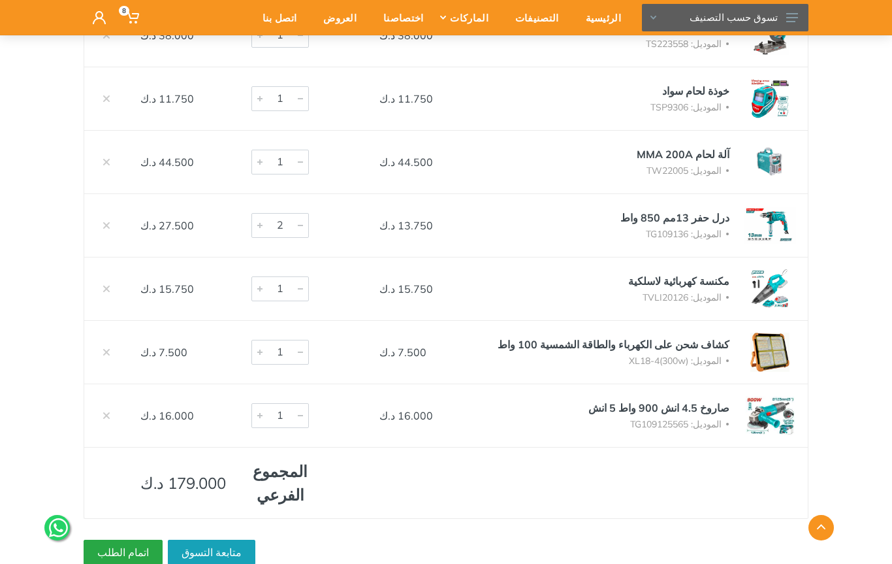
scroll to position [237, 0]
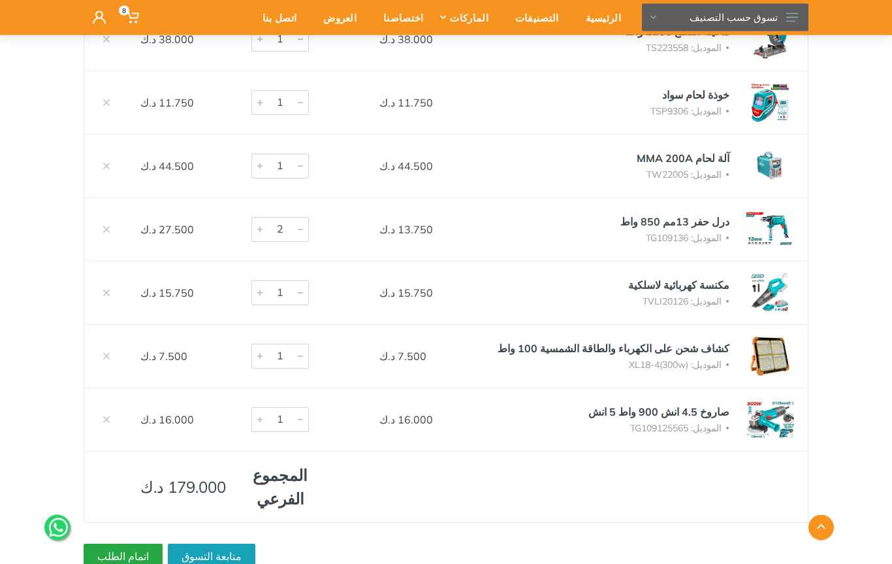
click at [774, 293] on img at bounding box center [770, 293] width 52 height 39
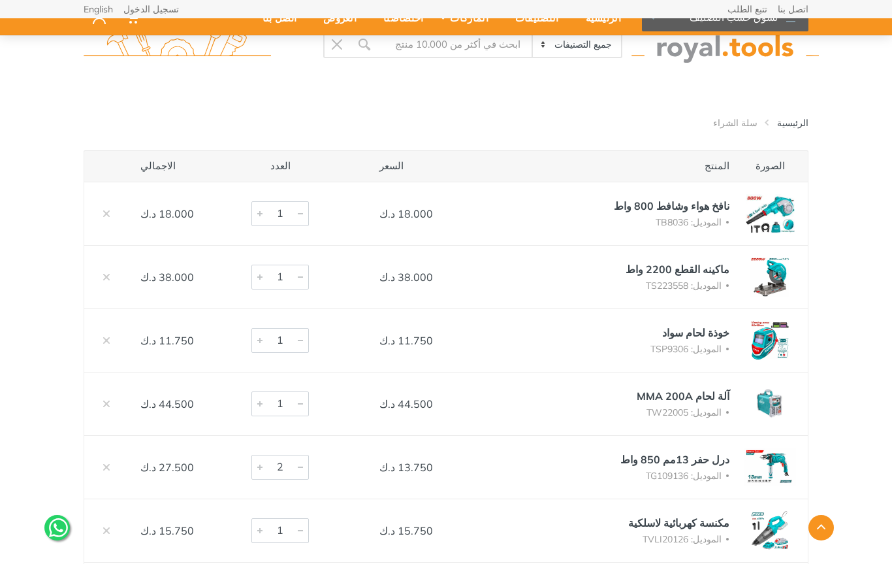
scroll to position [238, 0]
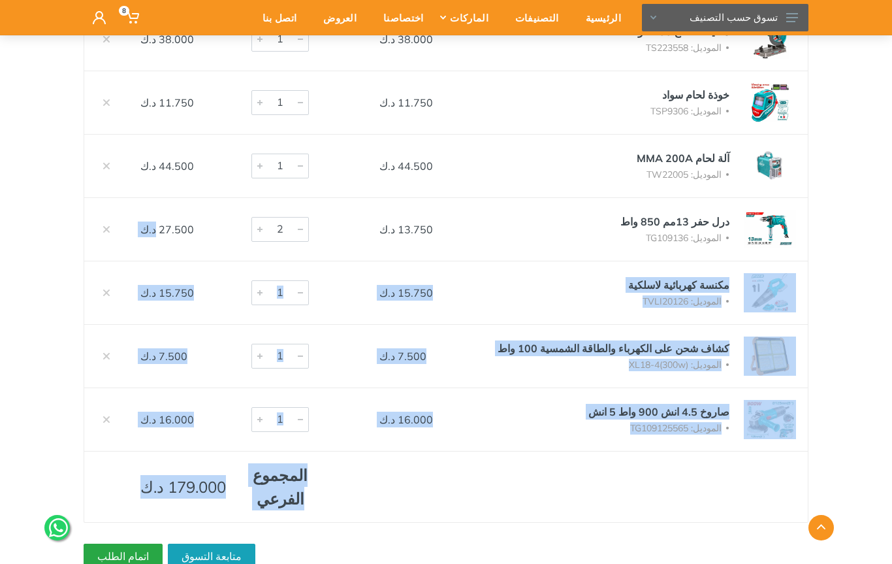
click at [868, 315] on div "الصورة المنتج السعر العدد الاجمالي نافخ هواء وشافط 800 واط الموديل: TB8036 18.0…" at bounding box center [446, 240] width 892 height 656
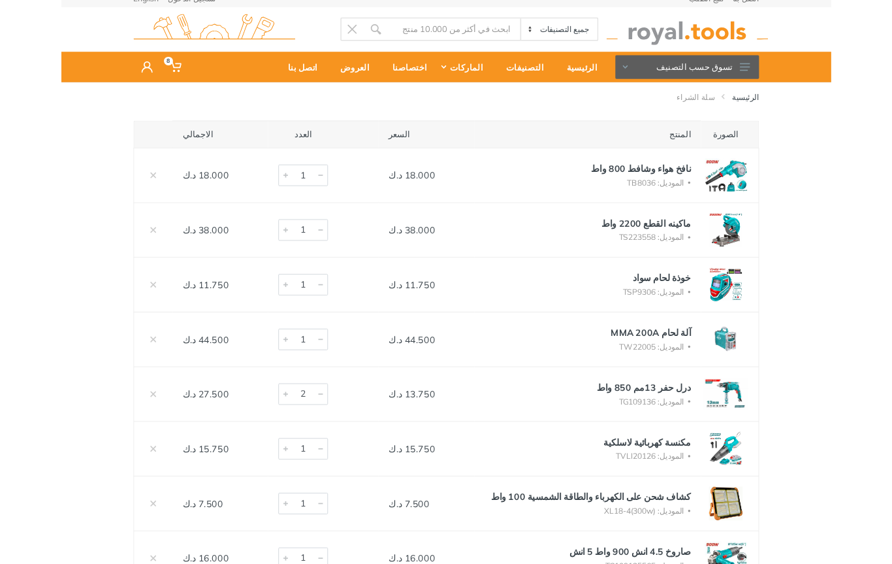
scroll to position [0, 0]
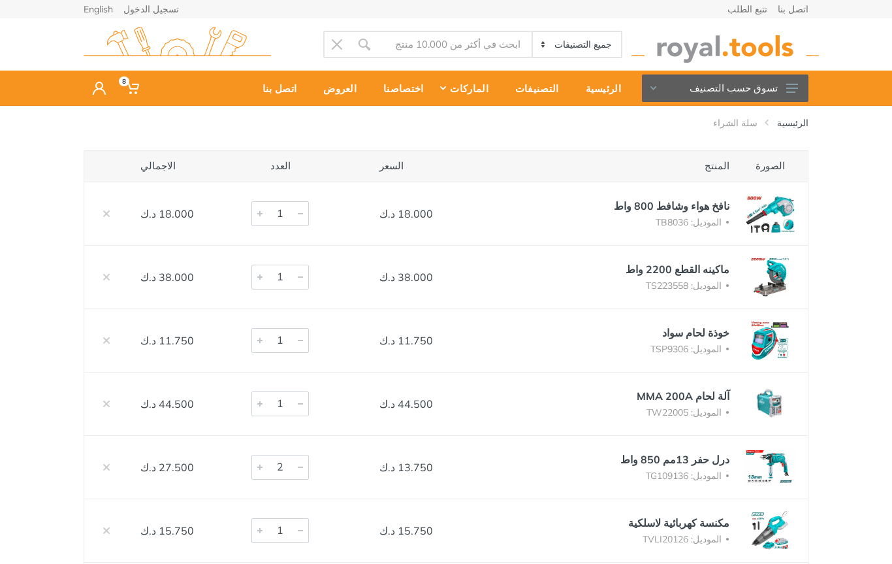
click at [782, 78] on button "تسوق حسب التصنيف" at bounding box center [725, 87] width 167 height 27
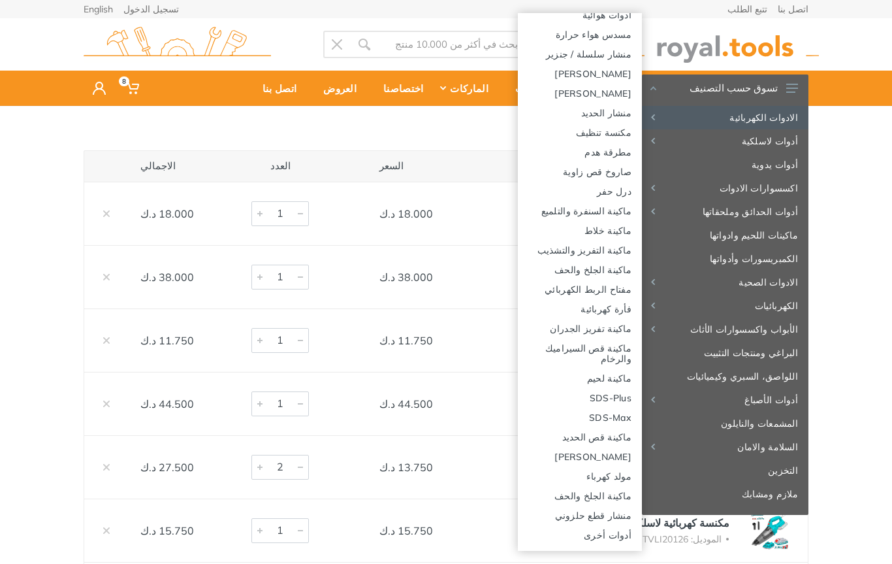
scroll to position [191, 0]
click at [617, 540] on link "أدوات أخرى" at bounding box center [580, 535] width 124 height 20
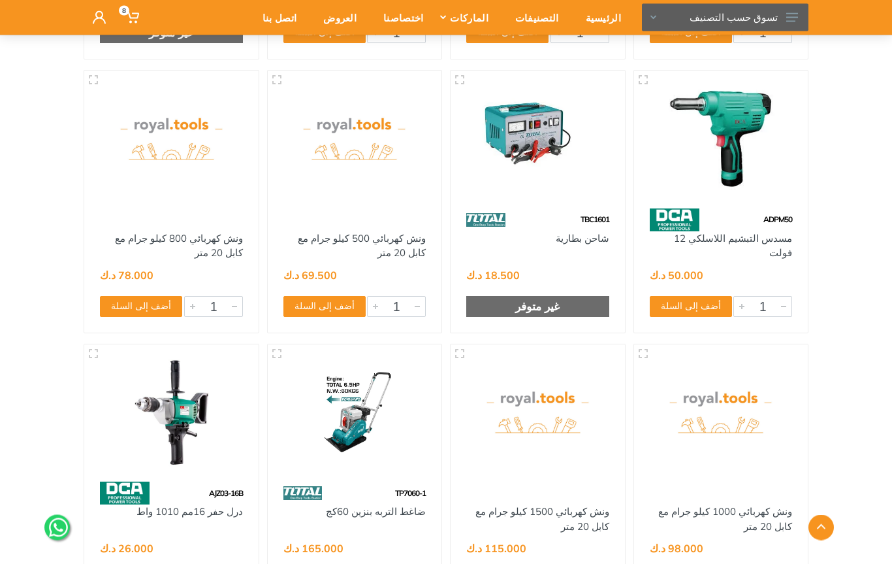
scroll to position [950, 0]
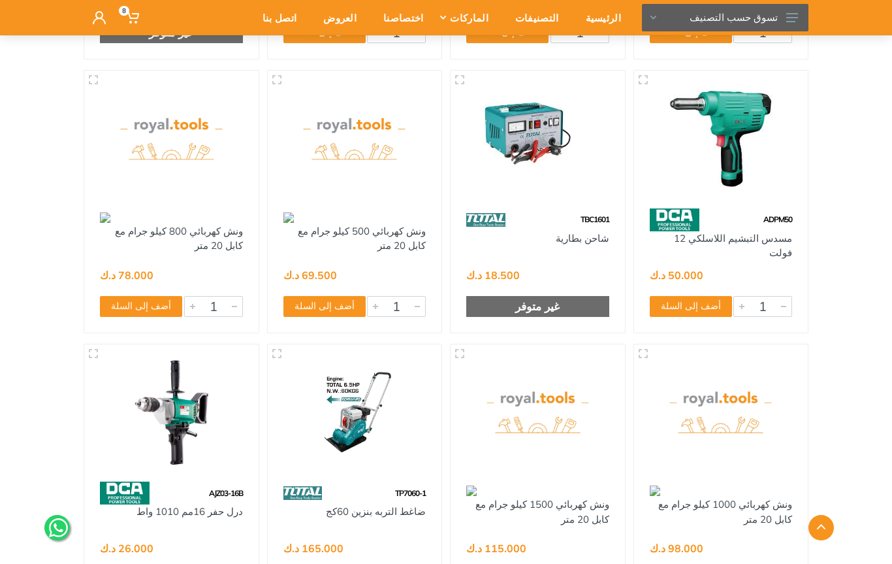
click at [585, 154] on img at bounding box center [538, 138] width 151 height 113
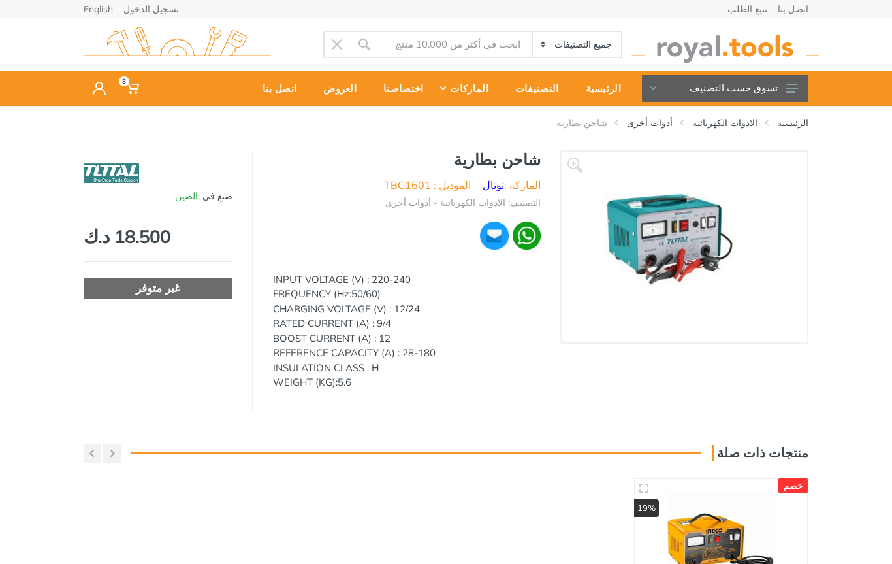
click at [608, 119] on li "شاحن بطارية" at bounding box center [572, 122] width 71 height 13
click at [670, 125] on link "أدوات أخرى" at bounding box center [650, 122] width 46 height 13
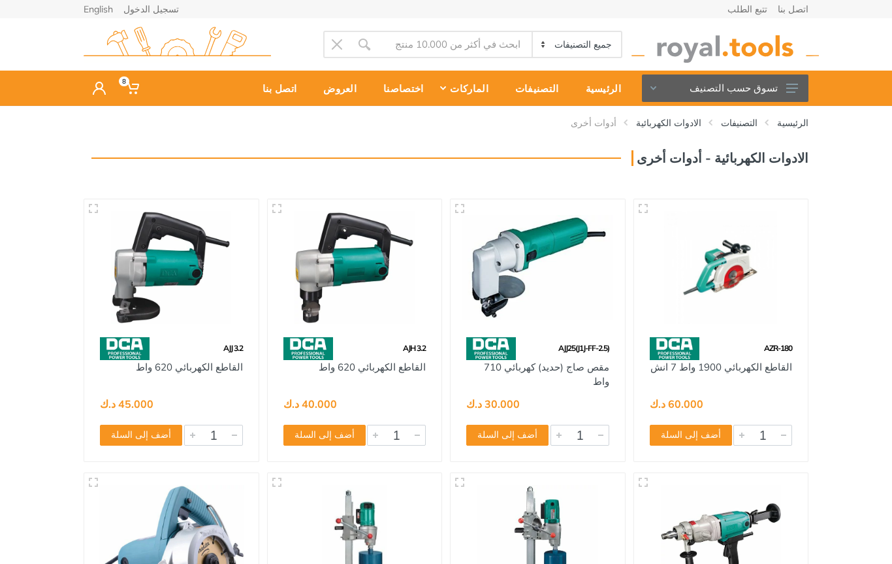
click at [779, 88] on button "تسوق حسب التصنيف" at bounding box center [725, 87] width 167 height 27
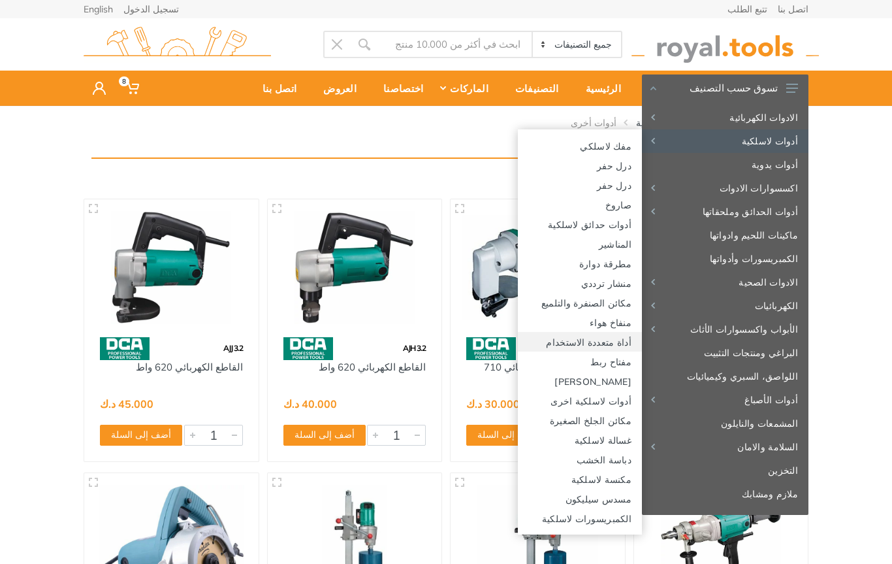
click at [621, 333] on link "أداة متعددة الاستخدام" at bounding box center [580, 342] width 124 height 20
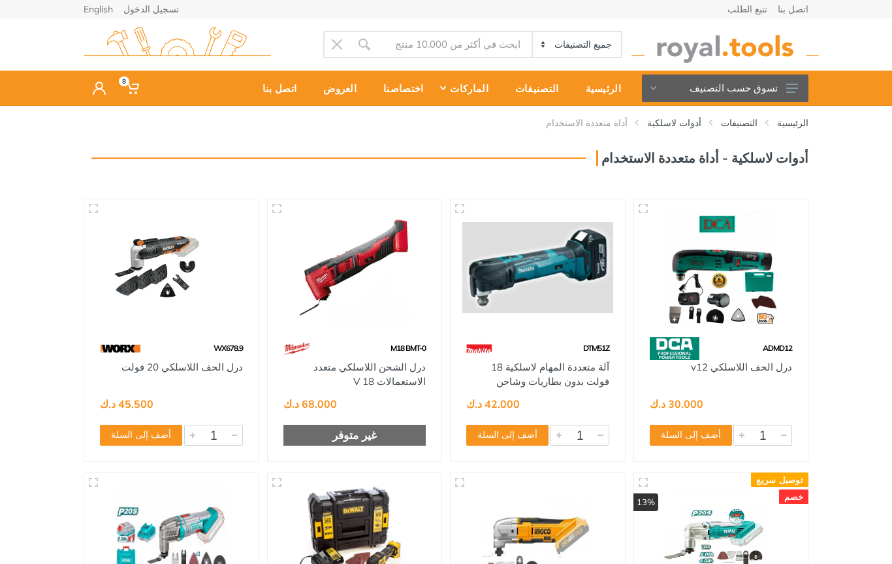
click at [417, 267] on img at bounding box center [355, 267] width 151 height 113
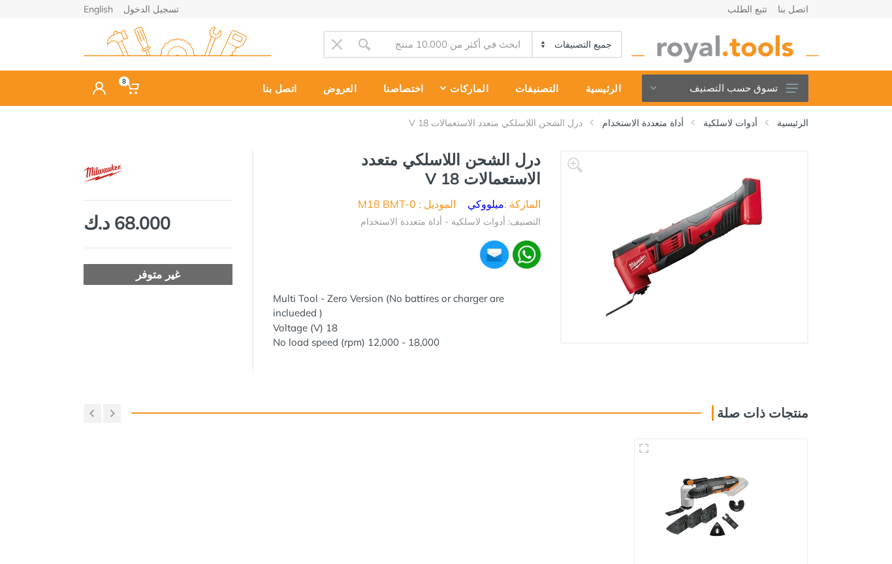
click at [683, 122] on link "أداة متعددة الاستخدام" at bounding box center [643, 122] width 82 height 13
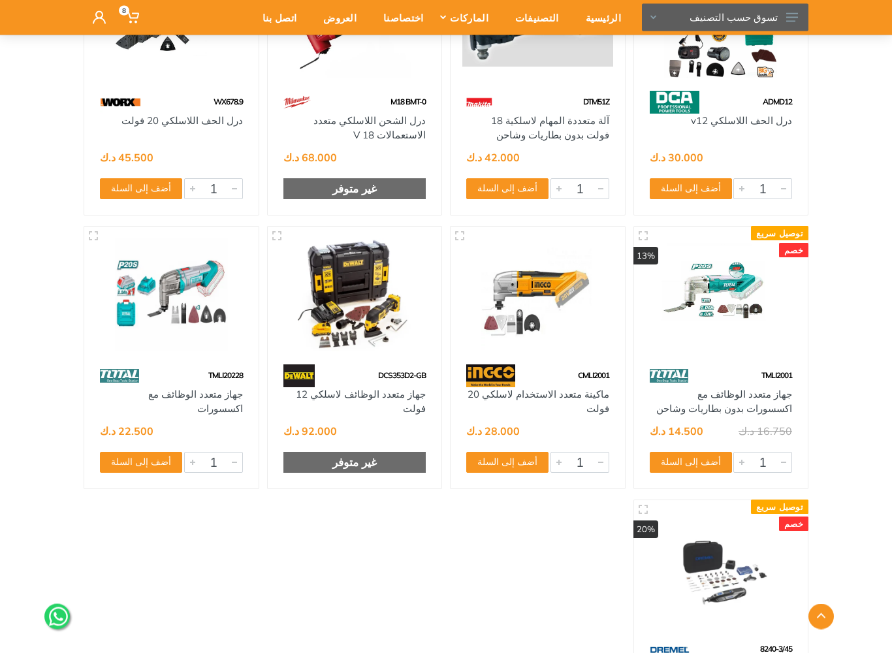
scroll to position [246, 0]
click at [777, 278] on img at bounding box center [721, 294] width 151 height 113
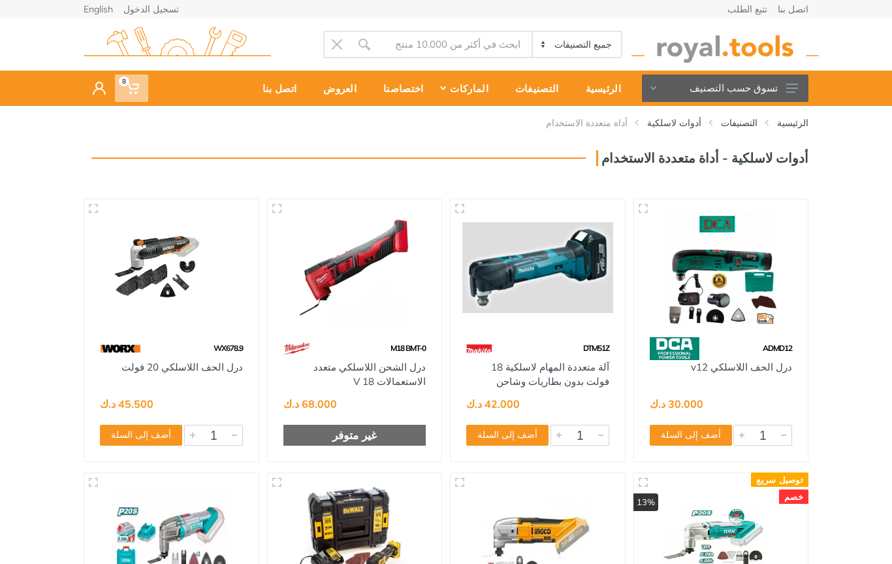
click at [131, 86] on icon at bounding box center [132, 88] width 13 height 13
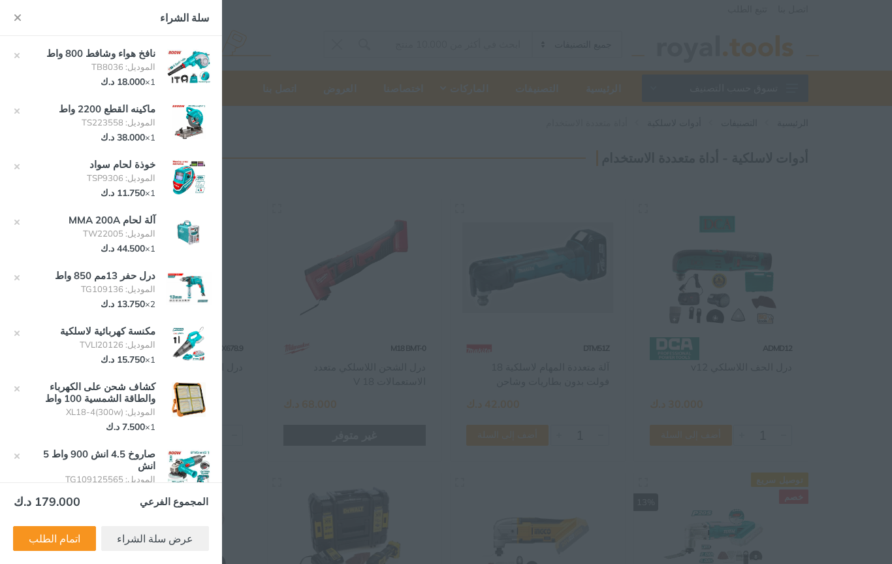
click at [787, 225] on div at bounding box center [446, 282] width 892 height 564
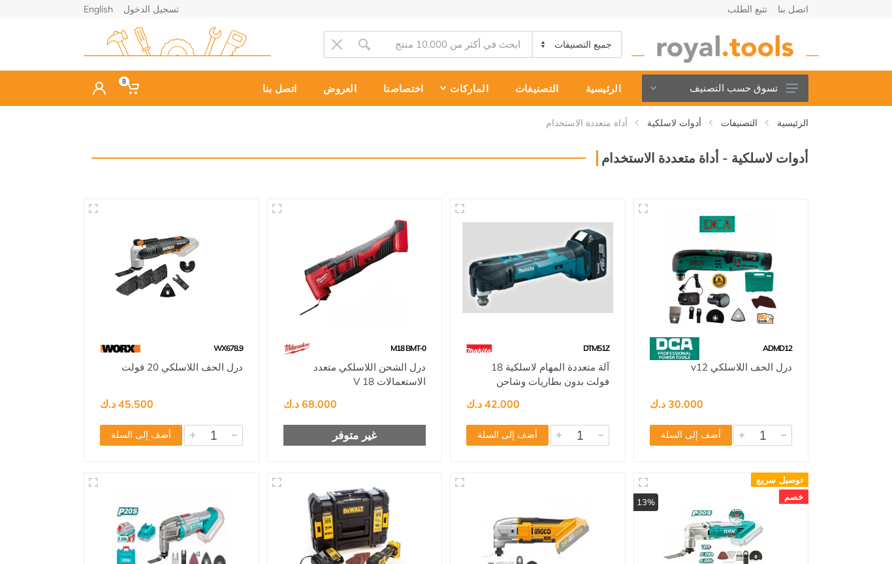
click at [783, 86] on button "تسوق حسب التصنيف" at bounding box center [725, 87] width 167 height 27
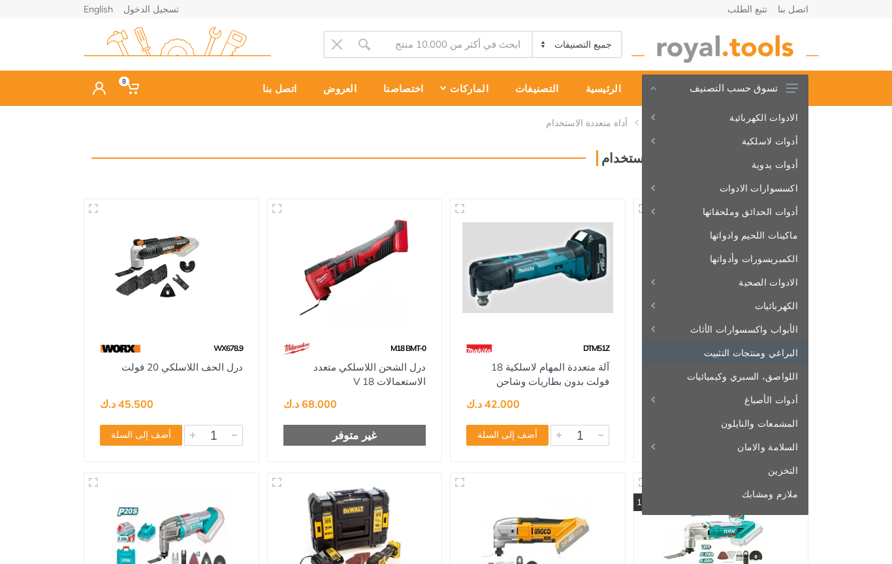
click at [776, 349] on link "البراغي ومنتجات التثبيت" at bounding box center [725, 353] width 167 height 24
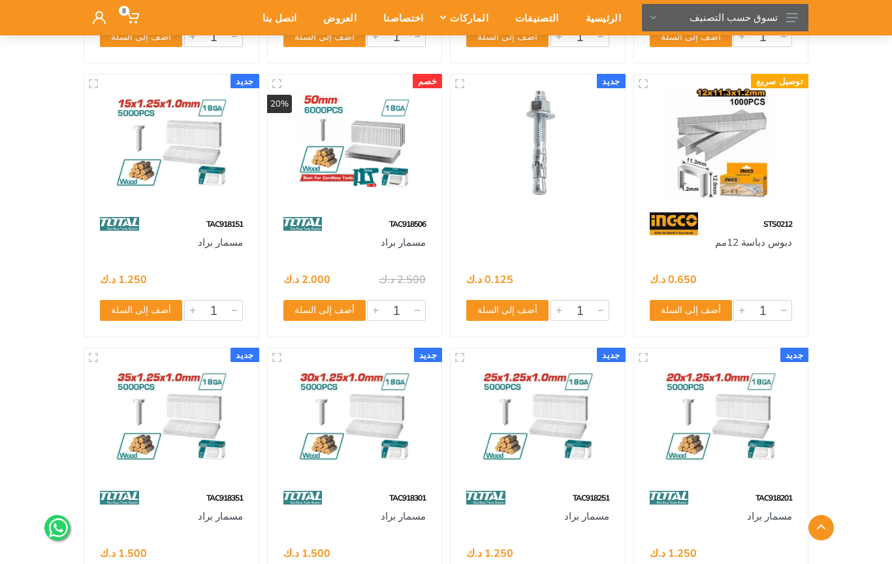
scroll to position [6963, 0]
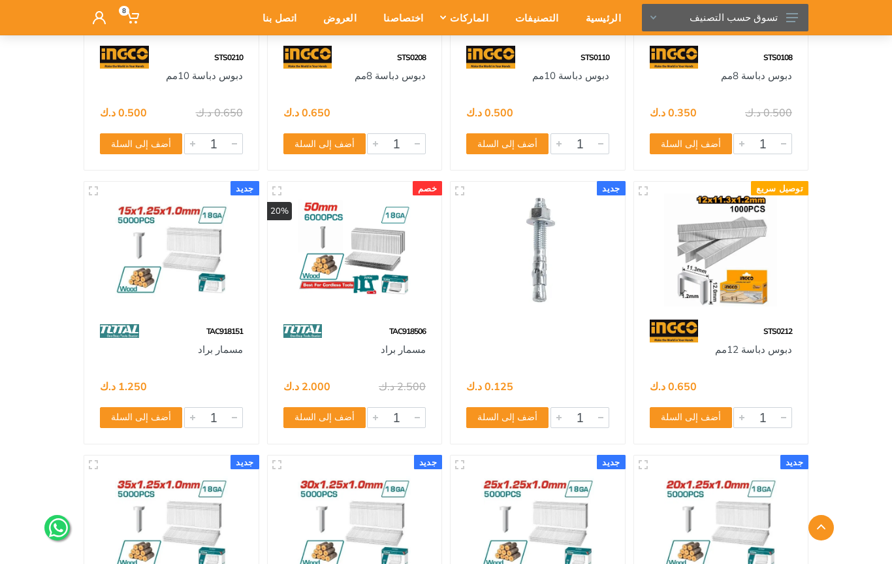
click at [799, 22] on button "تسوق حسب التصنيف" at bounding box center [725, 17] width 167 height 27
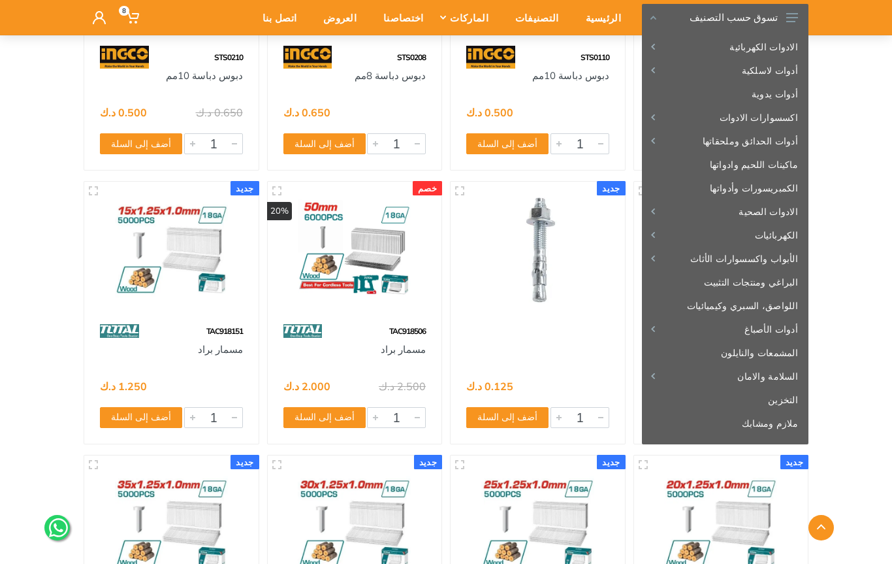
click at [790, 98] on link "أدوات يدوية" at bounding box center [725, 94] width 167 height 24
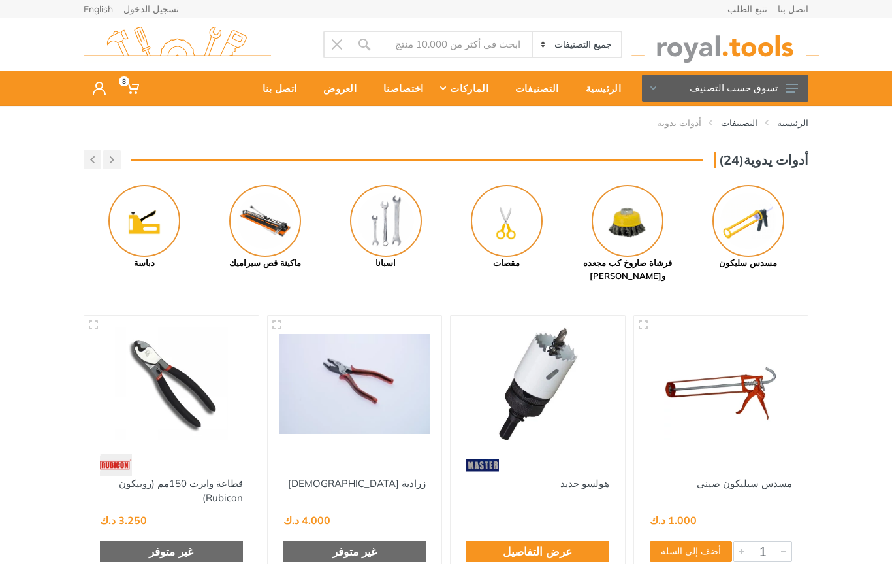
click at [644, 200] on img at bounding box center [628, 221] width 72 height 72
click at [643, 220] on img at bounding box center [628, 221] width 72 height 72
click at [636, 227] on img at bounding box center [628, 221] width 72 height 72
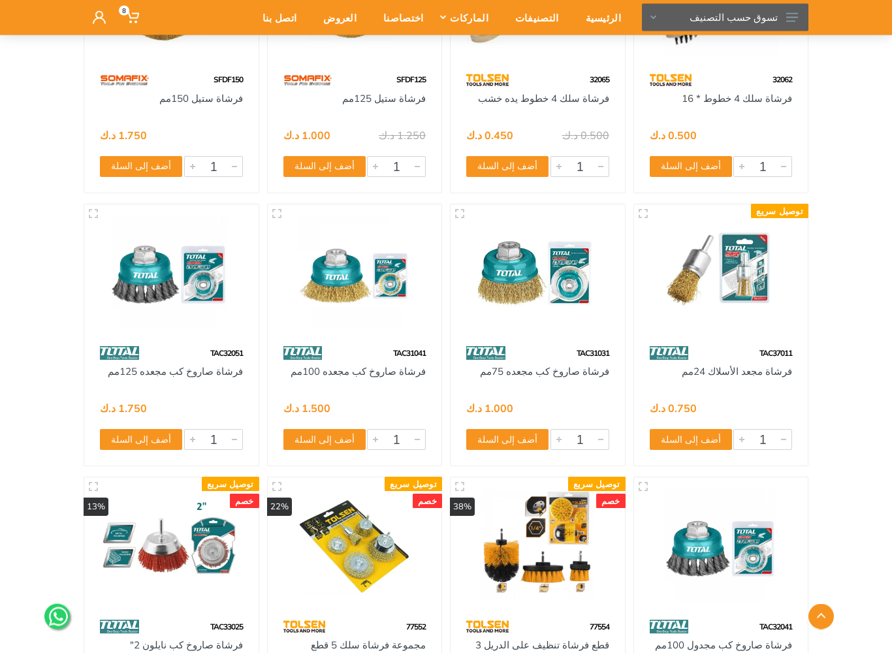
scroll to position [816, 0]
click at [395, 282] on img at bounding box center [355, 272] width 151 height 113
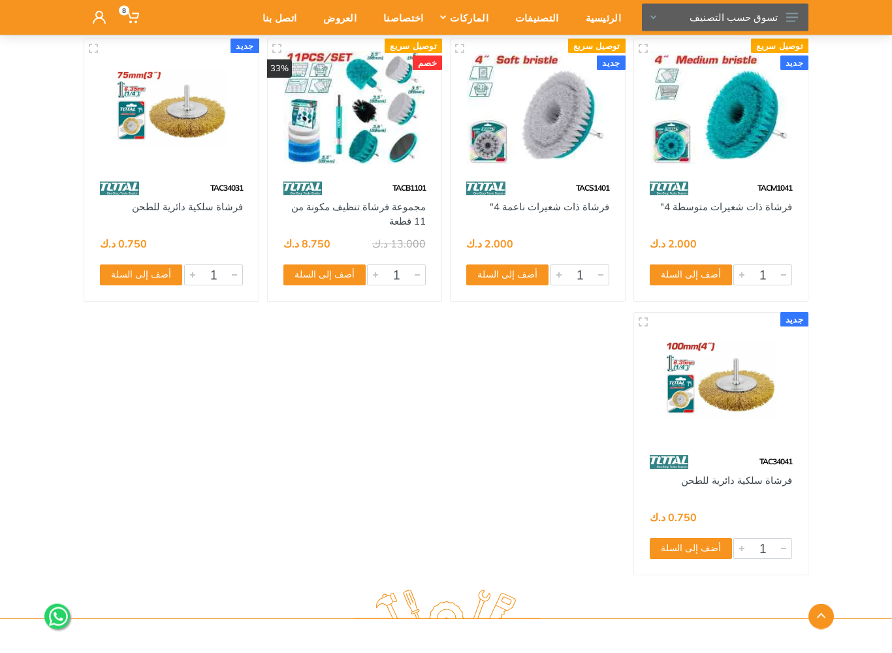
scroll to position [2076, 0]
click at [735, 358] on img at bounding box center [721, 381] width 151 height 113
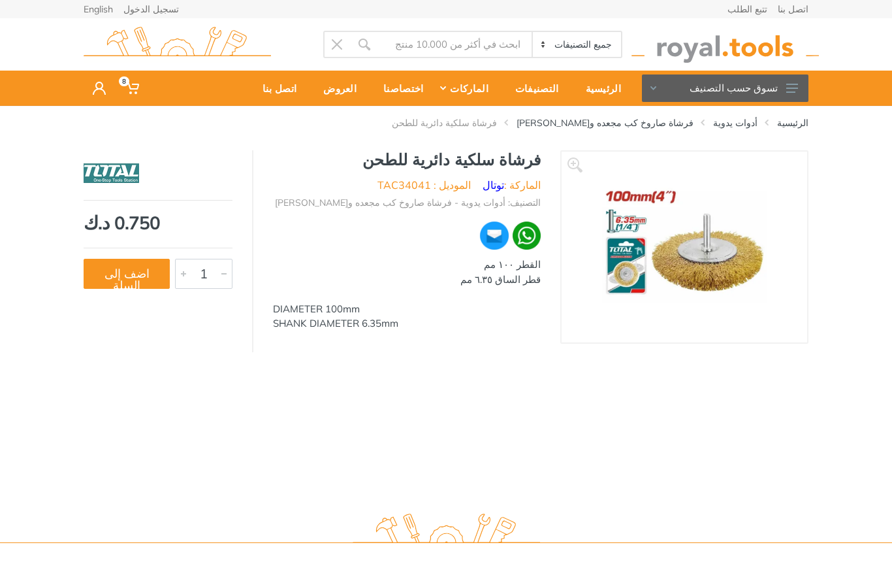
click at [789, 91] on icon at bounding box center [793, 88] width 12 height 9
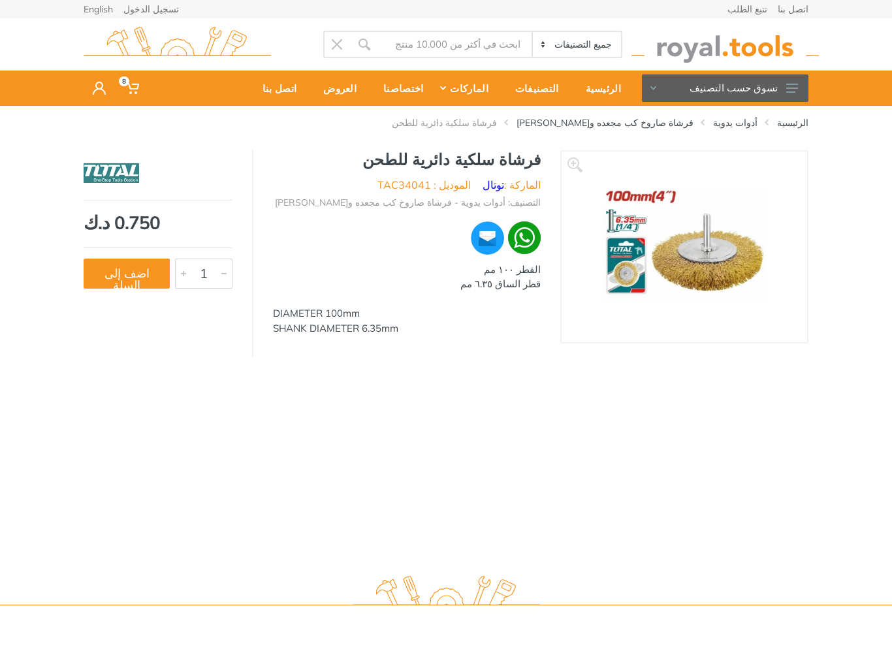
click at [784, 82] on button "تسوق حسب التصنيف" at bounding box center [725, 87] width 167 height 27
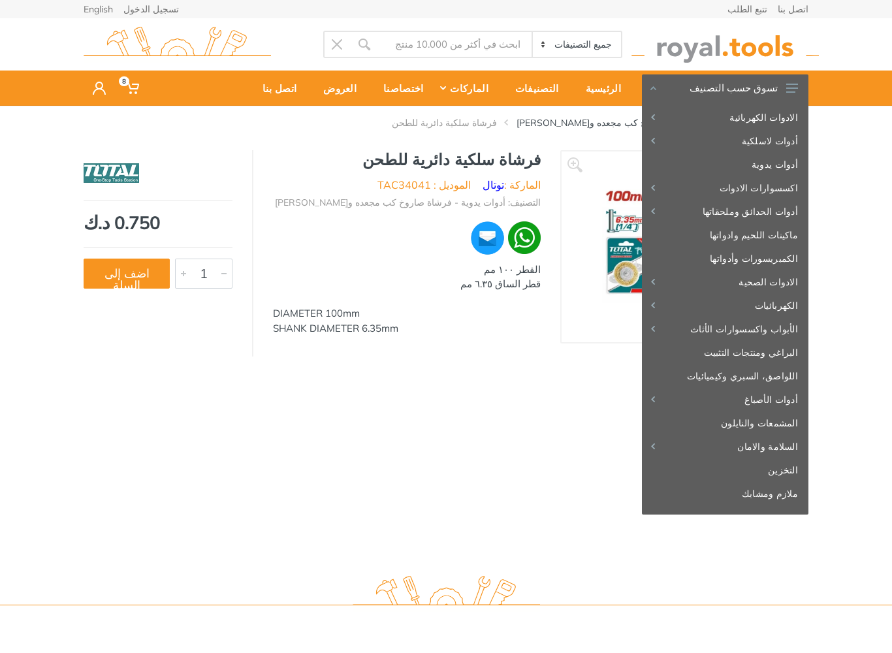
click at [789, 463] on link "التخزين" at bounding box center [725, 471] width 167 height 24
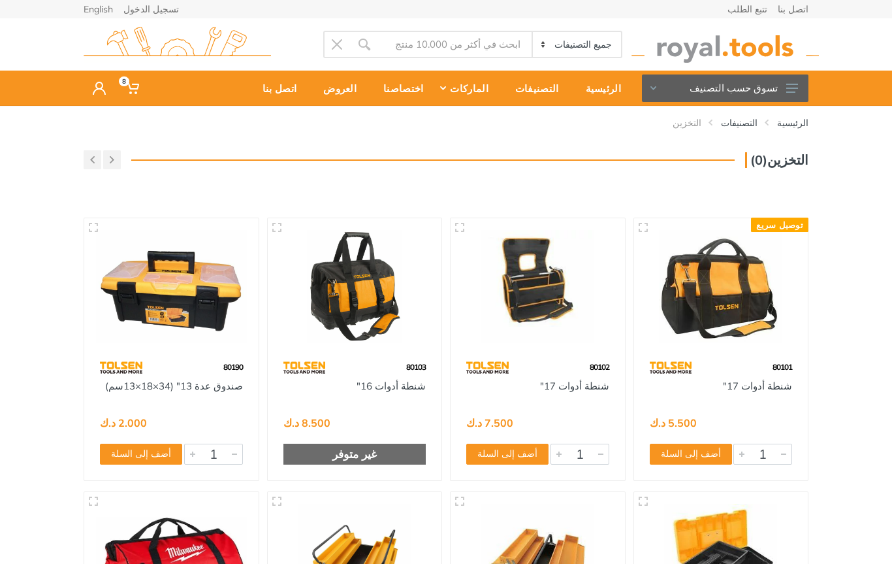
click at [777, 76] on button "تسوق حسب التصنيف" at bounding box center [725, 87] width 167 height 27
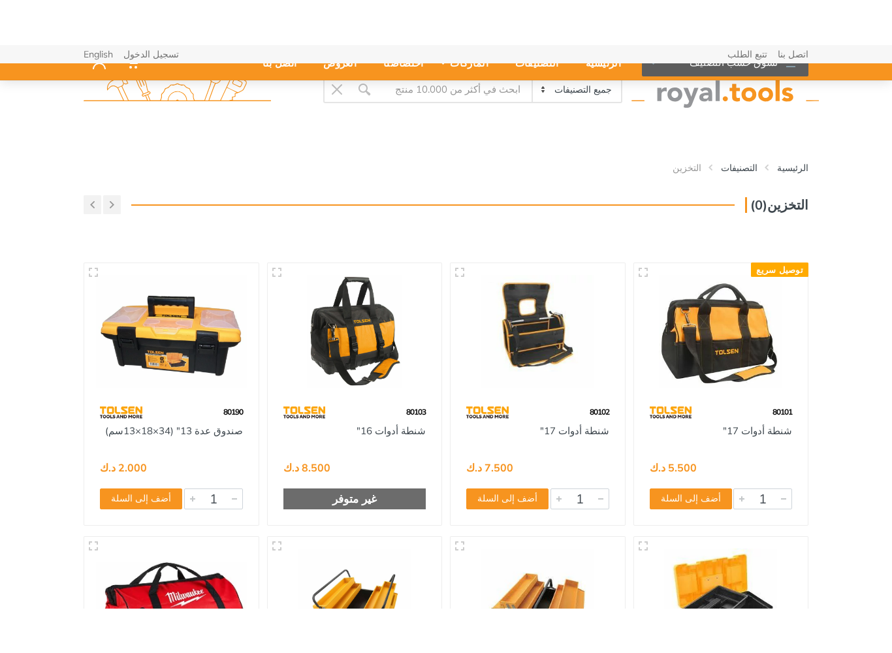
scroll to position [89, 0]
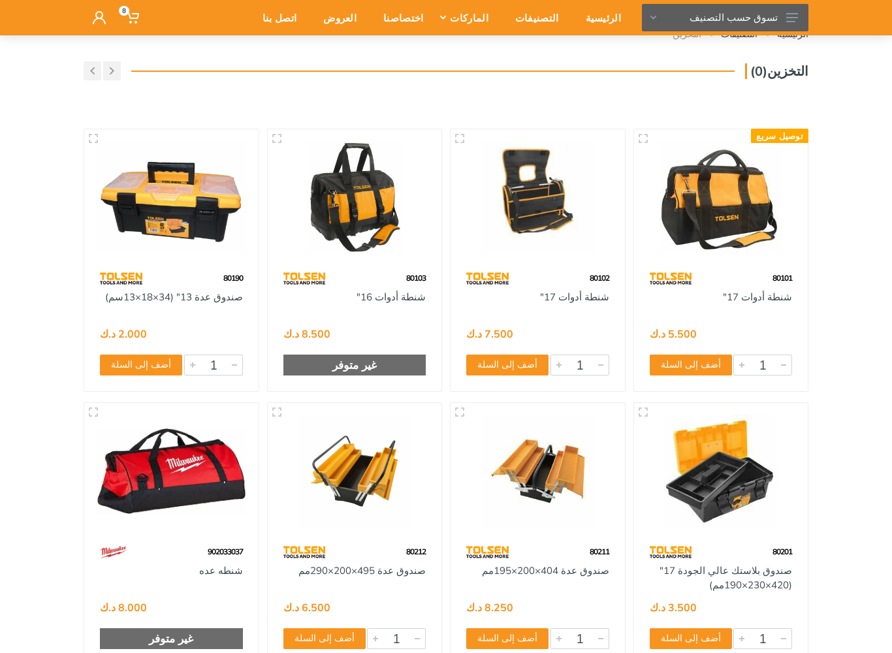
click at [777, 29] on button "تسوق حسب التصنيف" at bounding box center [725, 17] width 167 height 27
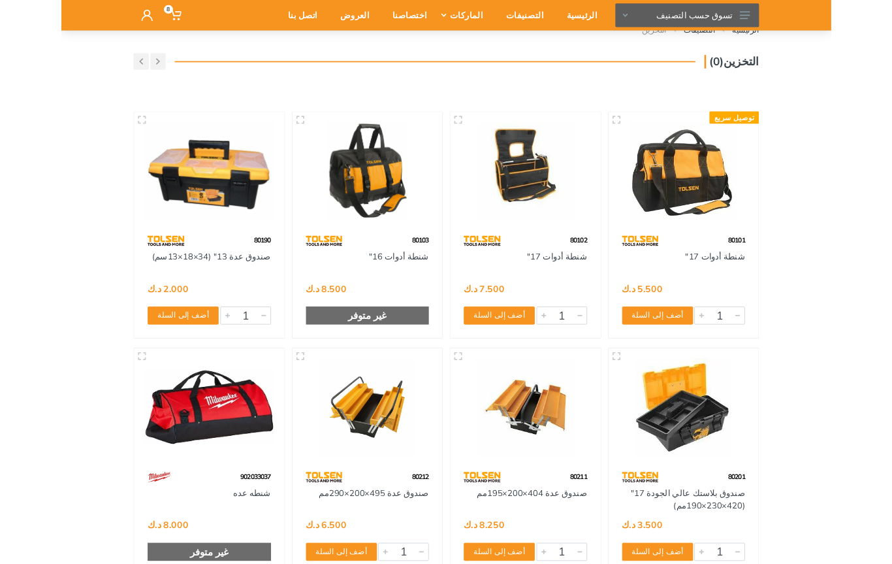
scroll to position [0, 0]
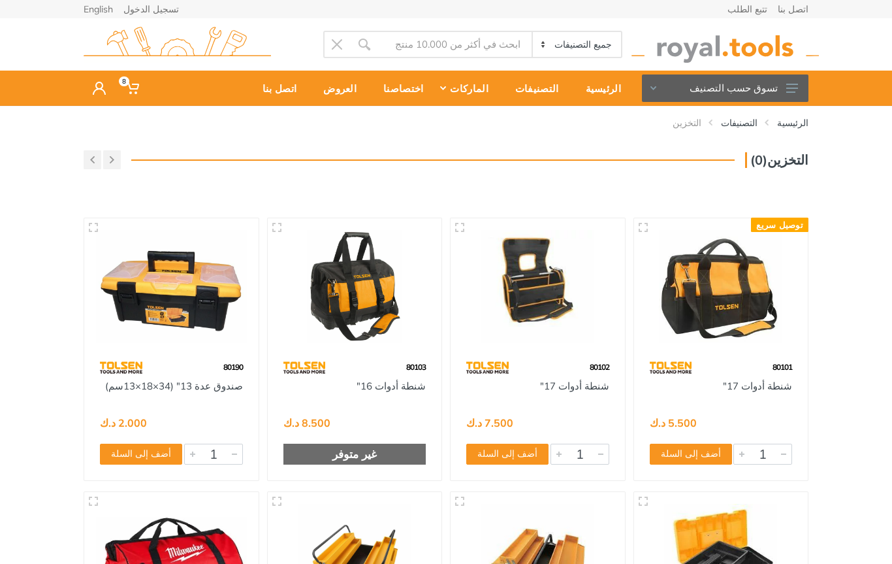
click at [766, 90] on button "تسوق حسب التصنيف" at bounding box center [725, 87] width 167 height 27
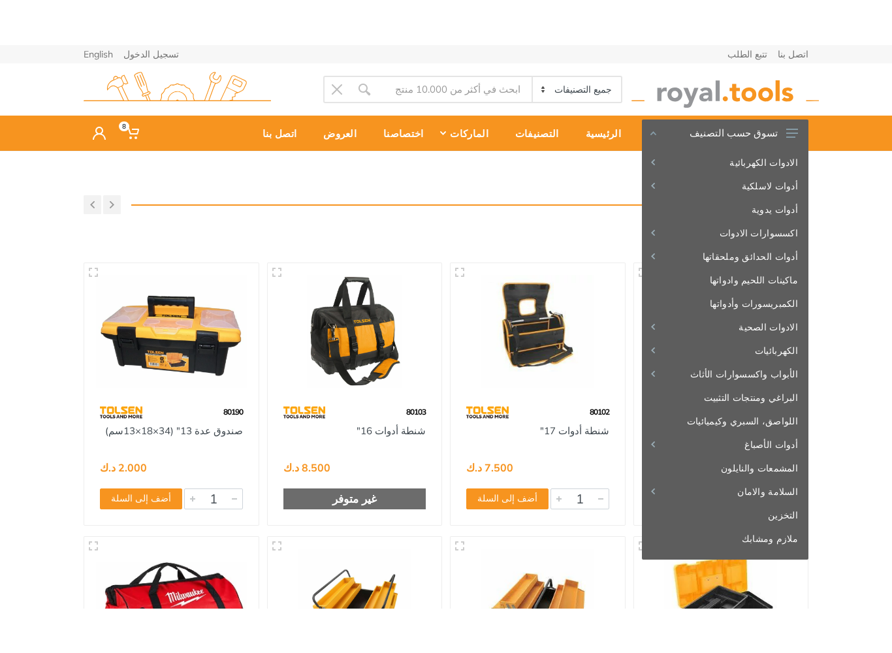
scroll to position [21, 0]
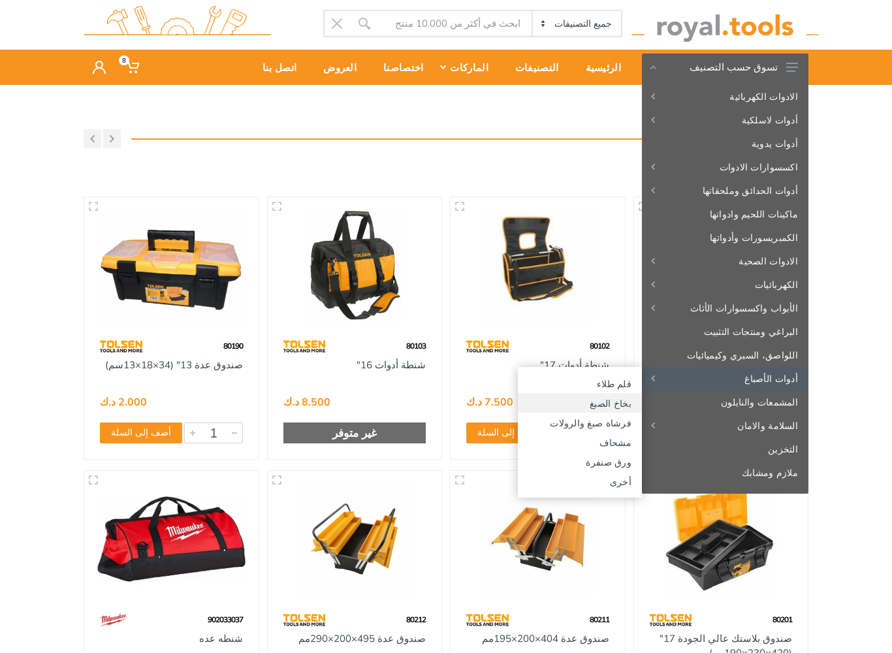
click at [617, 399] on link "بخاخ الصبغ" at bounding box center [580, 403] width 124 height 20
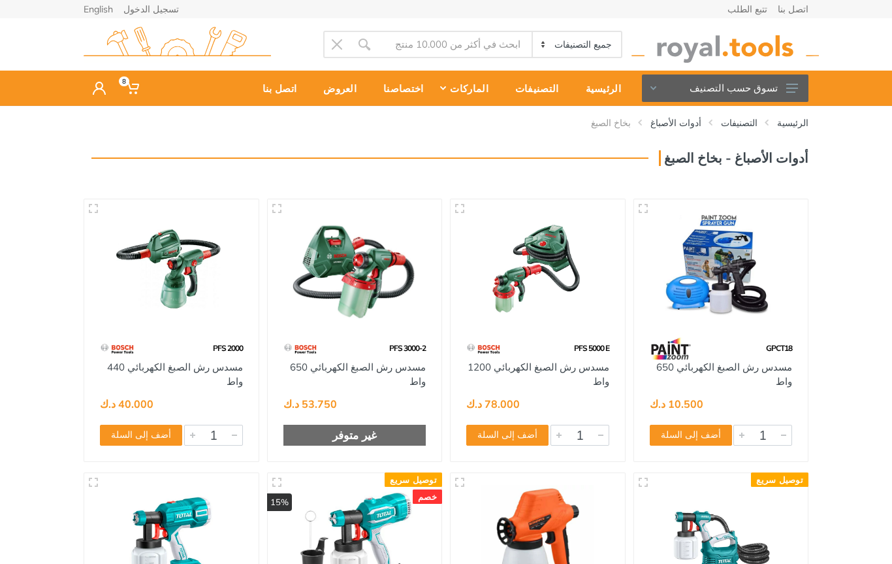
click at [770, 92] on button "تسوق حسب التصنيف" at bounding box center [725, 87] width 167 height 27
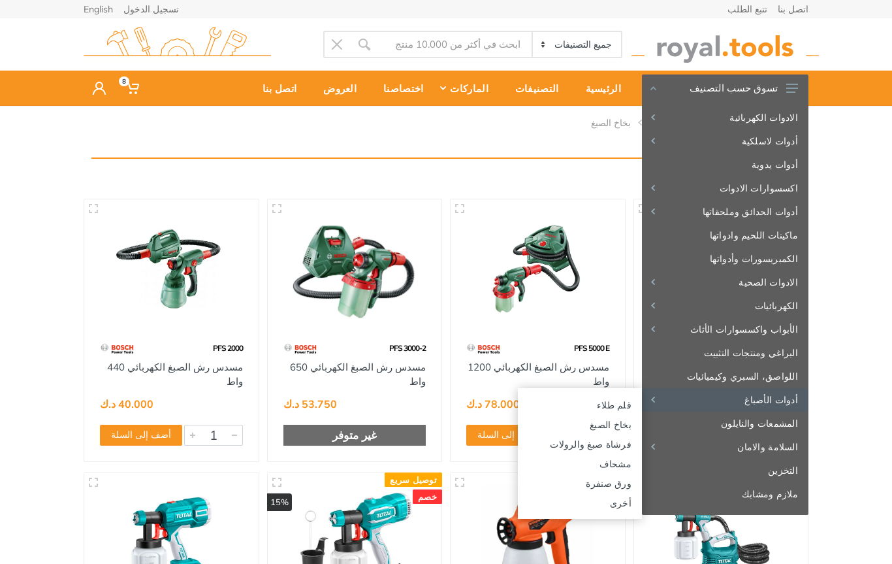
click at [617, 439] on link "فرشاة صبغ والرولات" at bounding box center [580, 444] width 124 height 20
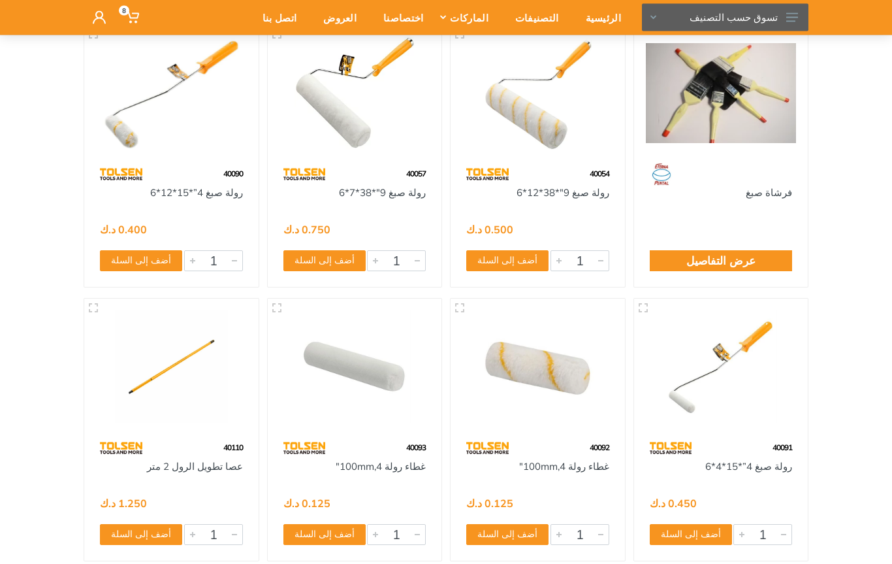
scroll to position [164, 0]
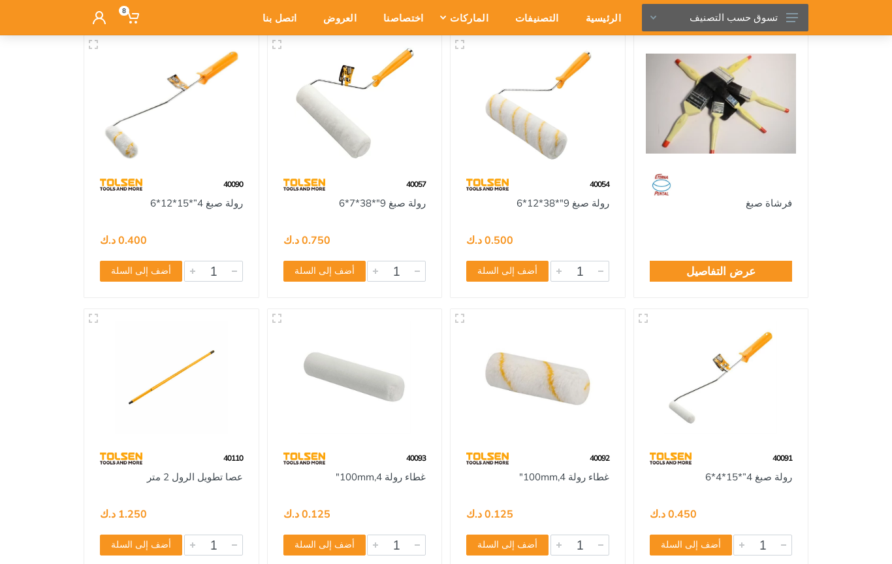
click at [793, 22] on button "تسوق حسب التصنيف" at bounding box center [725, 17] width 167 height 27
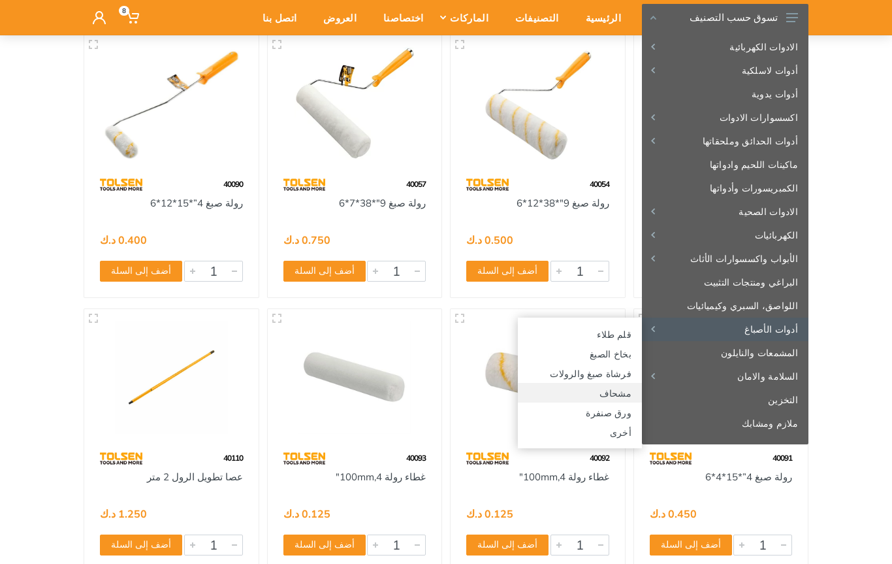
click at [623, 387] on link "مشحاف" at bounding box center [580, 393] width 124 height 20
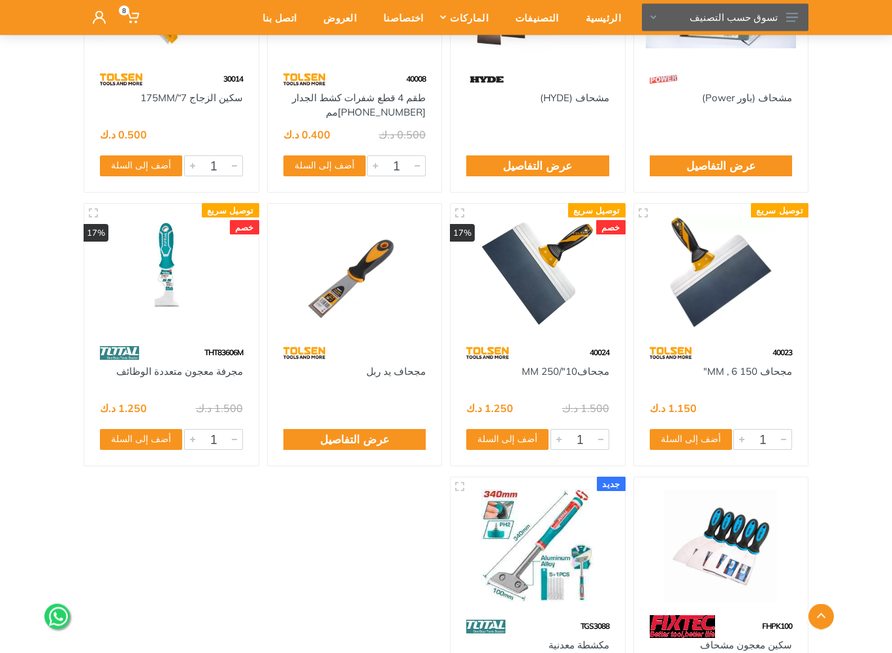
scroll to position [269, 0]
click at [203, 312] on img at bounding box center [171, 272] width 151 height 113
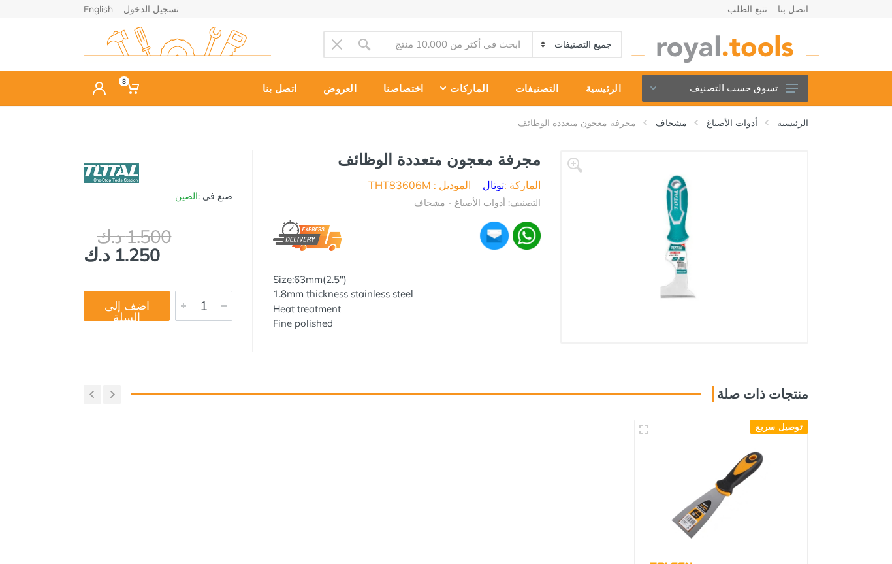
click at [134, 305] on button "اضف إلى السلة" at bounding box center [127, 306] width 86 height 30
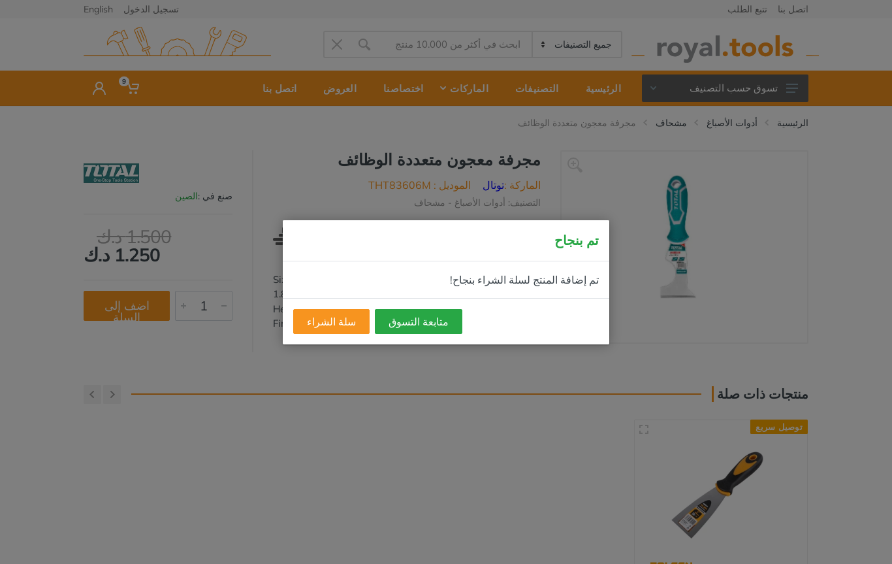
click at [448, 310] on div "متابعة التسوق سلة الشراء" at bounding box center [446, 321] width 327 height 46
click at [395, 333] on button "متابعة التسوق" at bounding box center [419, 321] width 88 height 25
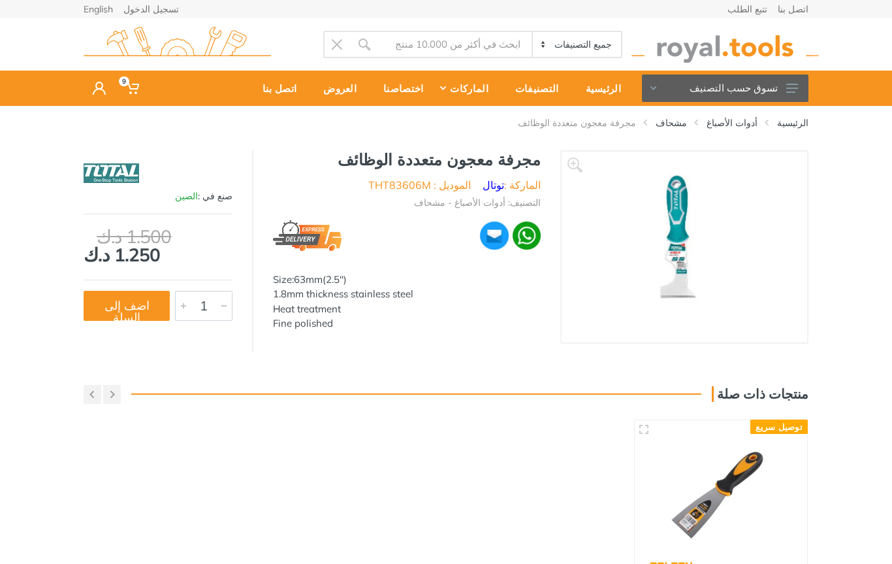
click at [782, 86] on button "تسوق حسب التصنيف" at bounding box center [725, 87] width 167 height 27
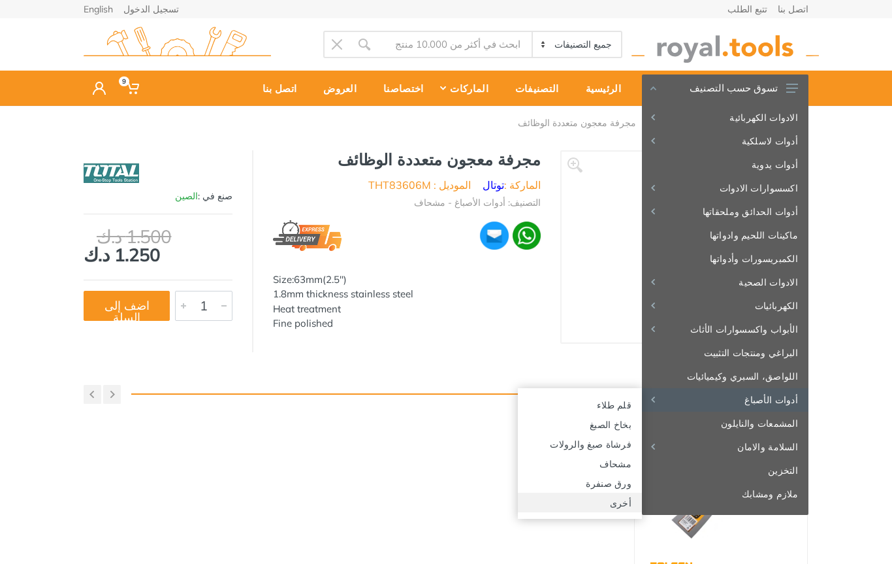
click at [602, 510] on link "أخرى" at bounding box center [580, 503] width 124 height 20
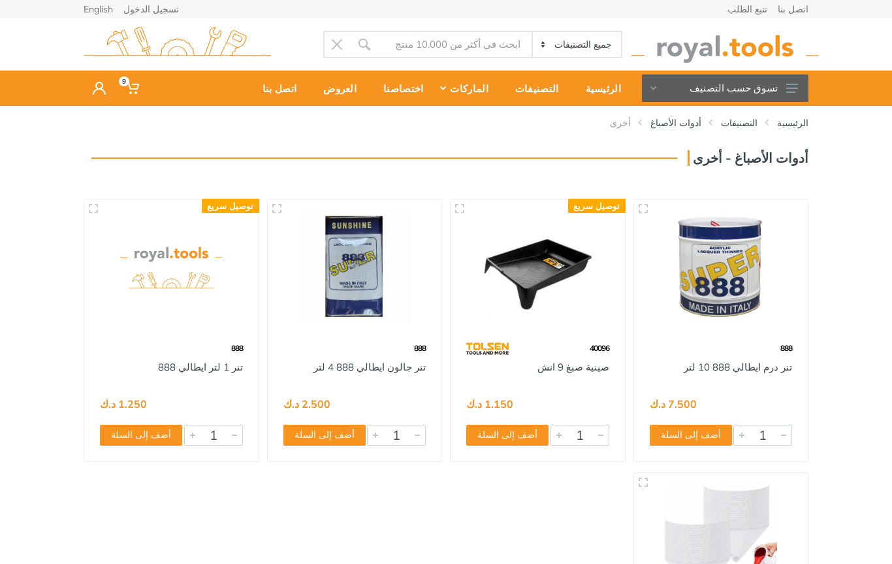
click at [796, 97] on button "تسوق حسب التصنيف" at bounding box center [725, 87] width 167 height 27
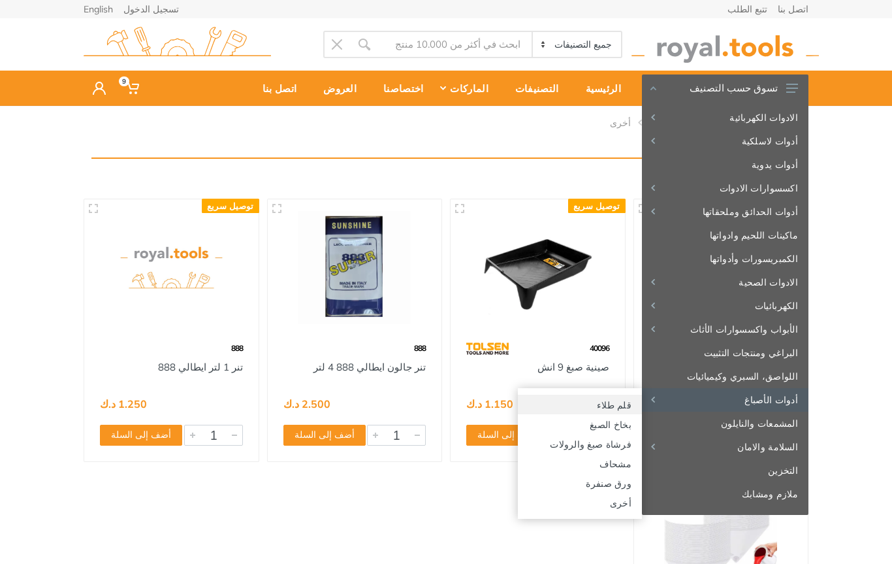
click at [613, 404] on link "قلم طلاء" at bounding box center [580, 405] width 124 height 20
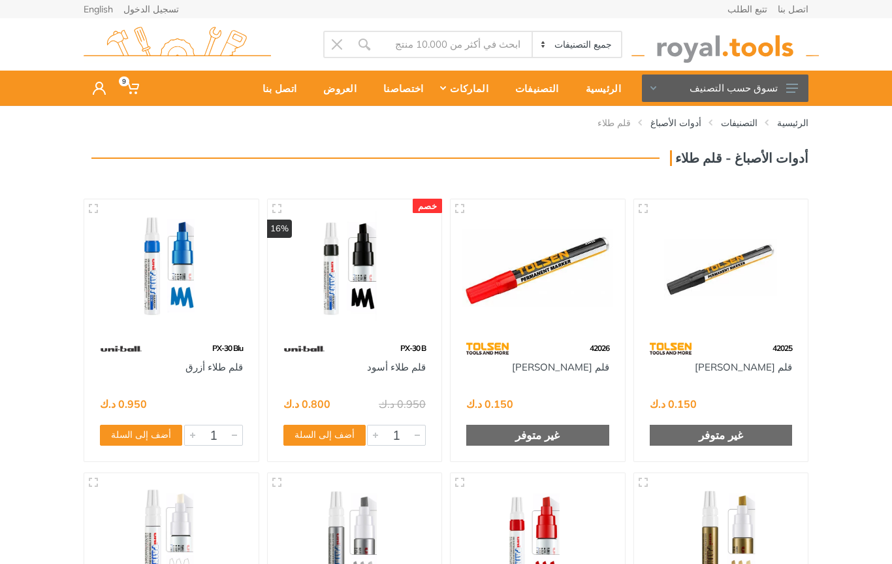
click at [774, 92] on button "تسوق حسب التصنيف" at bounding box center [725, 87] width 167 height 27
click at [791, 101] on button "تسوق حسب التصنيف" at bounding box center [725, 87] width 167 height 27
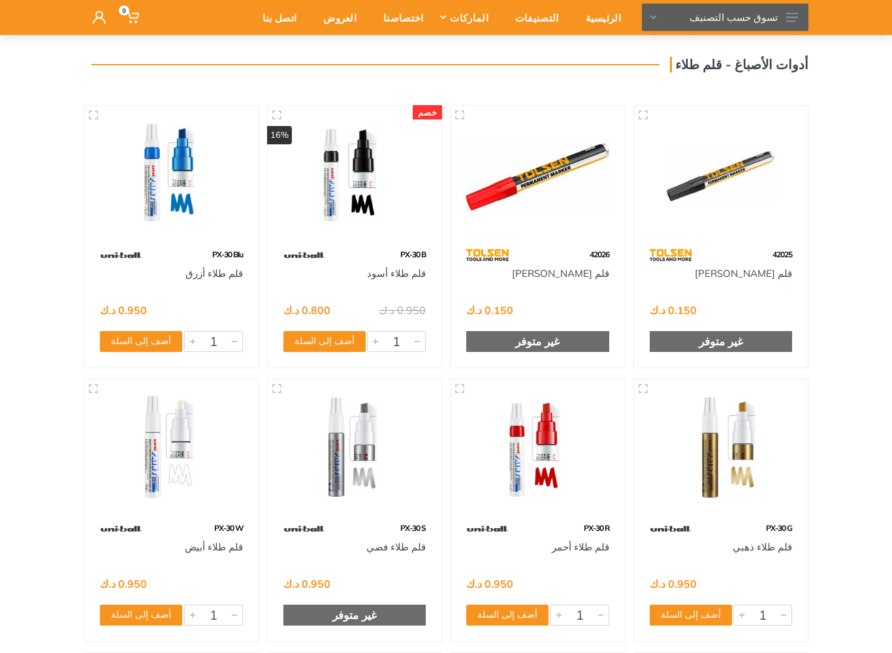
scroll to position [100, 0]
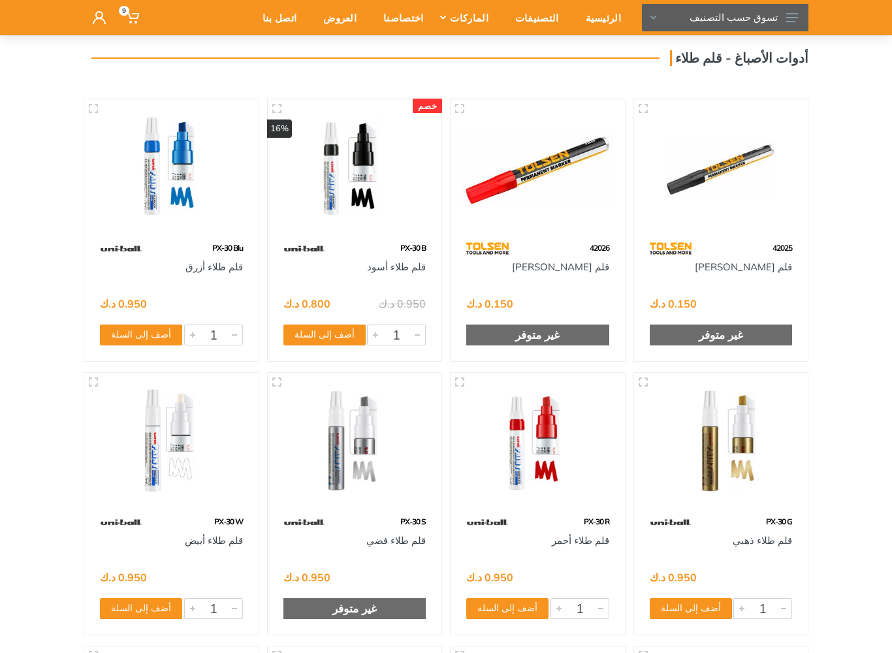
click at [785, 25] on button "تسوق حسب التصنيف" at bounding box center [725, 17] width 167 height 27
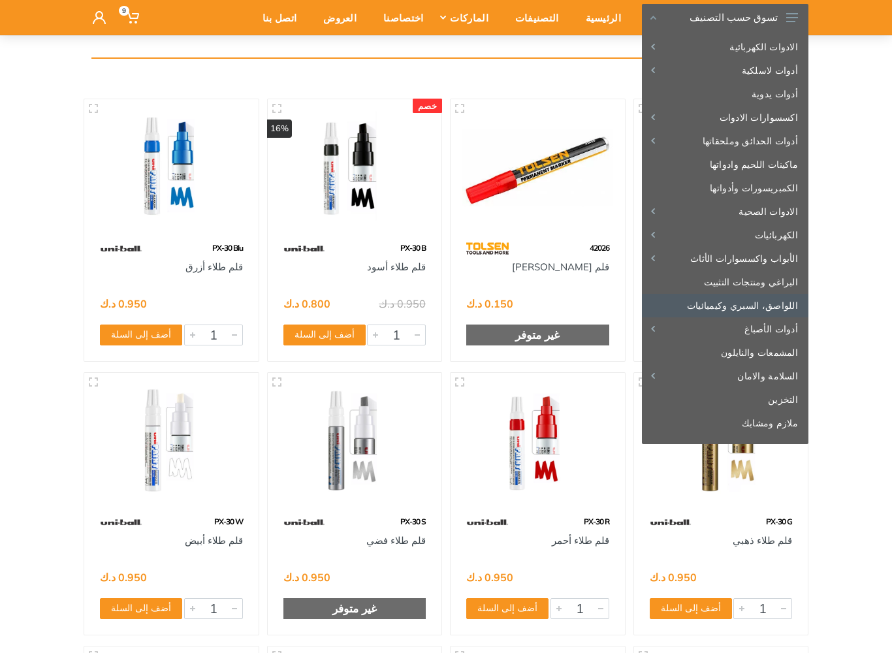
click at [771, 300] on link "اللواصق، السبري وكيميائيات" at bounding box center [725, 306] width 167 height 24
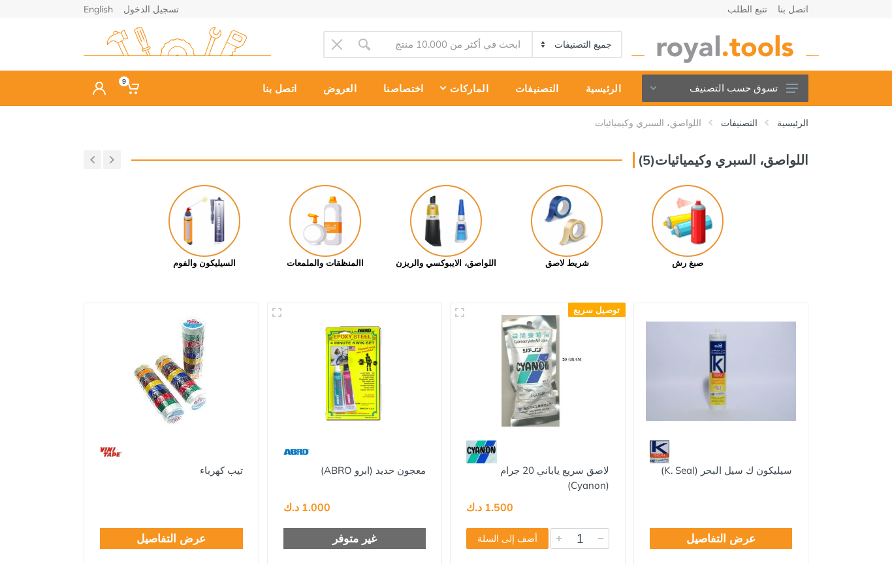
click at [709, 212] on img at bounding box center [688, 221] width 72 height 72
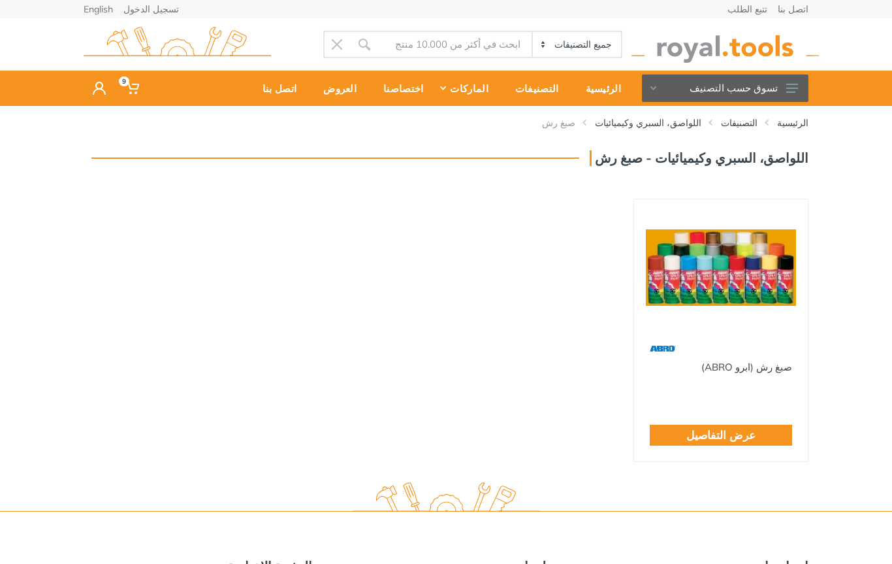
click at [793, 90] on icon at bounding box center [793, 88] width 12 height 9
click at [853, 161] on div "الرئيسية التصنيفات اللواصق، السبري وكيميائيات صبغ رش" at bounding box center [446, 303] width 892 height 395
click at [757, 127] on link "التصنيفات" at bounding box center [739, 122] width 37 height 13
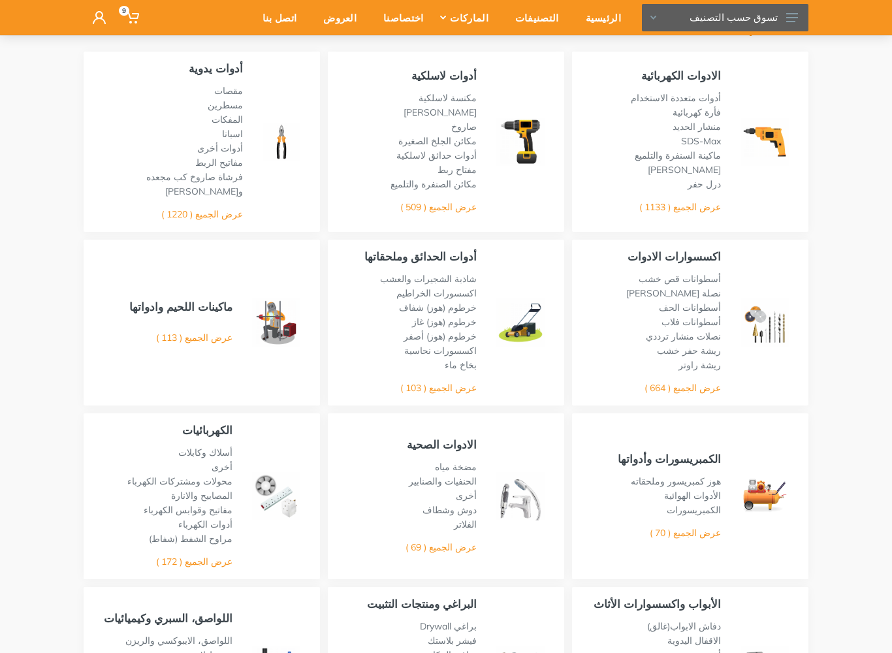
scroll to position [122, 0]
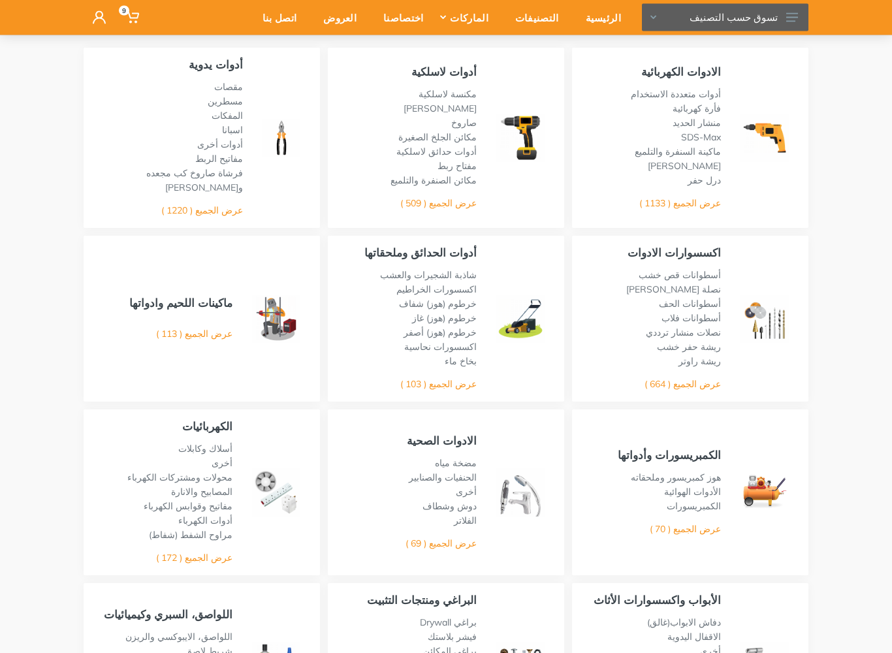
click at [710, 379] on link "عرض الجميع ( 664 )" at bounding box center [683, 385] width 76 height 12
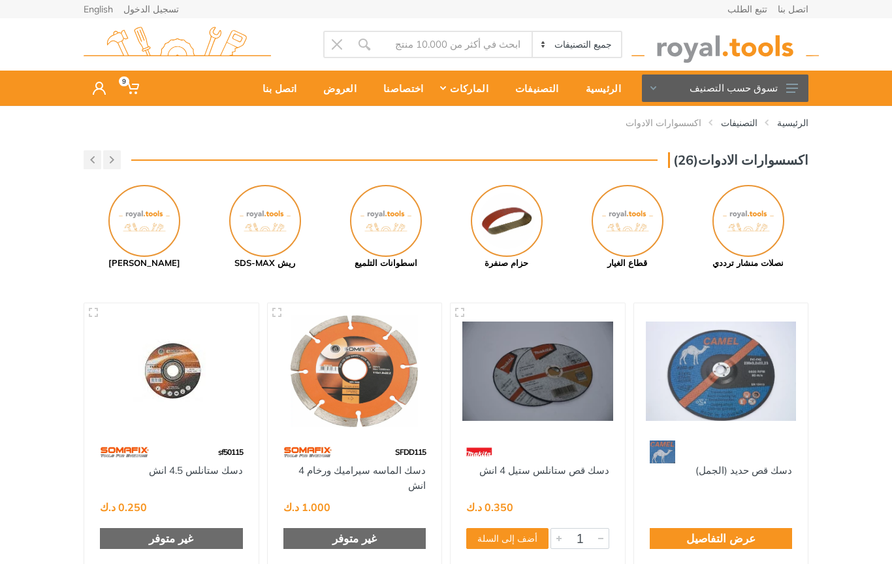
click at [397, 218] on img at bounding box center [386, 221] width 72 height 72
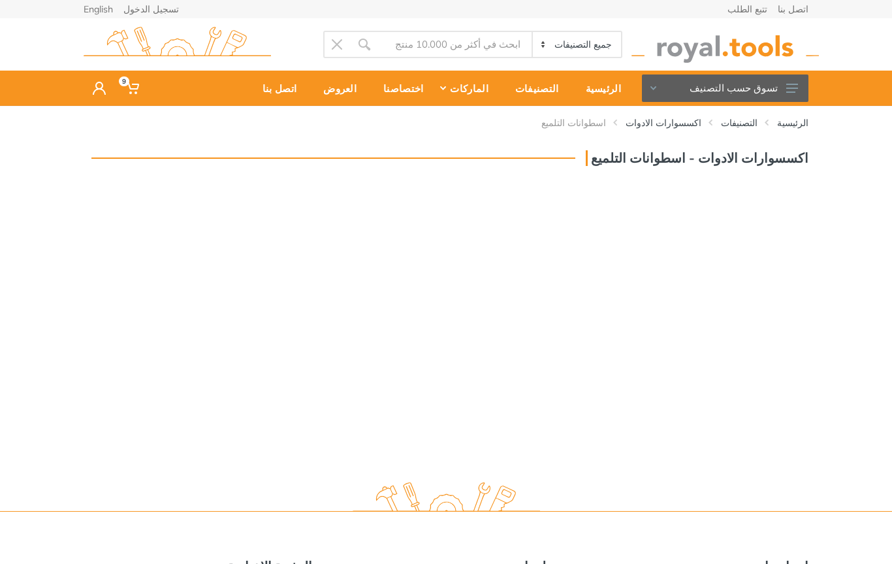
click at [693, 122] on link "اكسسوارات الادوات" at bounding box center [664, 122] width 76 height 13
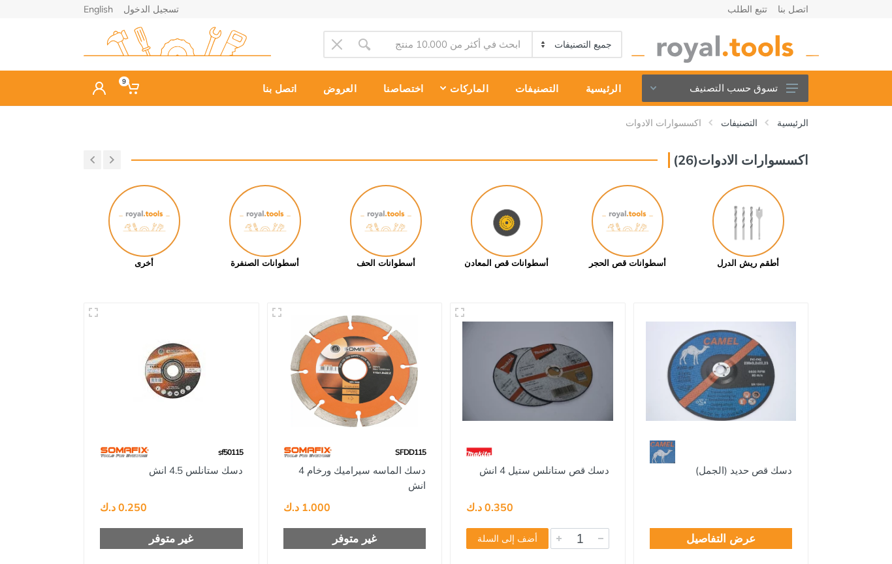
click at [265, 223] on img at bounding box center [265, 221] width 72 height 72
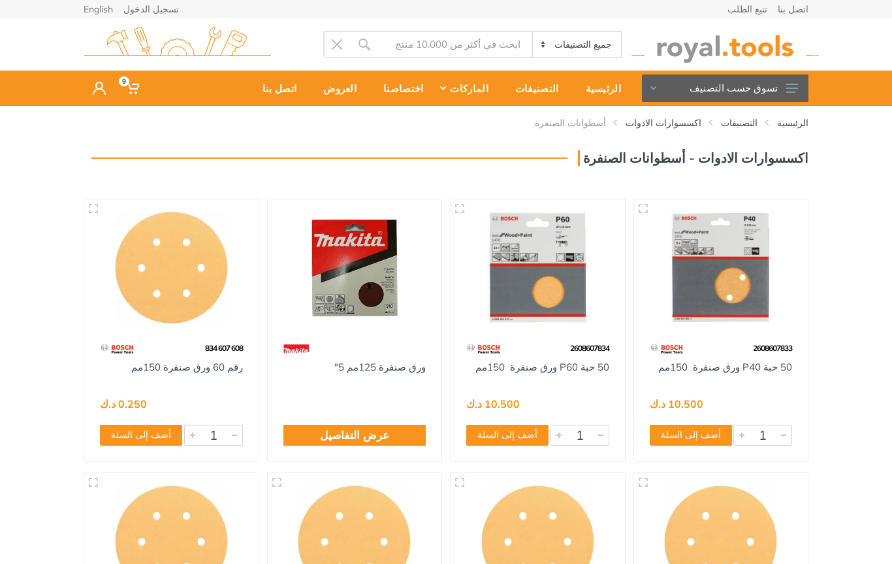
click at [804, 88] on button "تسوق حسب التصنيف" at bounding box center [725, 87] width 167 height 27
click at [115, 81] on span "9" at bounding box center [131, 87] width 33 height 27
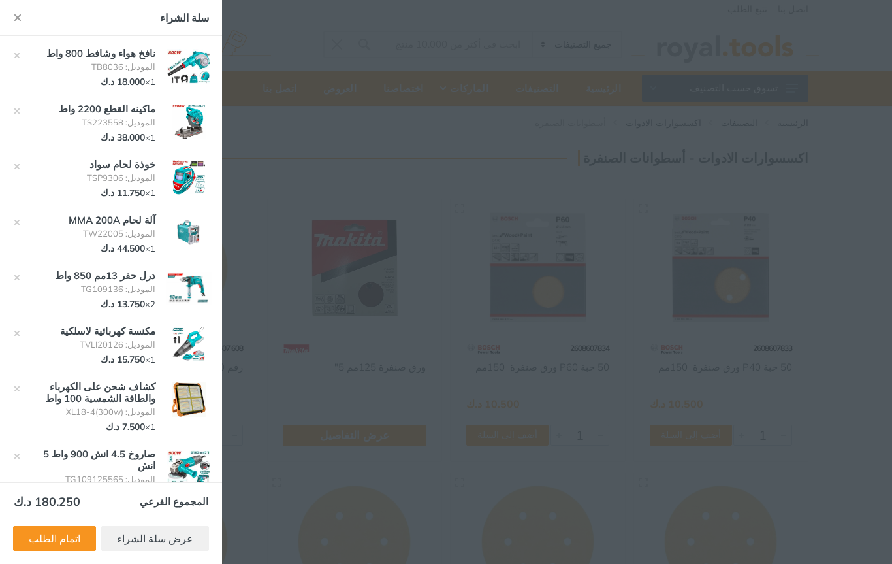
click at [131, 74] on link "9" at bounding box center [131, 88] width 33 height 35
click at [787, 88] on use at bounding box center [793, 88] width 12 height 9
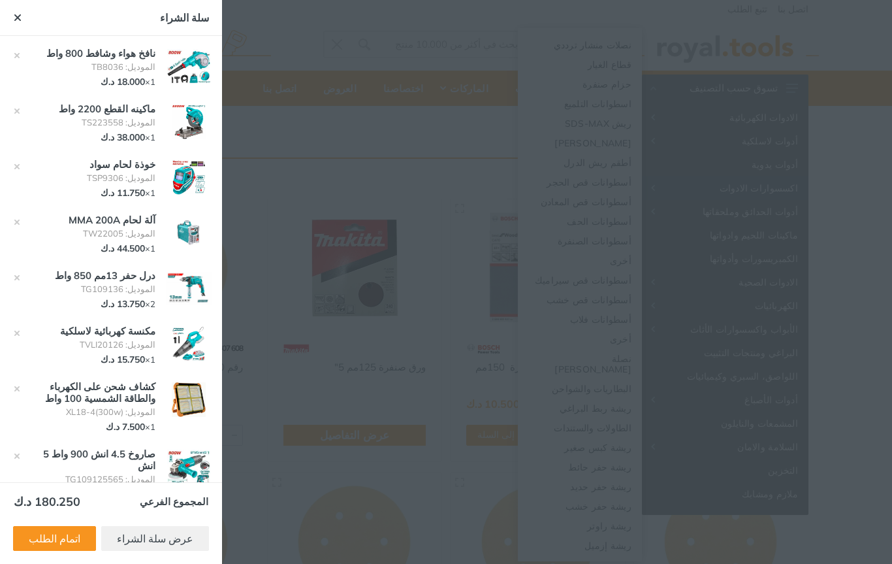
click at [615, 477] on link "ريشة حفر حديد" at bounding box center [580, 486] width 124 height 20
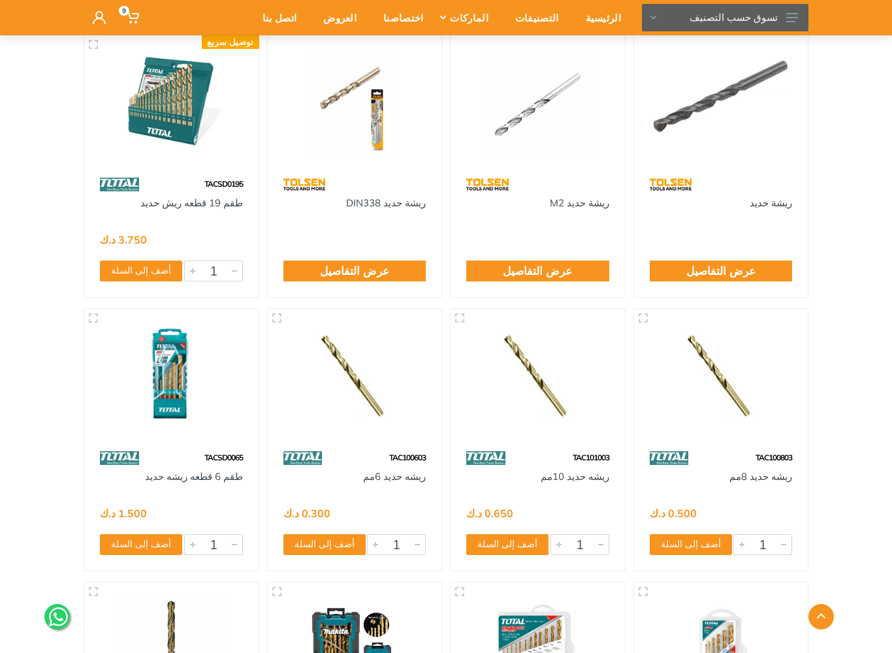
scroll to position [711, 0]
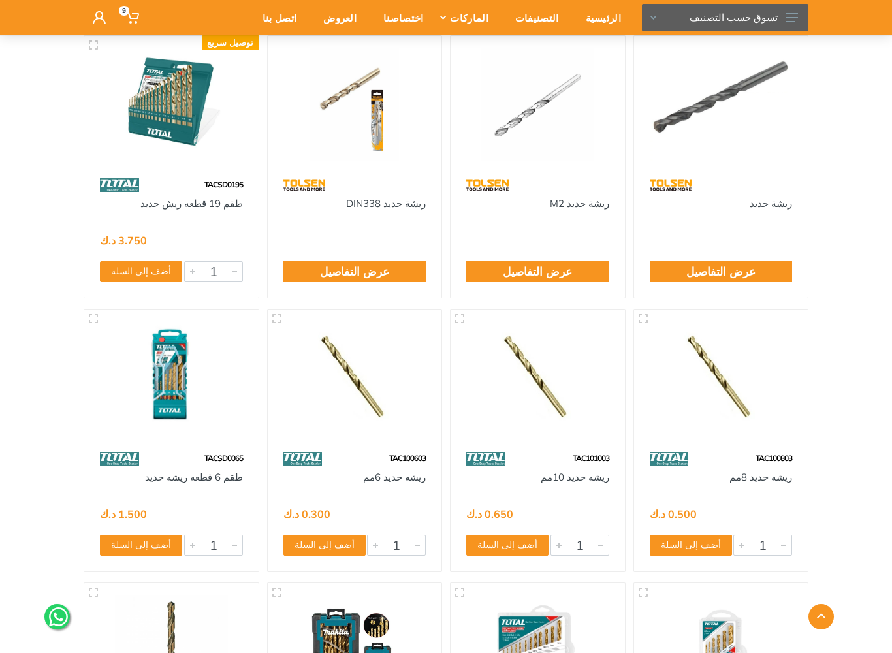
click at [120, 272] on button "أضف إلى السلة" at bounding box center [141, 271] width 82 height 21
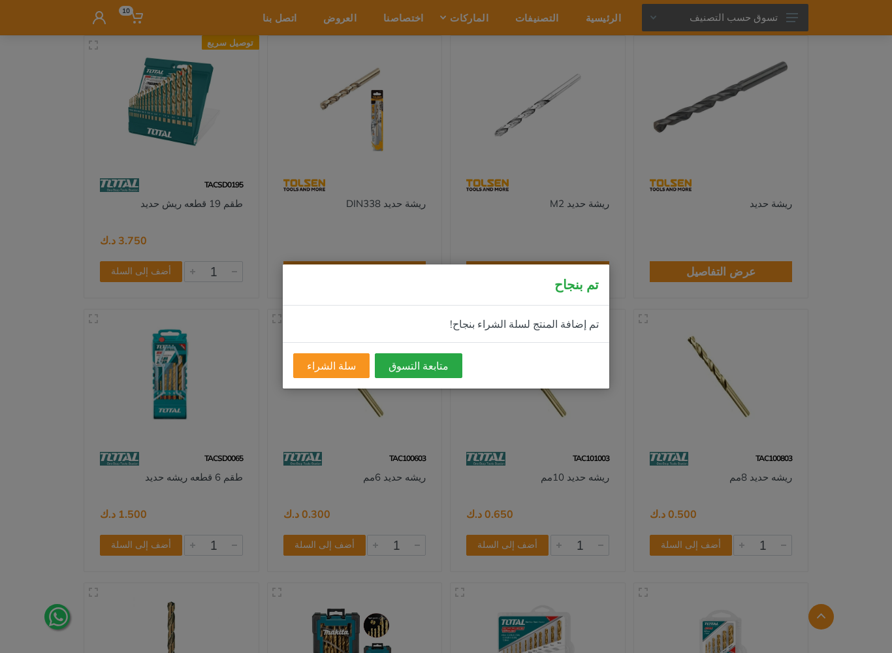
click at [399, 365] on button "متابعة التسوق" at bounding box center [419, 365] width 88 height 25
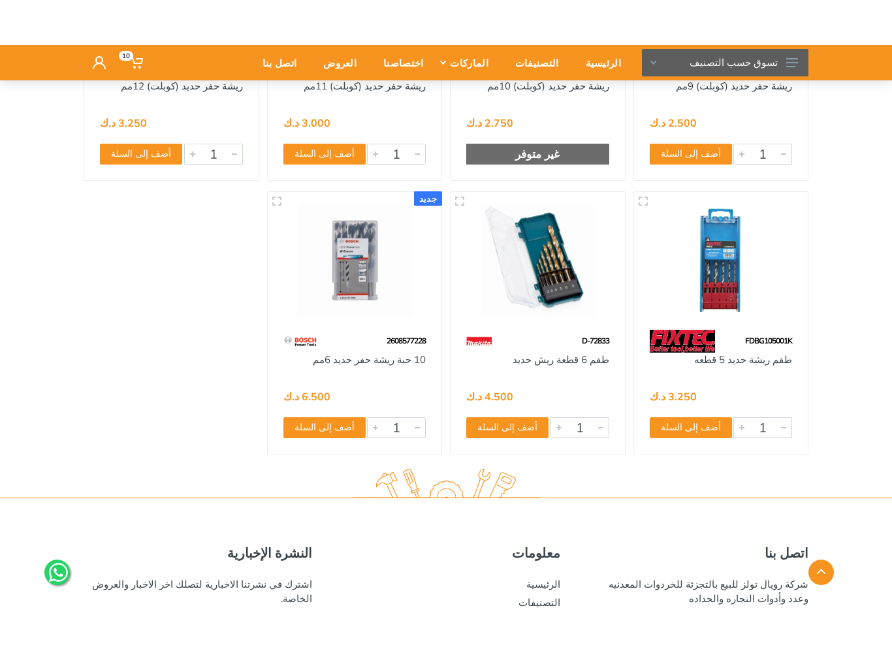
scroll to position [2743, 0]
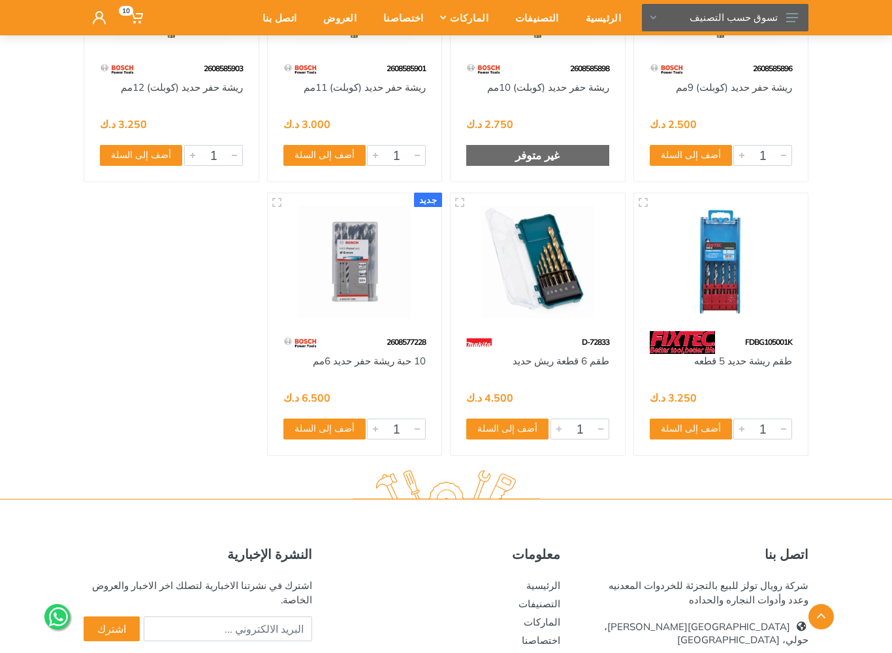
click at [797, 19] on icon at bounding box center [793, 17] width 12 height 9
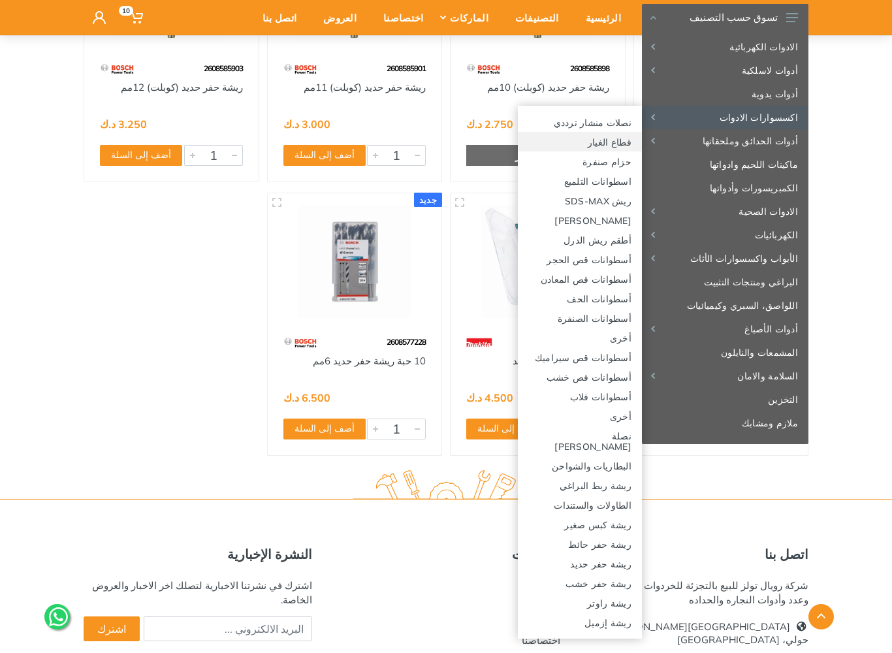
click at [613, 143] on link "قطاع الغيار" at bounding box center [580, 142] width 124 height 20
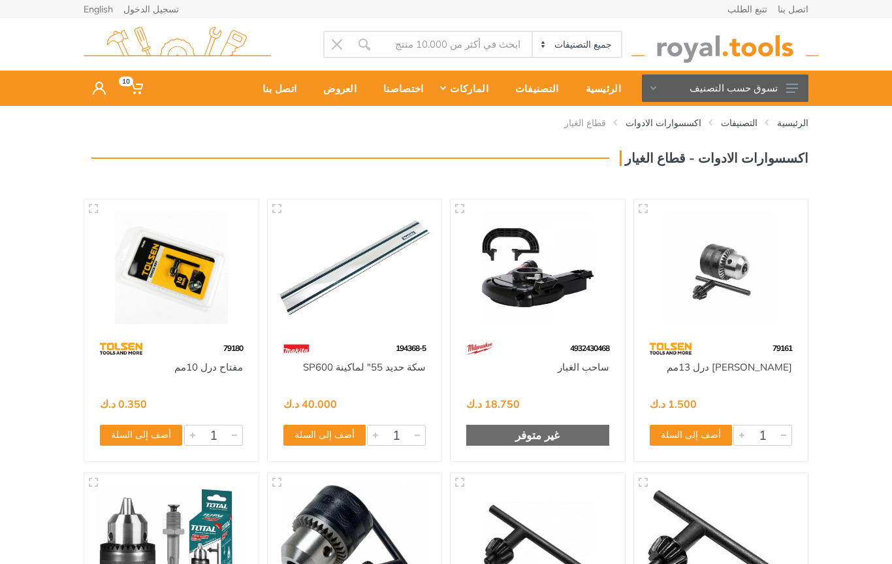
click at [790, 85] on use at bounding box center [793, 88] width 12 height 9
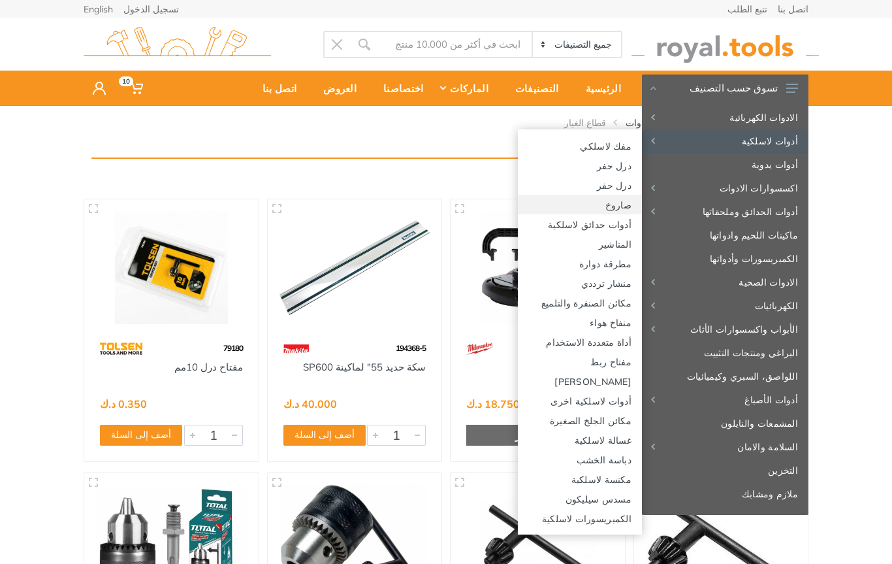
click at [613, 201] on link "صاروخ" at bounding box center [580, 205] width 124 height 20
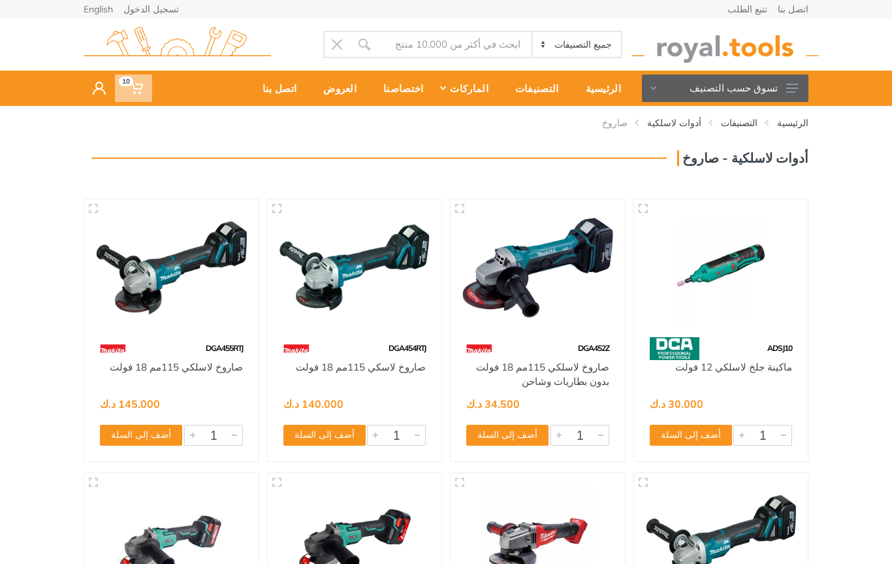
click at [139, 103] on link "10" at bounding box center [133, 88] width 37 height 35
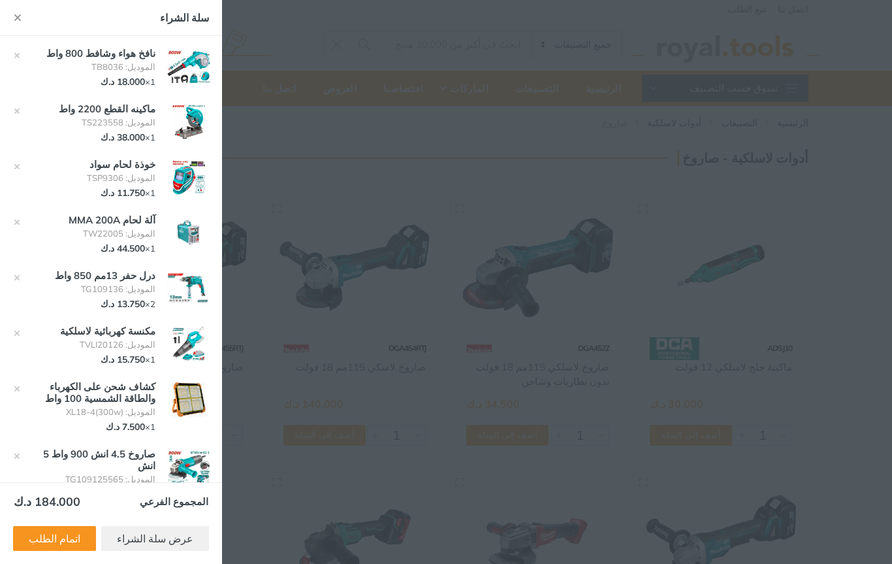
click at [785, 92] on button "تسوق حسب التصنيف" at bounding box center [725, 87] width 167 height 27
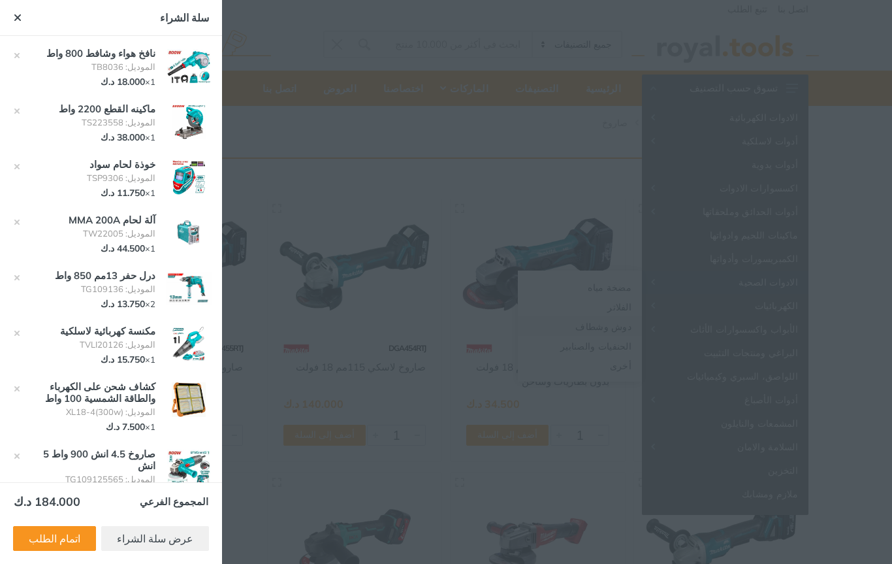
click at [618, 323] on link "دوش وشطاف" at bounding box center [580, 326] width 124 height 20
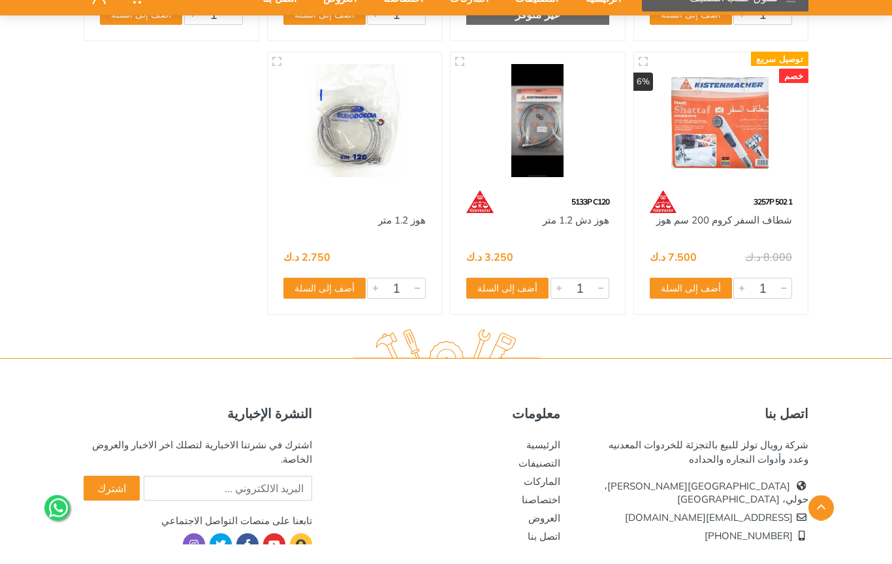
scroll to position [1561, 0]
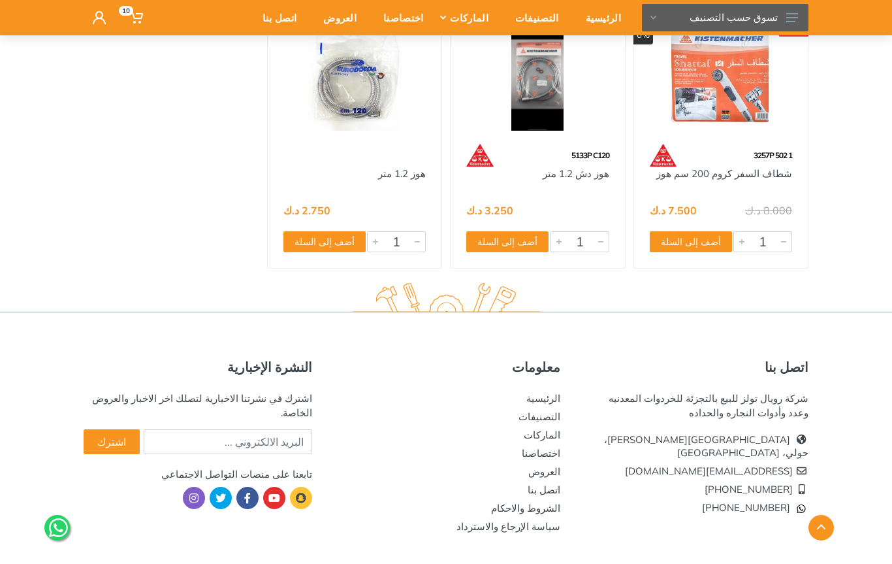
click at [779, 28] on button "تسوق حسب التصنيف" at bounding box center [725, 17] width 167 height 27
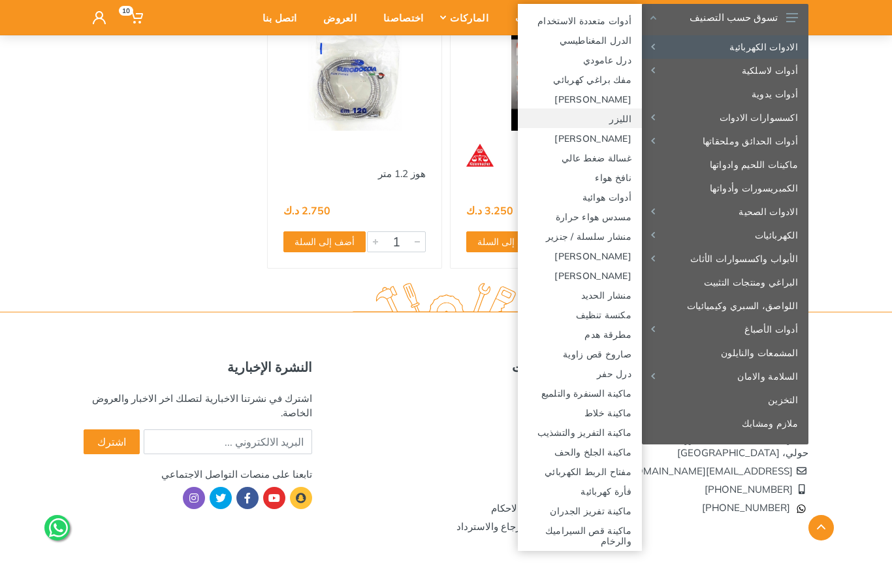
click at [619, 121] on link "الليزر" at bounding box center [580, 118] width 124 height 20
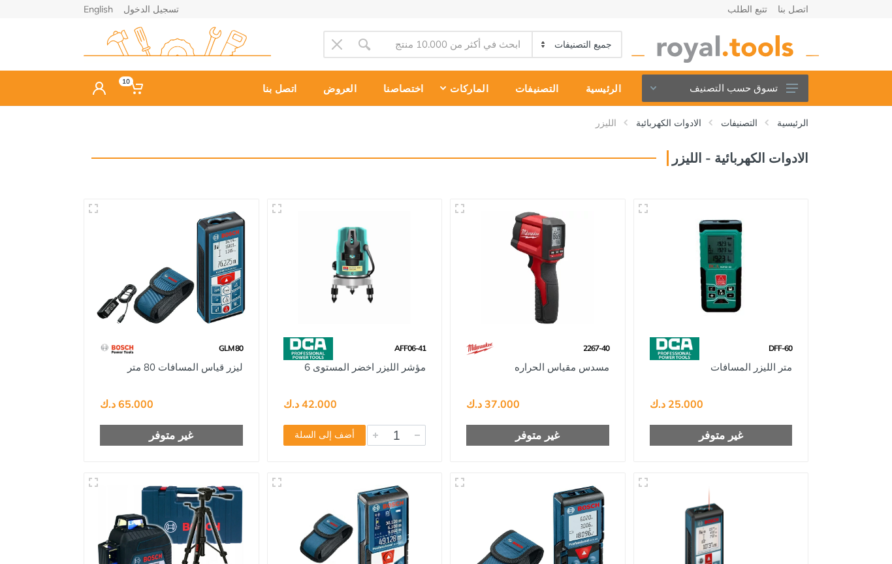
click at [784, 101] on button "تسوق حسب التصنيف" at bounding box center [725, 87] width 167 height 27
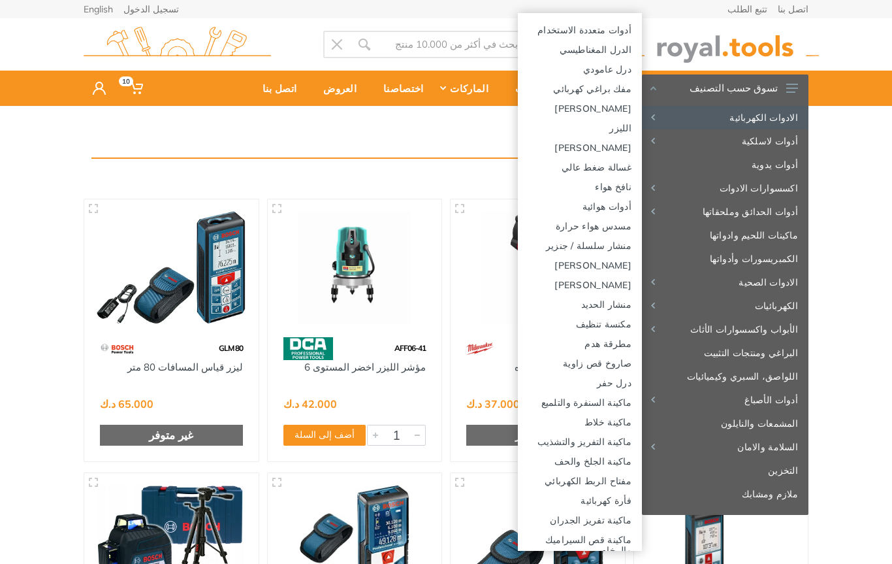
click at [613, 93] on link "مفك براغي كهربائي" at bounding box center [580, 88] width 124 height 20
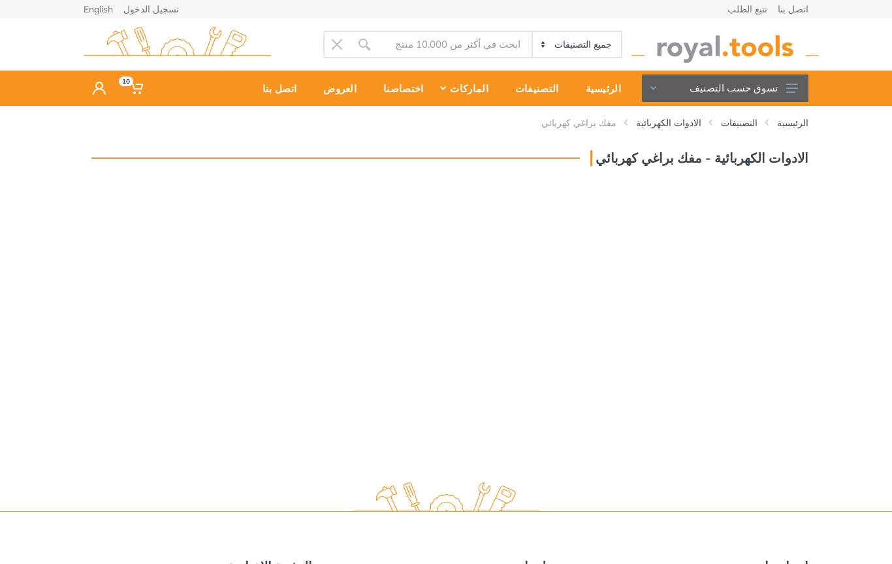
click at [800, 91] on button "تسوق حسب التصنيف" at bounding box center [725, 87] width 167 height 27
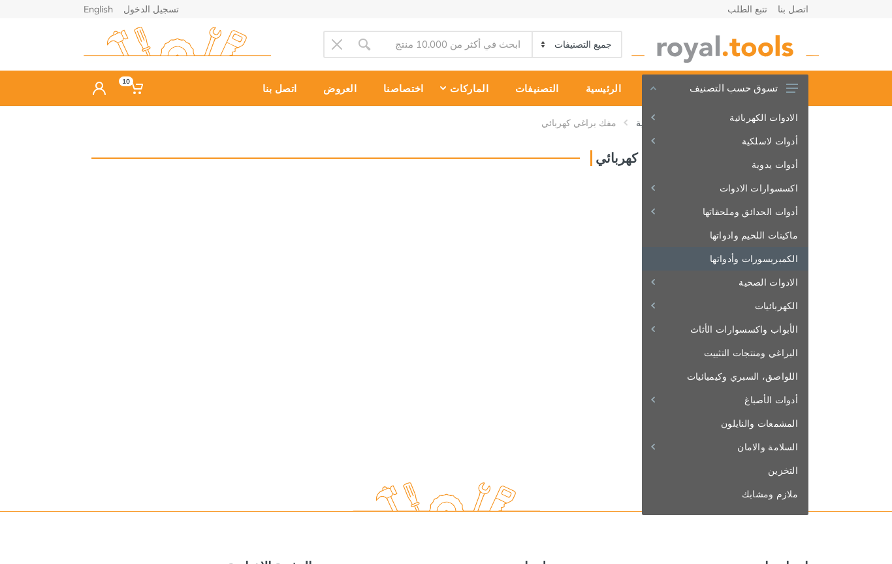
click at [772, 255] on link "الكمبريسورات وأدواتها" at bounding box center [725, 259] width 167 height 24
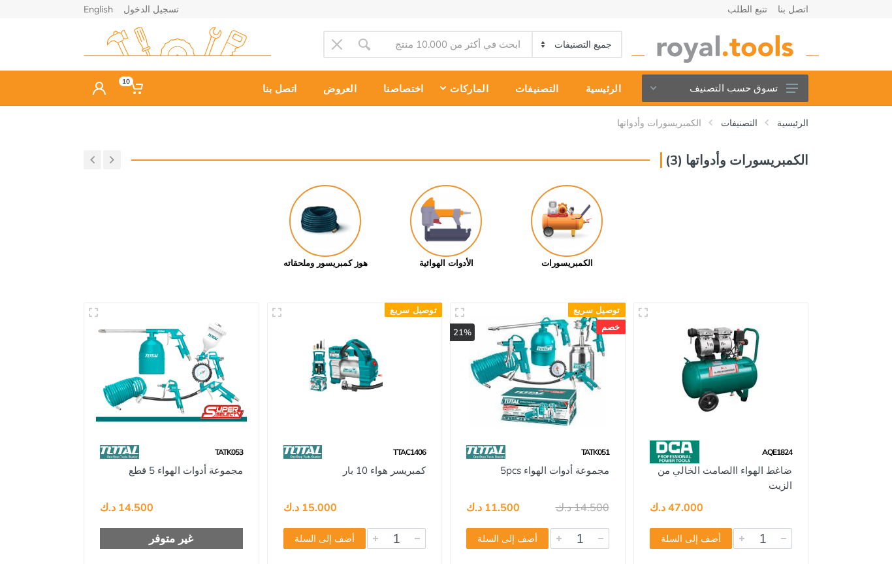
click at [449, 229] on img at bounding box center [446, 221] width 72 height 72
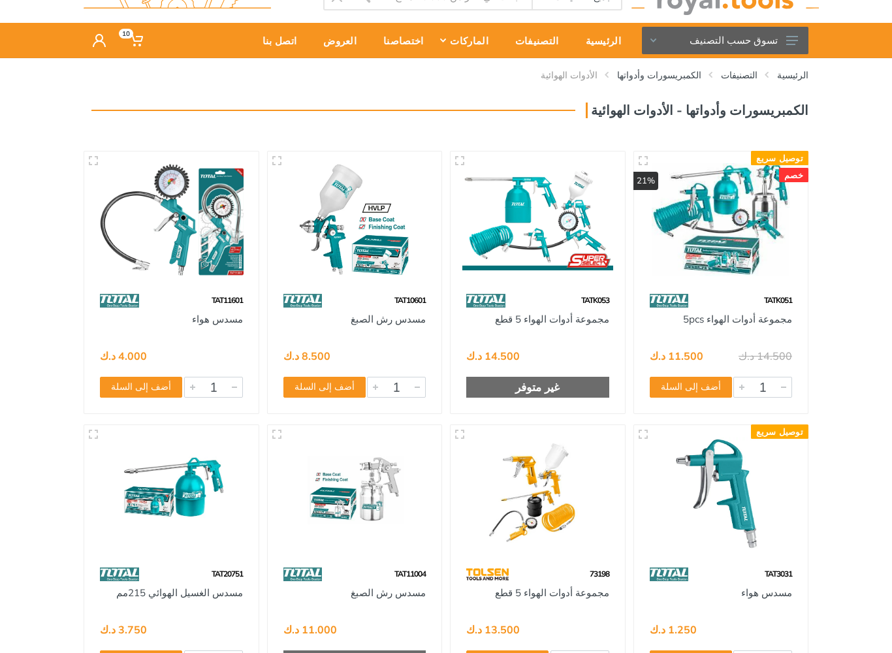
scroll to position [47, 0]
click at [557, 269] on img at bounding box center [538, 220] width 151 height 113
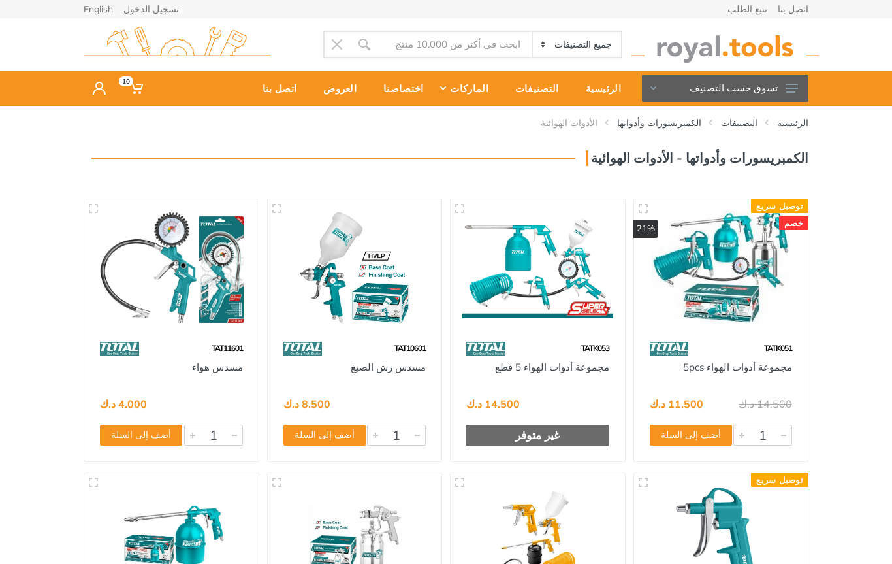
click at [805, 82] on button "تسوق حسب التصنيف" at bounding box center [725, 87] width 167 height 27
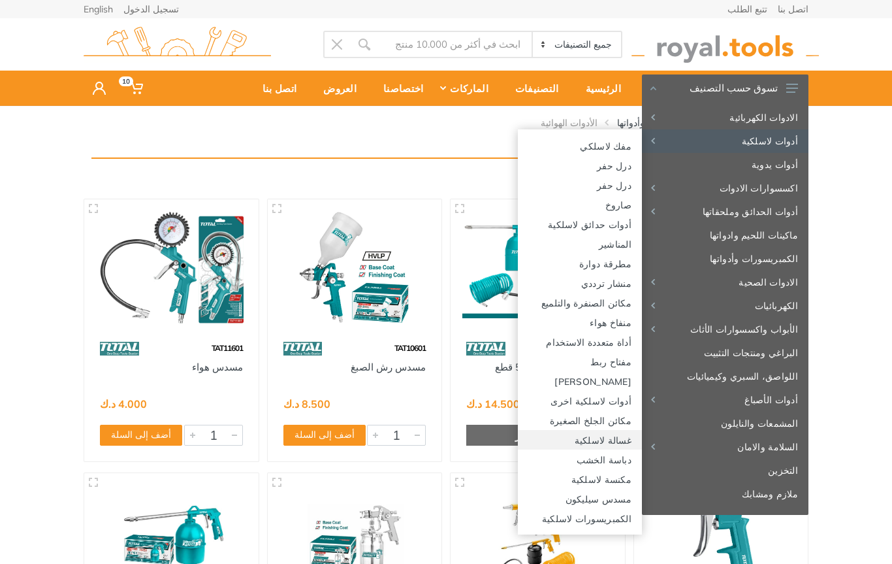
click at [622, 440] on link "غسالة لاسلكية" at bounding box center [580, 440] width 124 height 20
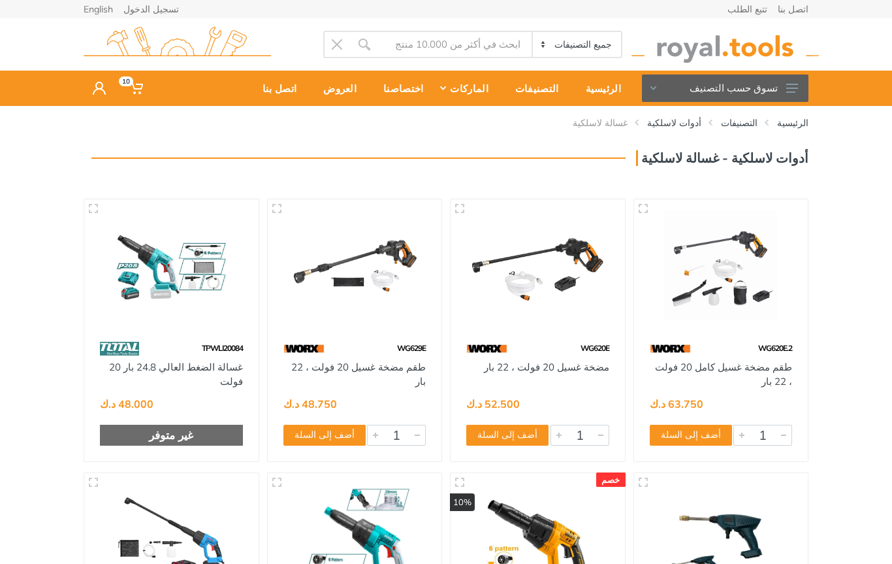
click at [777, 91] on button "تسوق حسب التصنيف" at bounding box center [725, 87] width 167 height 27
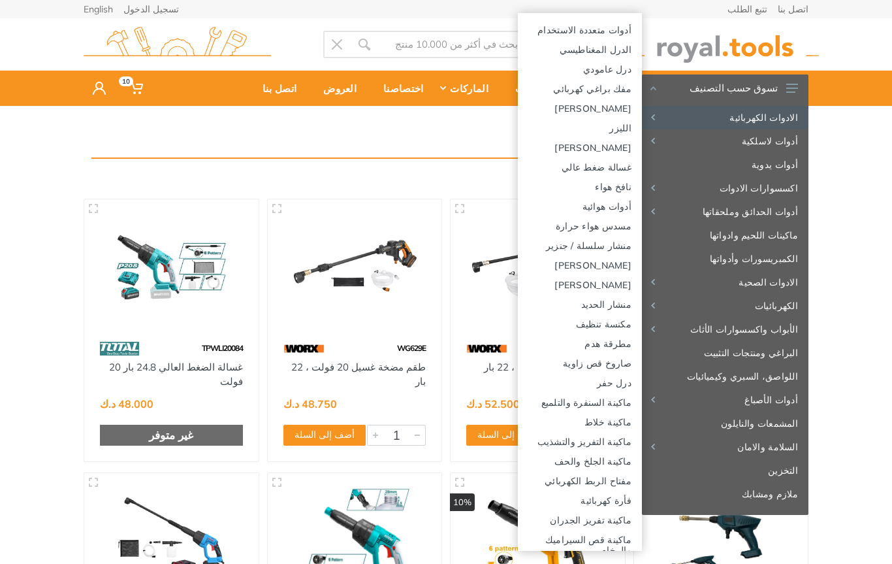
click at [608, 209] on link "أدوات هوائية" at bounding box center [580, 206] width 124 height 20
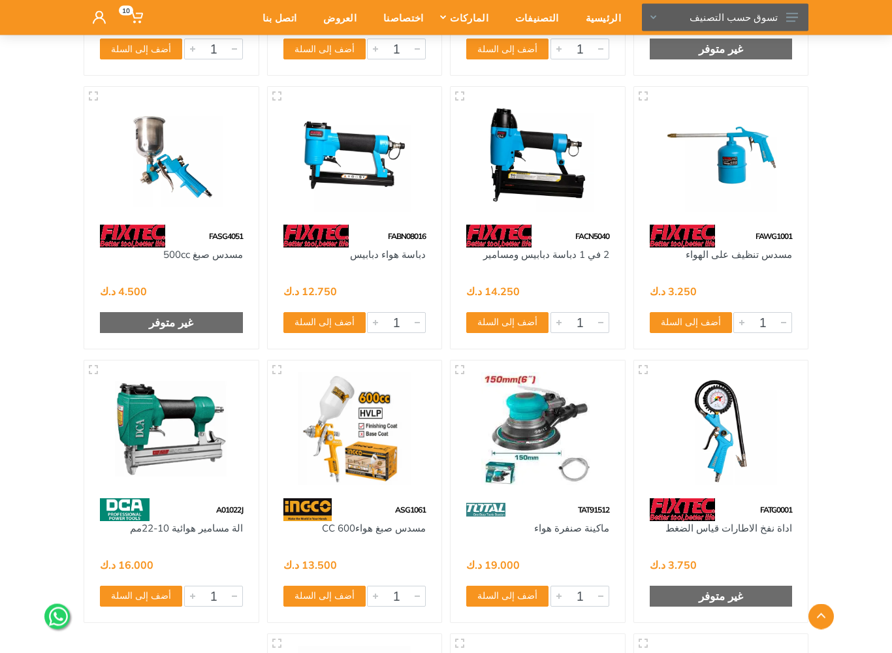
scroll to position [1755, 0]
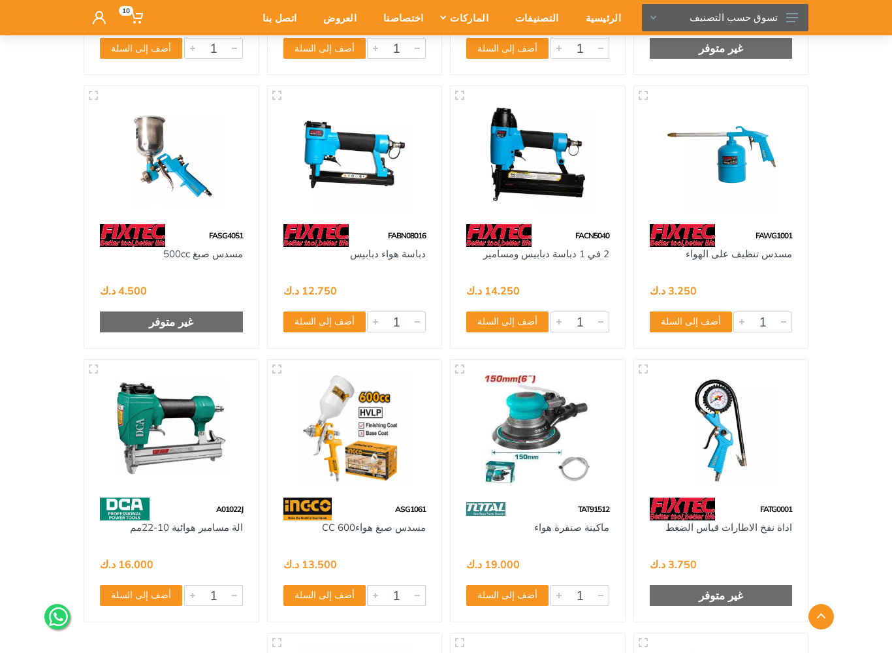
click at [564, 409] on img at bounding box center [538, 428] width 151 height 113
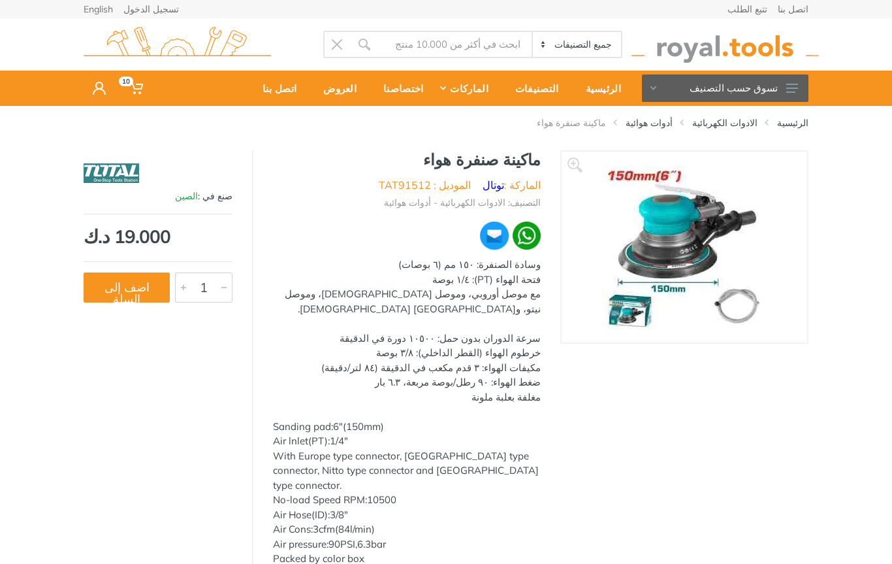
click at [796, 77] on button "تسوق حسب التصنيف" at bounding box center [725, 87] width 167 height 27
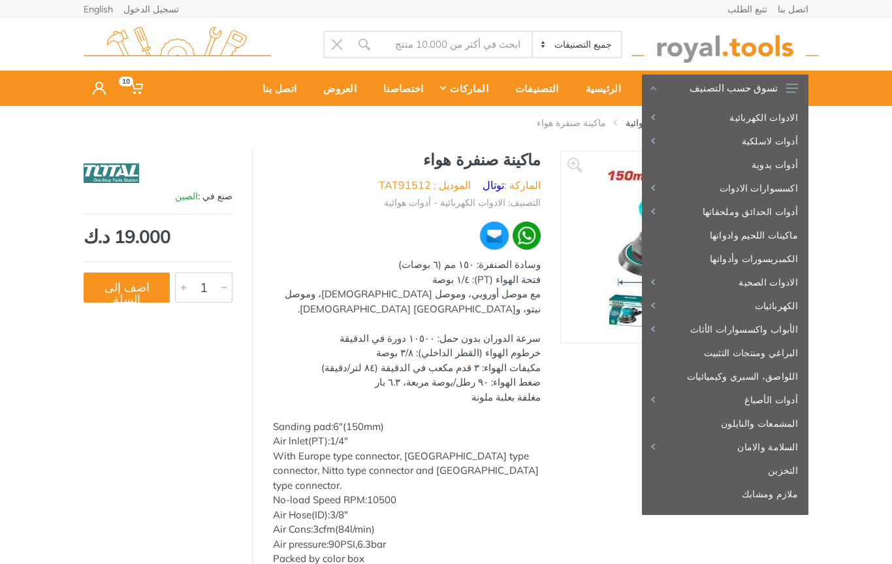
click at [793, 84] on use at bounding box center [793, 88] width 12 height 9
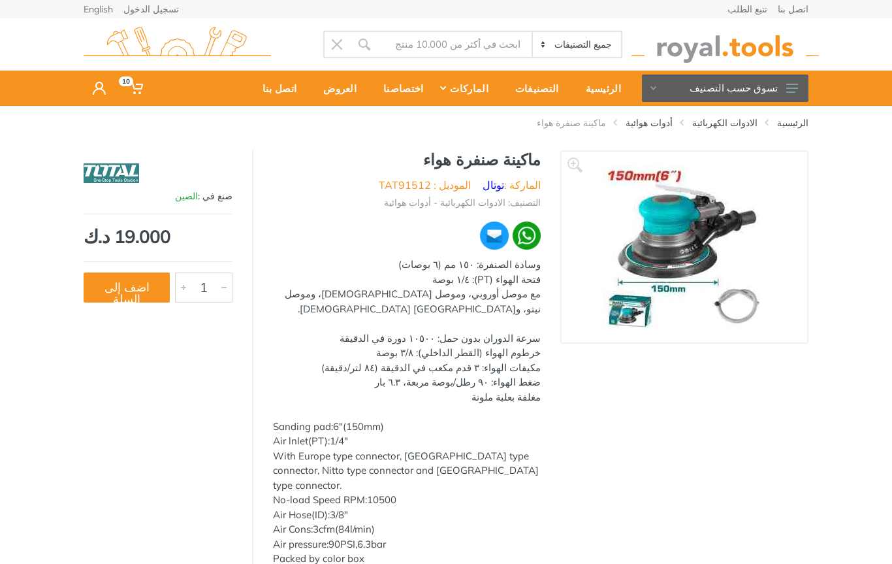
click at [791, 78] on button "تسوق حسب التصنيف" at bounding box center [725, 87] width 167 height 27
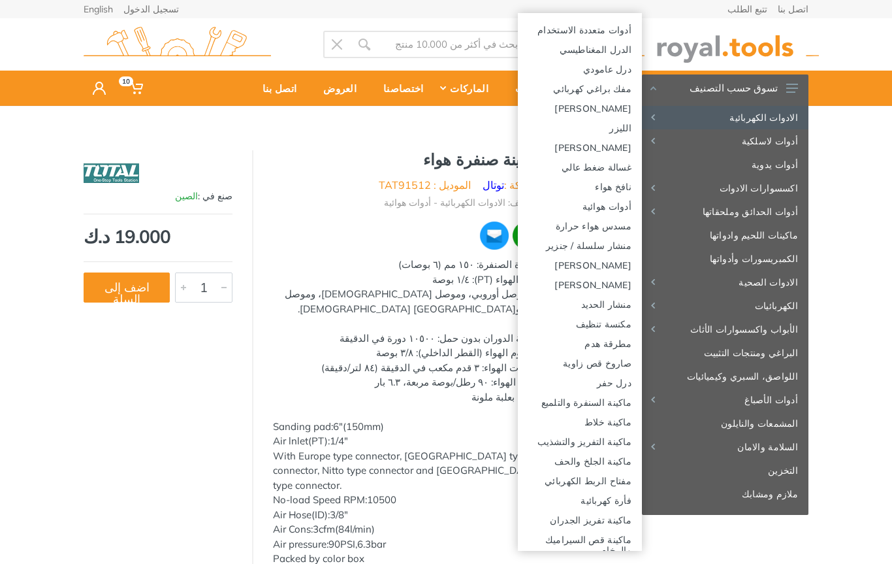
click at [721, 118] on link "الادوات الكهربائية" at bounding box center [725, 118] width 167 height 24
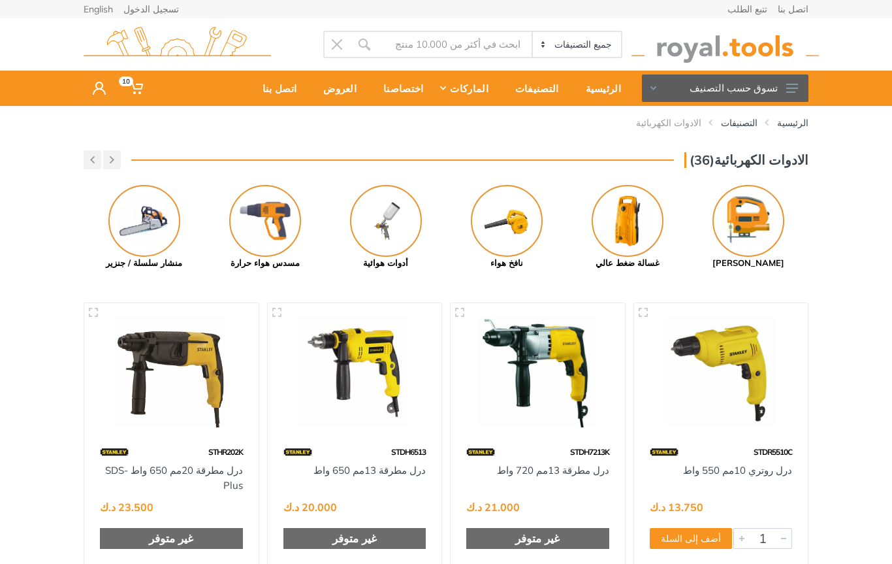
scroll to position [9, 0]
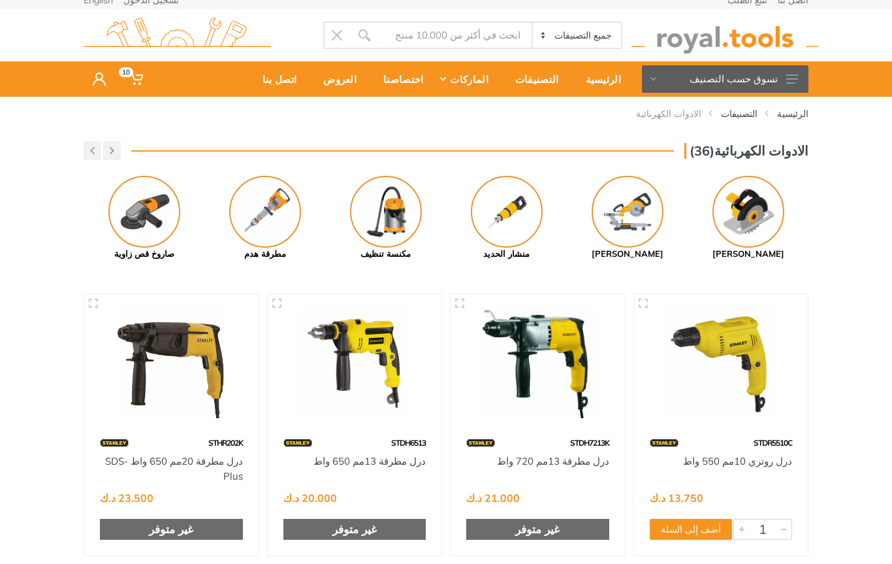
click at [525, 216] on img at bounding box center [507, 212] width 72 height 72
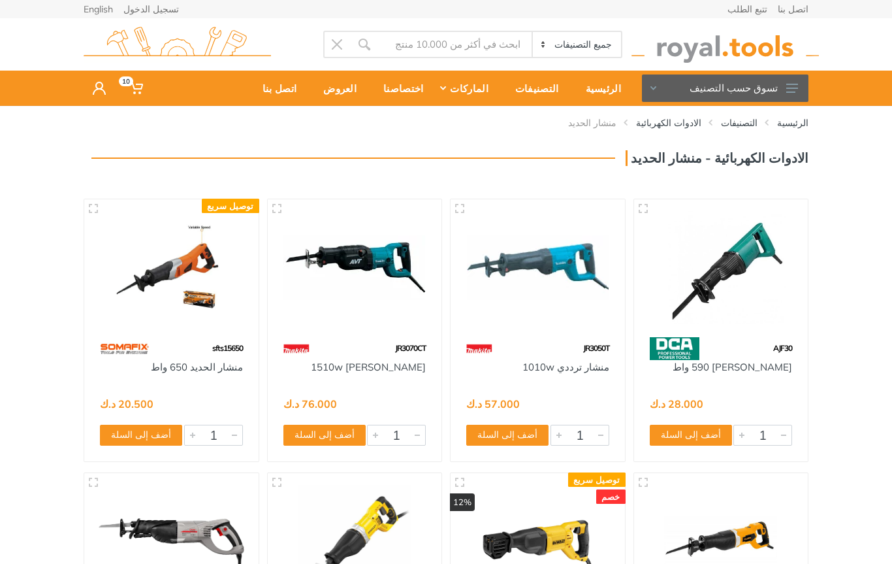
click at [757, 88] on button "تسوق حسب التصنيف" at bounding box center [725, 87] width 167 height 27
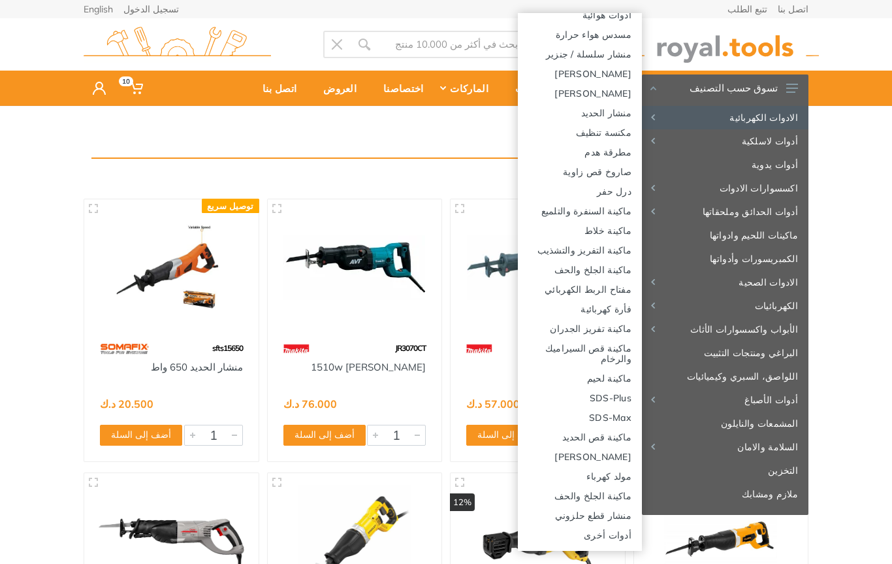
scroll to position [191, 0]
click at [615, 336] on link "ماكينة تفريز الجدران" at bounding box center [580, 328] width 124 height 20
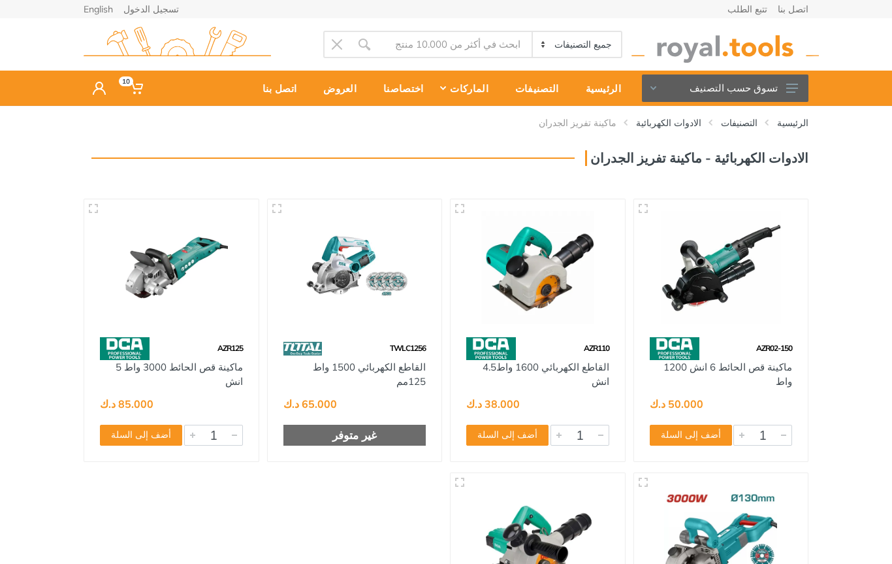
click at [799, 77] on button "تسوق حسب التصنيف" at bounding box center [725, 87] width 167 height 27
click at [793, 83] on button "تسوق حسب التصنيف" at bounding box center [725, 87] width 167 height 27
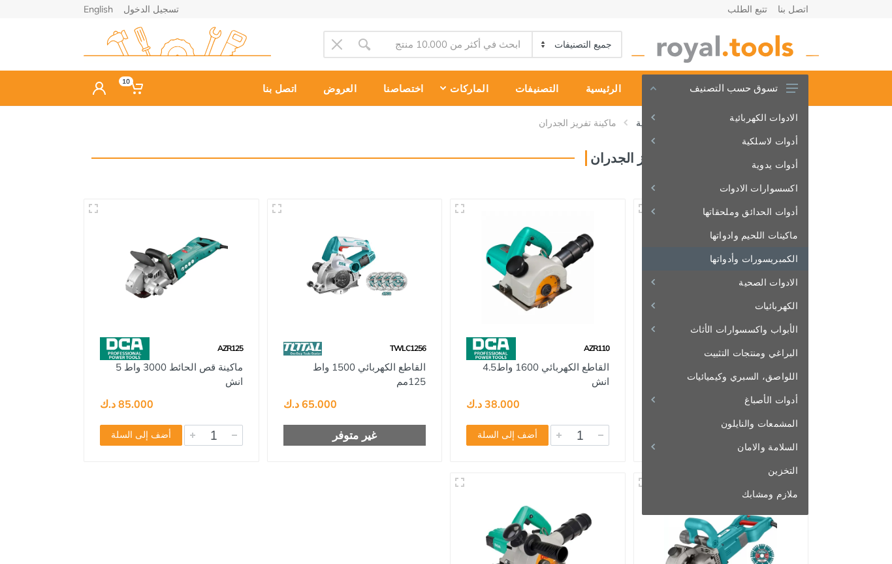
click at [781, 267] on link "الكمبريسورات وأدواتها" at bounding box center [725, 259] width 167 height 24
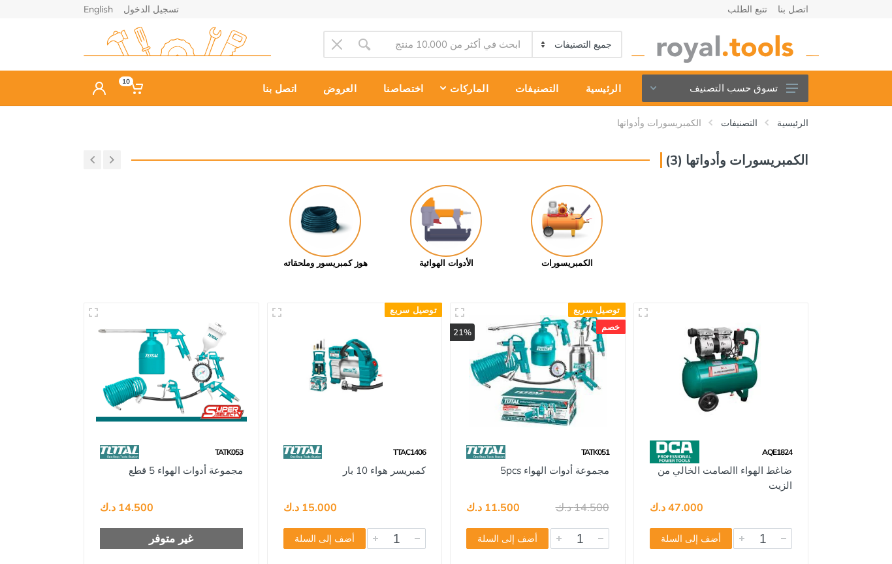
click at [333, 228] on img at bounding box center [325, 221] width 72 height 72
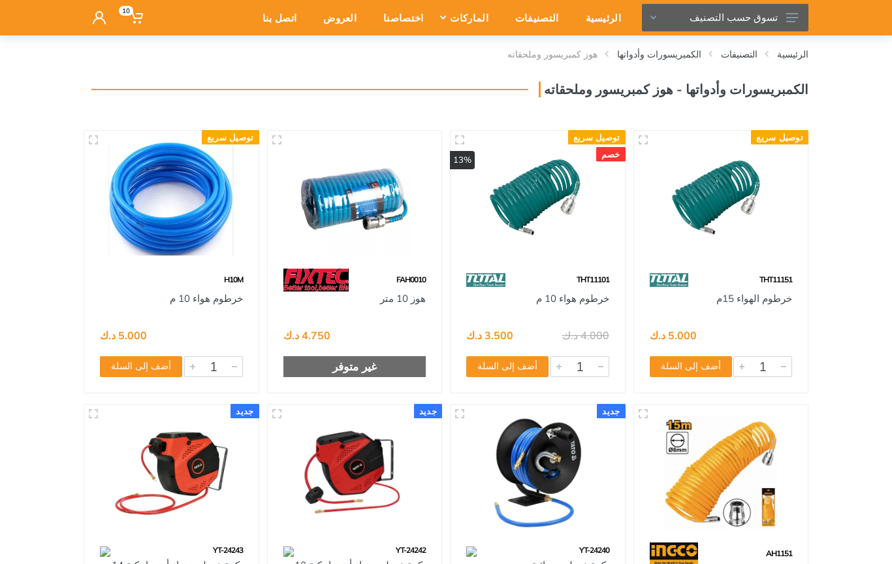
scroll to position [65, 0]
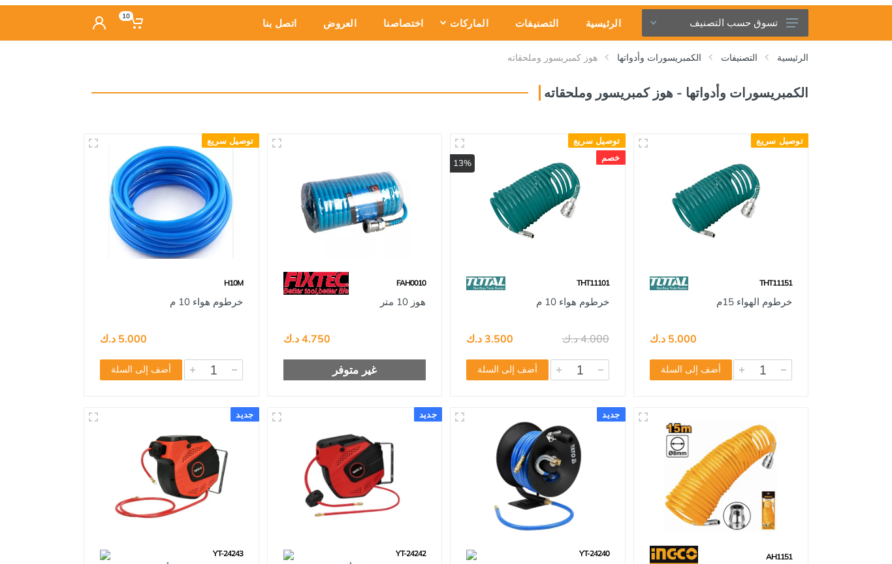
click at [702, 367] on button "أضف إلى السلة" at bounding box center [691, 369] width 82 height 21
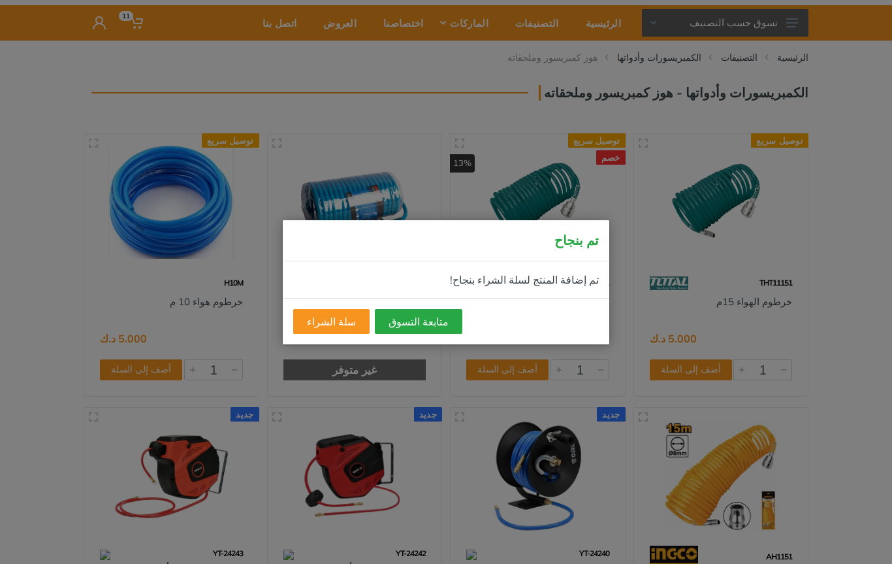
click at [433, 325] on button "متابعة التسوق" at bounding box center [419, 321] width 88 height 25
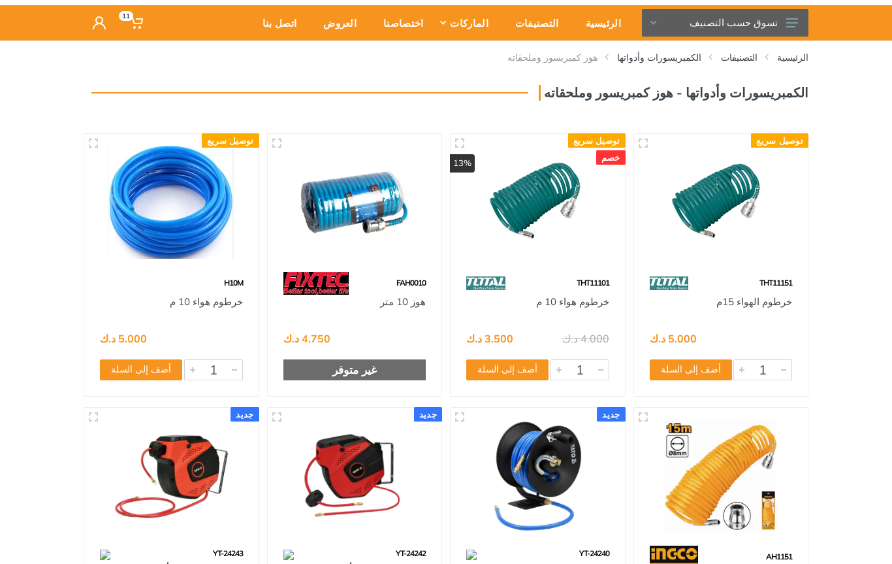
click at [787, 29] on button "تسوق حسب التصنيف" at bounding box center [725, 22] width 167 height 27
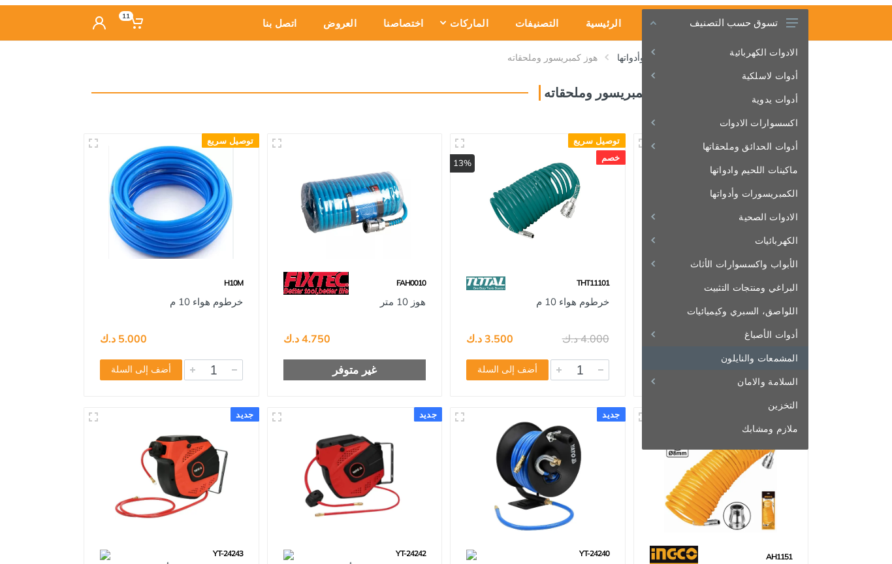
click at [785, 361] on link "المشمعات والنايلون" at bounding box center [725, 358] width 167 height 24
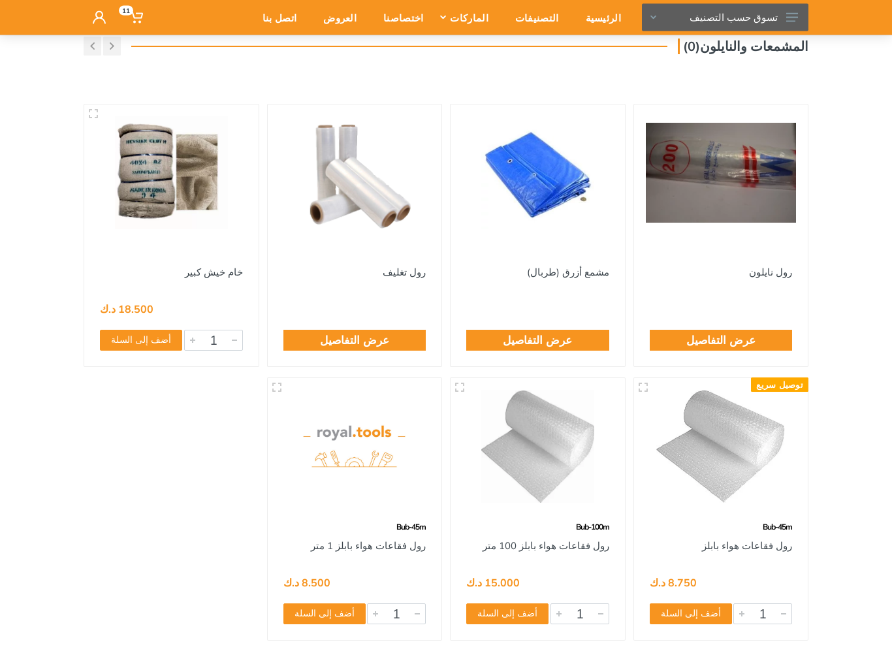
scroll to position [130, 0]
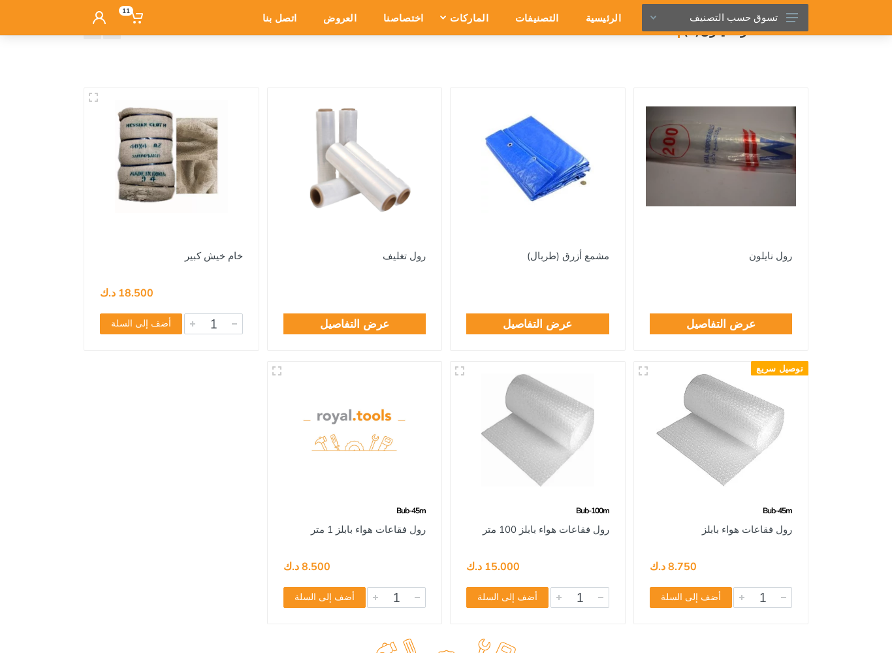
click at [793, 12] on button "تسوق حسب التصنيف" at bounding box center [725, 17] width 167 height 27
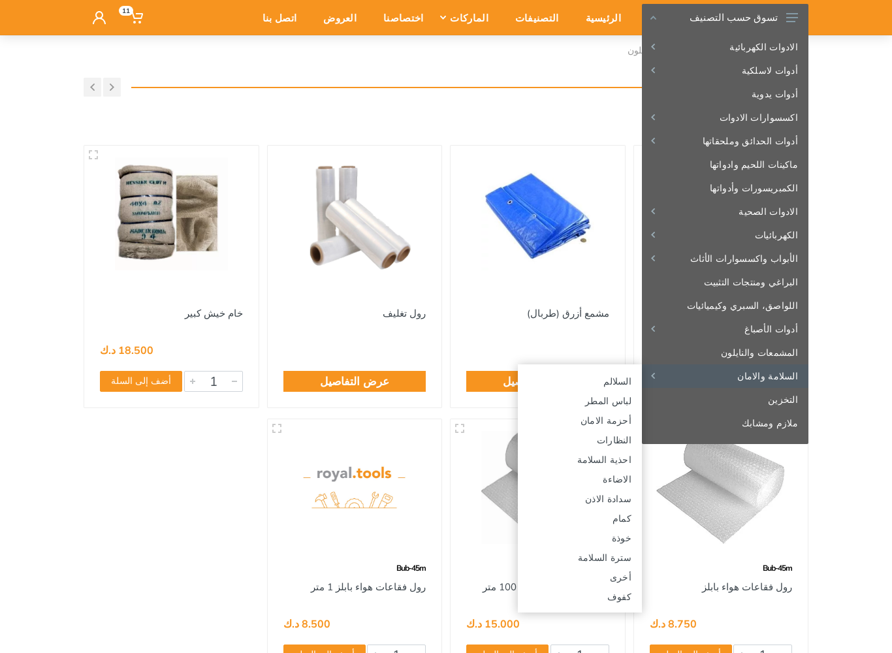
scroll to position [69, 0]
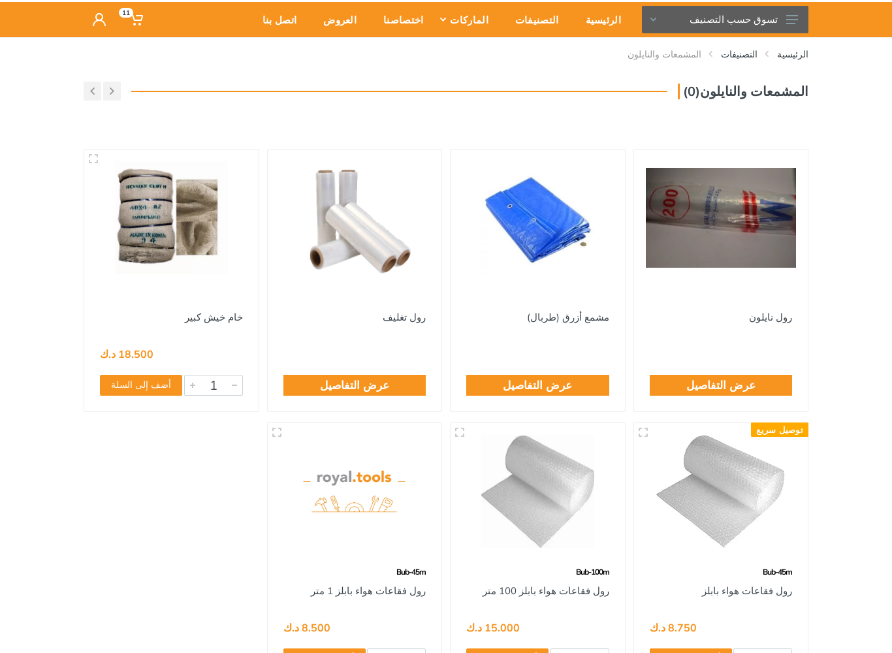
click at [788, 28] on button "تسوق حسب التصنيف" at bounding box center [725, 19] width 167 height 27
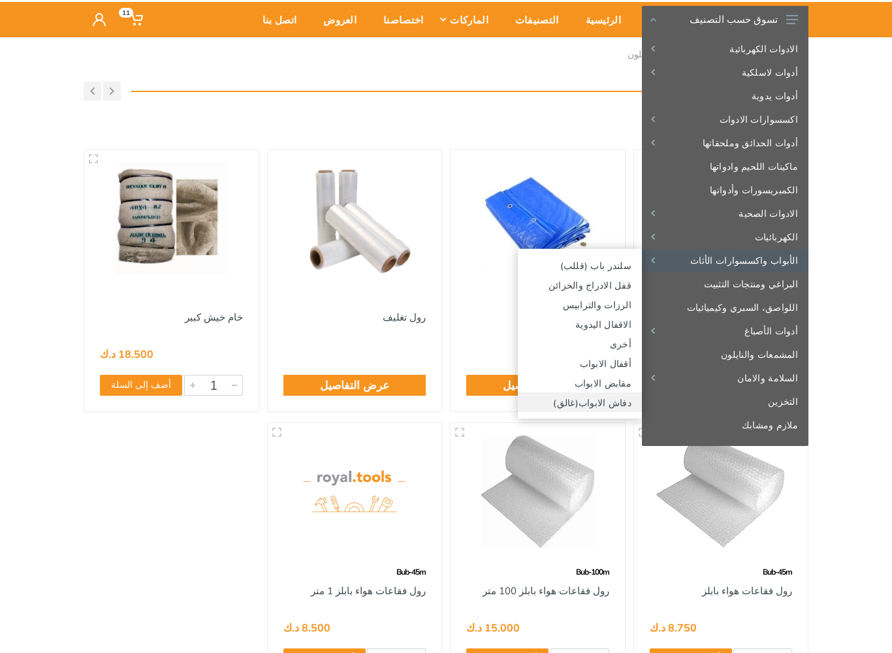
click at [613, 402] on link "دفاش الابواب(غالق)" at bounding box center [580, 403] width 124 height 20
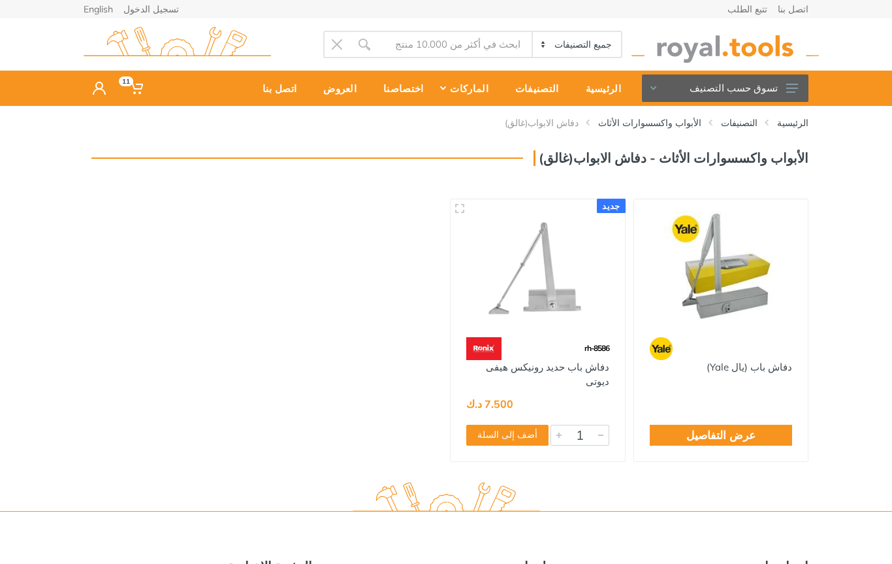
click at [796, 86] on icon at bounding box center [793, 88] width 12 height 9
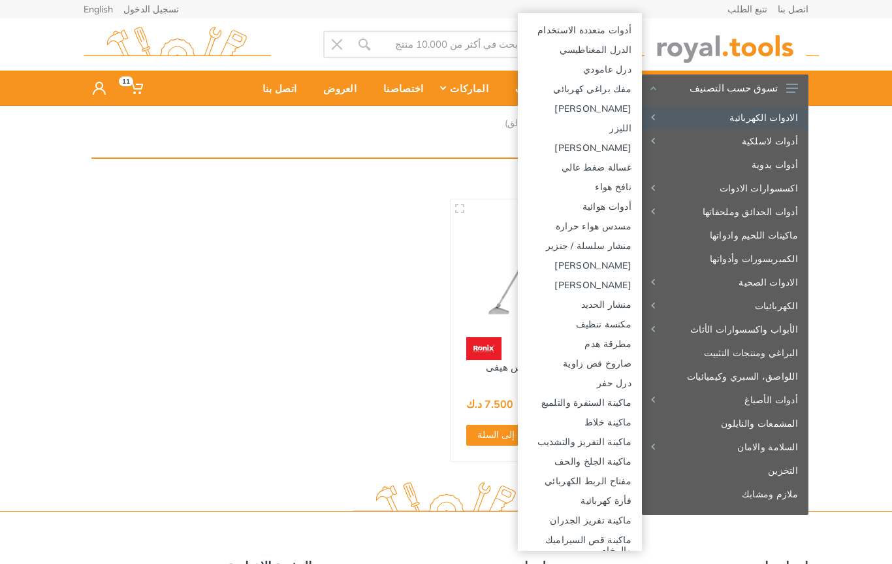
click at [625, 319] on link "مكنسة تنظيف" at bounding box center [580, 324] width 124 height 20
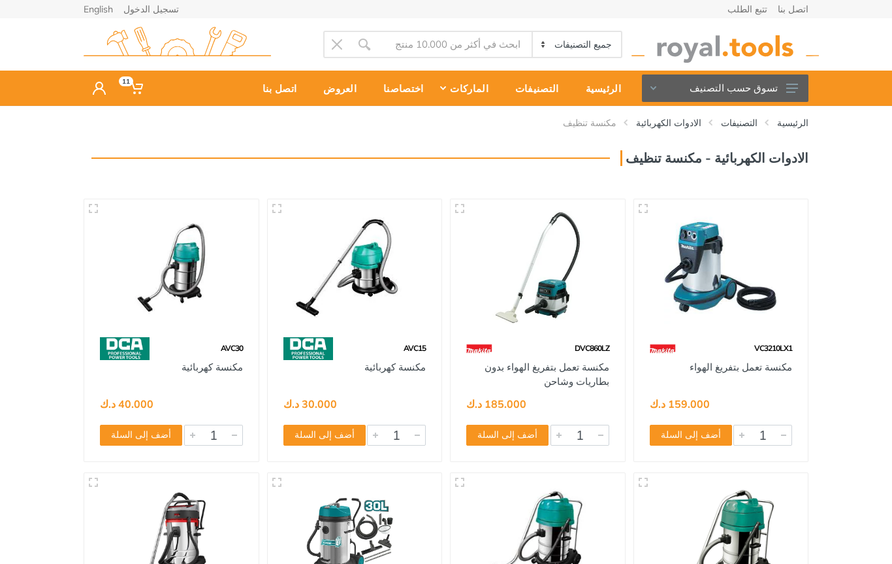
click at [580, 263] on img at bounding box center [538, 267] width 151 height 113
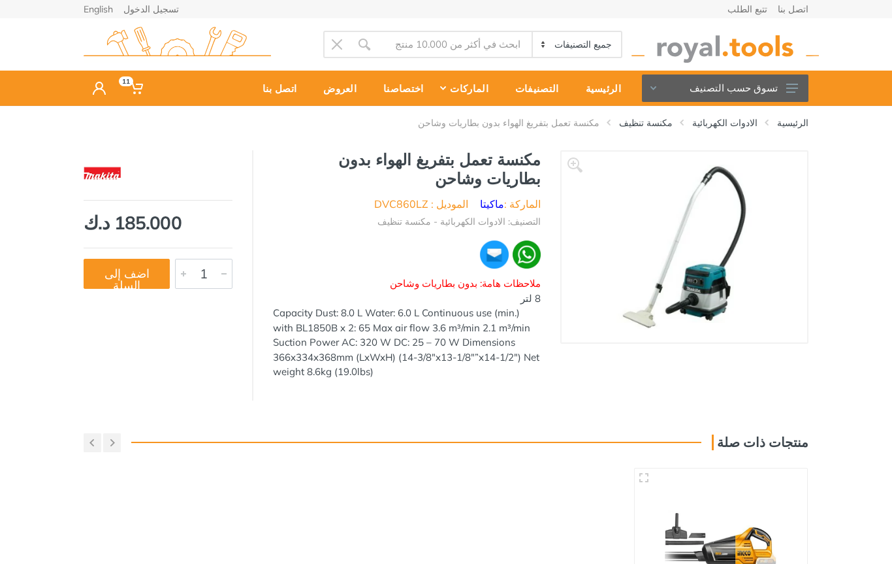
click at [101, 13] on link "English" at bounding box center [98, 9] width 29 height 9
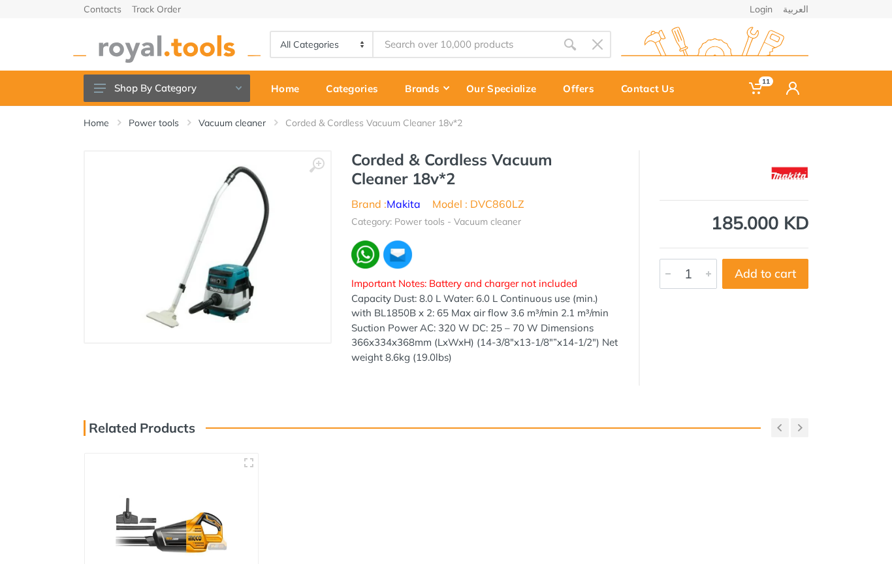
click at [375, 169] on h1 "Corded & Cordless Vacuum Cleaner 18v*2" at bounding box center [485, 169] width 268 height 38
click at [374, 168] on h1 "Corded & Cordless Vacuum Cleaner 18v*2" at bounding box center [485, 169] width 268 height 38
click at [374, 165] on h1 "Corded & Cordless Vacuum Cleaner 18v*2" at bounding box center [485, 169] width 268 height 38
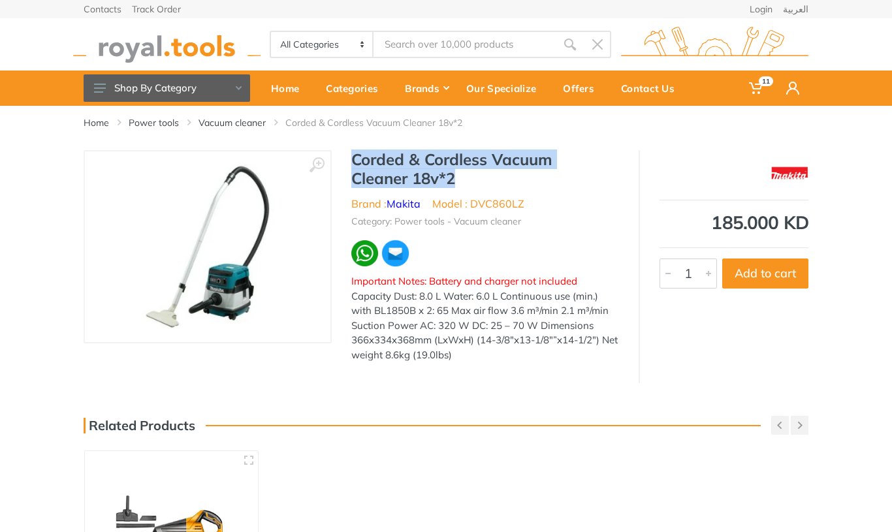
copy h1 "Corded & Cordless Vacuum Cleaner 18v*2"
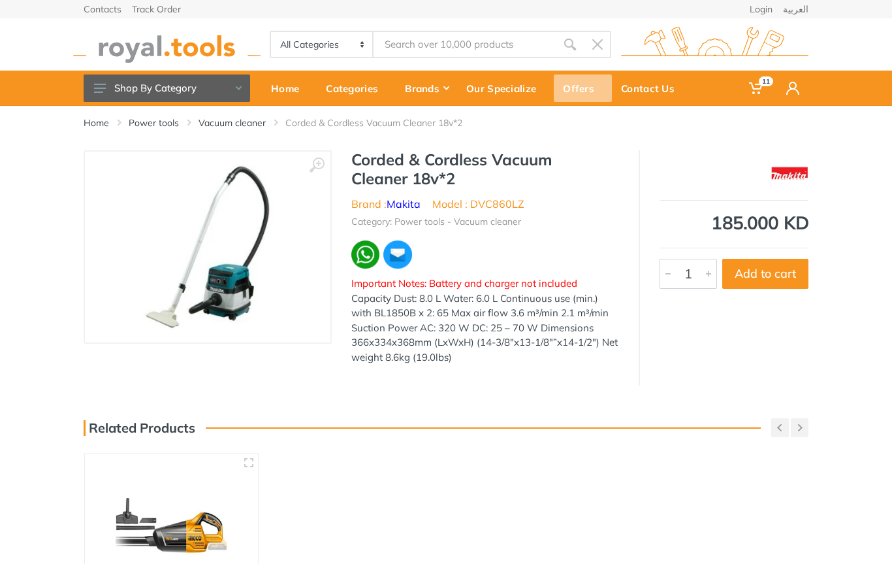
click at [584, 87] on div "Offers" at bounding box center [583, 87] width 58 height 27
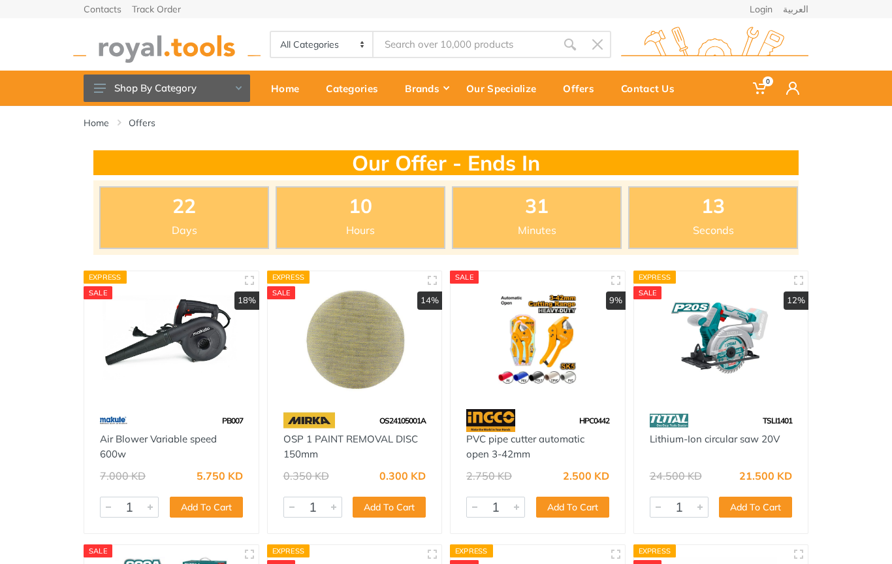
click at [800, 9] on link "العربية" at bounding box center [795, 9] width 25 height 9
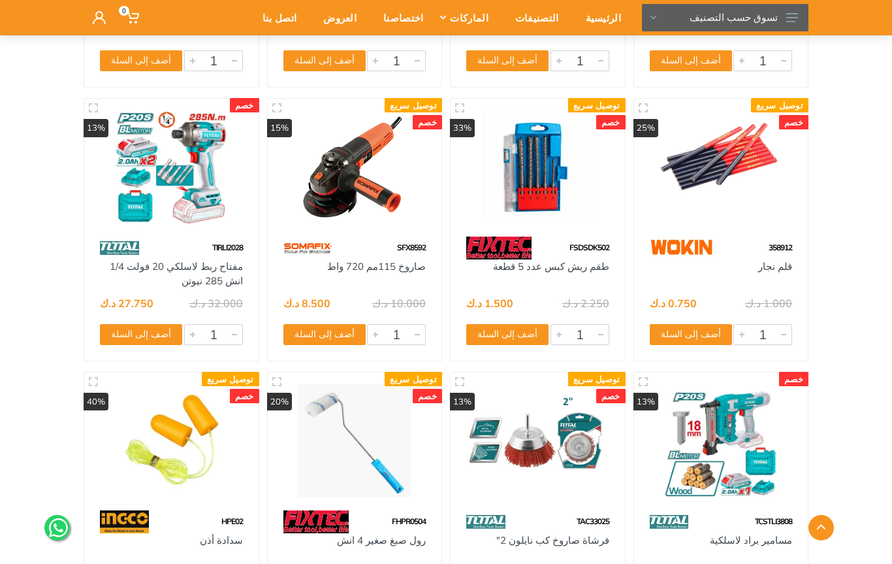
scroll to position [992, 0]
